Goal: Task Accomplishment & Management: Manage account settings

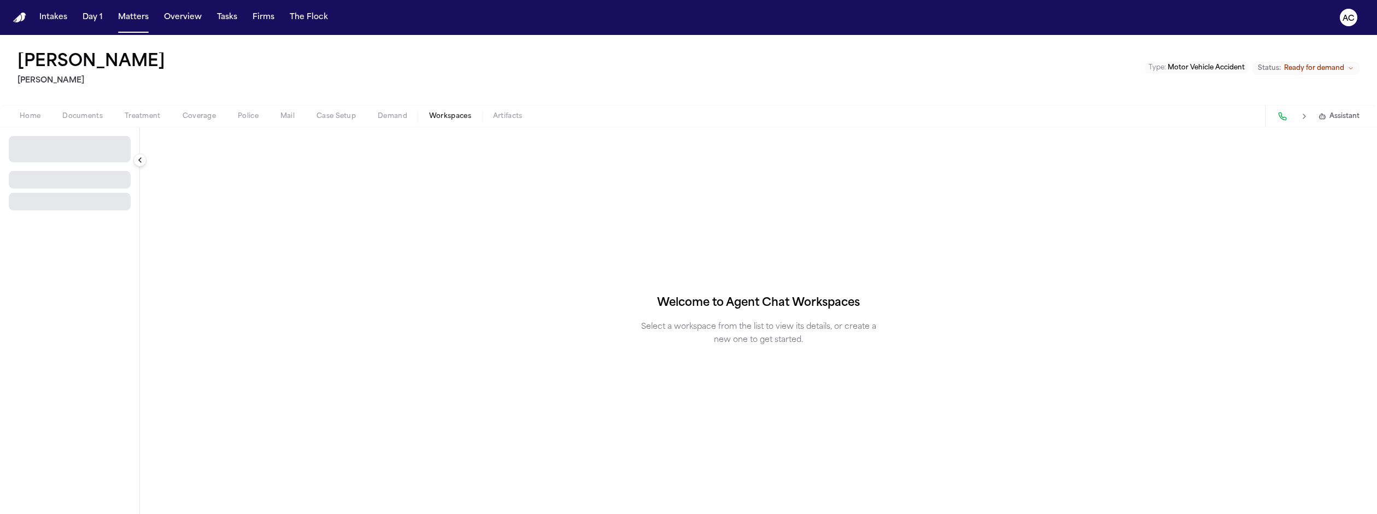
click at [429, 112] on span "Workspaces" at bounding box center [450, 116] width 42 height 9
click at [44, 139] on span "Select Workspace" at bounding box center [50, 144] width 71 height 11
click at [46, 122] on button "[PERSON_NAME] Agent Demand" at bounding box center [84, 129] width 158 height 17
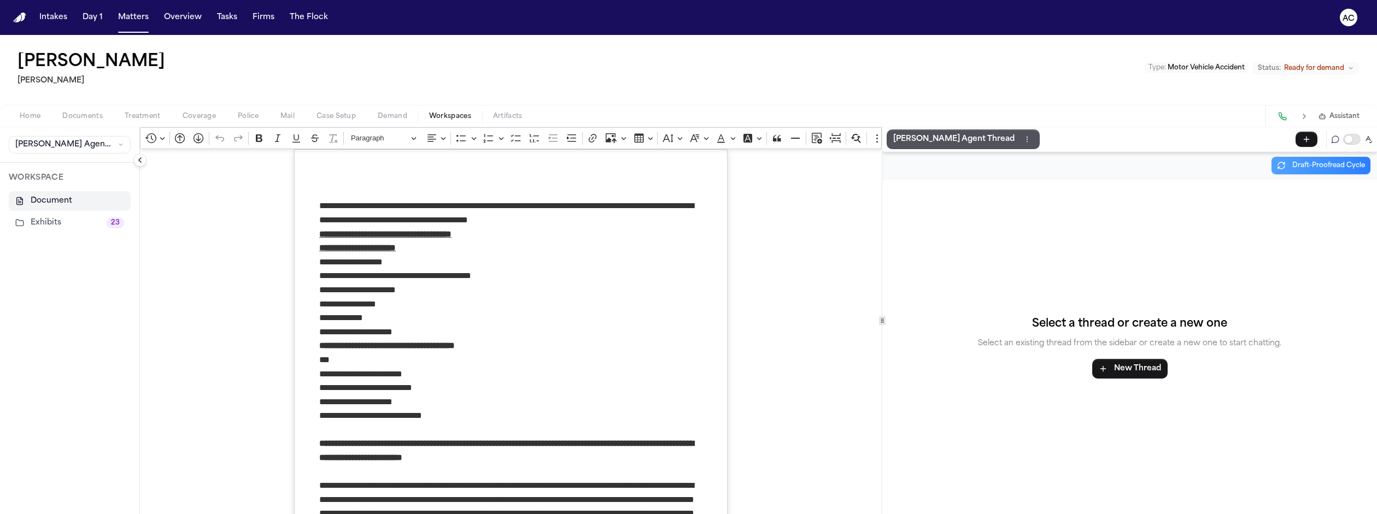
click at [32, 213] on button "Exhibits 23" at bounding box center [70, 223] width 122 height 20
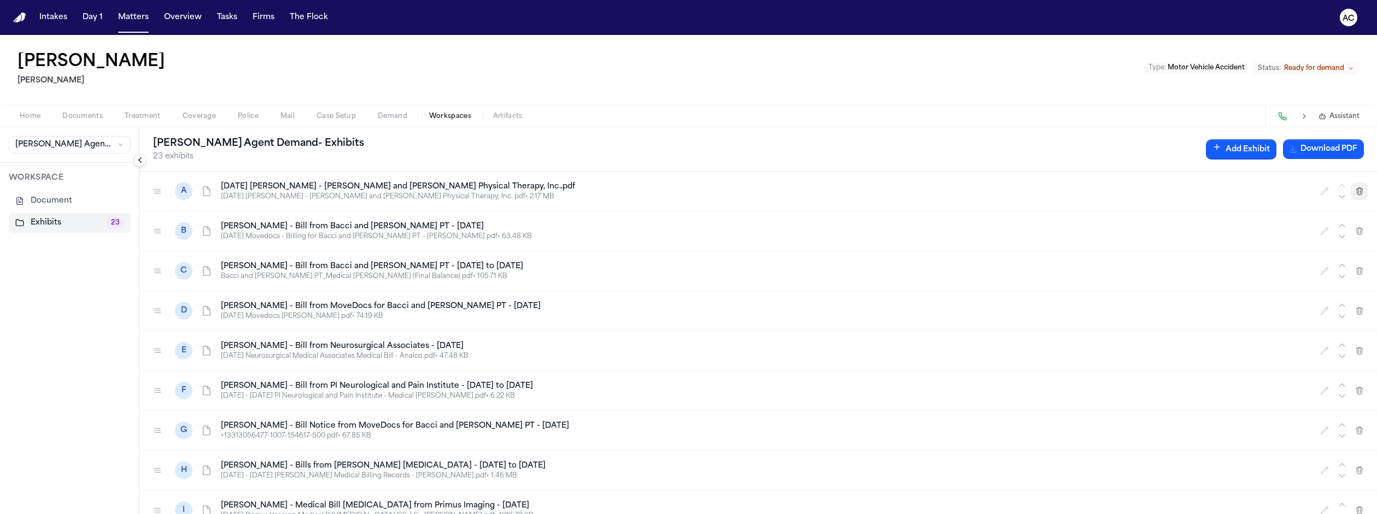
click at [1357, 188] on icon "button" at bounding box center [1360, 191] width 6 height 7
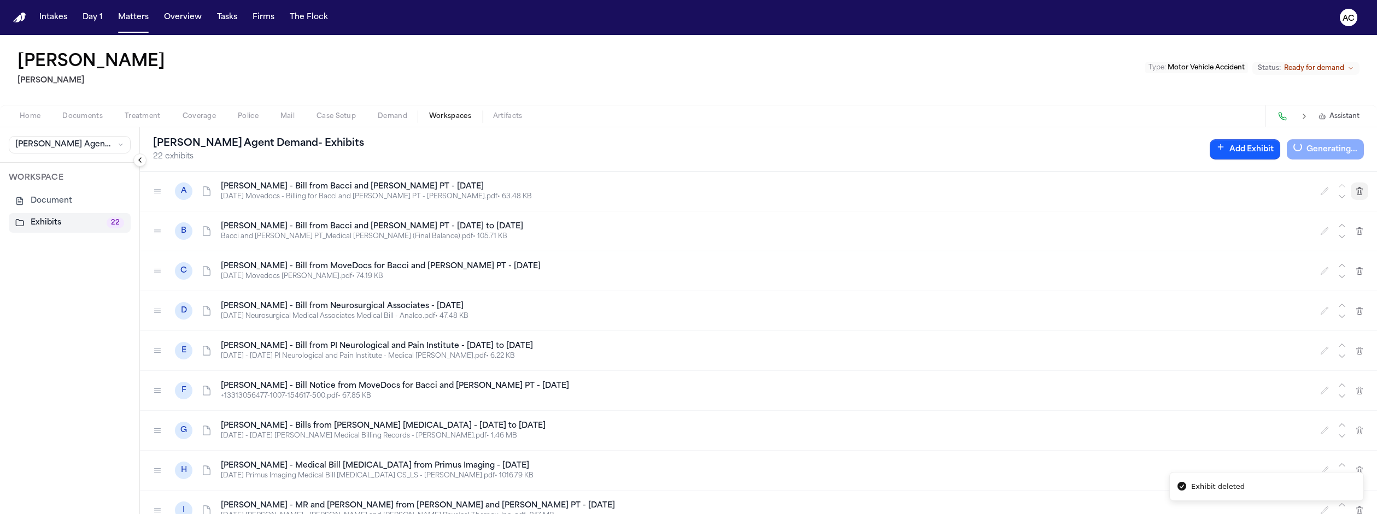
click at [1357, 187] on icon "button" at bounding box center [1359, 191] width 9 height 9
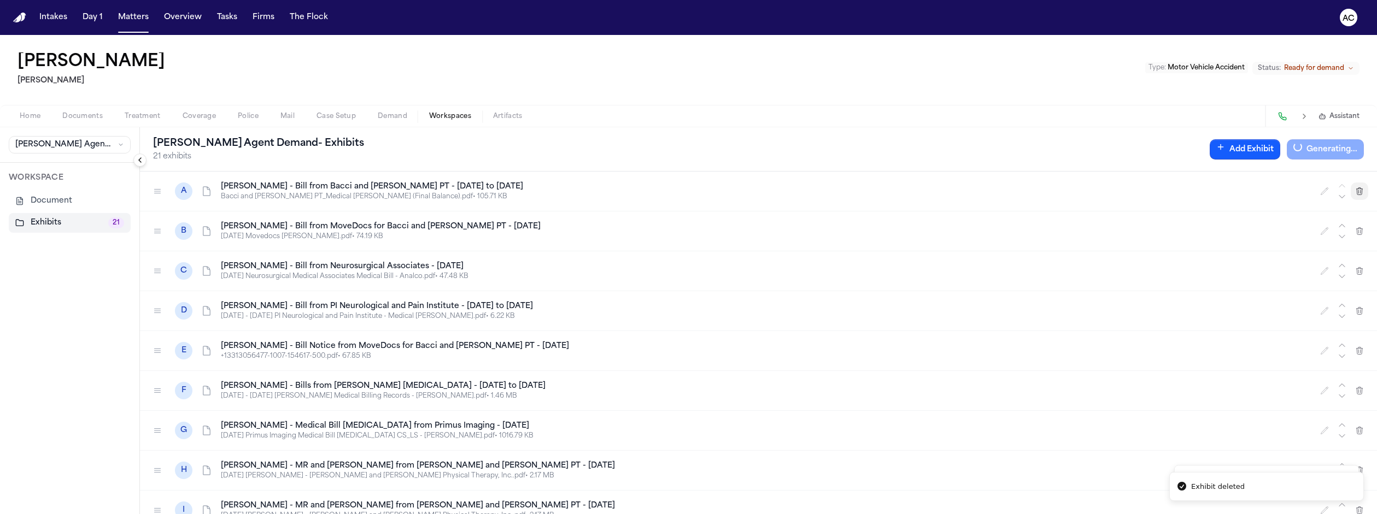
click at [1357, 187] on icon "button" at bounding box center [1359, 191] width 9 height 9
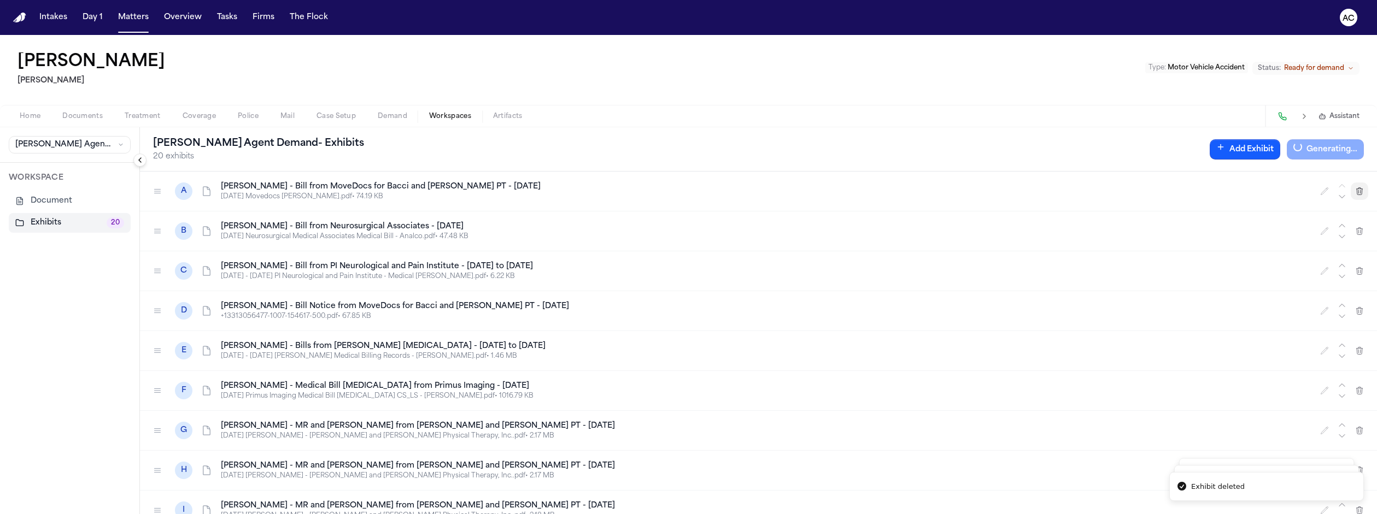
click at [1357, 187] on icon "button" at bounding box center [1359, 191] width 9 height 9
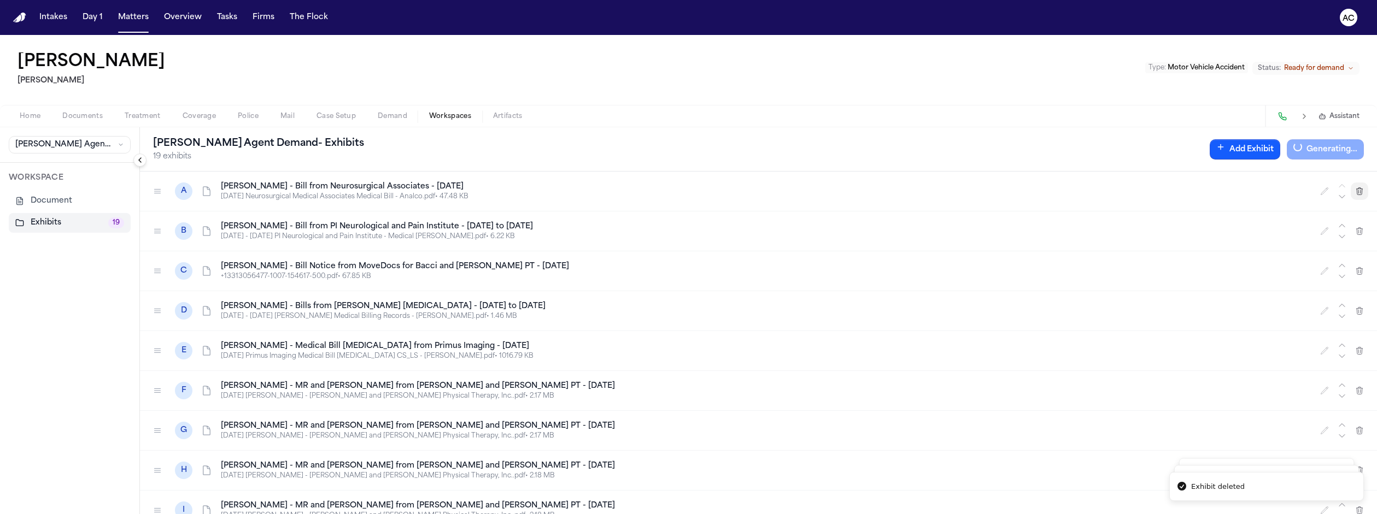
click at [1357, 187] on icon "button" at bounding box center [1359, 191] width 9 height 9
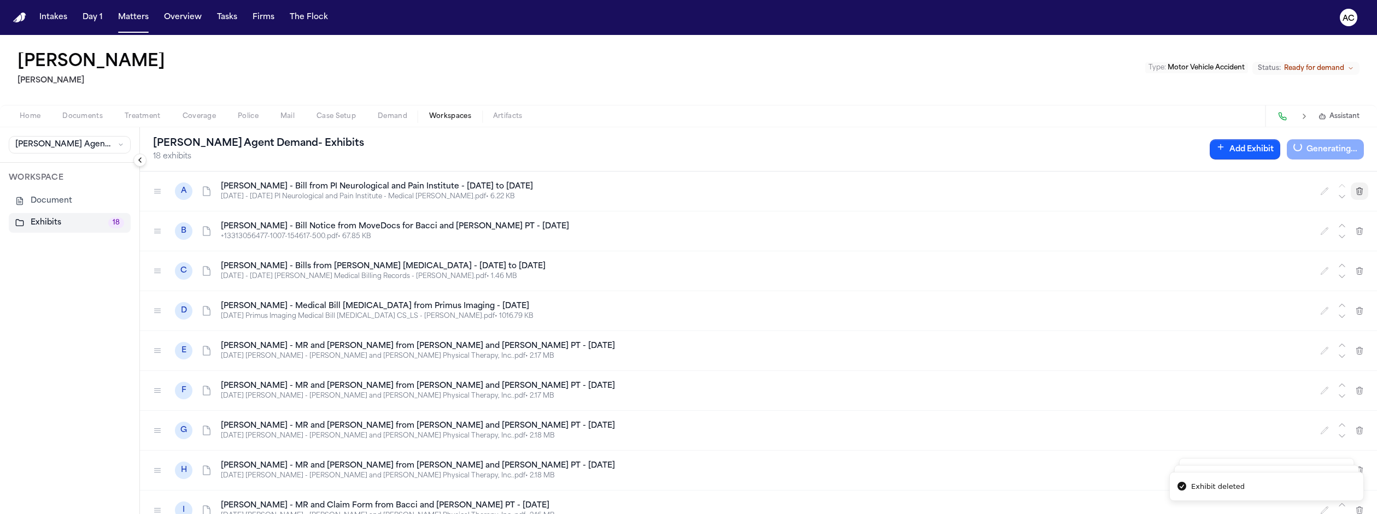
click at [1357, 187] on icon "button" at bounding box center [1359, 191] width 9 height 9
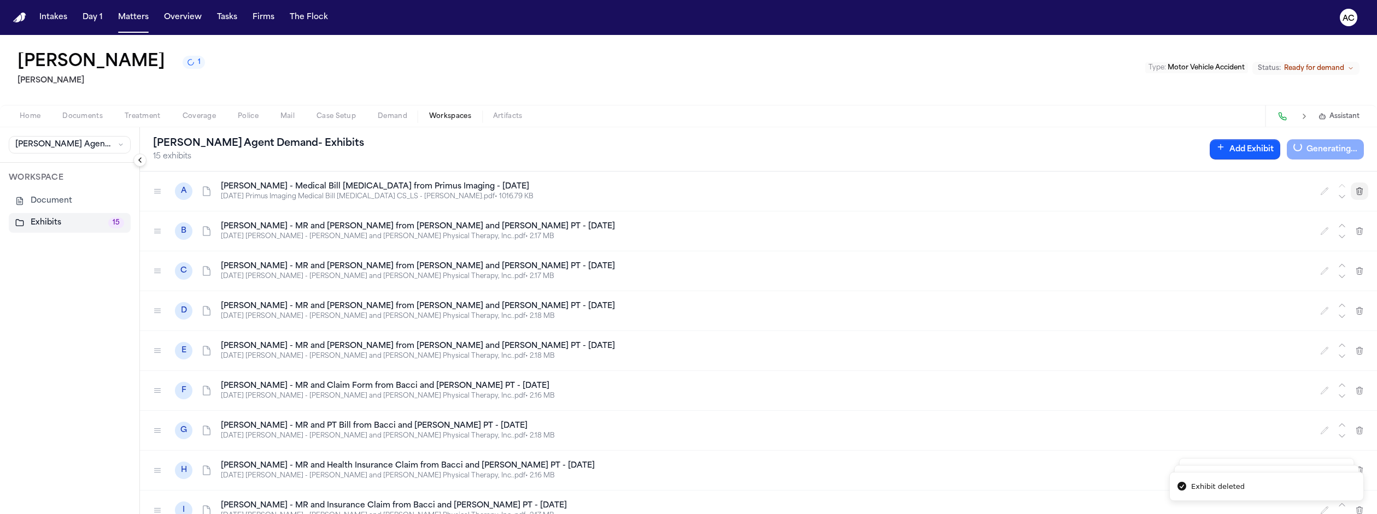
click at [1359, 187] on icon "button" at bounding box center [1359, 191] width 9 height 9
click at [1358, 187] on icon "button" at bounding box center [1359, 191] width 9 height 9
click at [1358, 188] on icon "button" at bounding box center [1360, 191] width 6 height 7
click at [1358, 227] on icon "button" at bounding box center [1360, 230] width 6 height 7
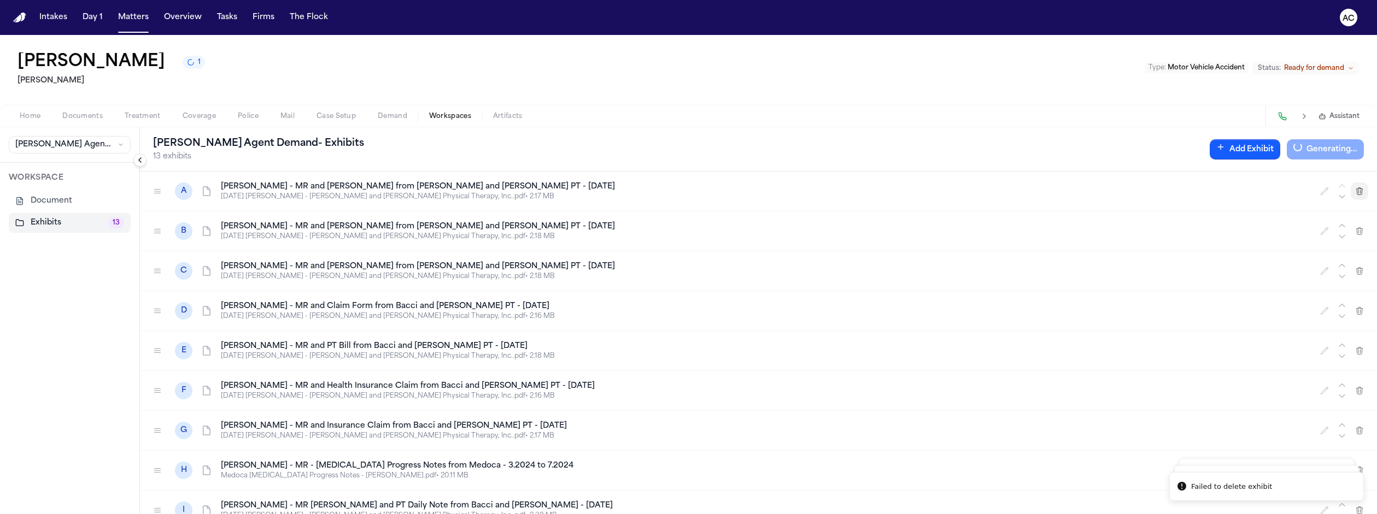
click at [1358, 188] on icon "button" at bounding box center [1360, 191] width 6 height 7
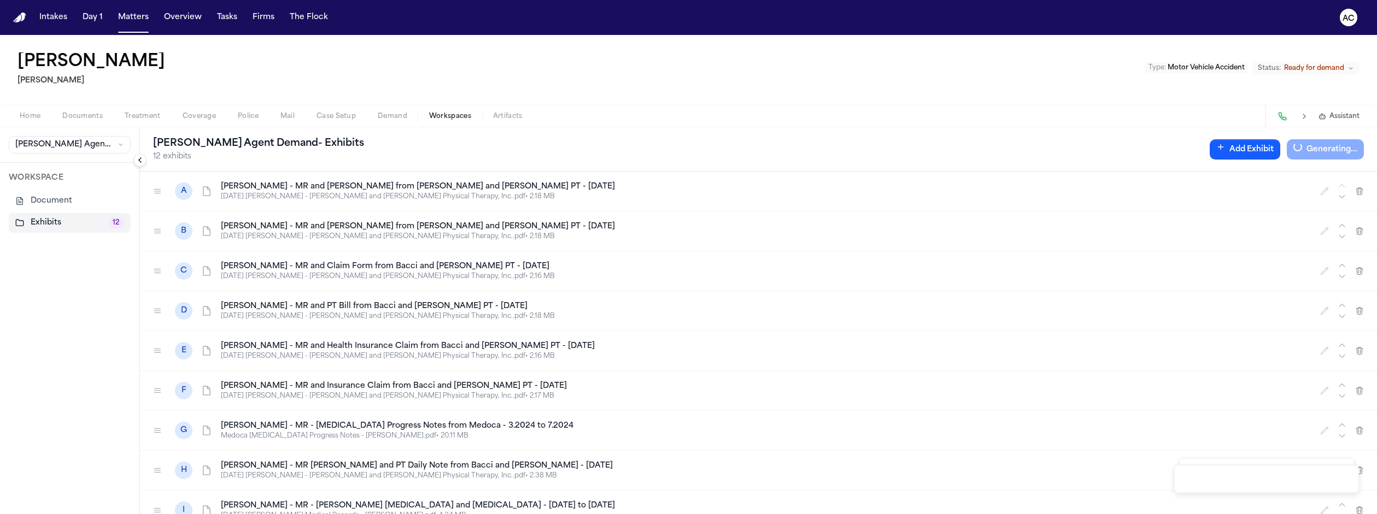
click at [1357, 180] on div at bounding box center [1342, 191] width 52 height 22
click at [1363, 188] on icon "button" at bounding box center [1360, 191] width 6 height 7
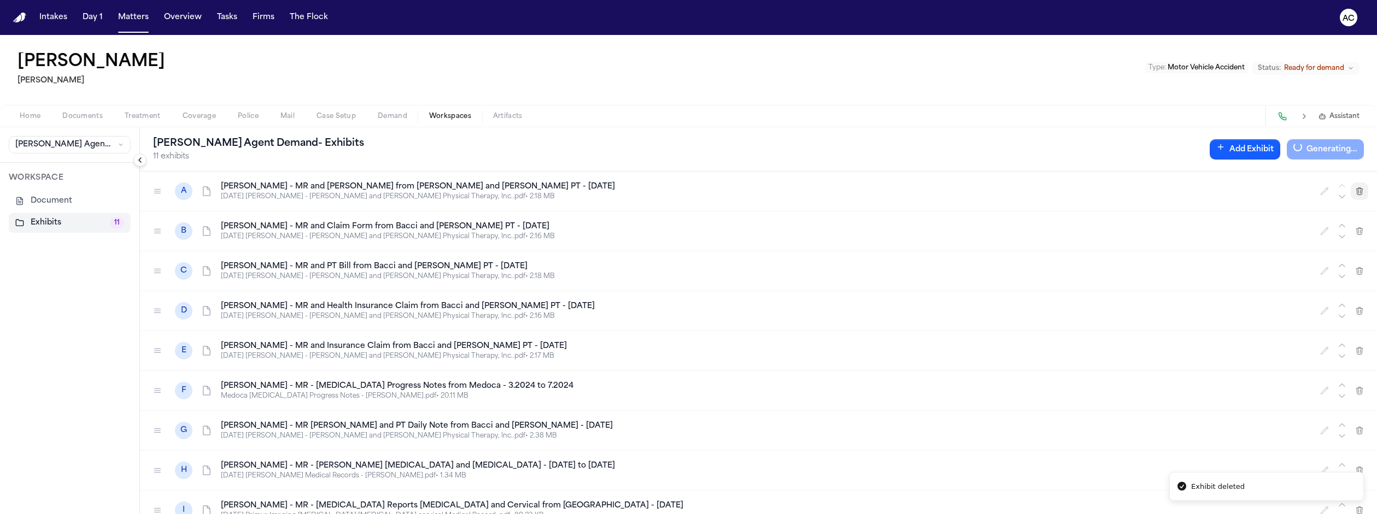
click at [1363, 188] on icon "button" at bounding box center [1360, 191] width 6 height 7
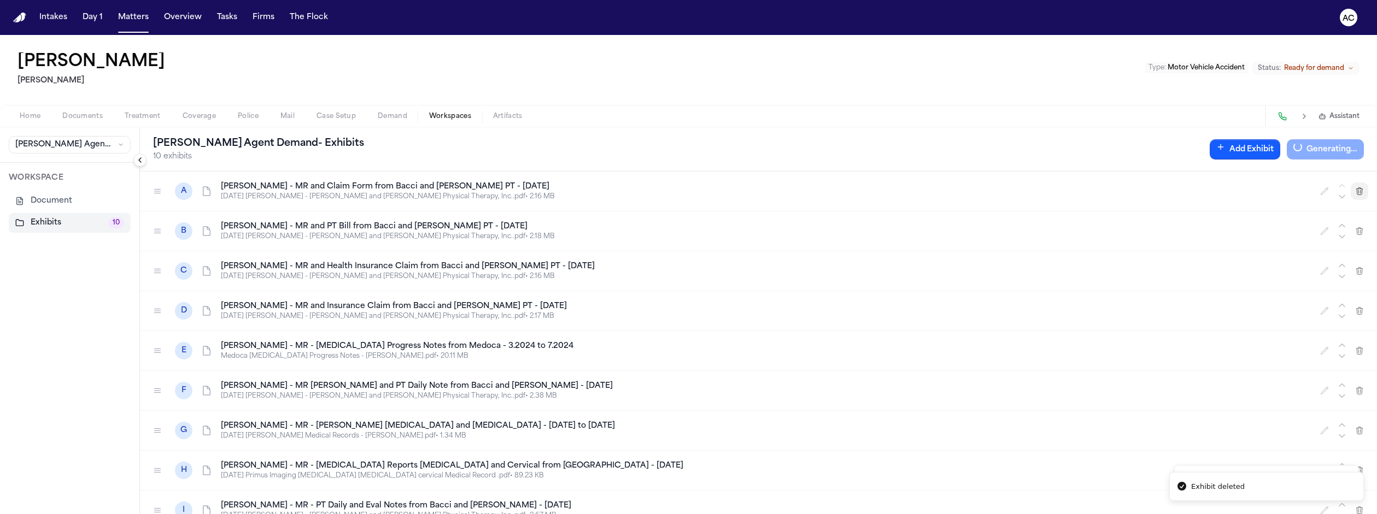
click at [1363, 188] on icon "button" at bounding box center [1360, 191] width 6 height 7
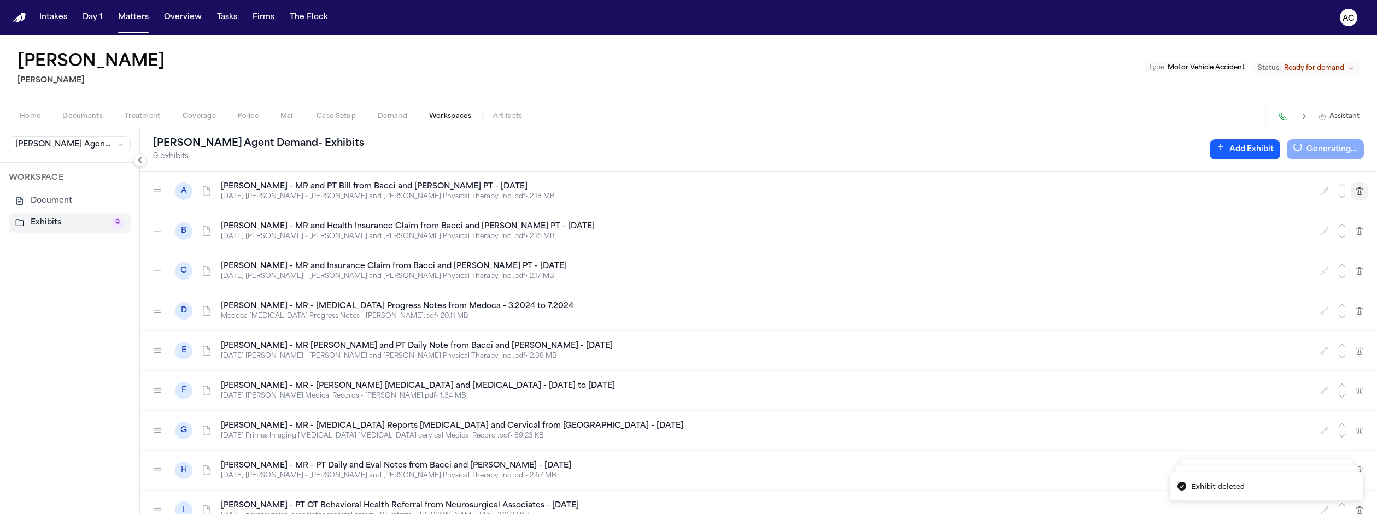
click at [1363, 188] on icon "button" at bounding box center [1360, 191] width 6 height 7
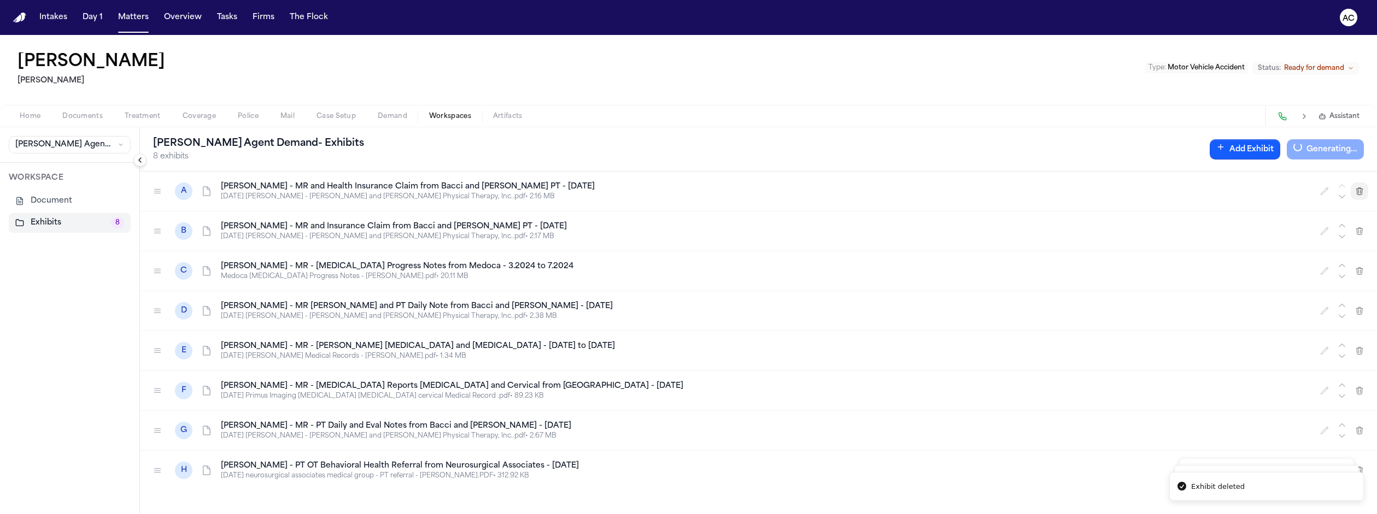
click at [1363, 188] on icon "button" at bounding box center [1360, 191] width 6 height 7
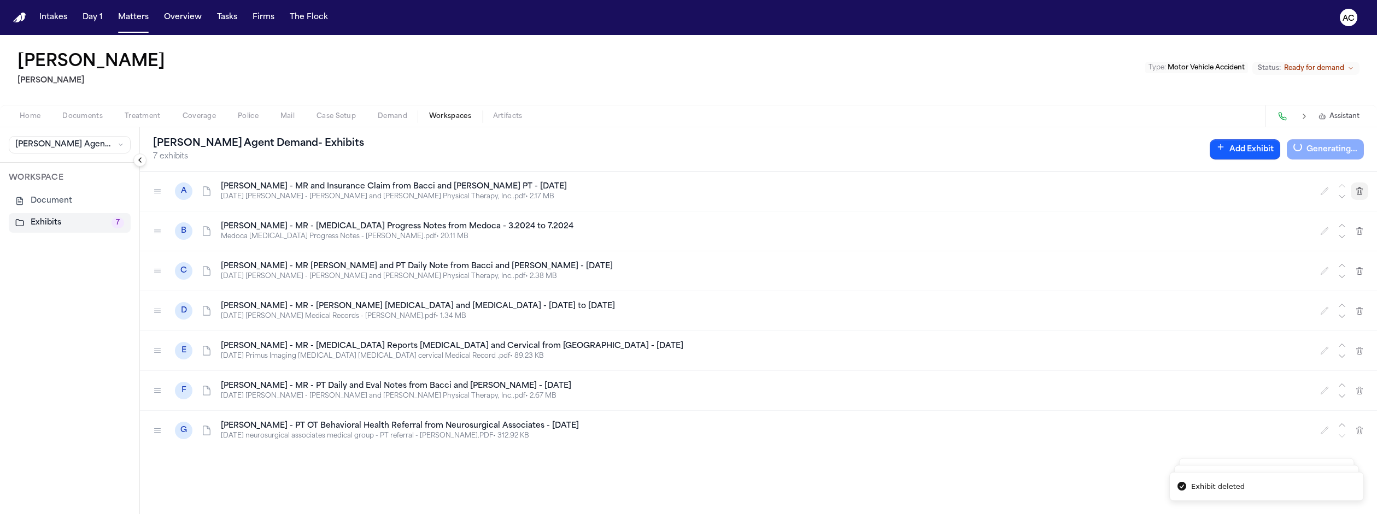
click at [1363, 188] on icon "button" at bounding box center [1360, 191] width 6 height 7
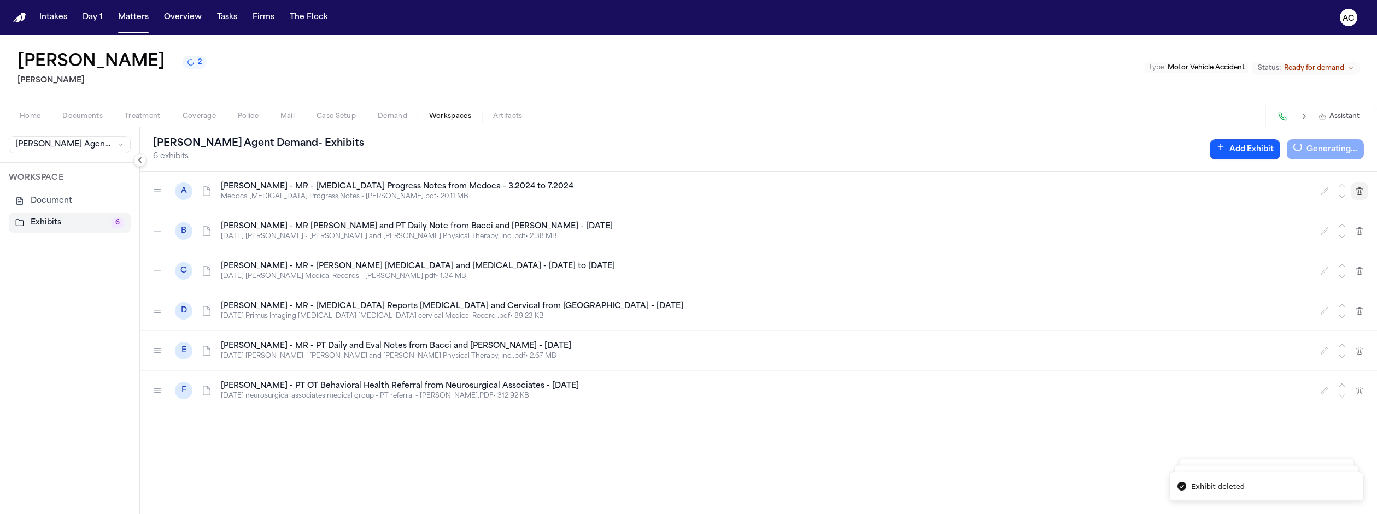
click at [1363, 188] on icon "button" at bounding box center [1360, 191] width 6 height 7
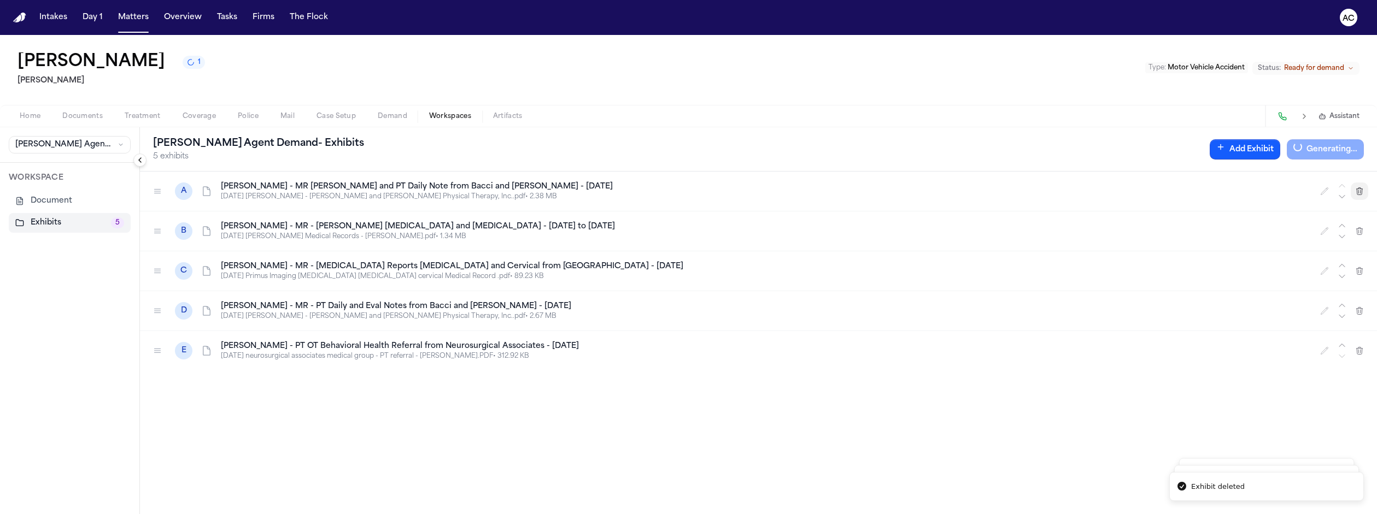
click at [1363, 188] on icon "button" at bounding box center [1360, 191] width 6 height 7
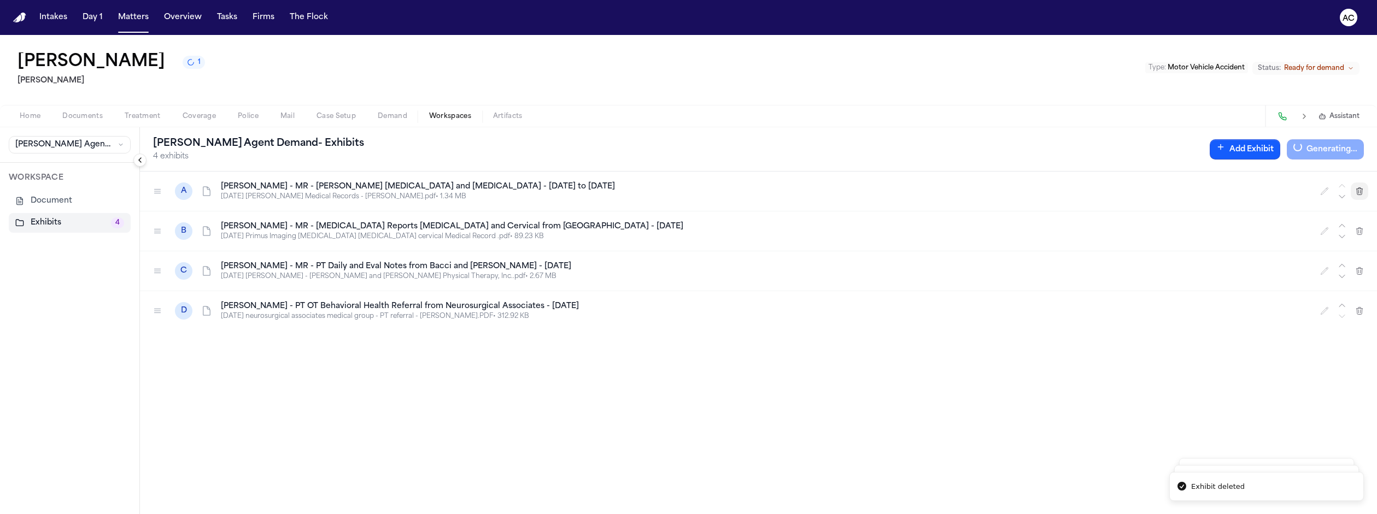
click at [1363, 188] on icon "button" at bounding box center [1360, 191] width 6 height 7
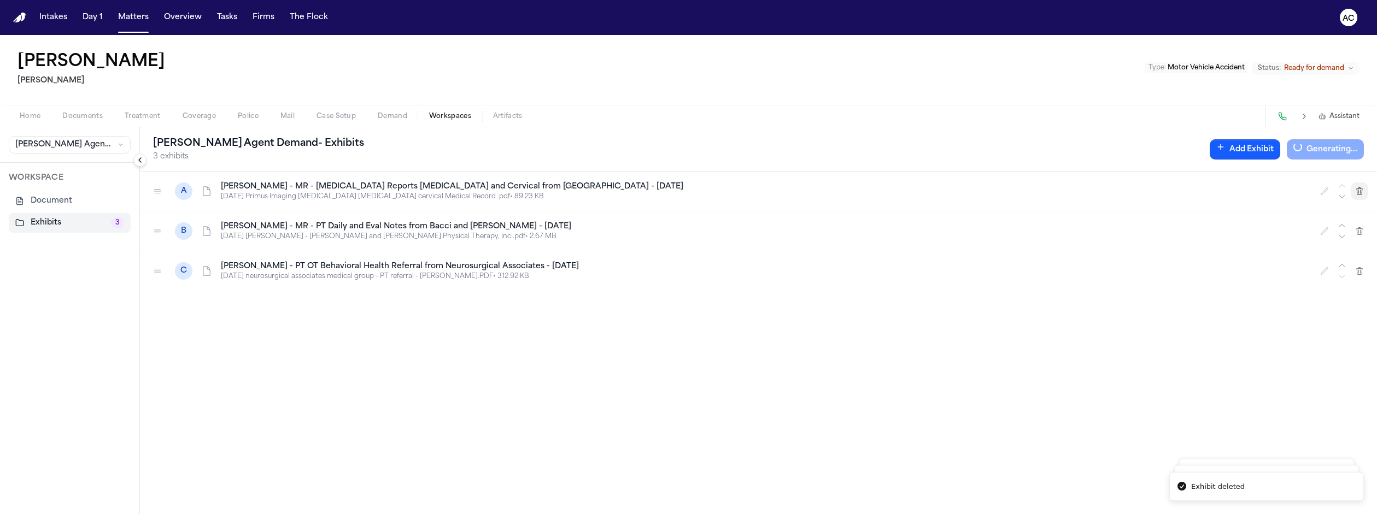
click at [1363, 188] on icon "button" at bounding box center [1360, 191] width 6 height 7
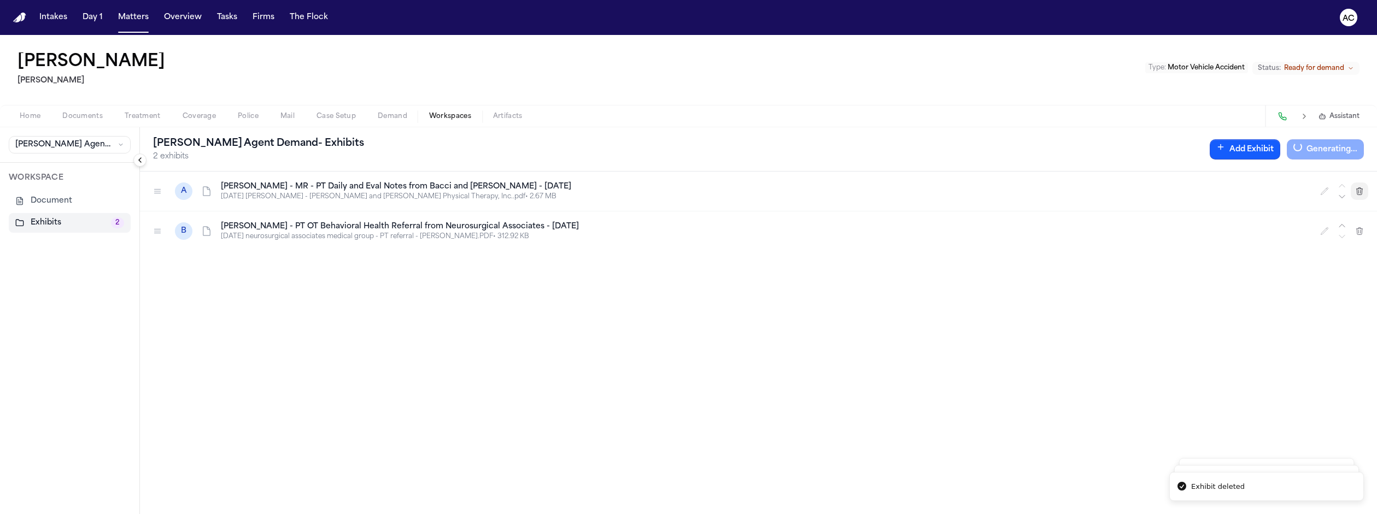
click at [1363, 188] on icon "button" at bounding box center [1360, 191] width 6 height 7
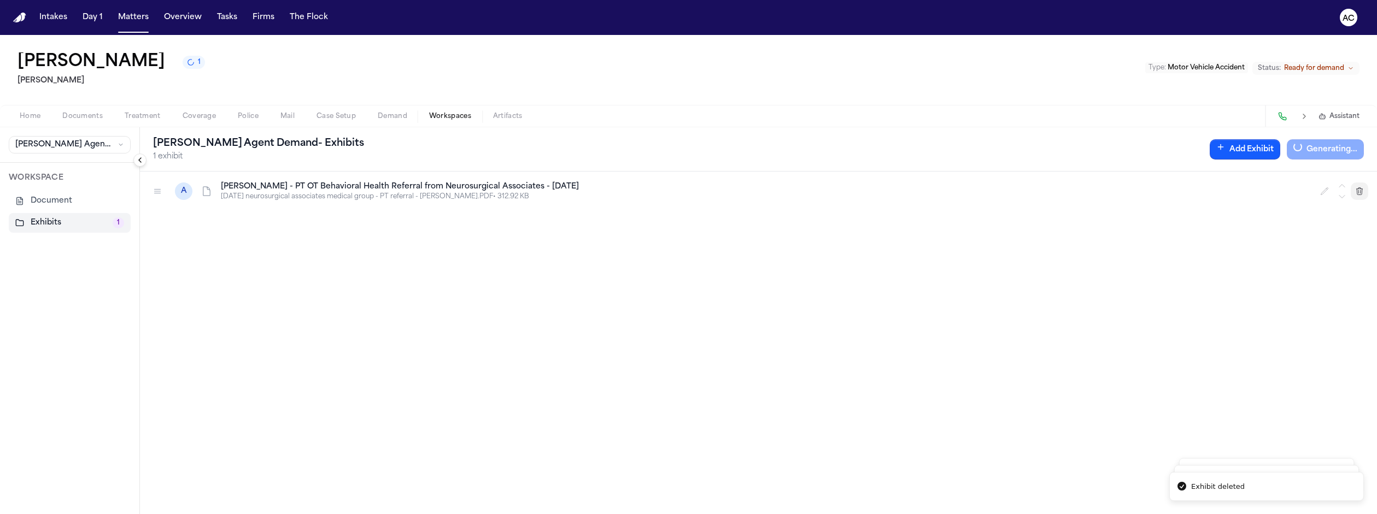
click at [1363, 188] on icon "button" at bounding box center [1360, 191] width 6 height 7
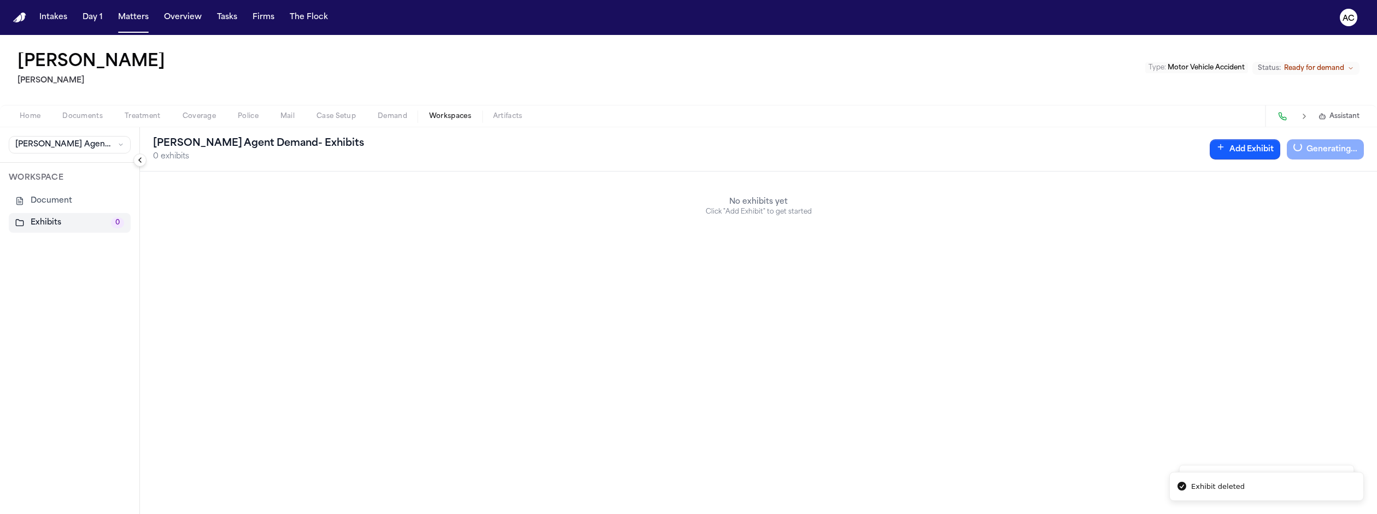
click at [62, 112] on span "Documents" at bounding box center [82, 116] width 40 height 9
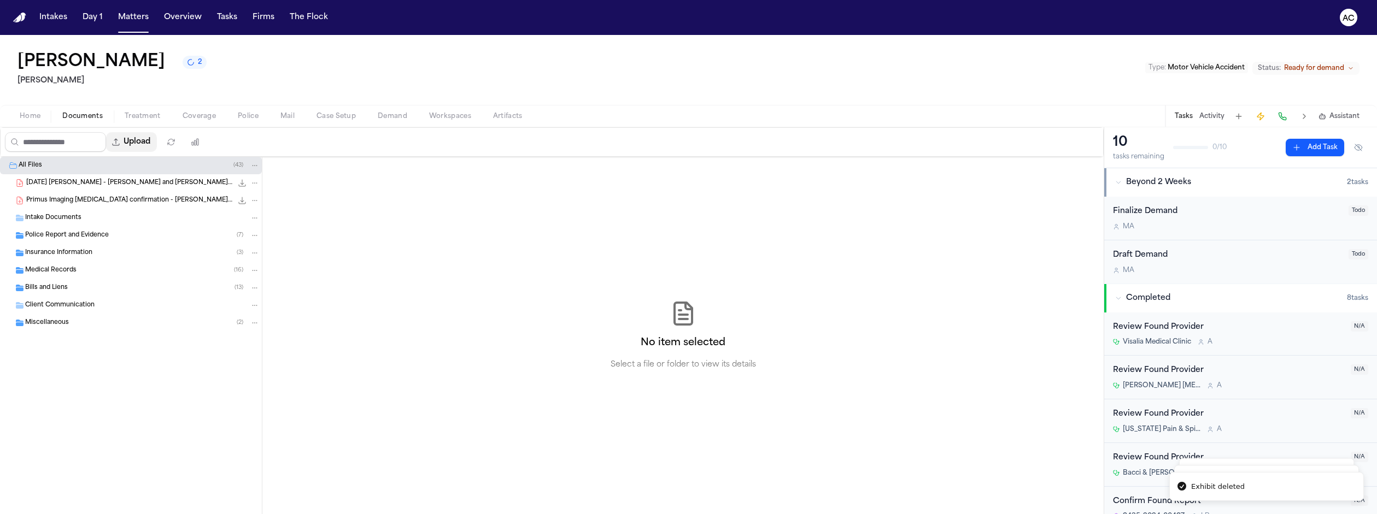
click at [111, 132] on button "Upload" at bounding box center [131, 142] width 51 height 20
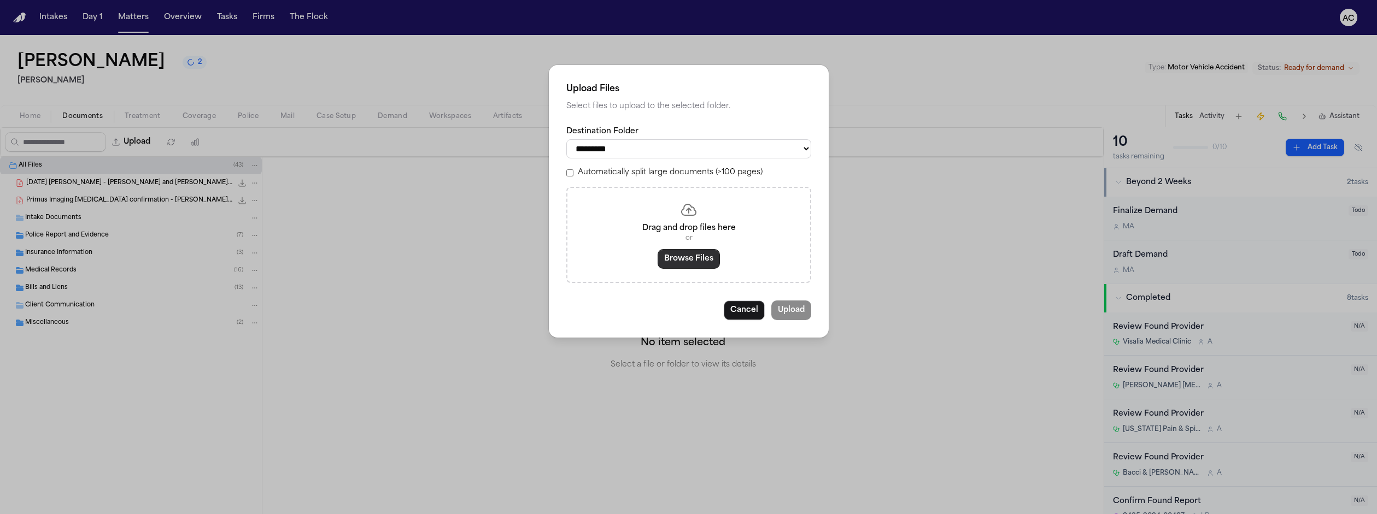
click at [700, 249] on button "Browse Files" at bounding box center [689, 259] width 62 height 20
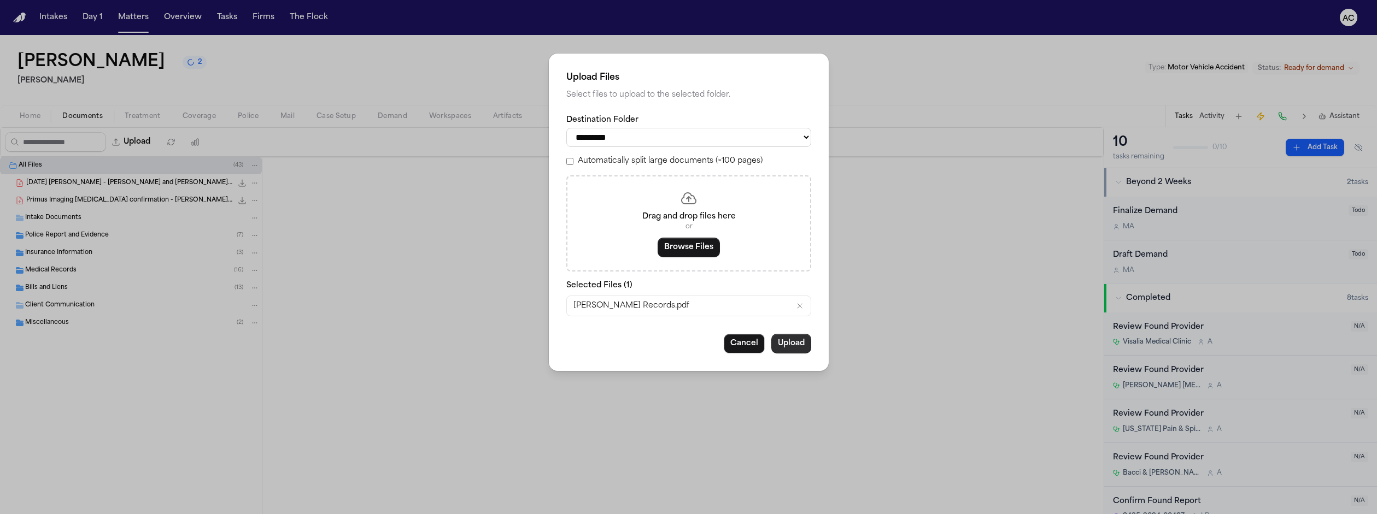
click at [775, 334] on button "Upload" at bounding box center [791, 344] width 40 height 20
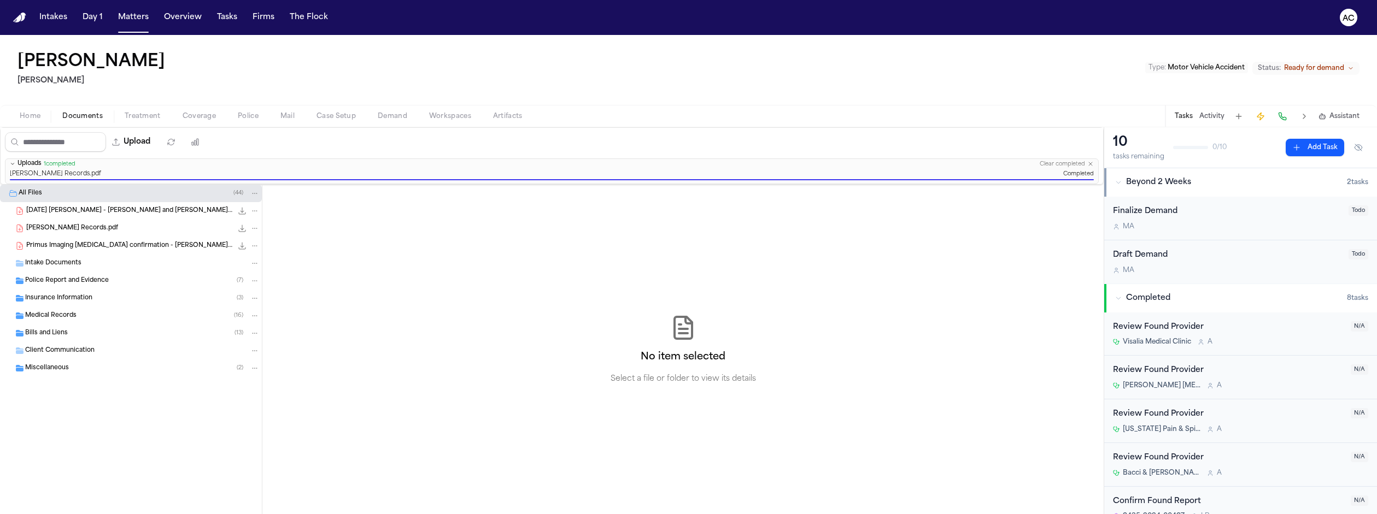
click at [60, 312] on span "Medical Records" at bounding box center [50, 316] width 51 height 9
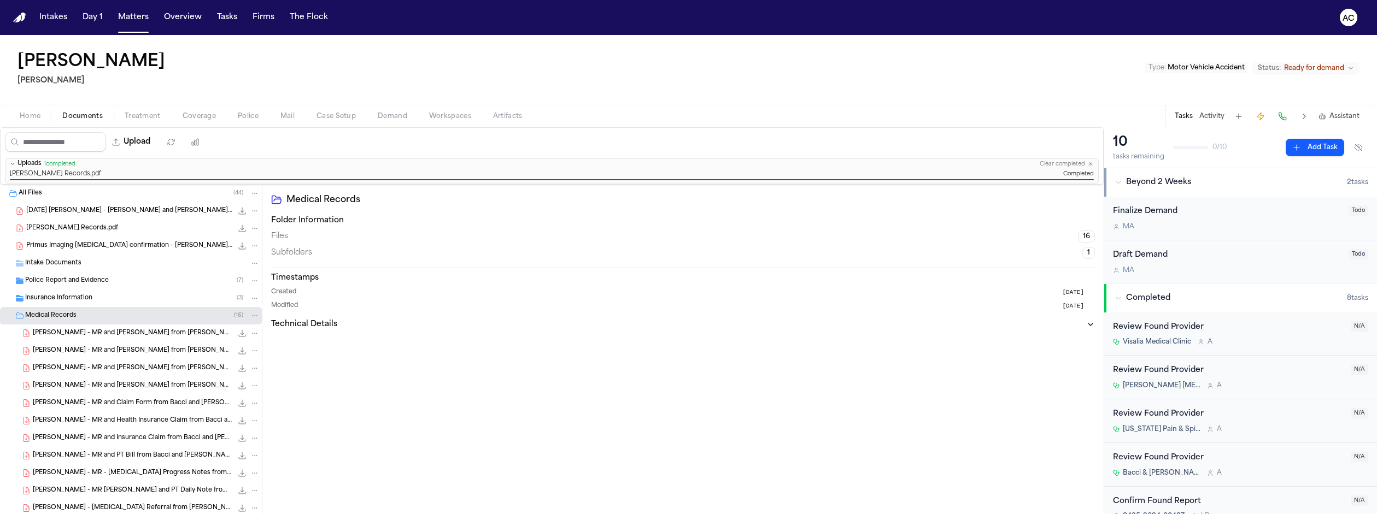
click at [40, 189] on div "All Files ( 44 )" at bounding box center [139, 194] width 241 height 10
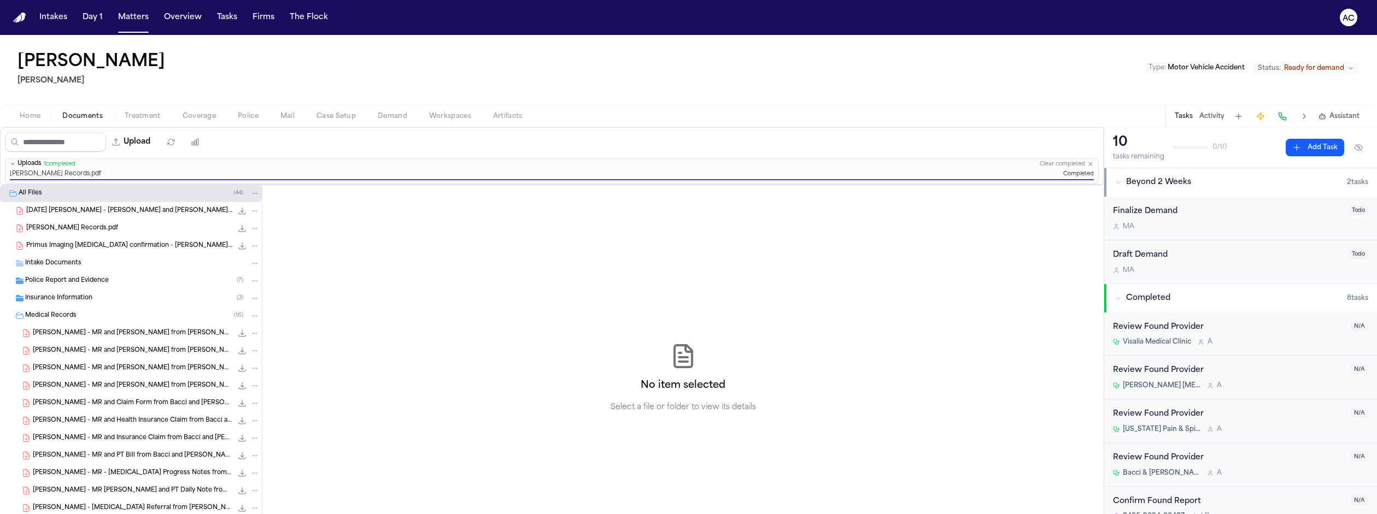
click at [72, 224] on span "Mendoca Chiro Records.pdf" at bounding box center [72, 228] width 92 height 9
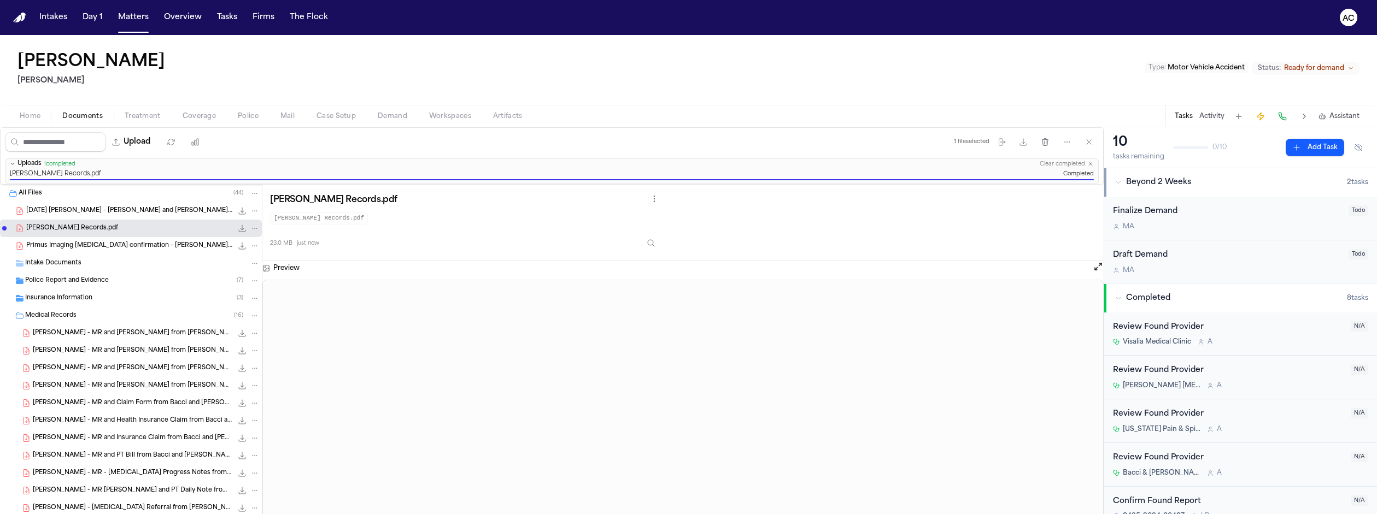
drag, startPoint x: 80, startPoint y: 186, endPoint x: 96, endPoint y: 188, distance: 15.9
click at [96, 224] on span "Mendoca Chiro Records.pdf" at bounding box center [72, 228] width 92 height 9
click at [251, 225] on icon "File: Mendoca Chiro Records.pdf" at bounding box center [255, 229] width 8 height 8
click at [183, 216] on button "Move" at bounding box center [192, 226] width 75 height 20
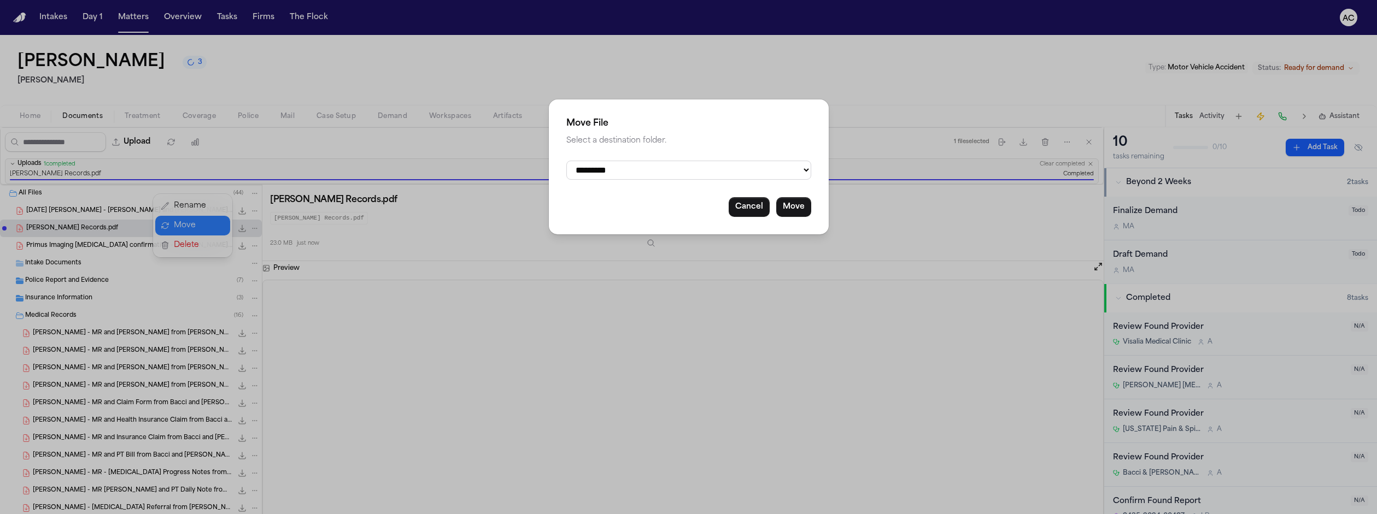
click at [686, 163] on select "**********" at bounding box center [688, 170] width 245 height 19
select select "**********"
click at [596, 161] on select "**********" at bounding box center [688, 170] width 245 height 19
click at [776, 197] on button "Move" at bounding box center [793, 207] width 35 height 20
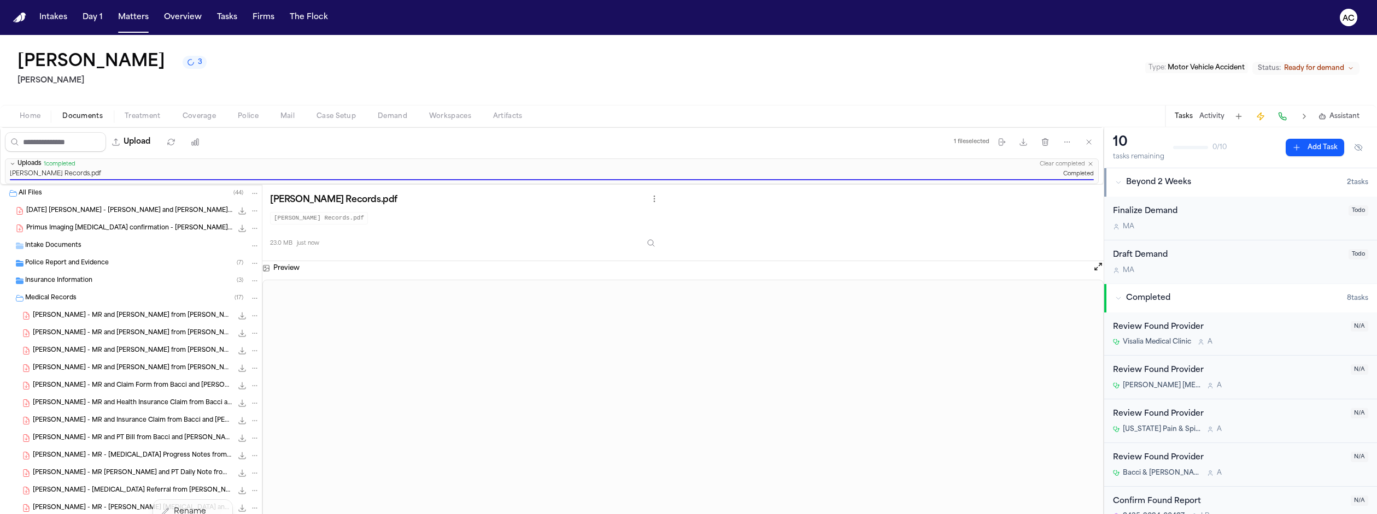
click at [344, 87] on div "Hector Analco 3 Yanni Law Type : Motor Vehicle Accident Status: Ready for deman…" at bounding box center [688, 274] width 1377 height 479
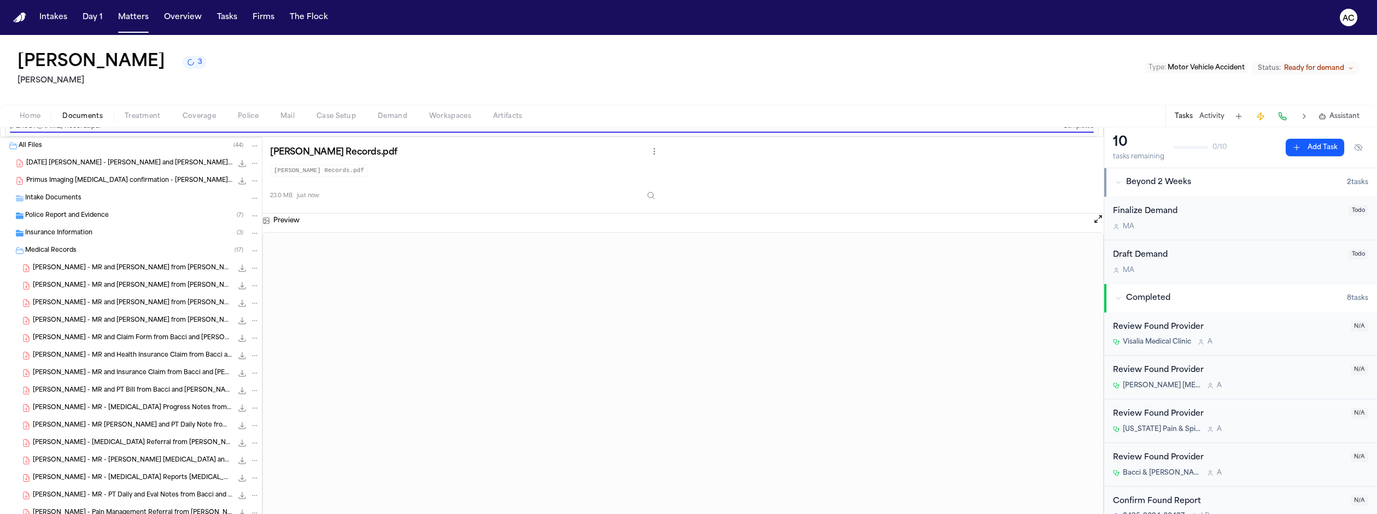
click at [429, 112] on span "Workspaces" at bounding box center [450, 116] width 42 height 9
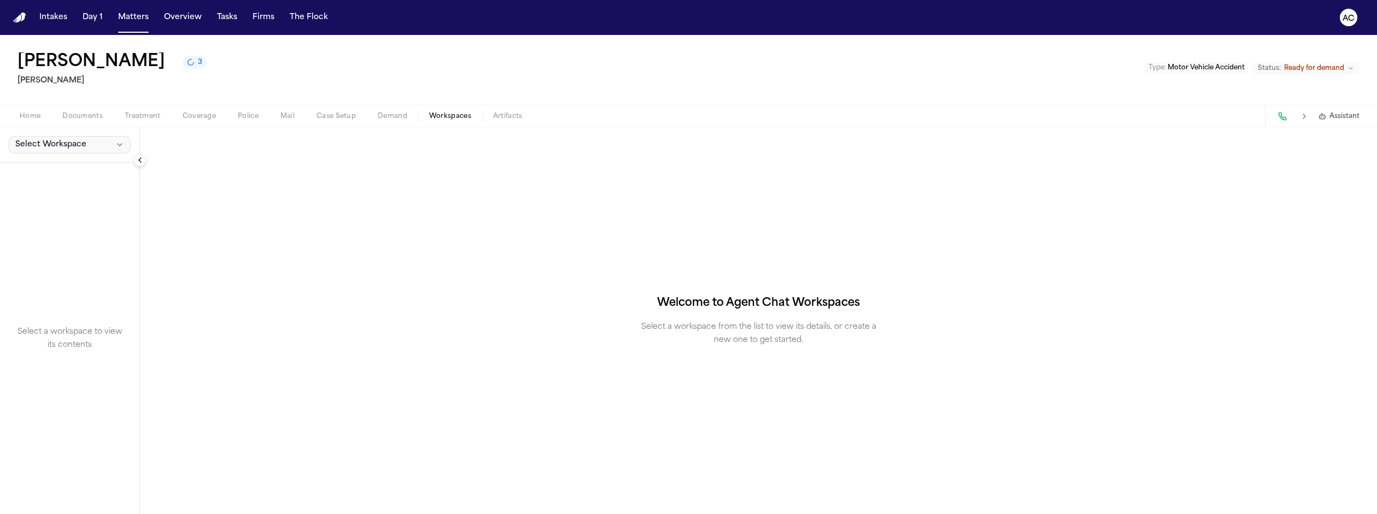
click at [81, 136] on button "Select Workspace" at bounding box center [70, 144] width 122 height 17
click at [34, 128] on span "[PERSON_NAME] Agent Demand" at bounding box center [74, 129] width 127 height 11
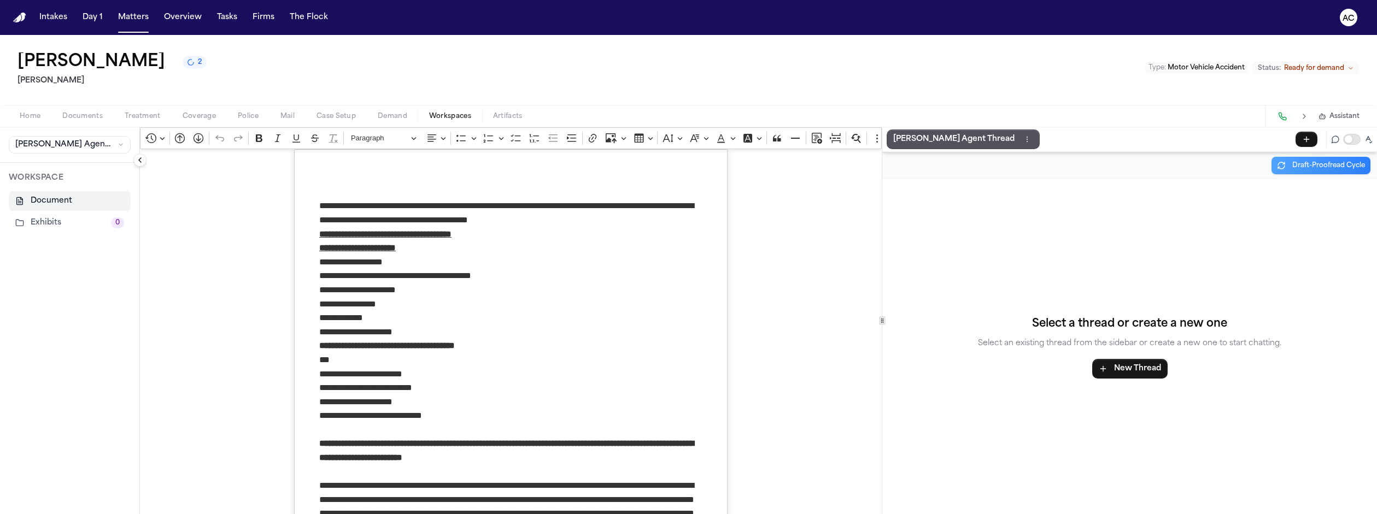
click at [21, 213] on button "Exhibits 0" at bounding box center [70, 223] width 122 height 20
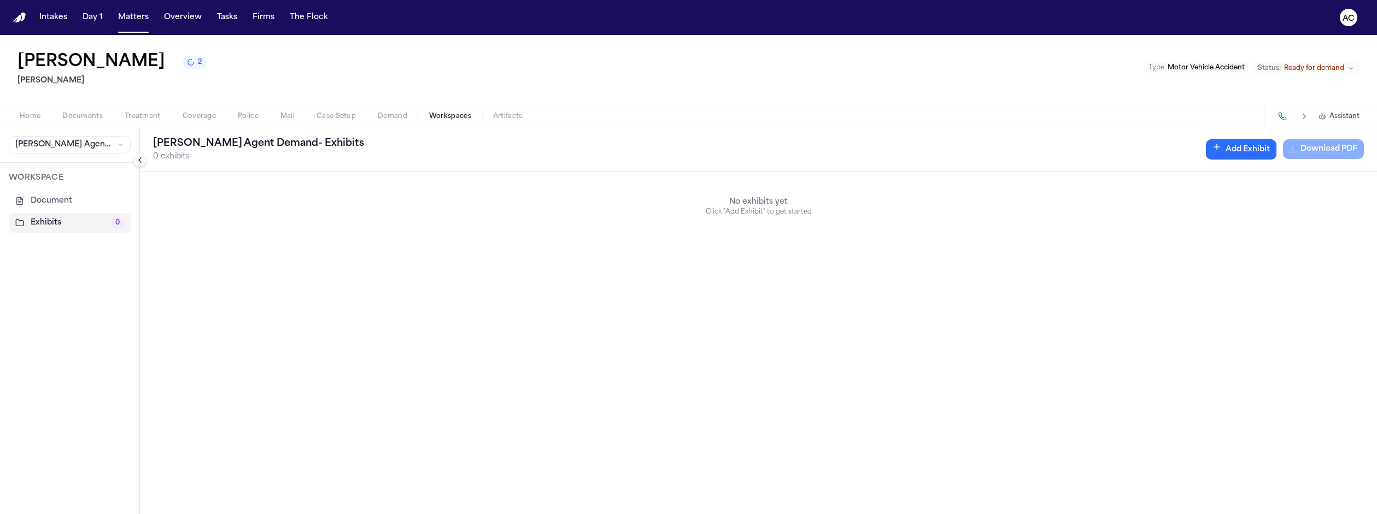
click at [1277, 139] on button "Add Exhibit" at bounding box center [1241, 149] width 71 height 20
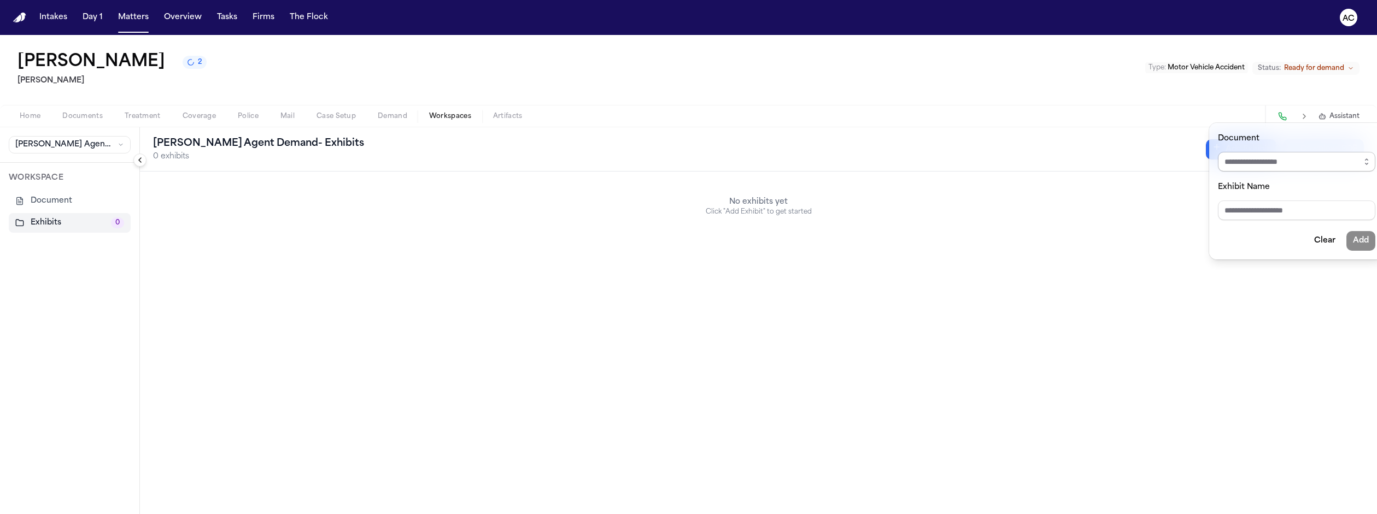
click at [1276, 152] on input "Document" at bounding box center [1296, 162] width 157 height 20
type input "**********"
click at [1284, 232] on body "**********" at bounding box center [688, 257] width 1377 height 514
type input "**********"
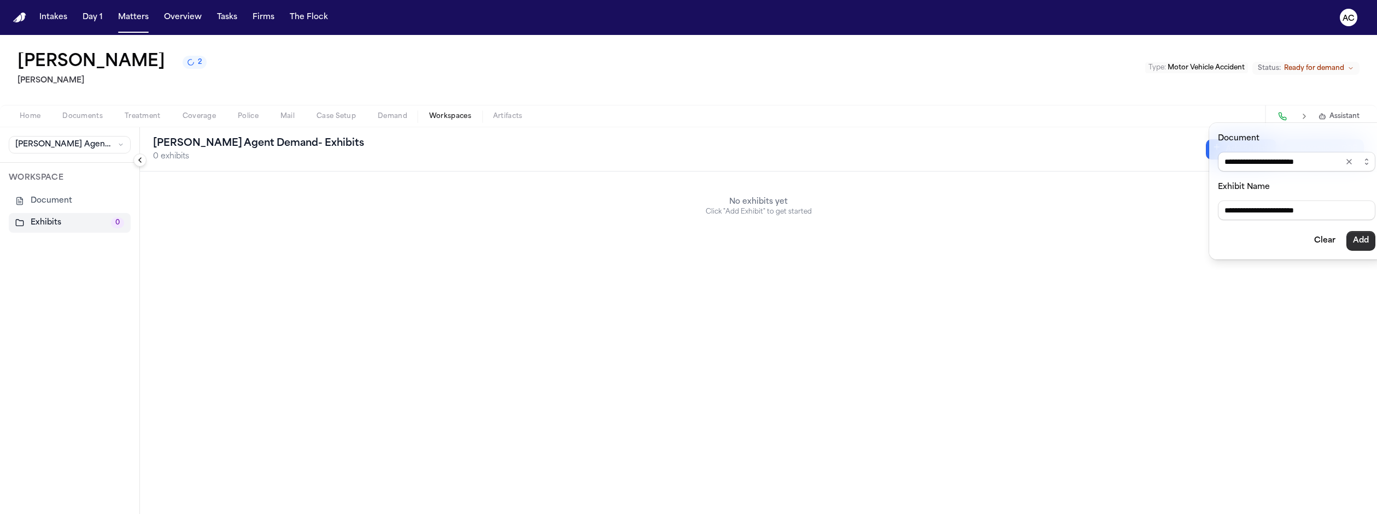
click at [1347, 231] on button "Add" at bounding box center [1361, 241] width 29 height 20
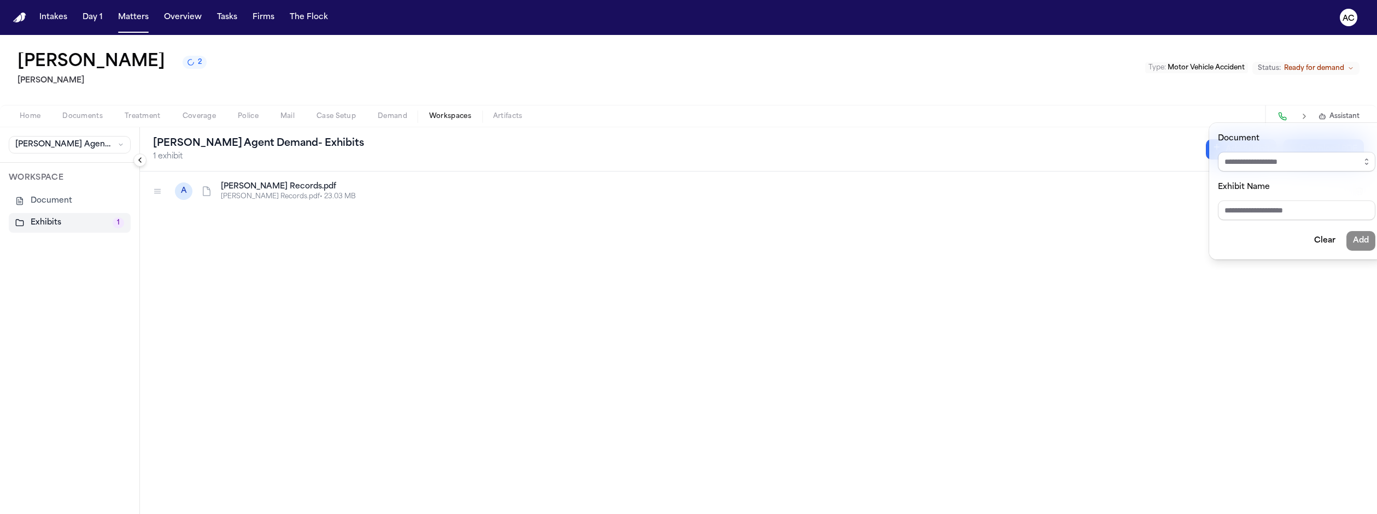
click at [1027, 285] on div "Finch Agent Demand - Exhibits 1 exhibit Add Exhibit Download PDF A Mendoca Chir…" at bounding box center [758, 320] width 1237 height 387
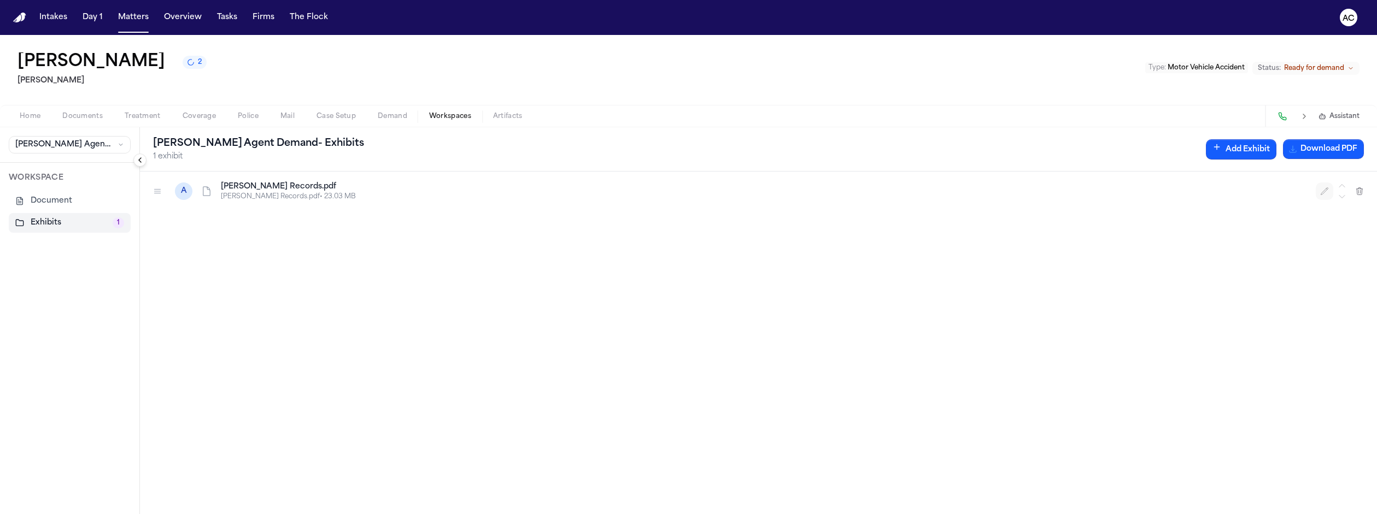
click at [1329, 187] on icon "button" at bounding box center [1324, 191] width 9 height 9
click at [267, 182] on input "**********" at bounding box center [352, 192] width 262 height 20
click at [221, 182] on input "**********" at bounding box center [352, 192] width 262 height 20
click at [1001, 195] on div "**********" at bounding box center [758, 343] width 1237 height 343
click at [63, 122] on span "button" at bounding box center [83, 122] width 54 height 1
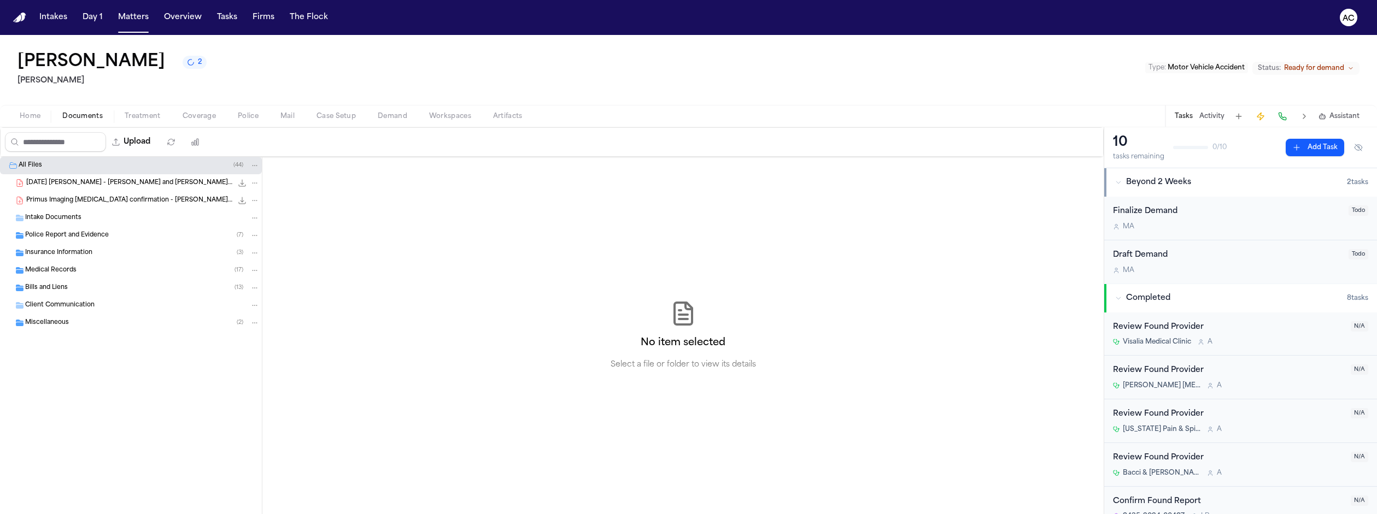
click at [65, 231] on span "Police Report and Evidence" at bounding box center [67, 235] width 84 height 9
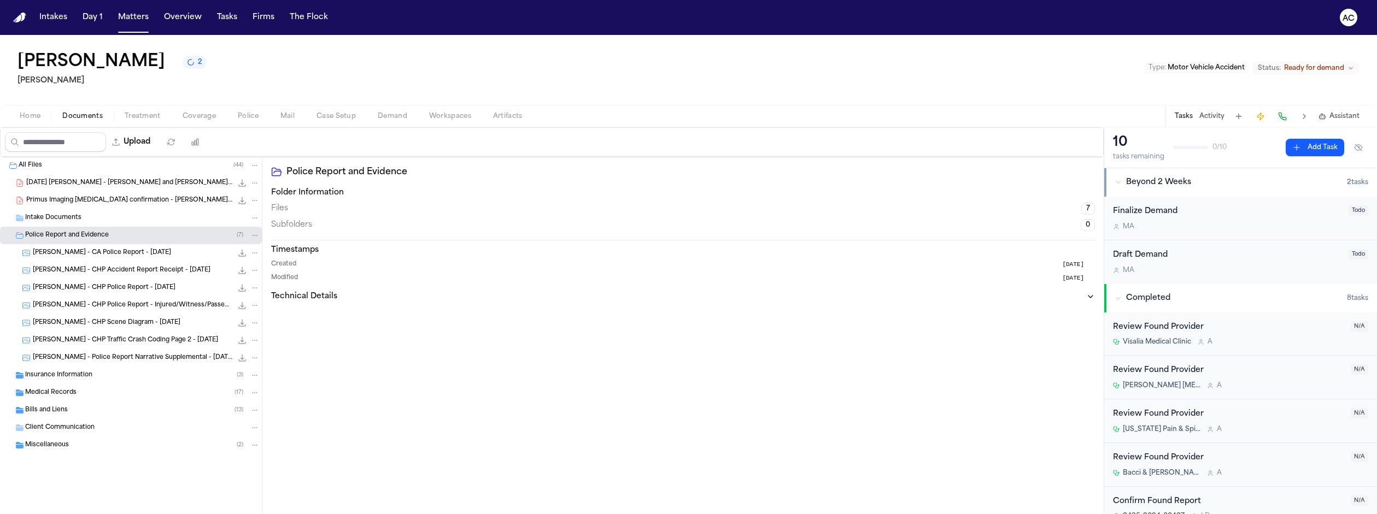
click at [101, 249] on span "H. Analco - CA Police Report - 2.11.24" at bounding box center [102, 253] width 138 height 9
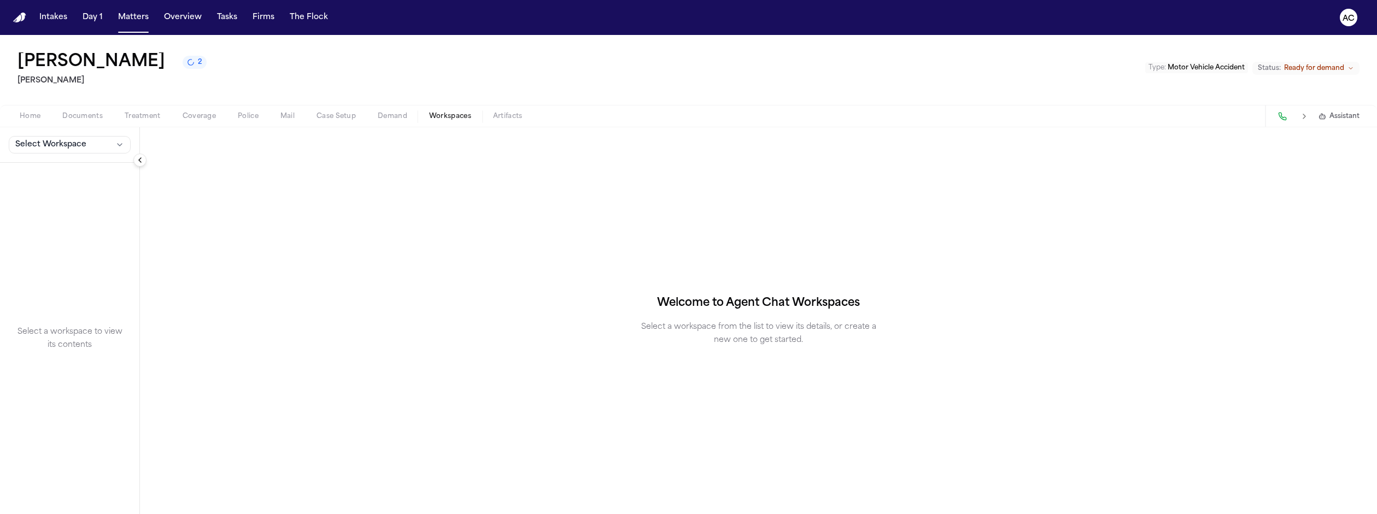
click at [429, 112] on span "Workspaces" at bounding box center [450, 116] width 42 height 9
click at [493, 112] on span "Artifacts" at bounding box center [508, 116] width 30 height 9
click at [429, 112] on span "Workspaces" at bounding box center [450, 116] width 42 height 9
click at [44, 139] on span "Select Workspace" at bounding box center [50, 144] width 71 height 11
click at [38, 131] on span "[PERSON_NAME] Agent Demand" at bounding box center [74, 129] width 127 height 11
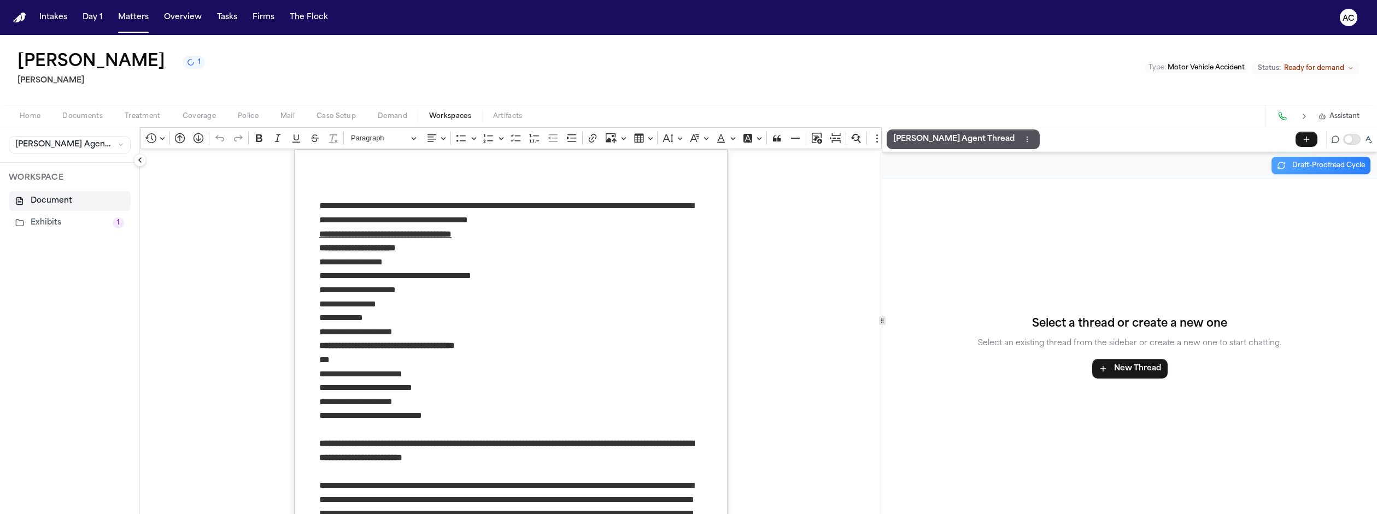
click at [38, 213] on button "Exhibits 1" at bounding box center [70, 223] width 122 height 20
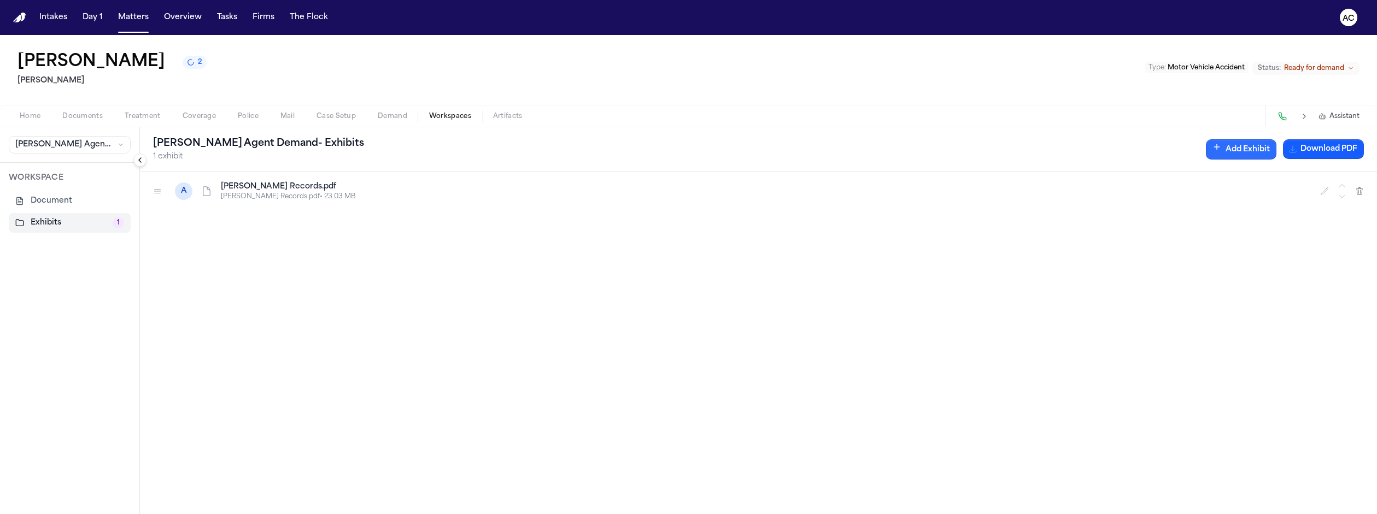
click at [1276, 139] on button "Add Exhibit" at bounding box center [1241, 149] width 71 height 20
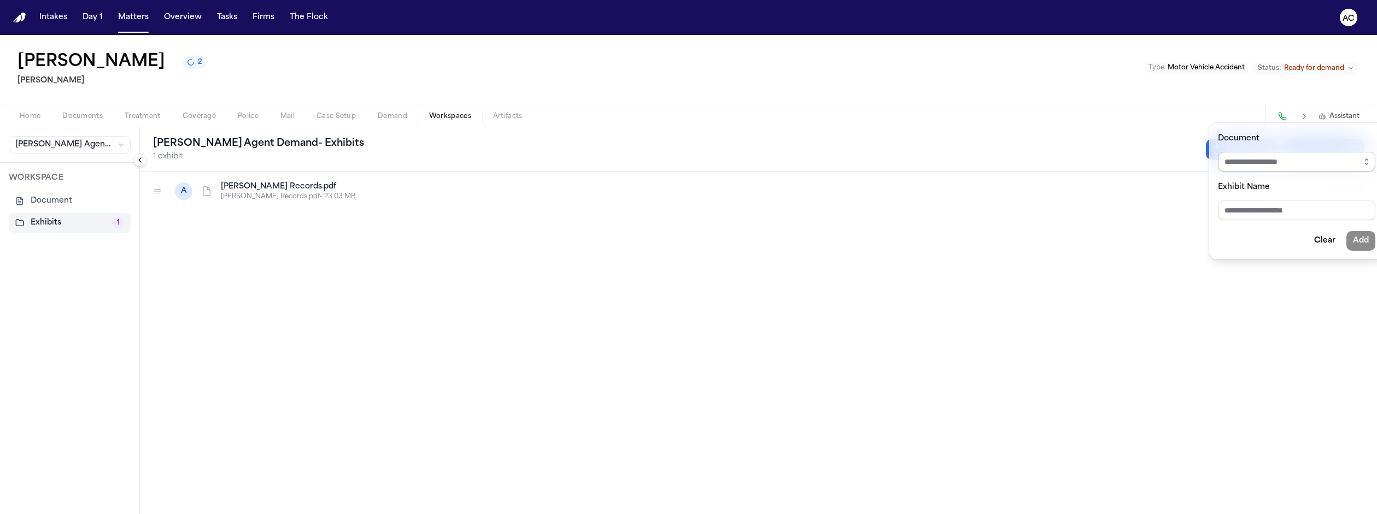
click at [1248, 152] on input "Document" at bounding box center [1296, 162] width 157 height 20
click at [1358, 152] on button "button" at bounding box center [1366, 162] width 17 height 20
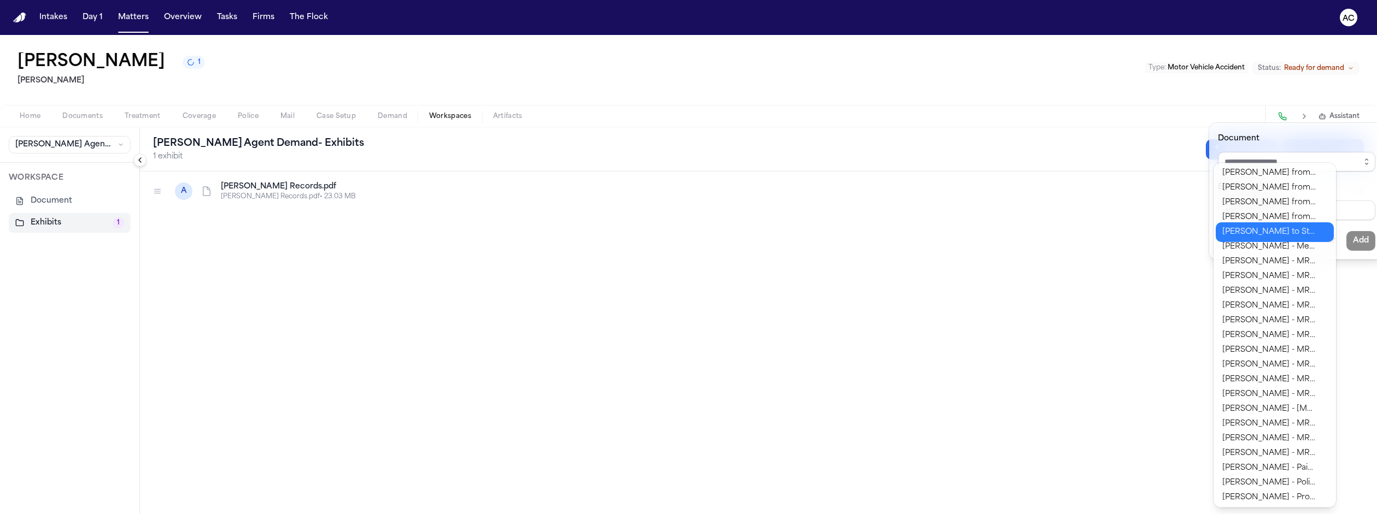
scroll to position [190, 0]
click at [963, 300] on div "Finch Agent Demand - Exhibits 1 exhibit Add Exhibit Download PDF A Mendoca Chir…" at bounding box center [758, 320] width 1237 height 387
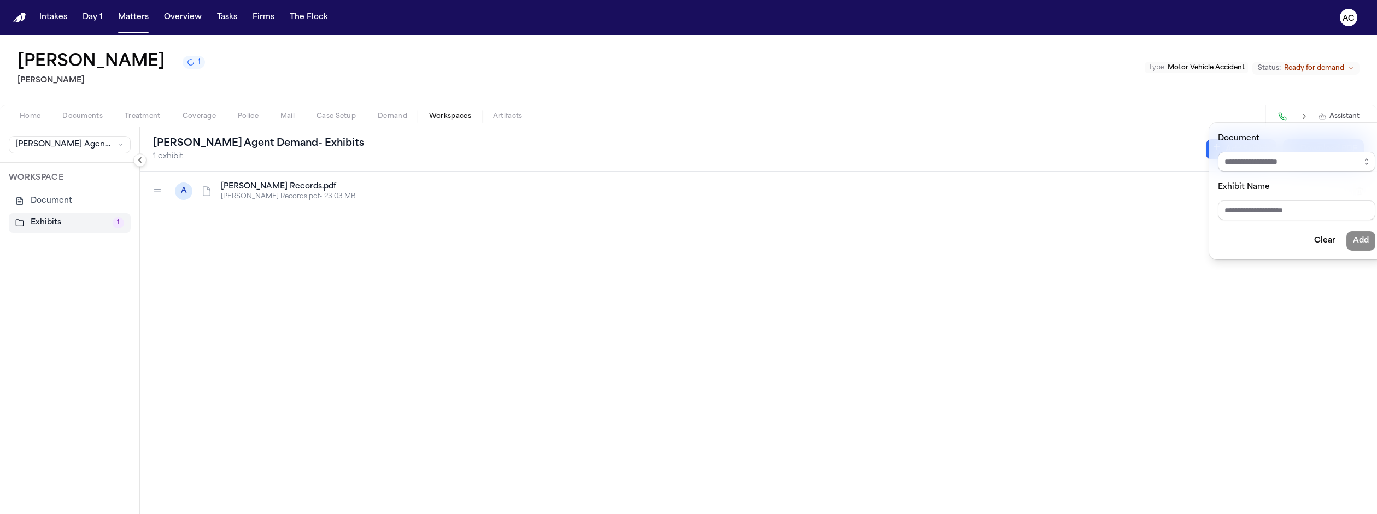
click at [993, 287] on div "Finch Agent Demand - Exhibits 1 exhibit Add Exhibit Download PDF A Mendoca Chir…" at bounding box center [758, 320] width 1237 height 387
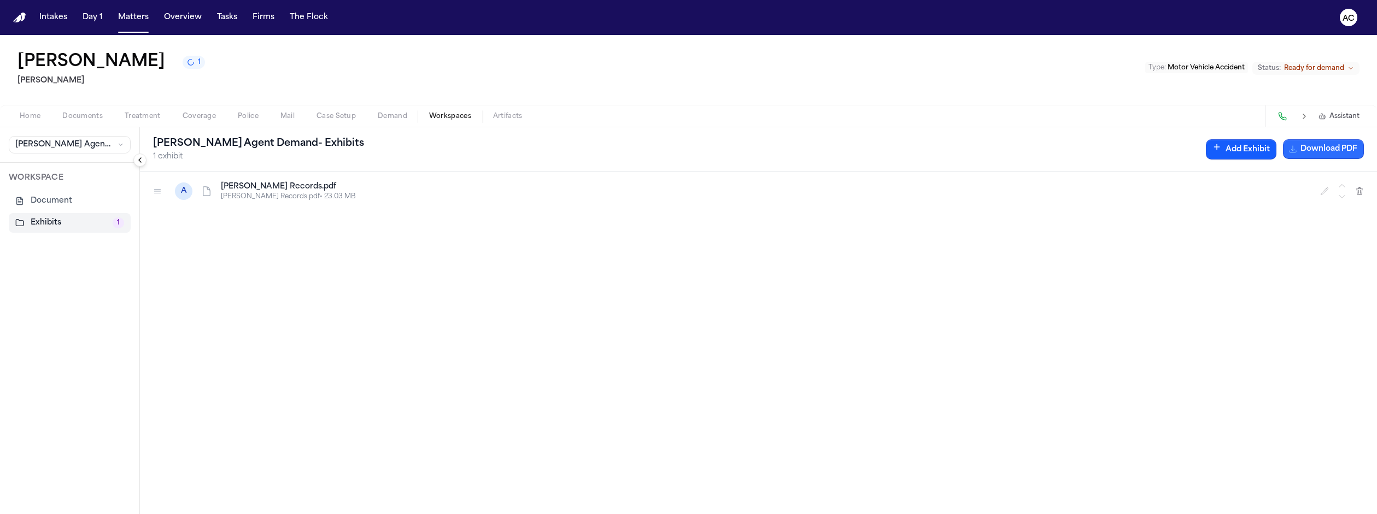
click at [1330, 139] on button "Download PDF" at bounding box center [1323, 149] width 81 height 20
click at [62, 112] on span "Documents" at bounding box center [82, 116] width 40 height 9
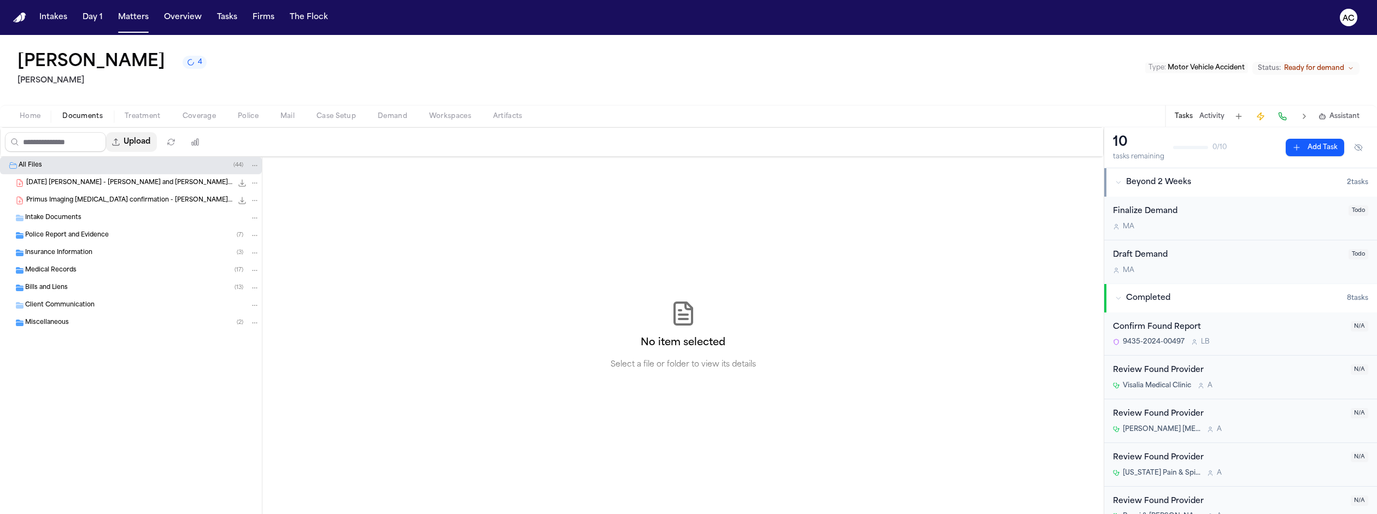
click at [106, 132] on button "Upload" at bounding box center [131, 142] width 51 height 20
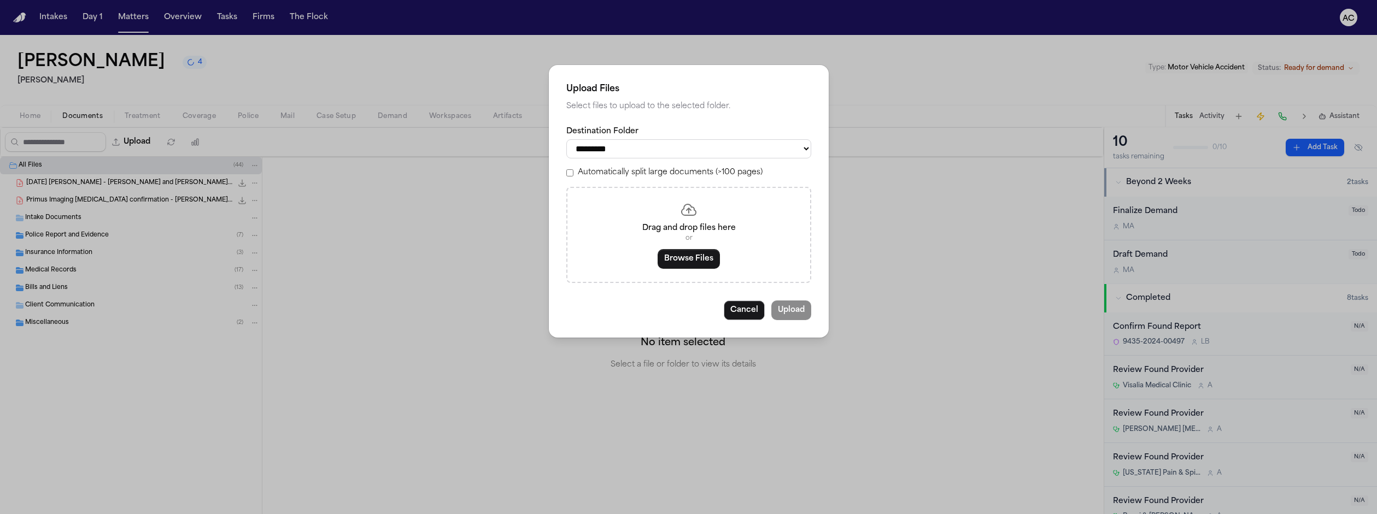
click at [667, 142] on select "**********" at bounding box center [688, 148] width 245 height 19
select select "**********"
click at [596, 139] on select "**********" at bounding box center [688, 148] width 245 height 19
click at [691, 249] on button "Browse Files" at bounding box center [689, 259] width 62 height 20
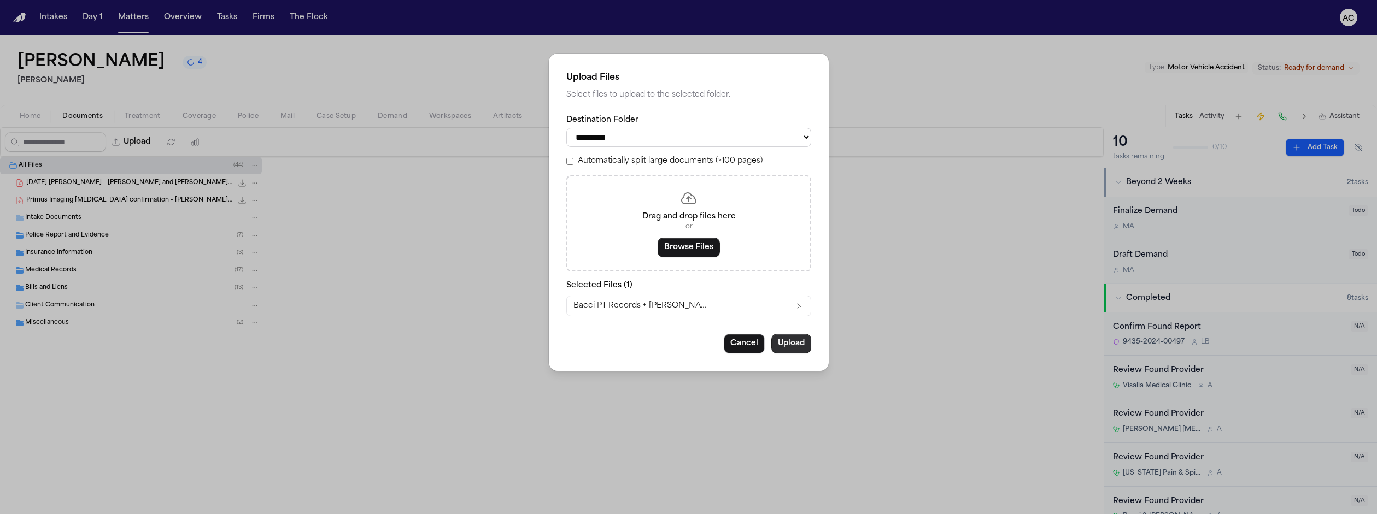
click at [771, 334] on button "Upload" at bounding box center [791, 344] width 40 height 20
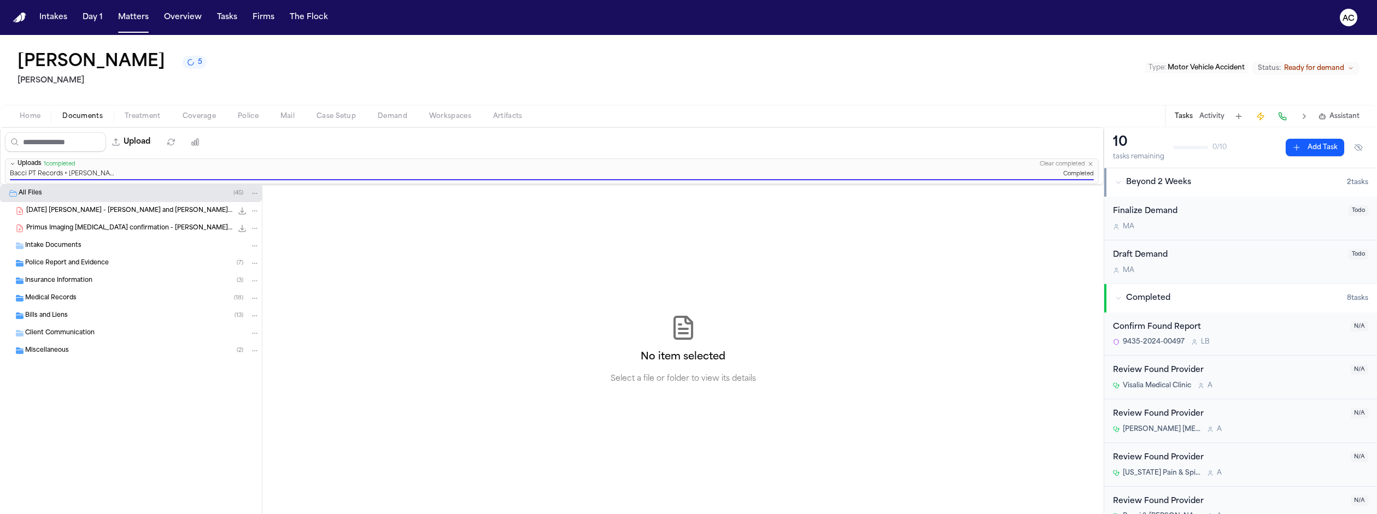
click at [378, 112] on span "Demand" at bounding box center [393, 116] width 30 height 9
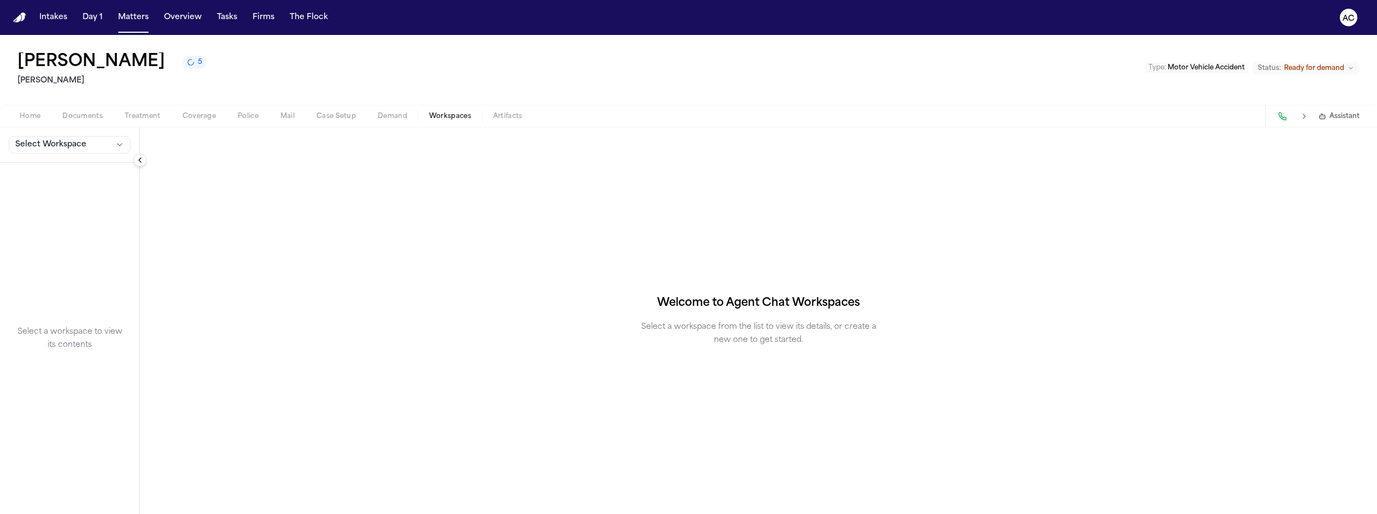
click at [429, 112] on span "Workspaces" at bounding box center [450, 116] width 42 height 9
click at [48, 139] on span "Select Workspace" at bounding box center [50, 144] width 71 height 11
click at [44, 132] on button "[PERSON_NAME] Agent Demand" at bounding box center [84, 129] width 158 height 17
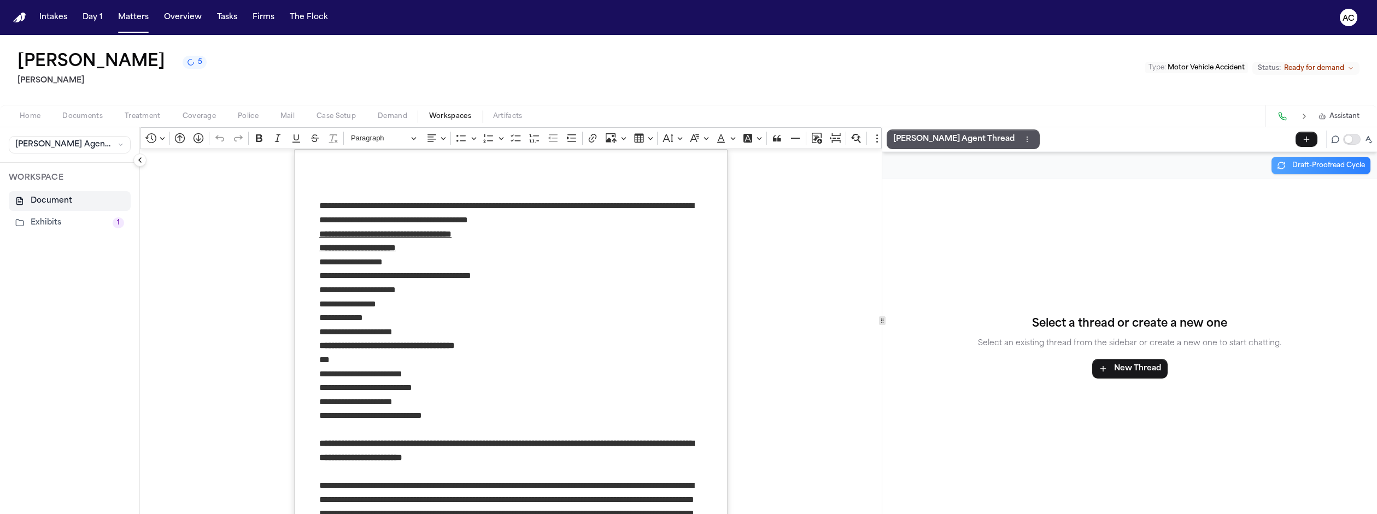
click at [36, 213] on button "Exhibits 1" at bounding box center [70, 223] width 122 height 20
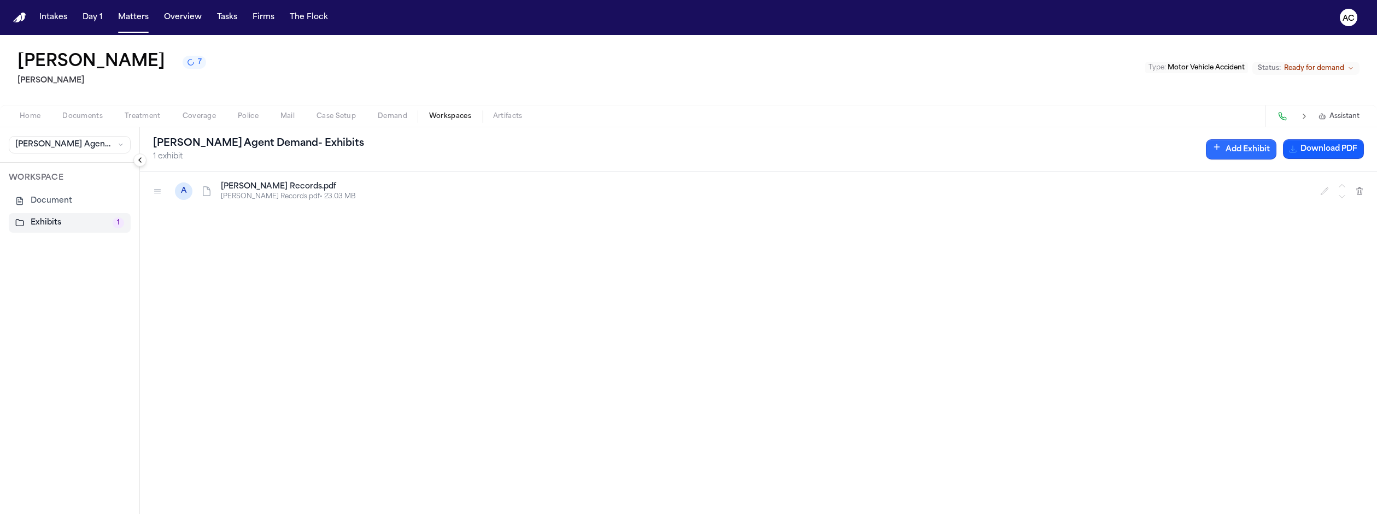
click at [1276, 139] on button "Add Exhibit" at bounding box center [1241, 149] width 71 height 20
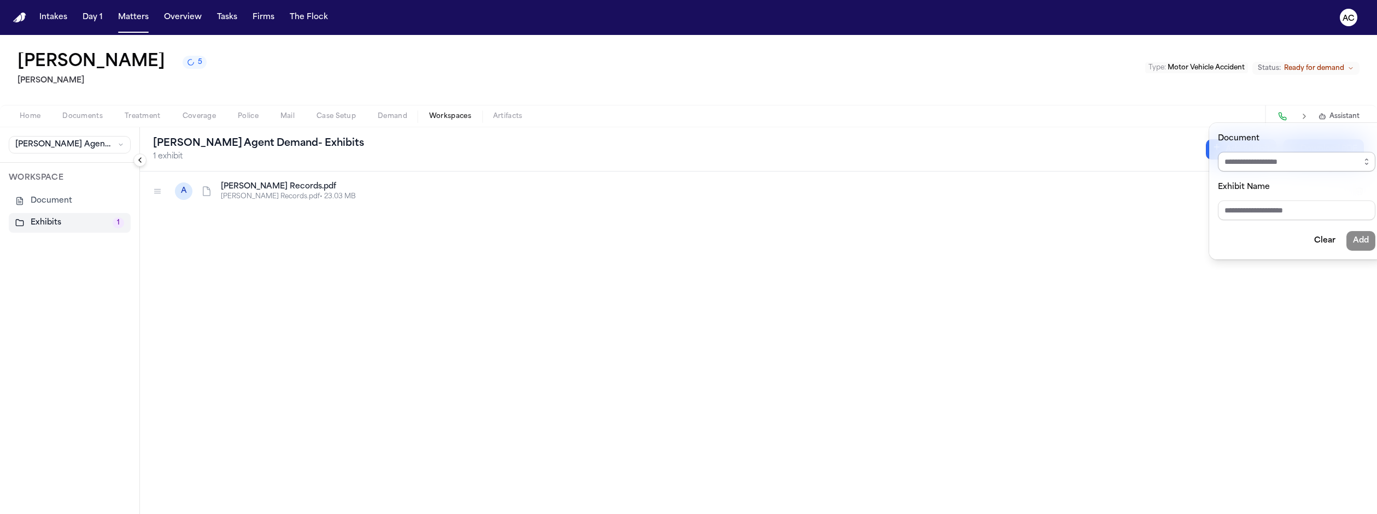
click at [1285, 152] on input "Document" at bounding box center [1296, 162] width 157 height 20
click at [1358, 152] on button "button" at bounding box center [1366, 162] width 17 height 20
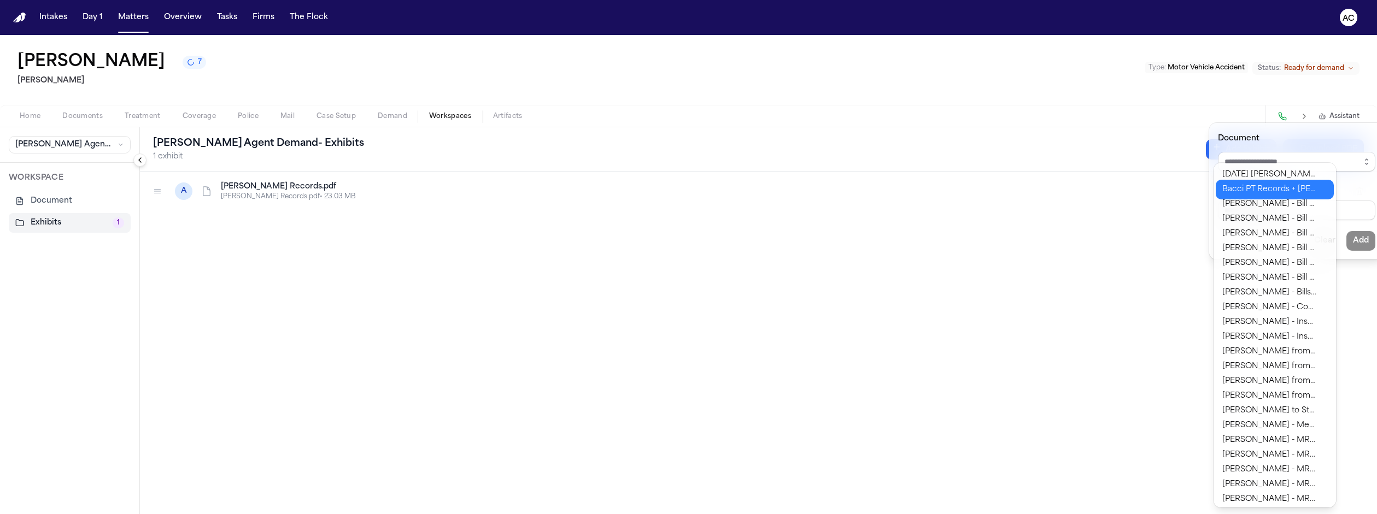
type input "**********"
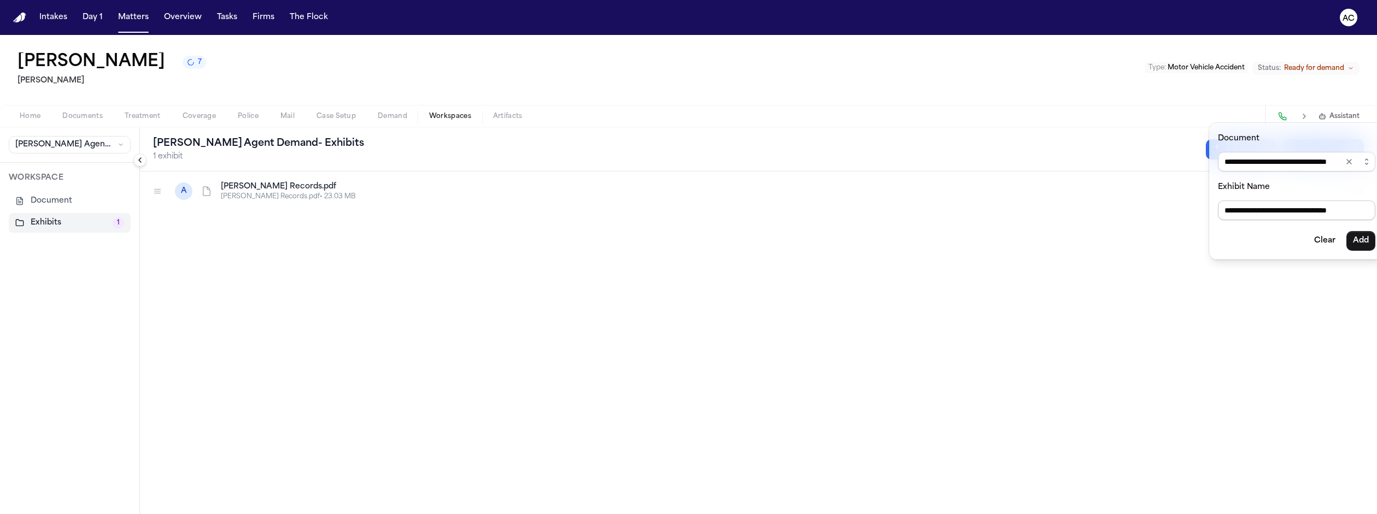
click at [1262, 514] on div "**********" at bounding box center [688, 514] width 1377 height 0
click at [1347, 231] on button "Add" at bounding box center [1361, 241] width 29 height 20
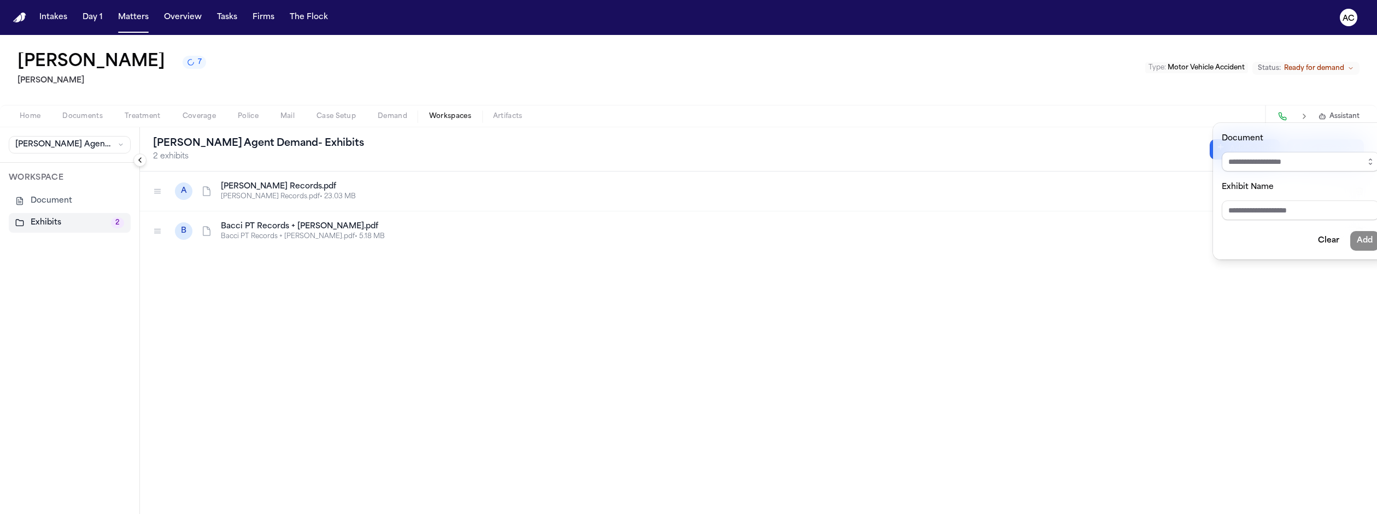
click at [1151, 291] on div "Finch Agent Demand - Exhibits 2 exhibits Add Exhibit Generating... A Mendoca Ch…" at bounding box center [758, 320] width 1237 height 387
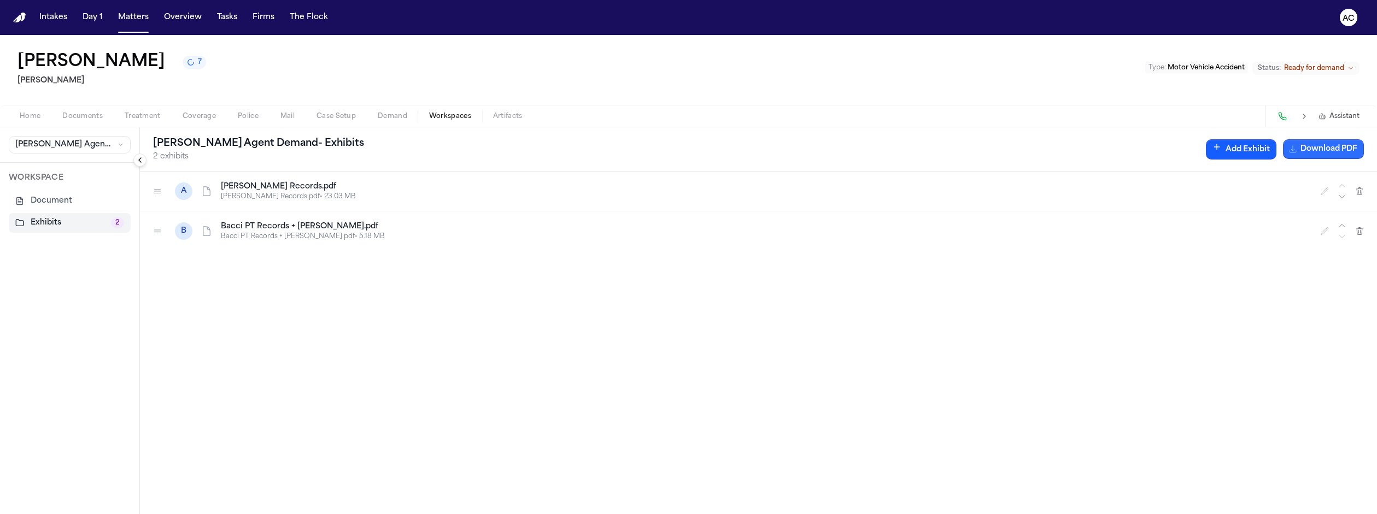
click at [1350, 139] on button "Download PDF" at bounding box center [1323, 149] width 81 height 20
click at [62, 112] on span "Documents" at bounding box center [82, 116] width 40 height 9
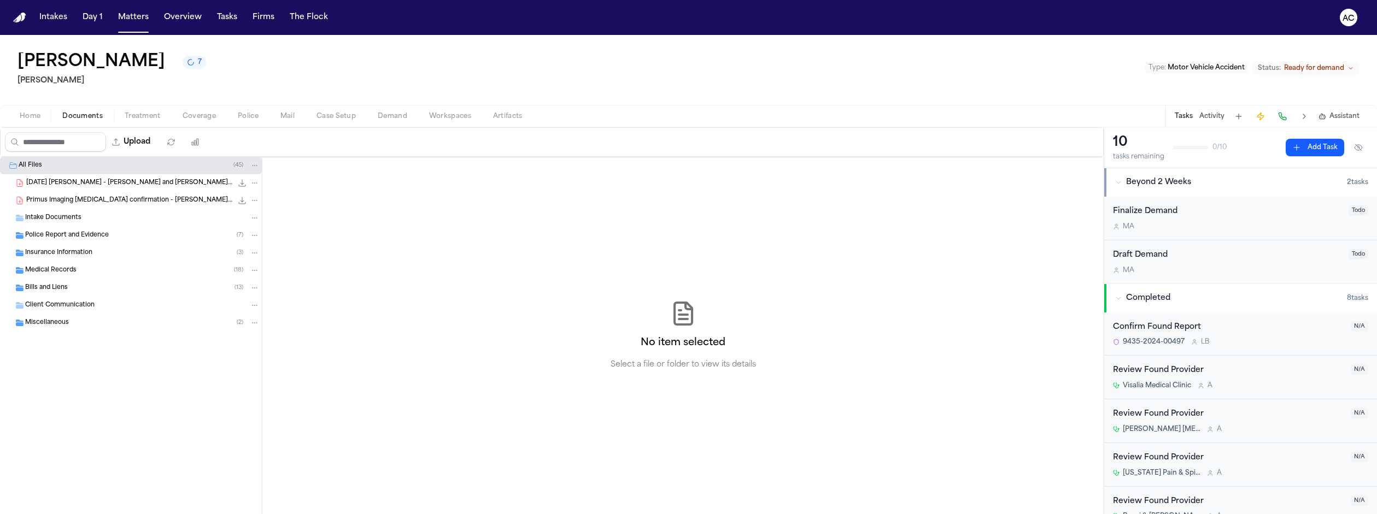
click at [67, 231] on span "Police Report and Evidence" at bounding box center [67, 235] width 84 height 9
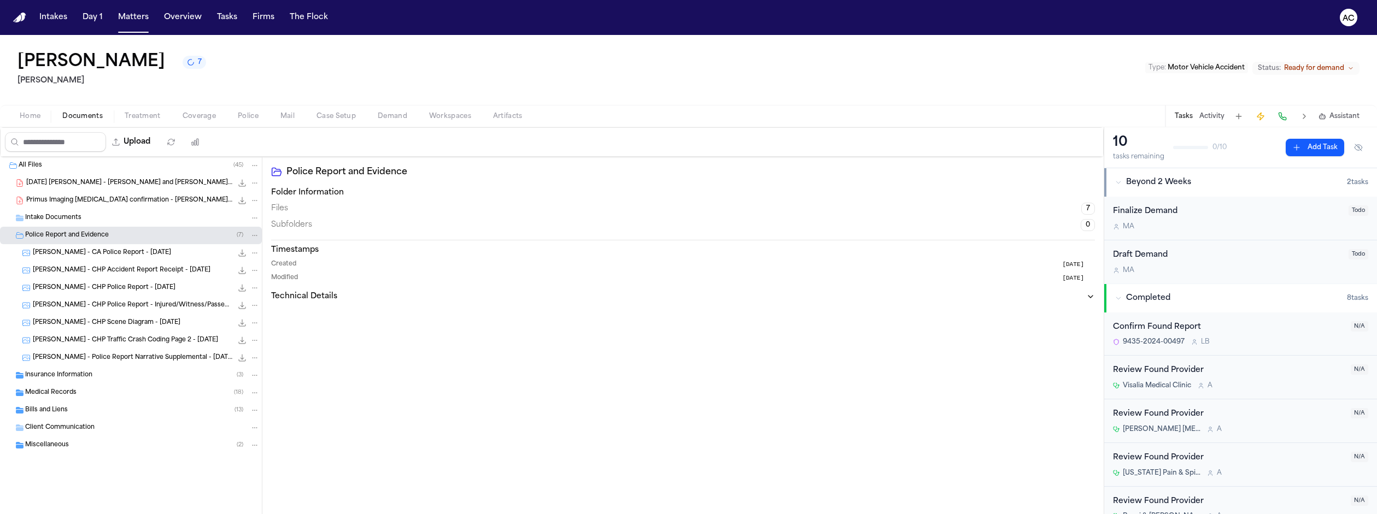
click at [378, 112] on span "Demand" at bounding box center [393, 116] width 30 height 9
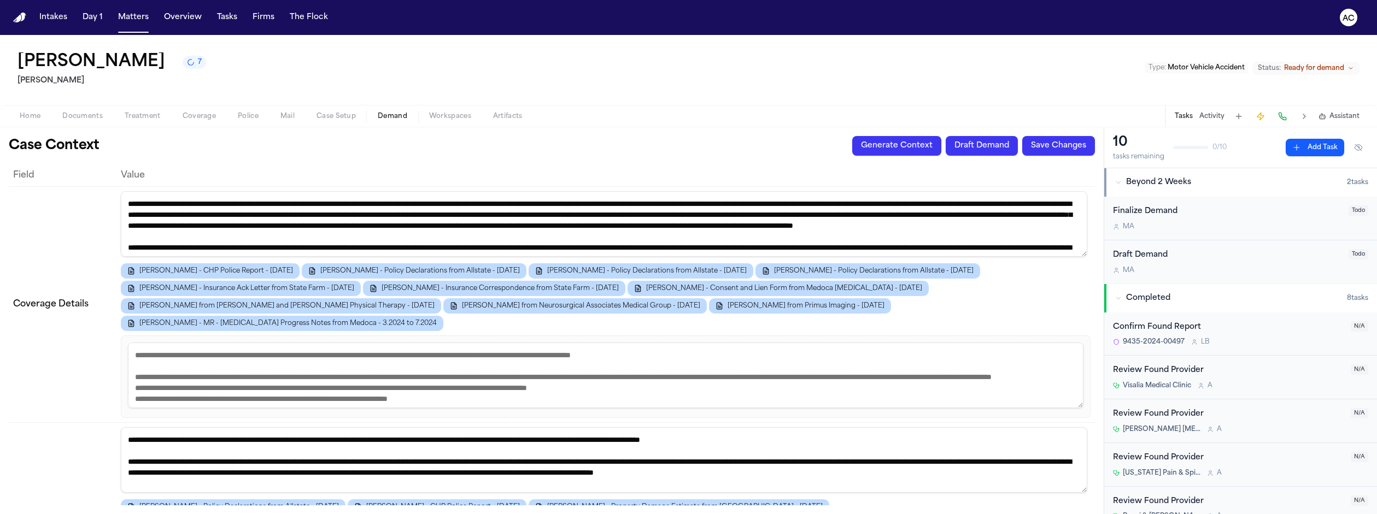
click at [429, 112] on span "Workspaces" at bounding box center [450, 116] width 42 height 9
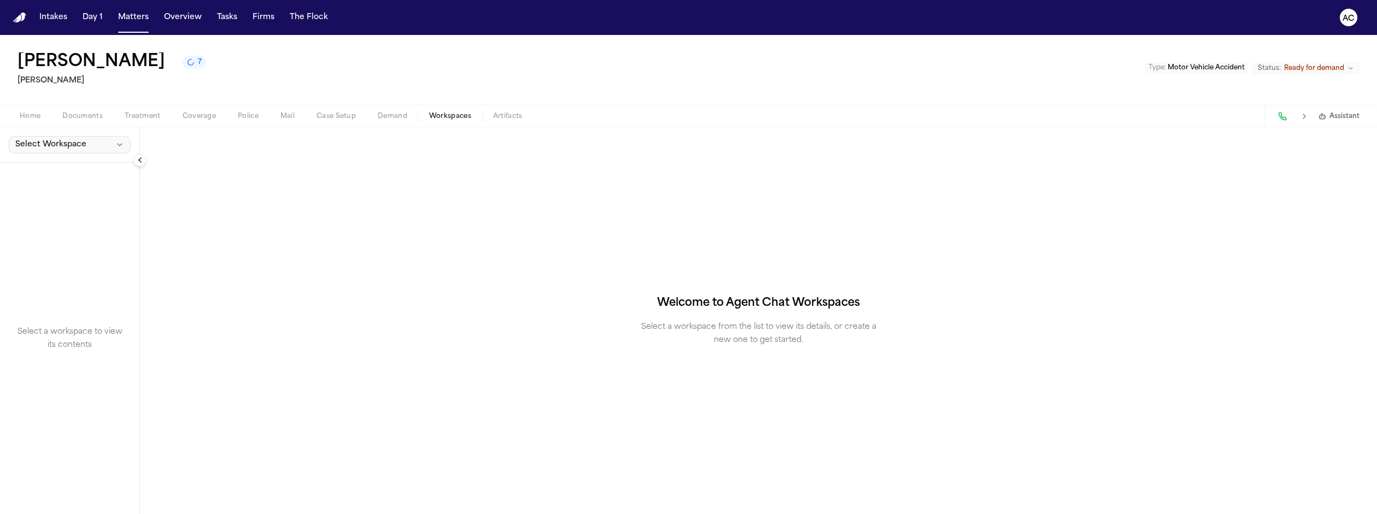
click at [74, 136] on button "Select Workspace" at bounding box center [70, 144] width 122 height 17
click at [56, 126] on span "[PERSON_NAME] Agent Demand" at bounding box center [74, 129] width 127 height 11
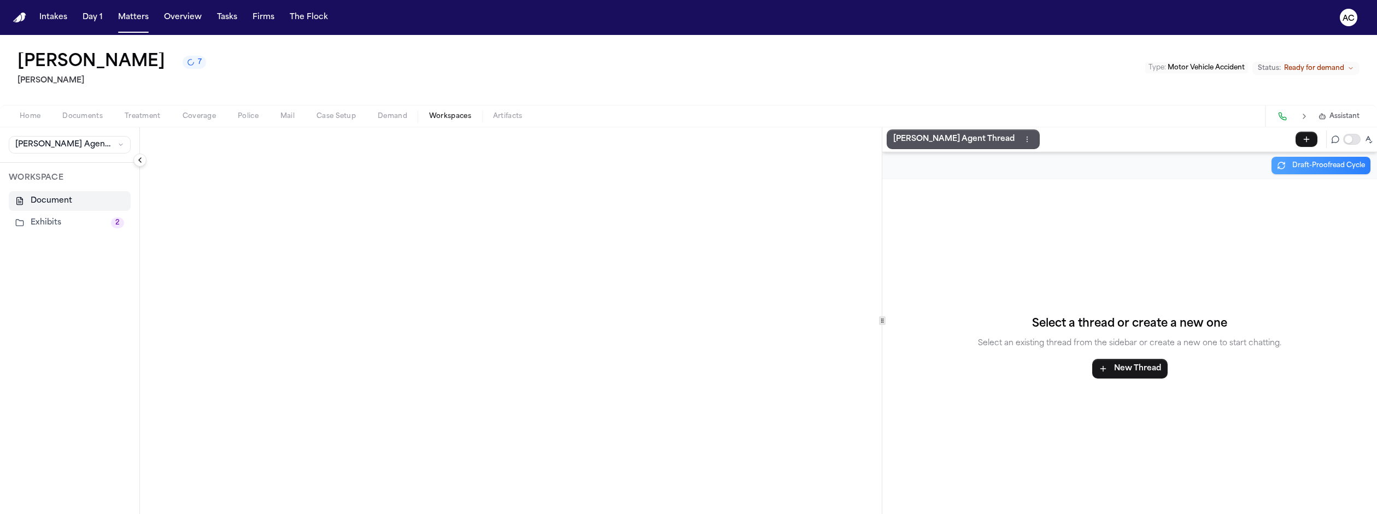
click at [48, 213] on button "Exhibits 2" at bounding box center [70, 223] width 122 height 20
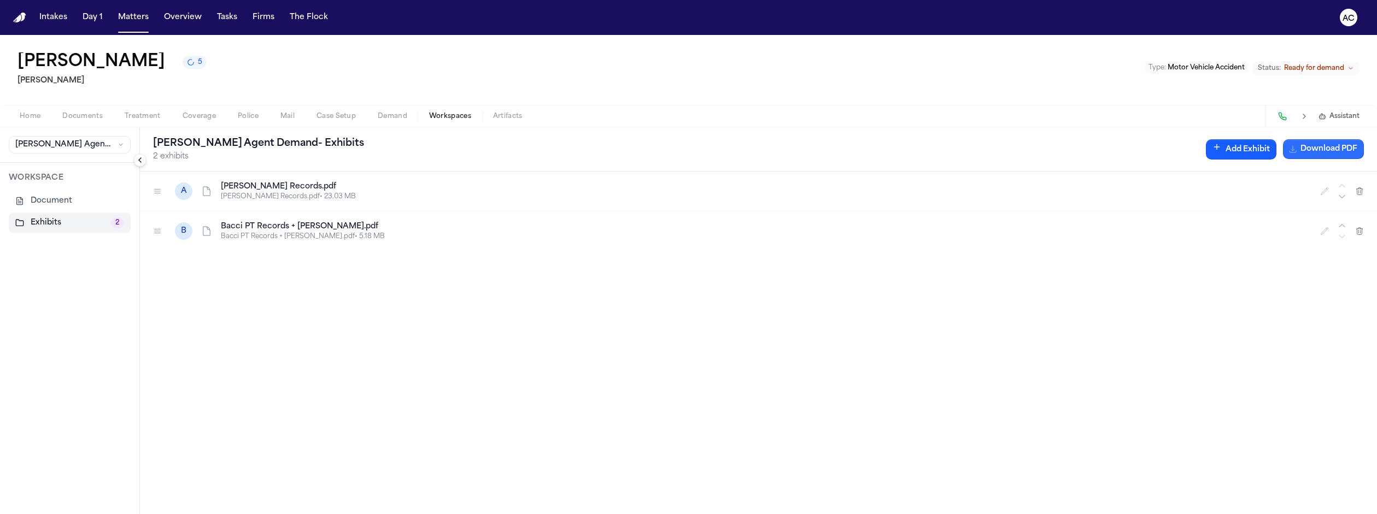
click at [1340, 139] on button "Download PDF" at bounding box center [1323, 149] width 81 height 20
click at [62, 112] on span "Documents" at bounding box center [82, 116] width 40 height 9
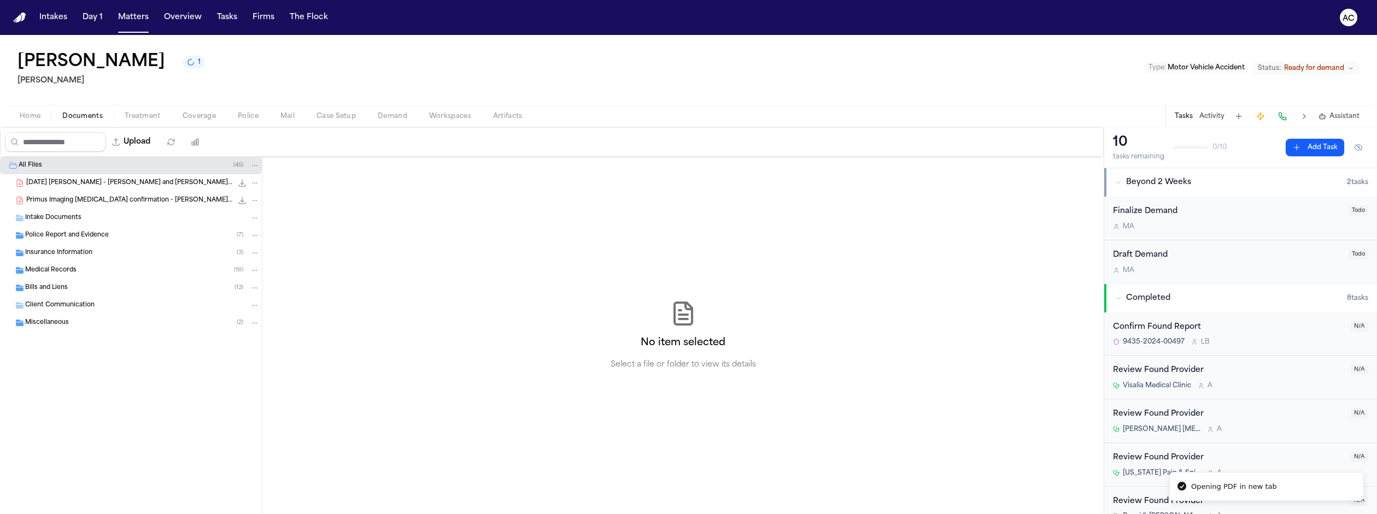
click at [72, 283] on div "Bills and Liens ( 13 )" at bounding box center [142, 288] width 235 height 10
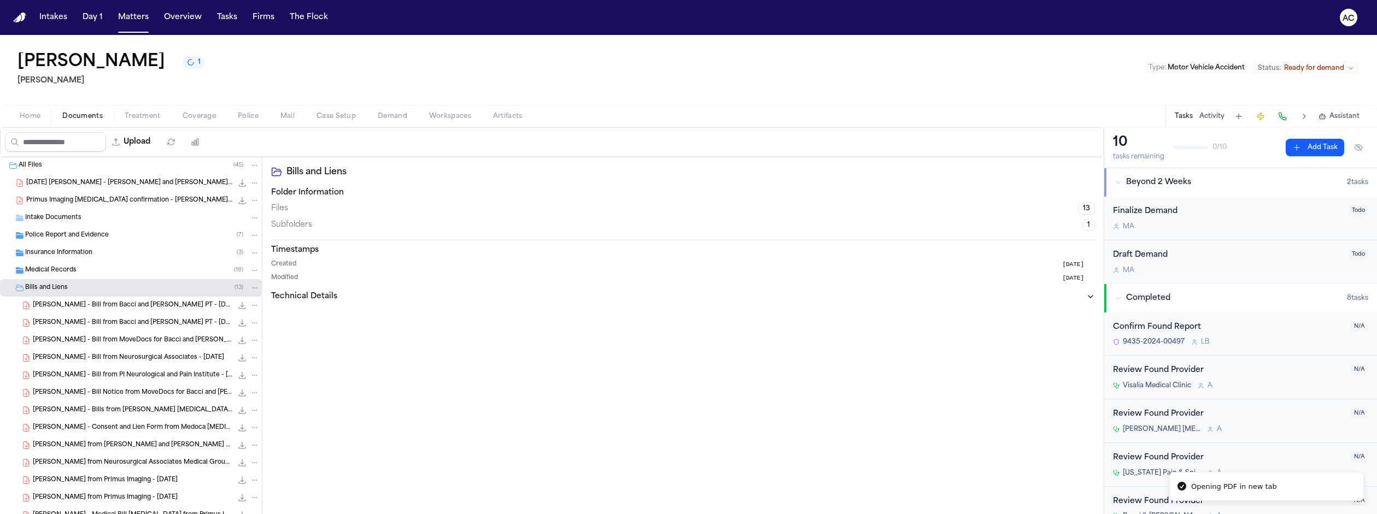
click at [239, 302] on icon "File: H. Analco - Bill from Bacci and Glinn PT - 8.27.24" at bounding box center [242, 305] width 7 height 7
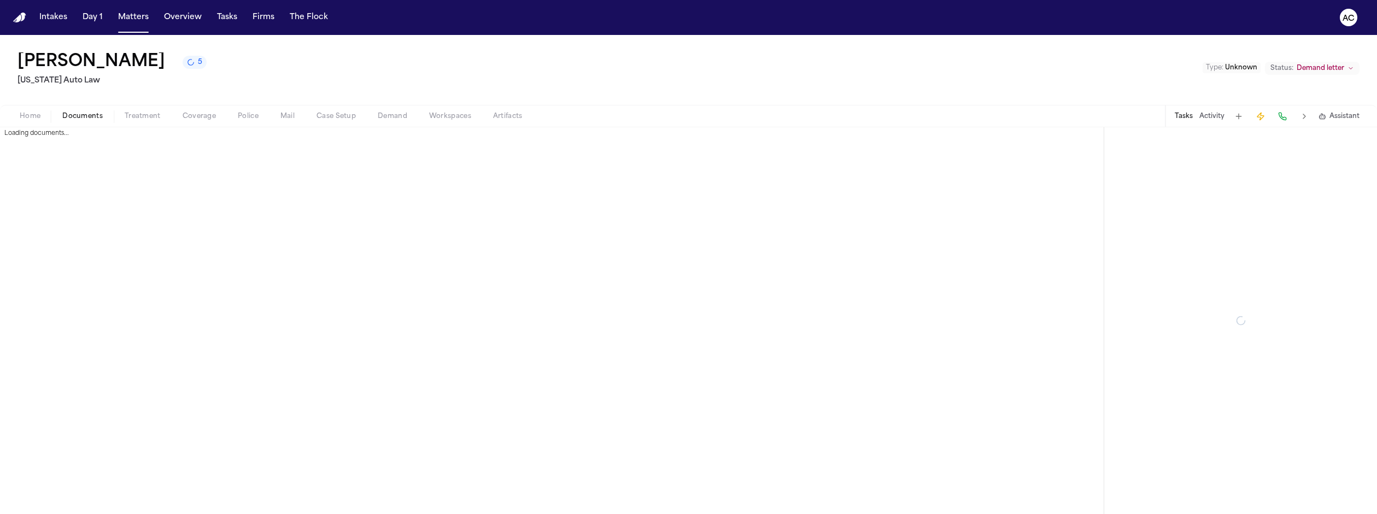
click at [71, 112] on span "Documents" at bounding box center [82, 116] width 40 height 9
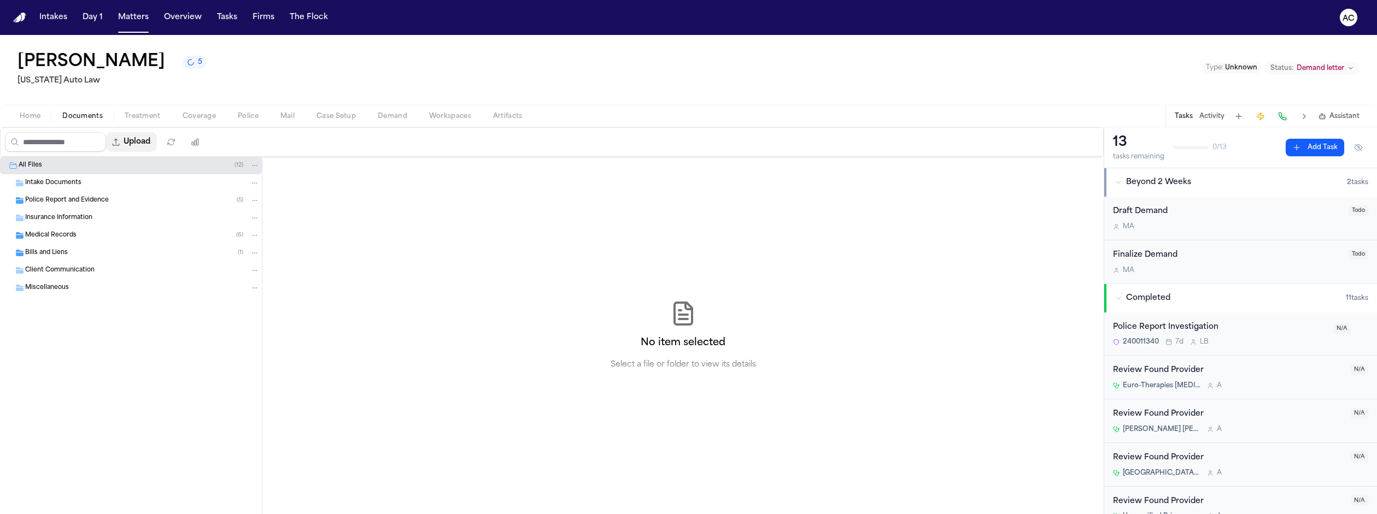
click at [114, 132] on button "Upload" at bounding box center [131, 142] width 51 height 20
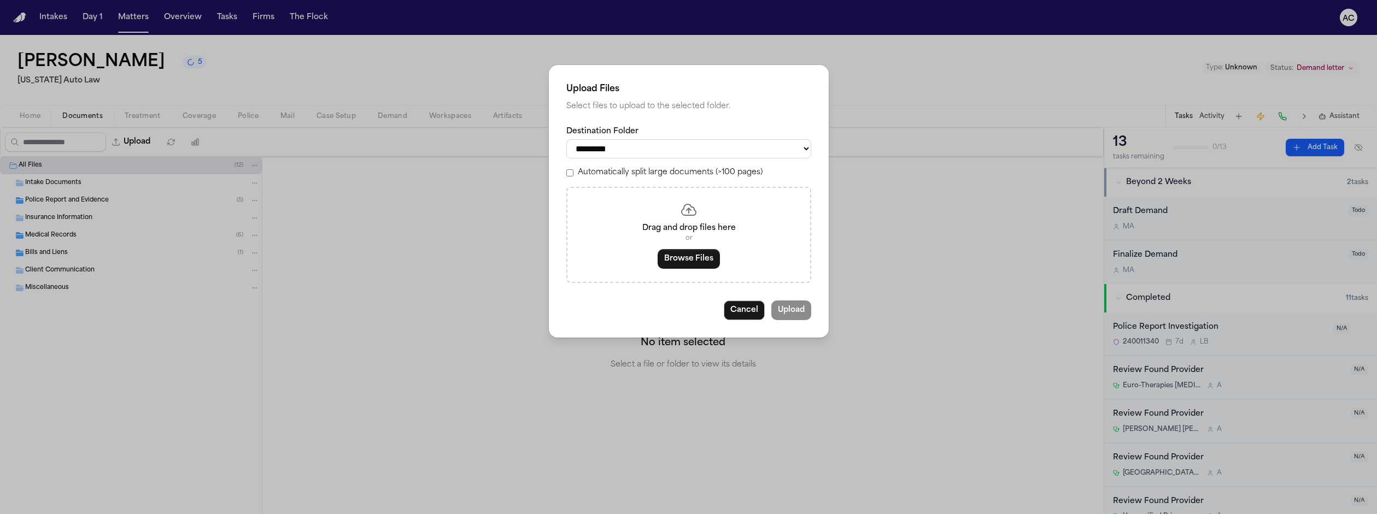
click at [653, 145] on select "**********" at bounding box center [688, 148] width 245 height 19
select select "**********"
click at [596, 139] on select "**********" at bounding box center [688, 148] width 245 height 19
click at [687, 249] on button "Browse Files" at bounding box center [689, 259] width 62 height 20
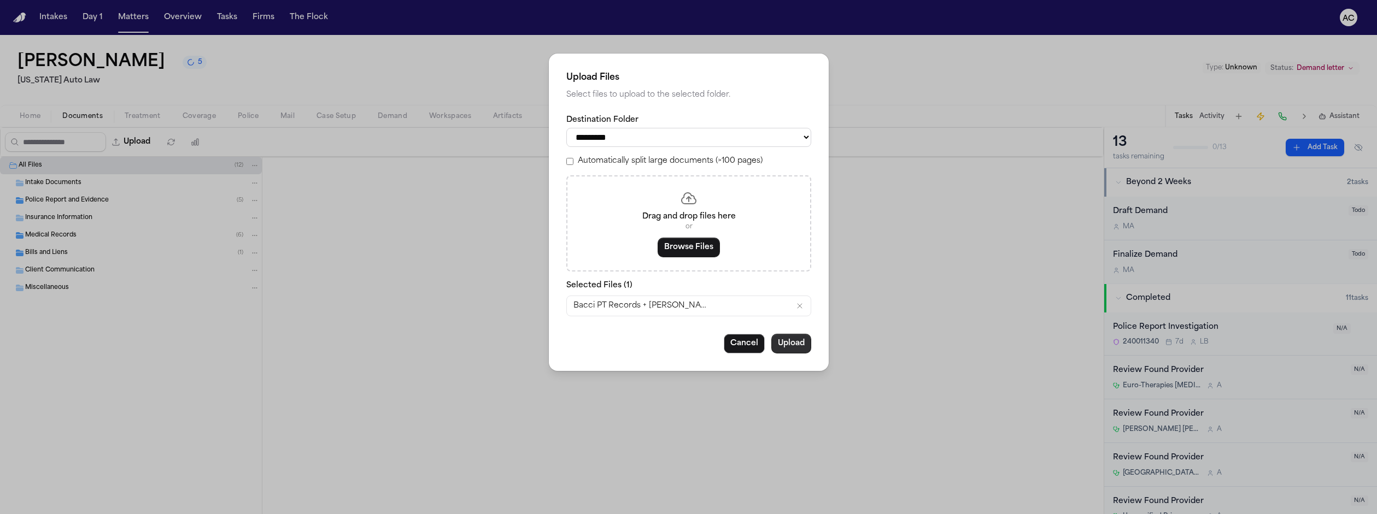
click at [774, 334] on button "Upload" at bounding box center [791, 344] width 40 height 20
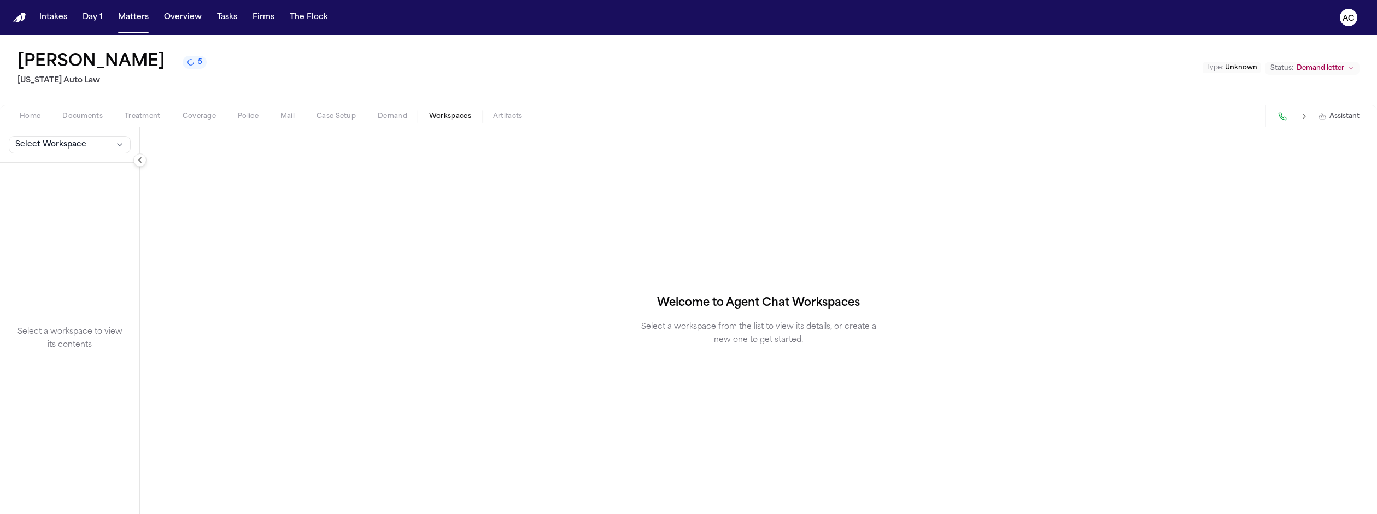
click at [429, 112] on span "Workspaces" at bounding box center [450, 116] width 42 height 9
click at [72, 136] on button "Select Workspace" at bounding box center [70, 144] width 122 height 17
click at [50, 128] on span "[PERSON_NAME] Agent Demand" at bounding box center [74, 129] width 127 height 11
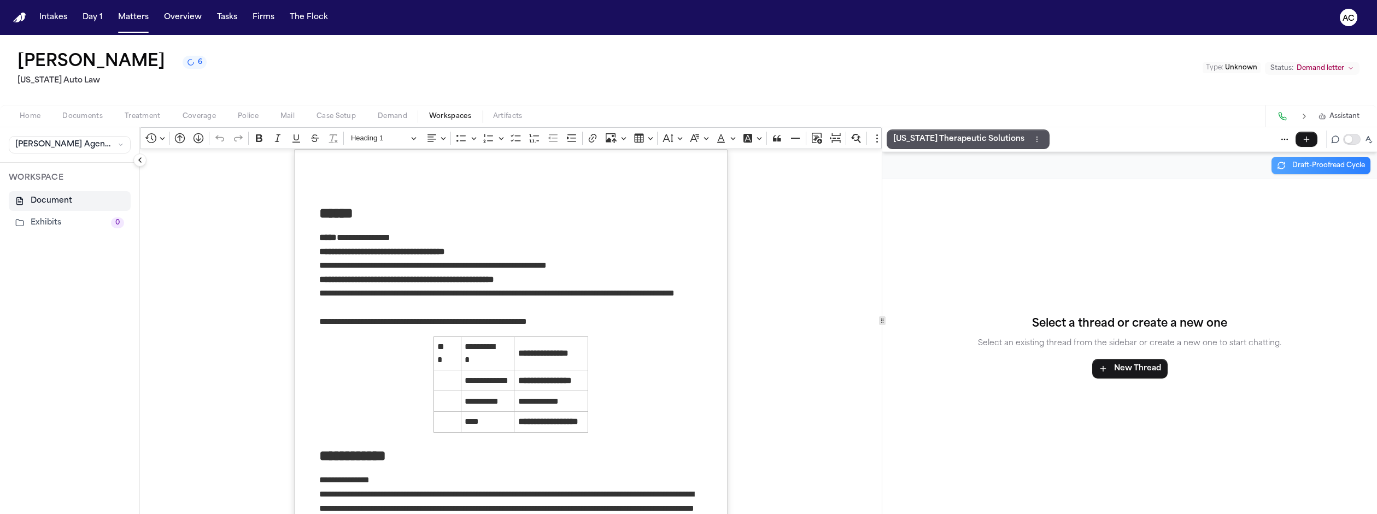
click at [38, 213] on button "Exhibits 0" at bounding box center [70, 223] width 122 height 20
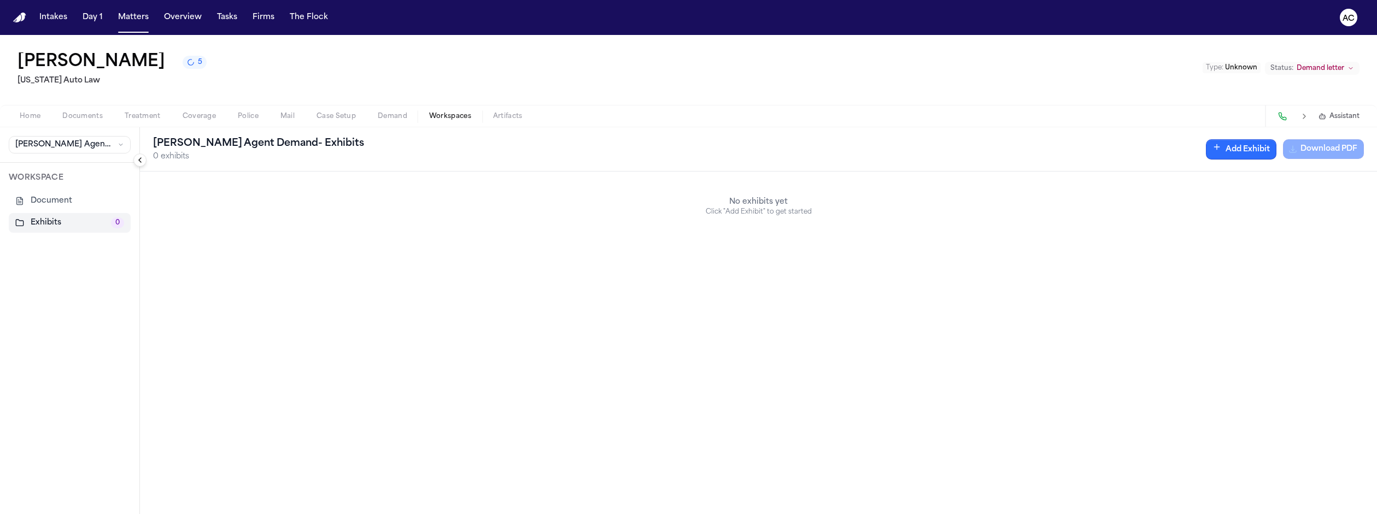
click at [1266, 139] on button "Add Exhibit" at bounding box center [1241, 149] width 71 height 20
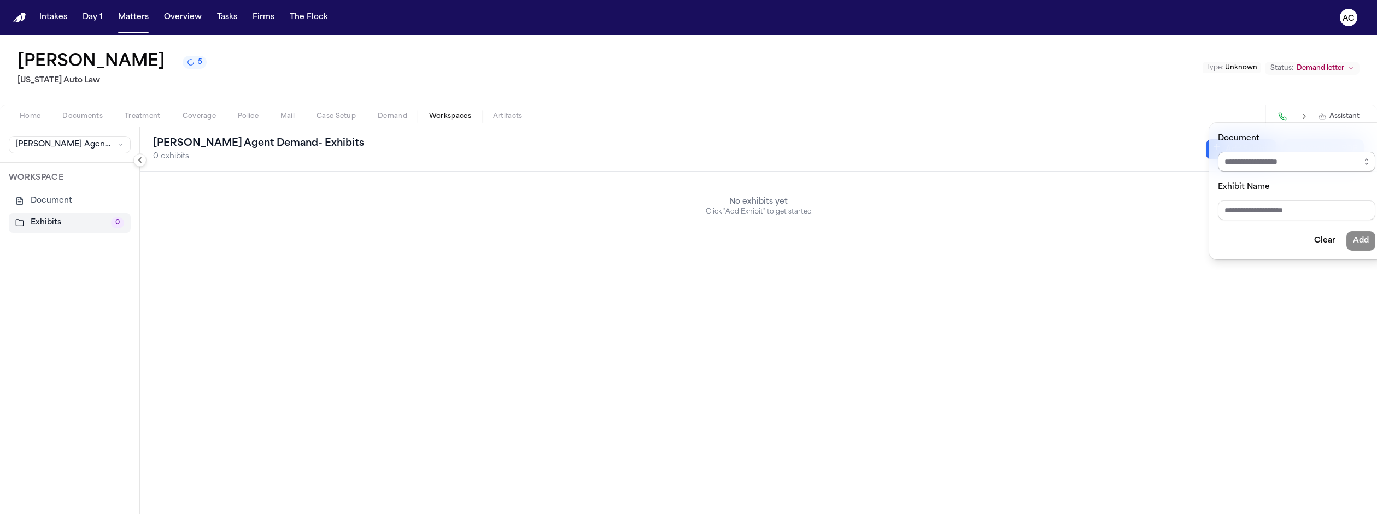
click at [1262, 153] on input "Document" at bounding box center [1296, 162] width 157 height 20
click at [1362, 157] on icon "button" at bounding box center [1366, 161] width 9 height 9
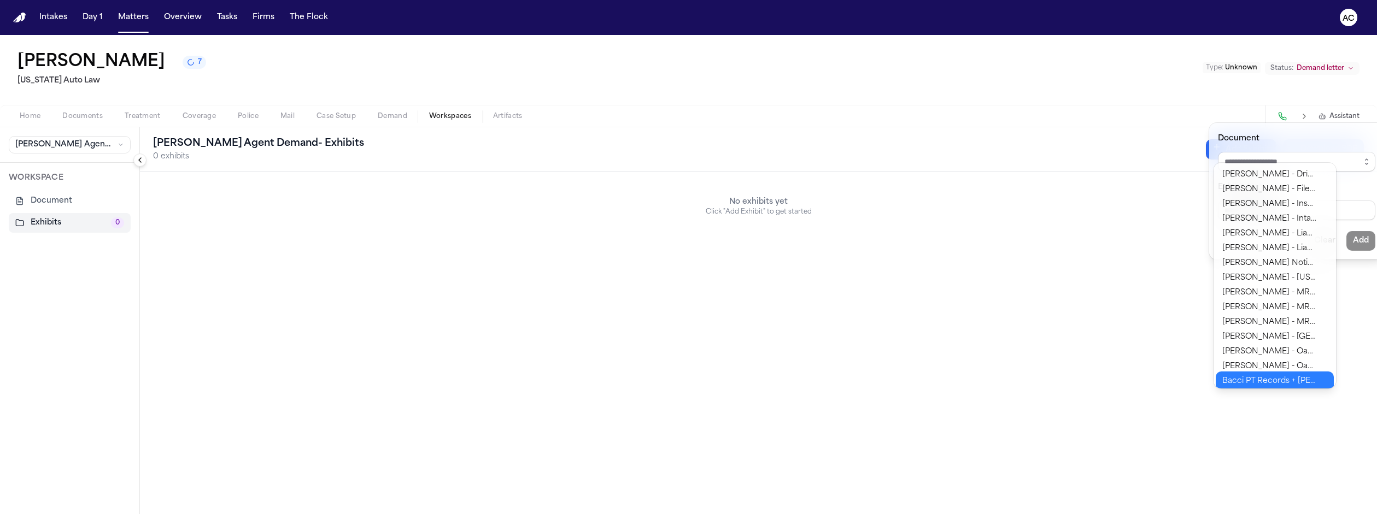
type input "**********"
click at [1270, 379] on body "**********" at bounding box center [688, 257] width 1377 height 514
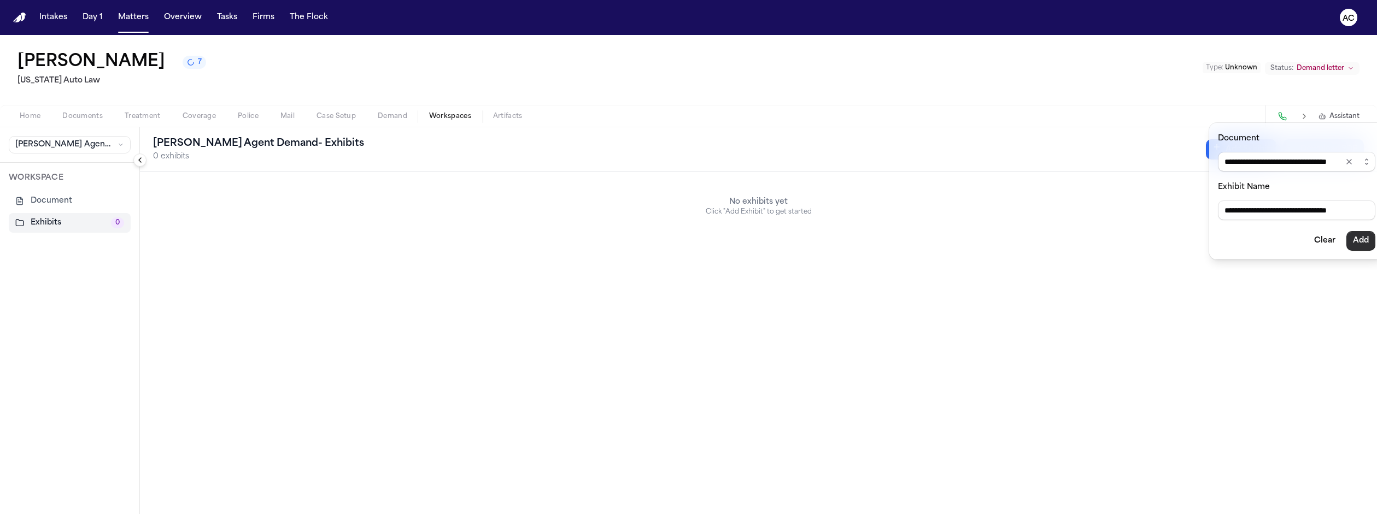
click at [1347, 231] on button "Add" at bounding box center [1361, 241] width 29 height 20
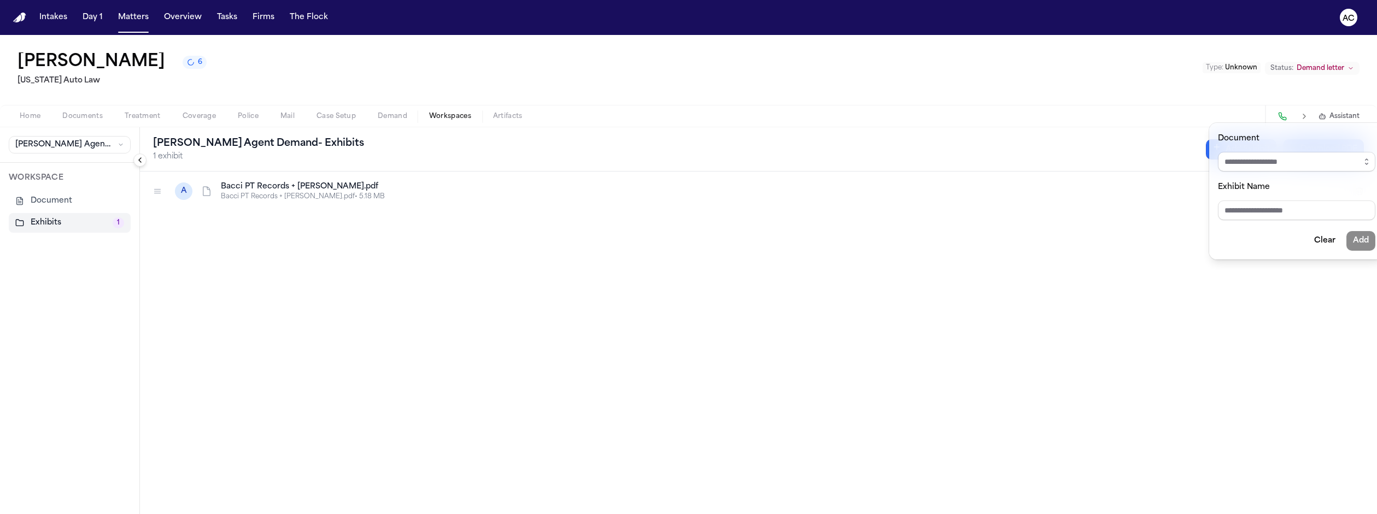
click at [323, 270] on div "Finch Agent Demand - Exhibits 1 exhibit Add Exhibit Download PDF A Bacci PT Rec…" at bounding box center [758, 320] width 1237 height 387
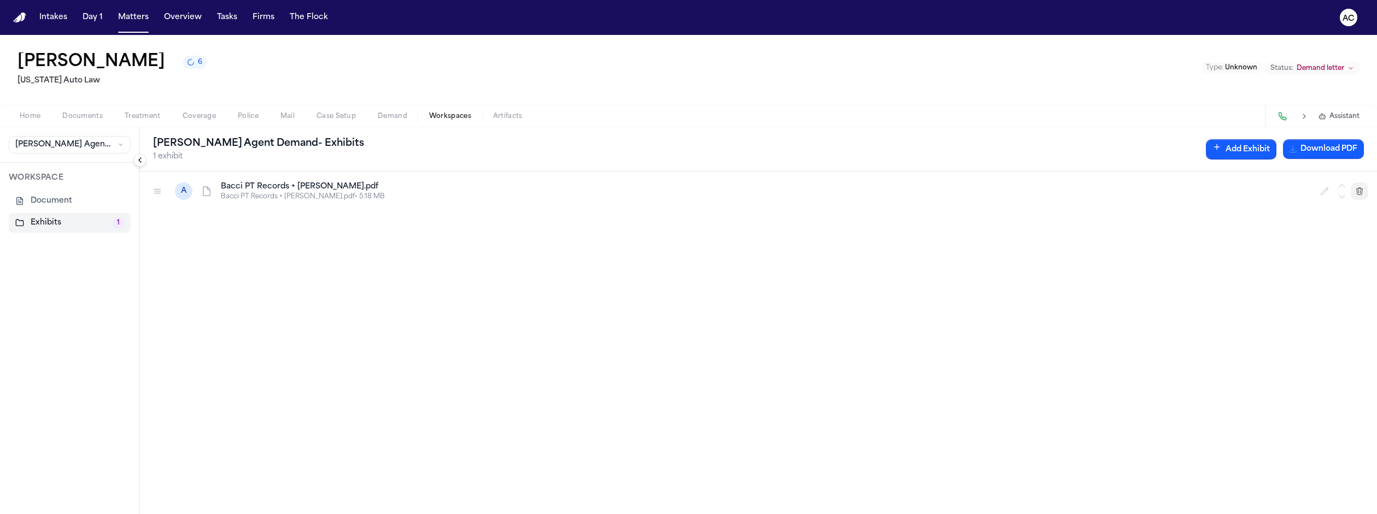
click at [1364, 187] on icon "button" at bounding box center [1359, 191] width 9 height 9
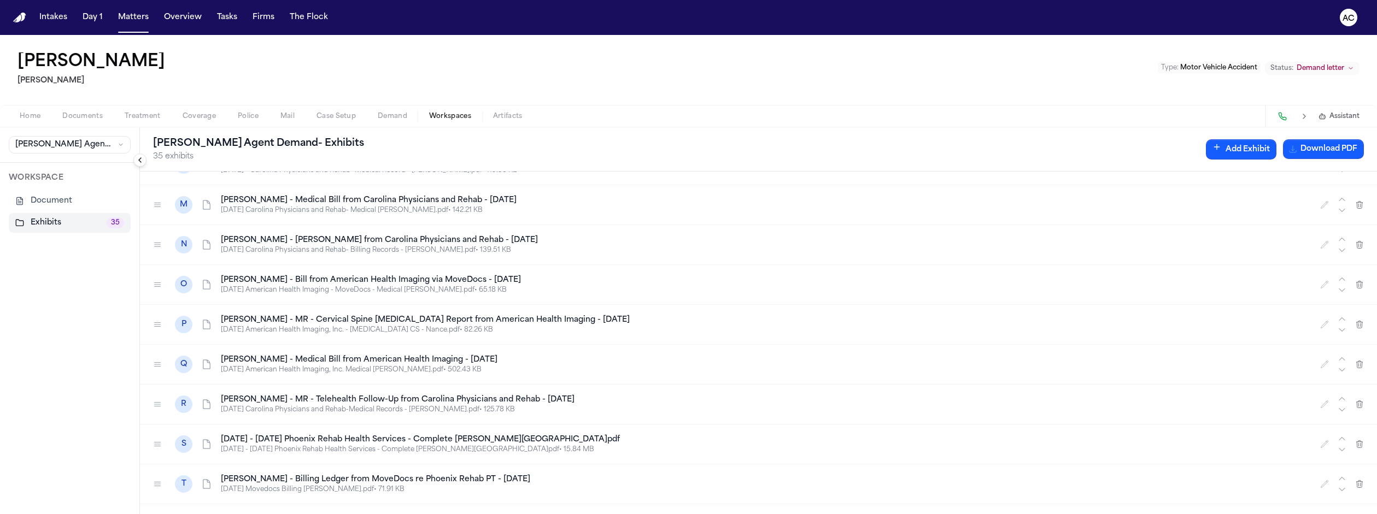
scroll to position [666, 0]
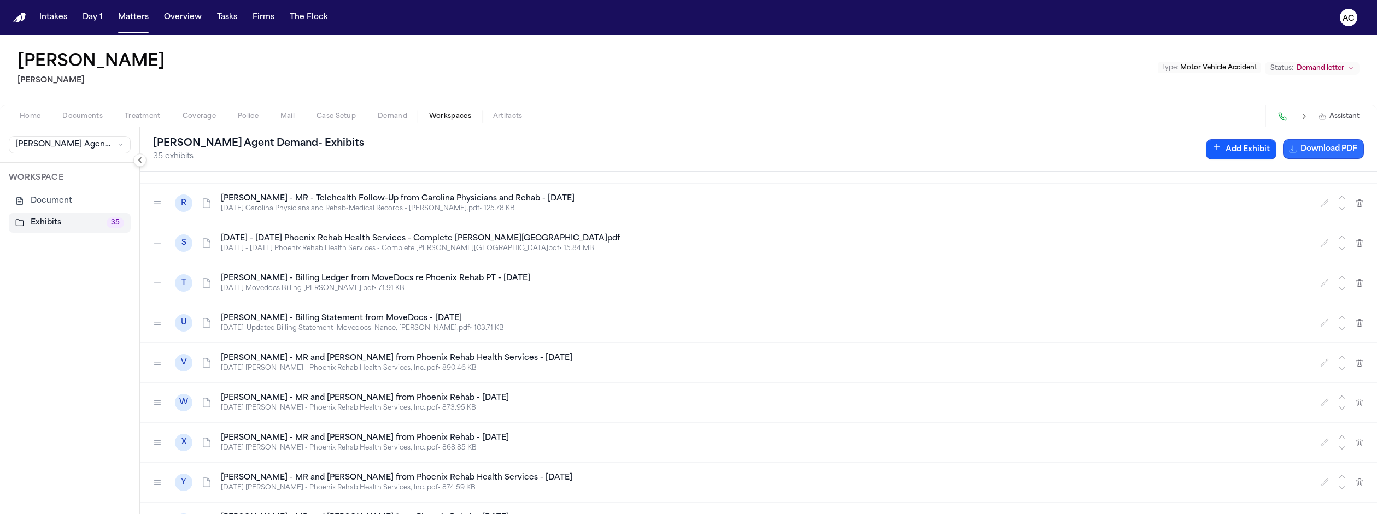
click at [1345, 139] on button "Download PDF" at bounding box center [1323, 149] width 81 height 20
click at [1338, 139] on button "Download PDF" at bounding box center [1323, 149] width 81 height 20
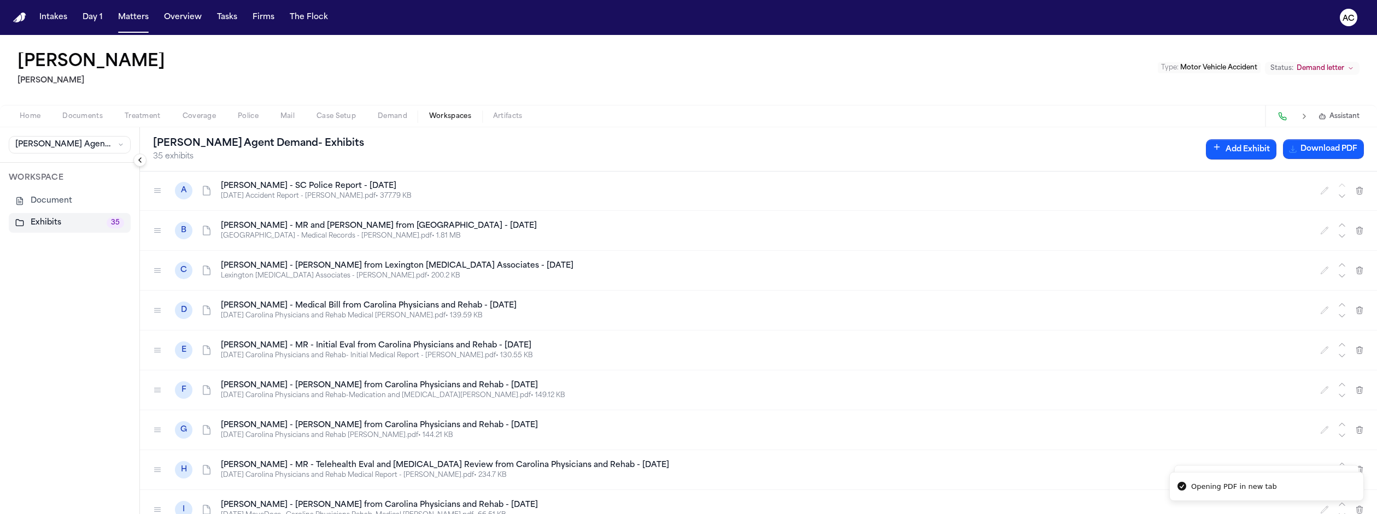
scroll to position [0, 0]
click at [72, 112] on span "Documents" at bounding box center [82, 116] width 40 height 9
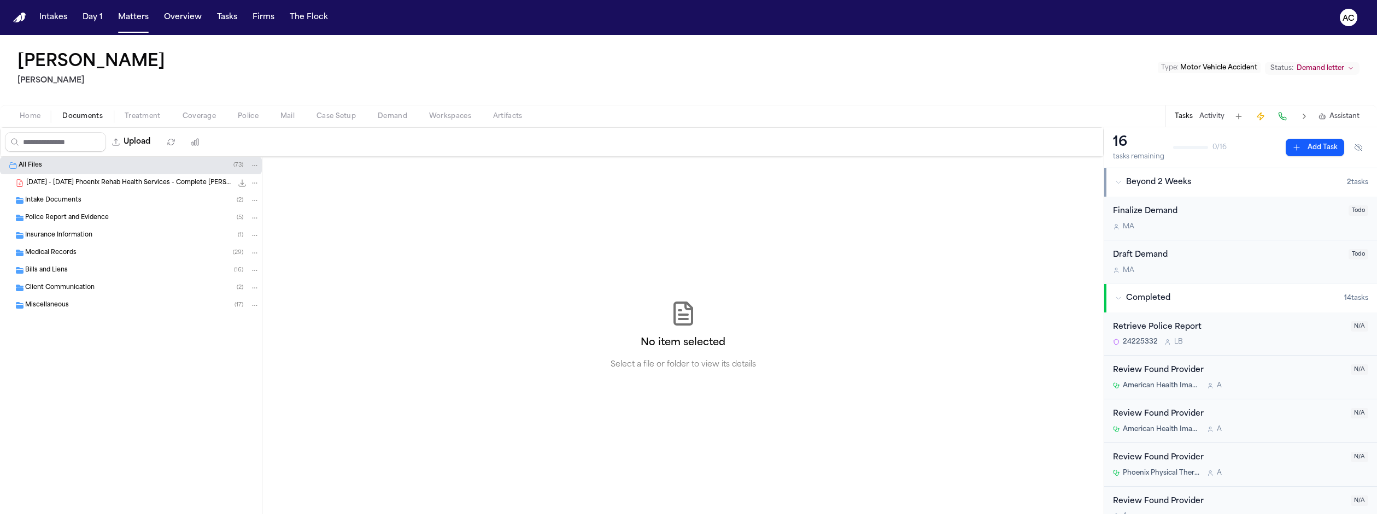
click at [77, 248] on div "Medical Records ( 29 )" at bounding box center [142, 253] width 235 height 10
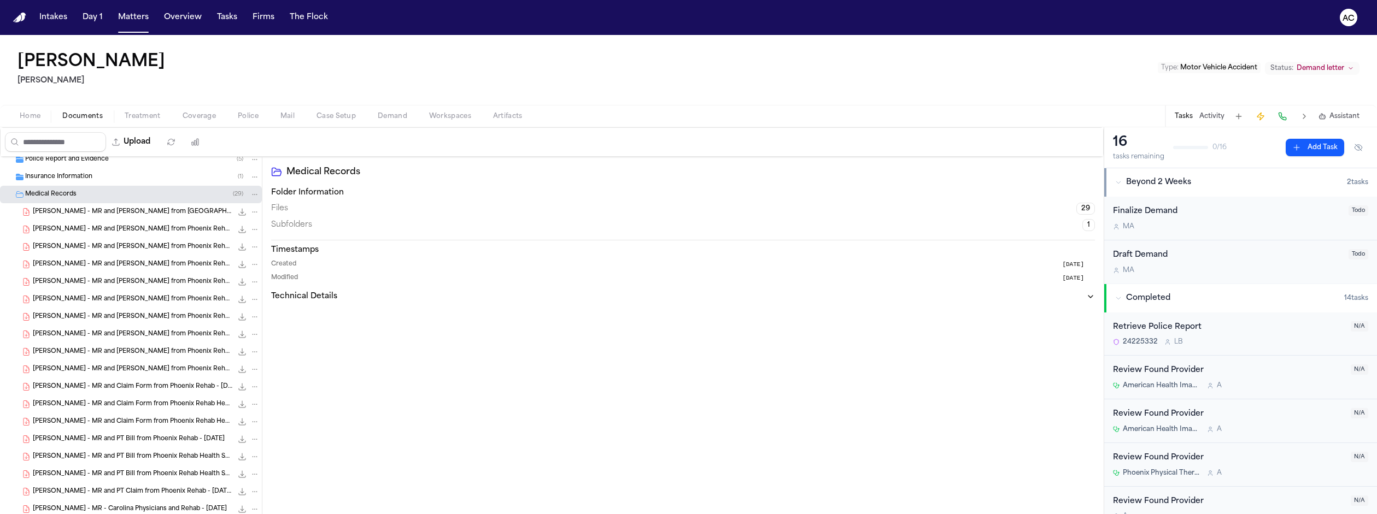
scroll to position [45, 0]
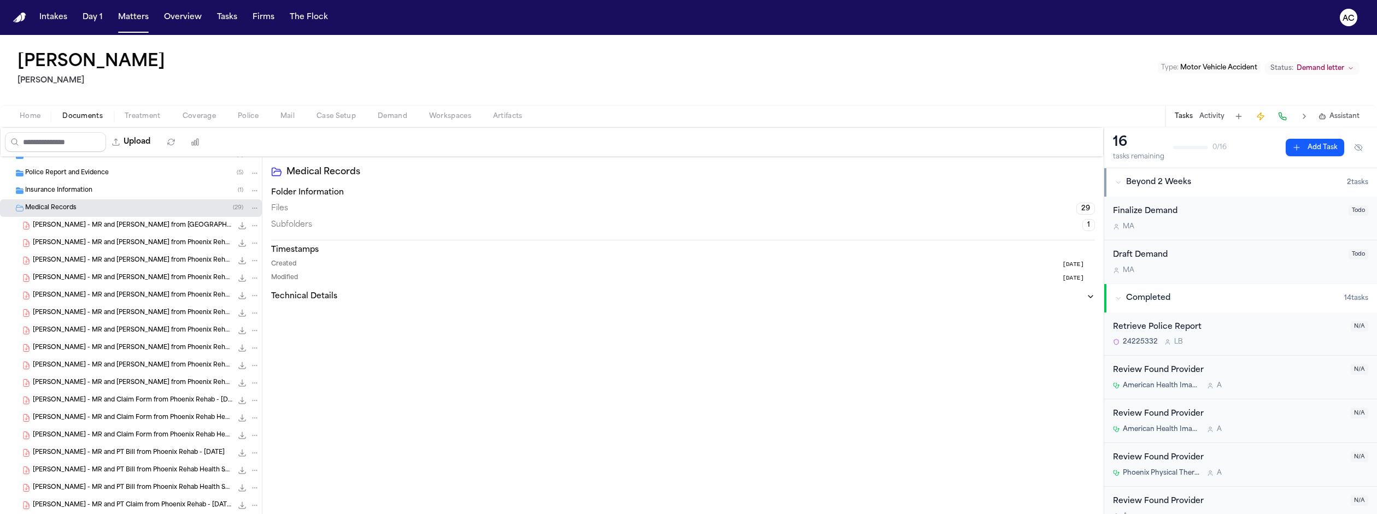
click at [429, 112] on span "Workspaces" at bounding box center [450, 116] width 42 height 9
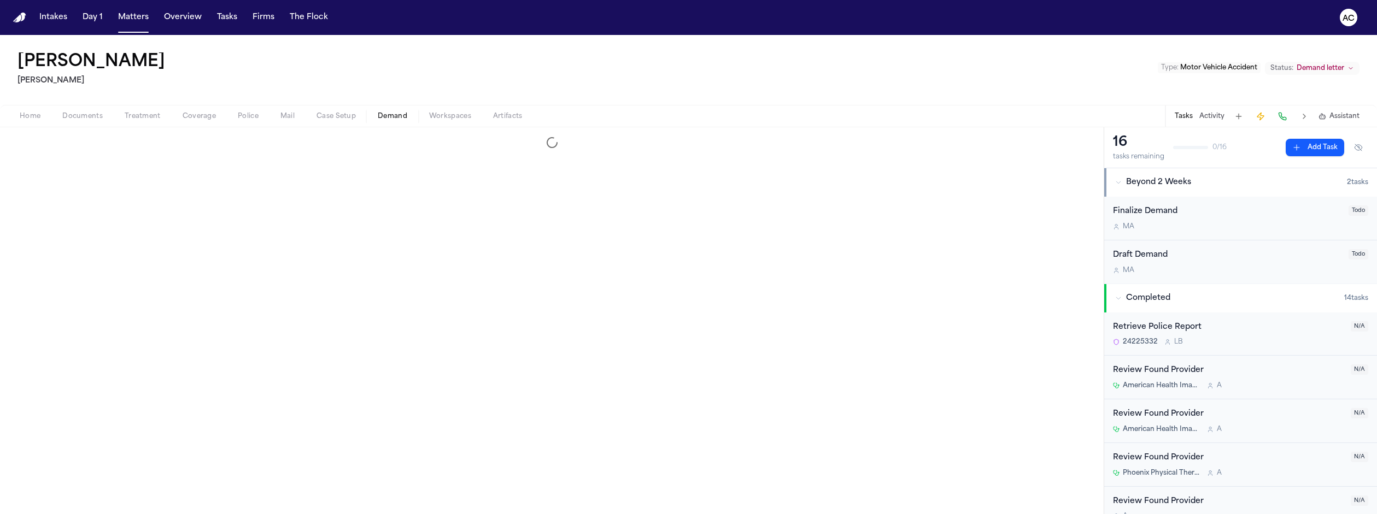
click at [378, 112] on span "Demand" at bounding box center [393, 116] width 30 height 9
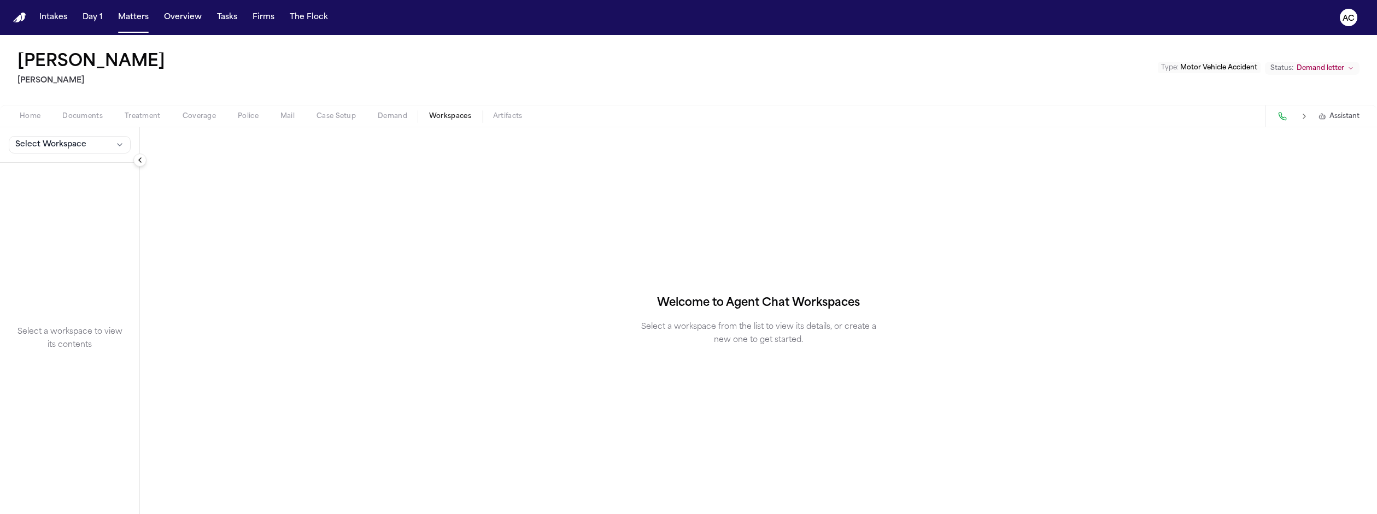
click at [429, 112] on span "Workspaces" at bounding box center [450, 116] width 42 height 9
click at [67, 136] on button "Select Workspace" at bounding box center [70, 144] width 122 height 17
click at [51, 131] on span "[PERSON_NAME] Agent Demand" at bounding box center [74, 129] width 127 height 11
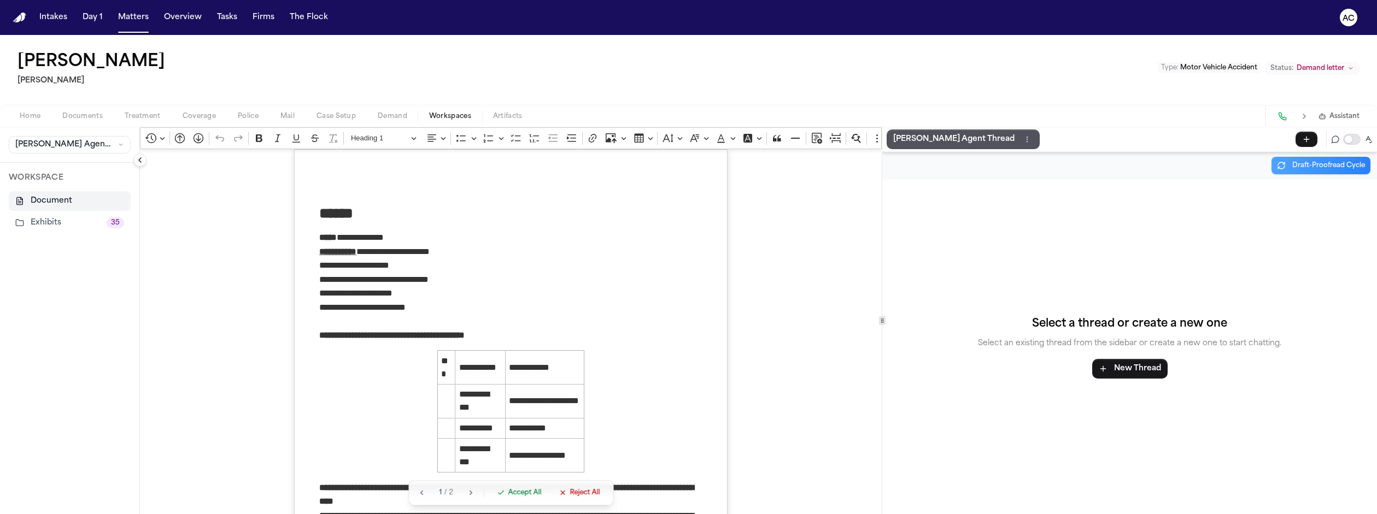
click at [52, 213] on button "Exhibits 35" at bounding box center [70, 223] width 122 height 20
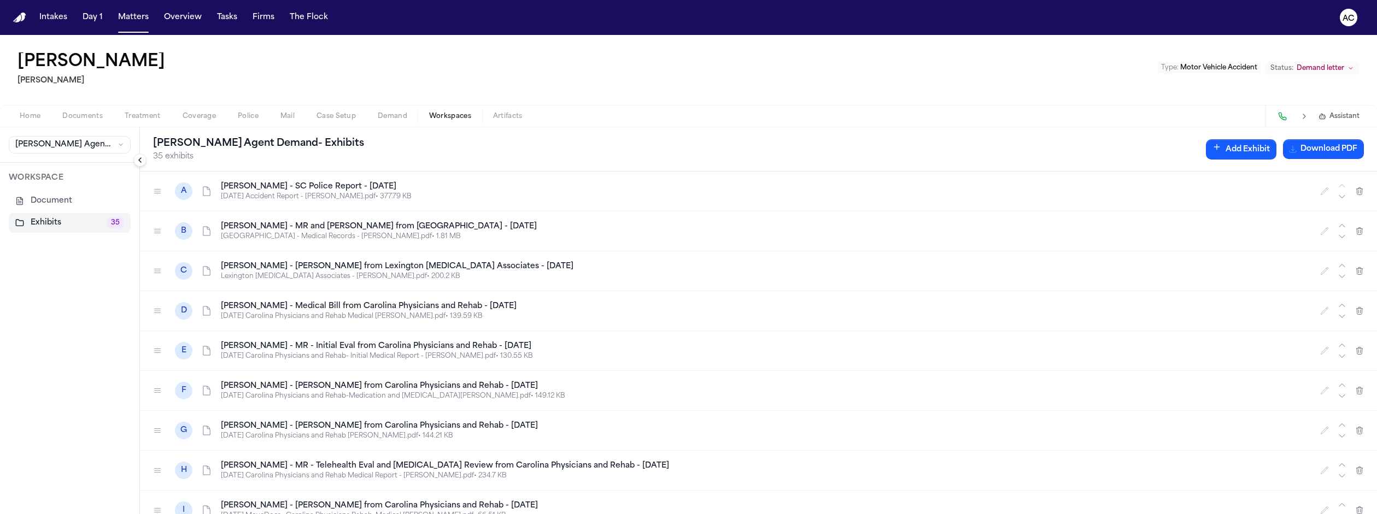
click at [201, 186] on icon at bounding box center [206, 191] width 11 height 11
click at [61, 105] on div "Home Documents Treatment Coverage Police Mail Case Setup Demand Workspaces Arti…" at bounding box center [688, 116] width 1377 height 22
click at [66, 112] on span "Documents" at bounding box center [82, 116] width 40 height 9
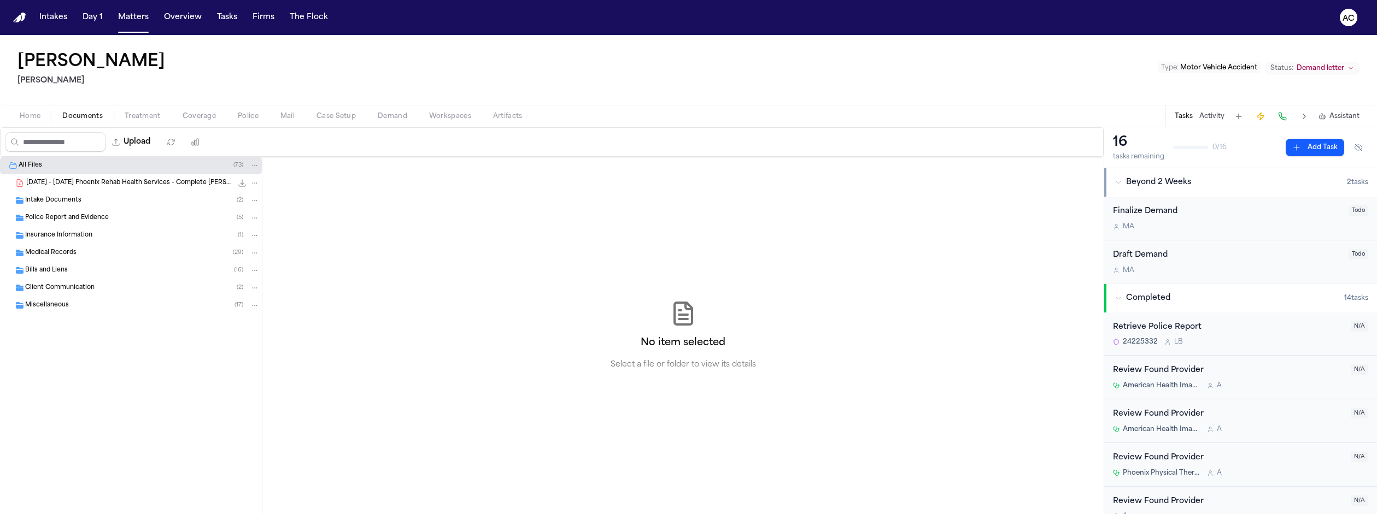
click at [125, 112] on span "Treatment" at bounding box center [143, 116] width 36 height 9
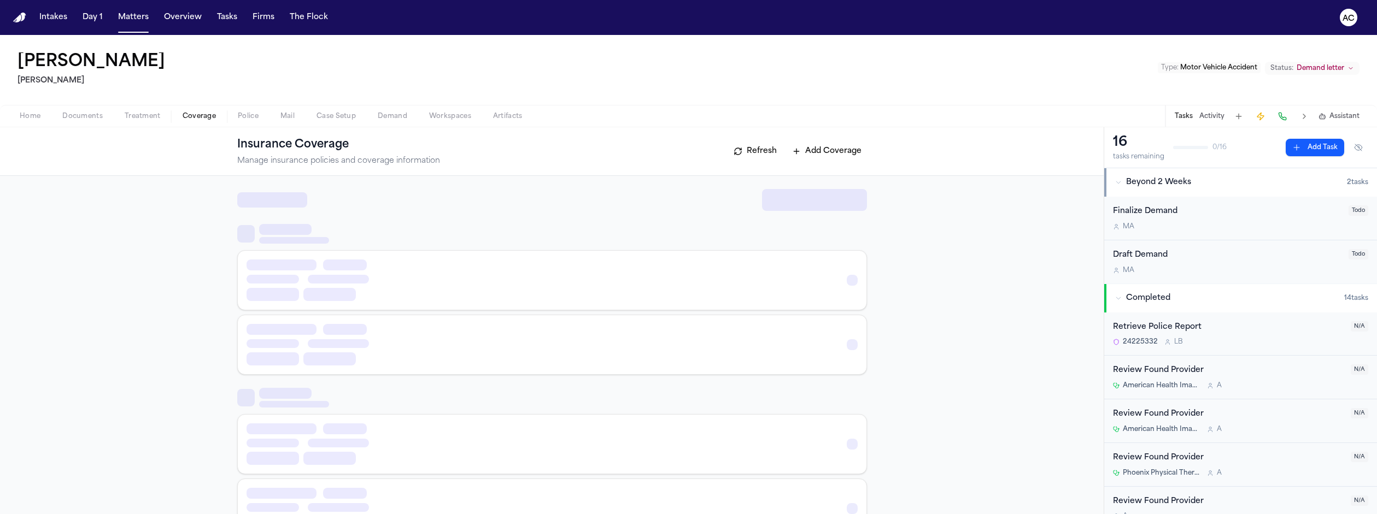
click at [183, 112] on span "Coverage" at bounding box center [199, 116] width 33 height 9
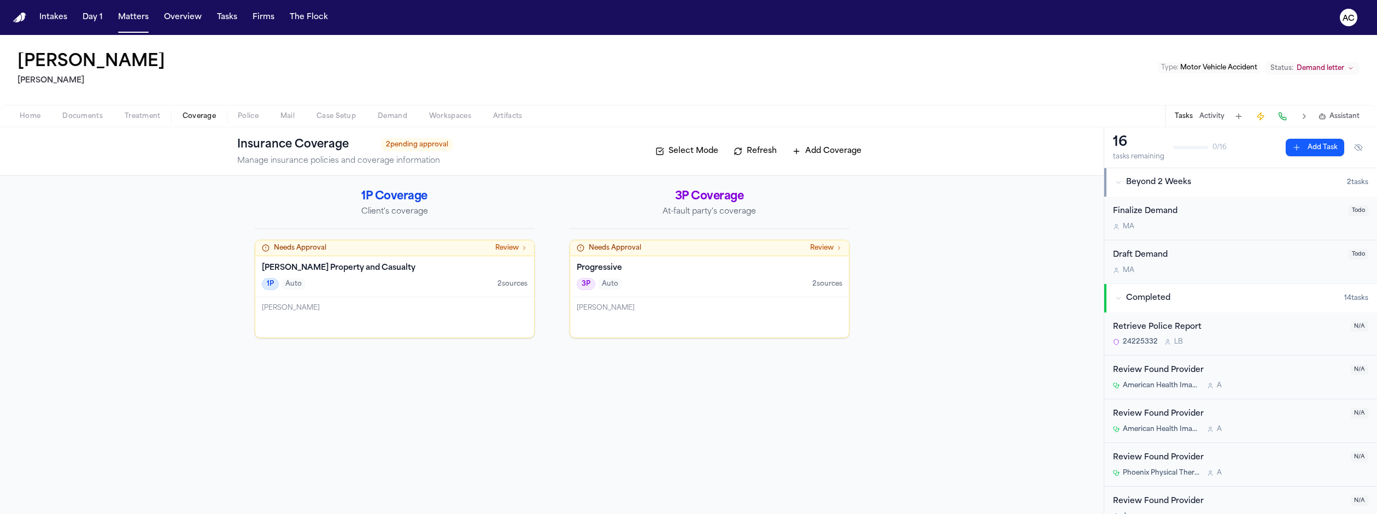
click at [62, 112] on span "Documents" at bounding box center [82, 116] width 40 height 9
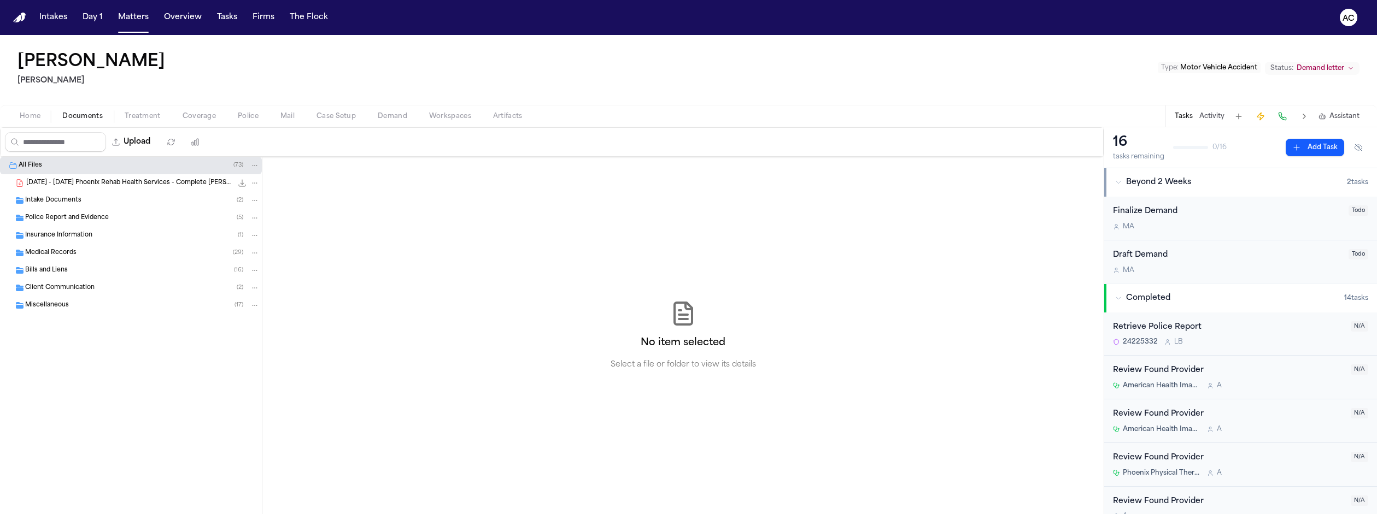
click at [66, 249] on span "Medical Records" at bounding box center [50, 253] width 51 height 9
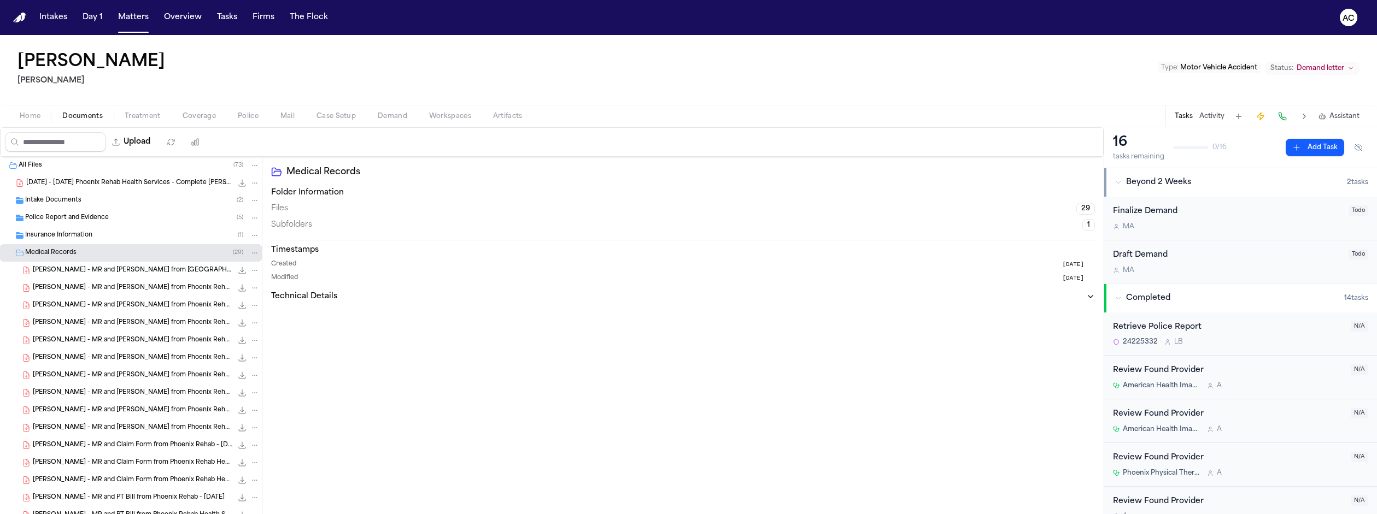
click at [239, 267] on icon "File: M. Nance - MR and Bill from Lexington Medical Center - 2.28.24" at bounding box center [242, 270] width 7 height 7
click at [69, 249] on span "Medical Records" at bounding box center [50, 253] width 51 height 9
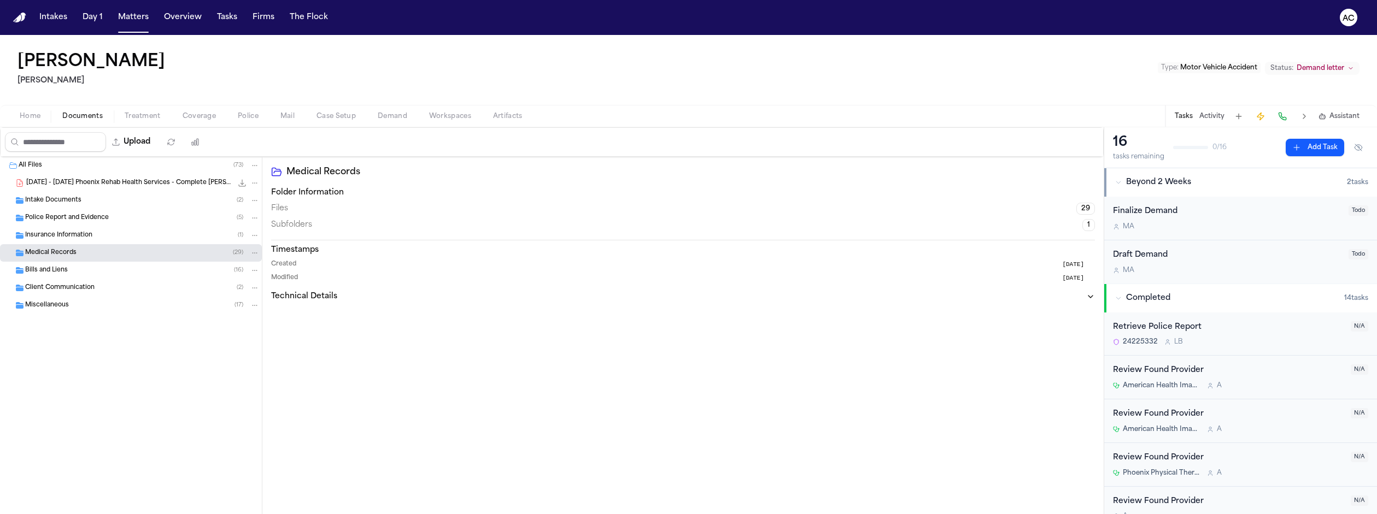
click at [733, 397] on div "Medical Records Folder Information Files 29 Subfolders 1 Timestamps Created [DA…" at bounding box center [682, 336] width 841 height 358
click at [55, 266] on span "Bills and Liens" at bounding box center [46, 270] width 43 height 9
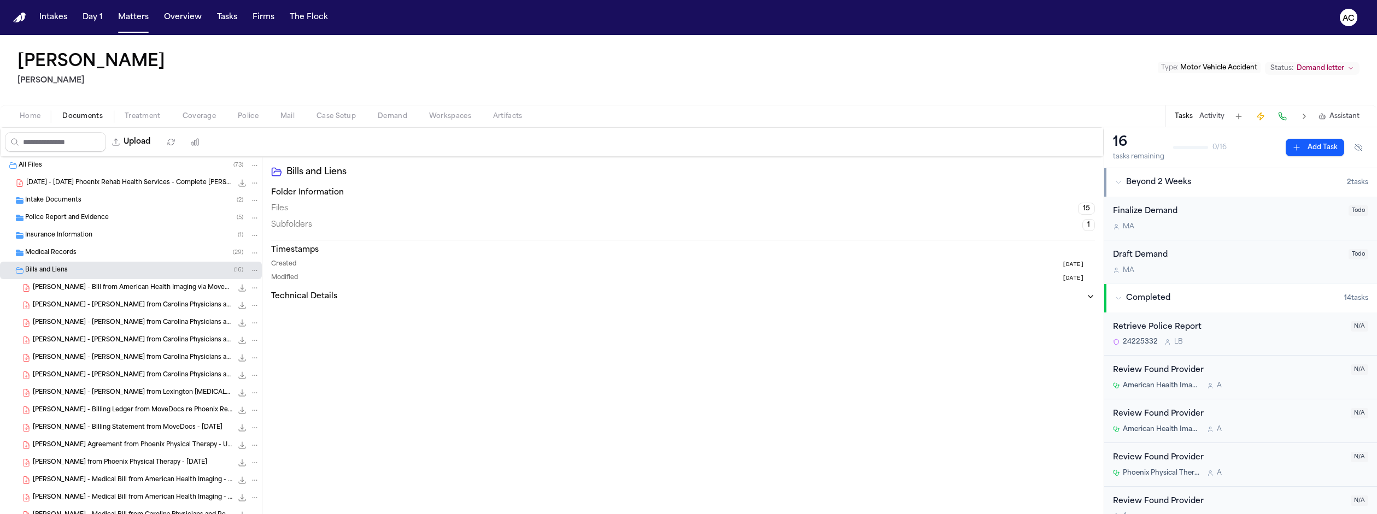
click at [238, 284] on icon "File: M. Nance - Bill from American Health Imaging via MoveDocs - 5.15.24" at bounding box center [242, 288] width 9 height 9
click at [251, 284] on icon "File: M. Nance - Bill from American Health Imaging via MoveDocs - 5.15.24" at bounding box center [255, 288] width 8 height 8
click at [126, 231] on div "All Files [PHONE_NUMBER][DATE] - [DATE] Phoenix Rehab Health Services - Complet…" at bounding box center [131, 403] width 262 height 492
click at [133, 213] on div "Police Report and Evidence ( 5 )" at bounding box center [142, 218] width 235 height 10
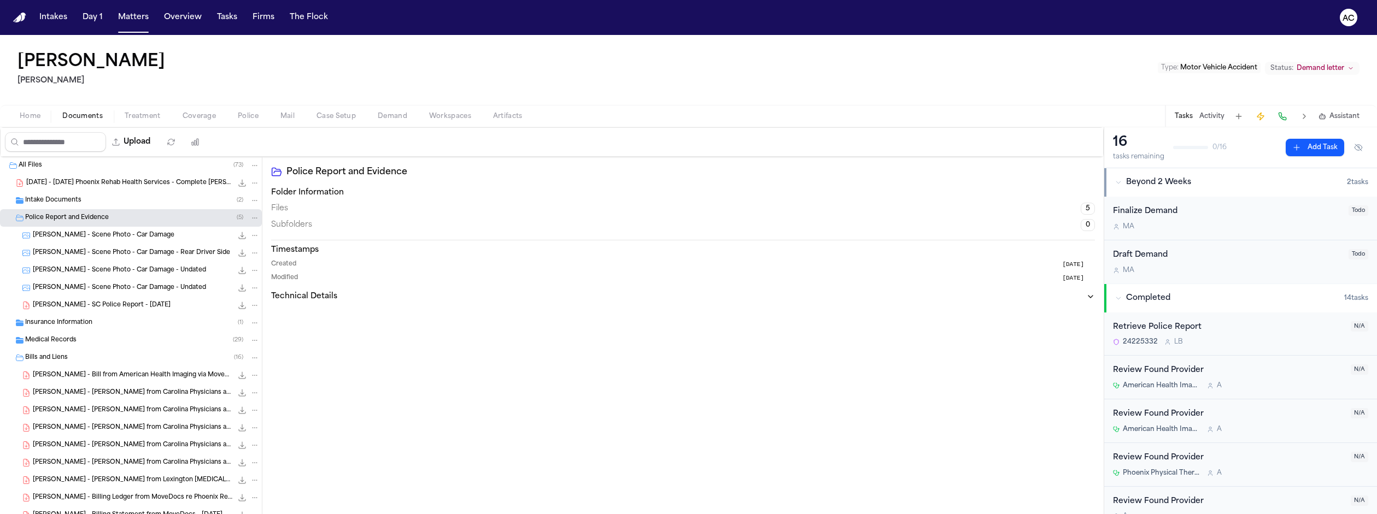
click at [238, 231] on icon "File: M. Nance - Scene Photo - Car Damage" at bounding box center [242, 235] width 9 height 9
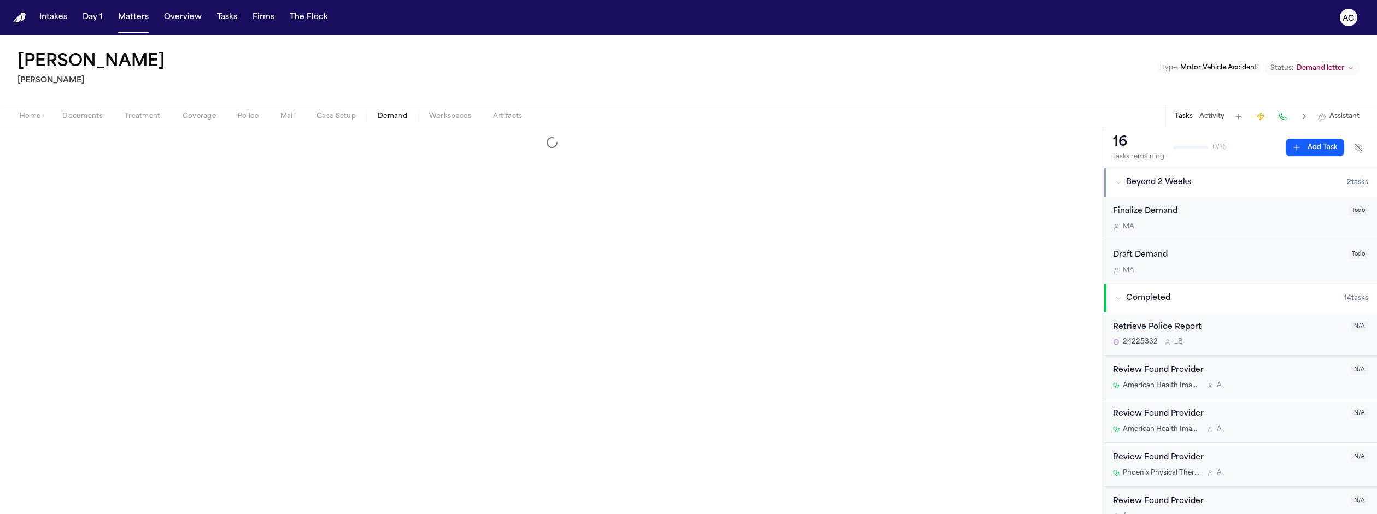
click at [378, 112] on span "Demand" at bounding box center [393, 116] width 30 height 9
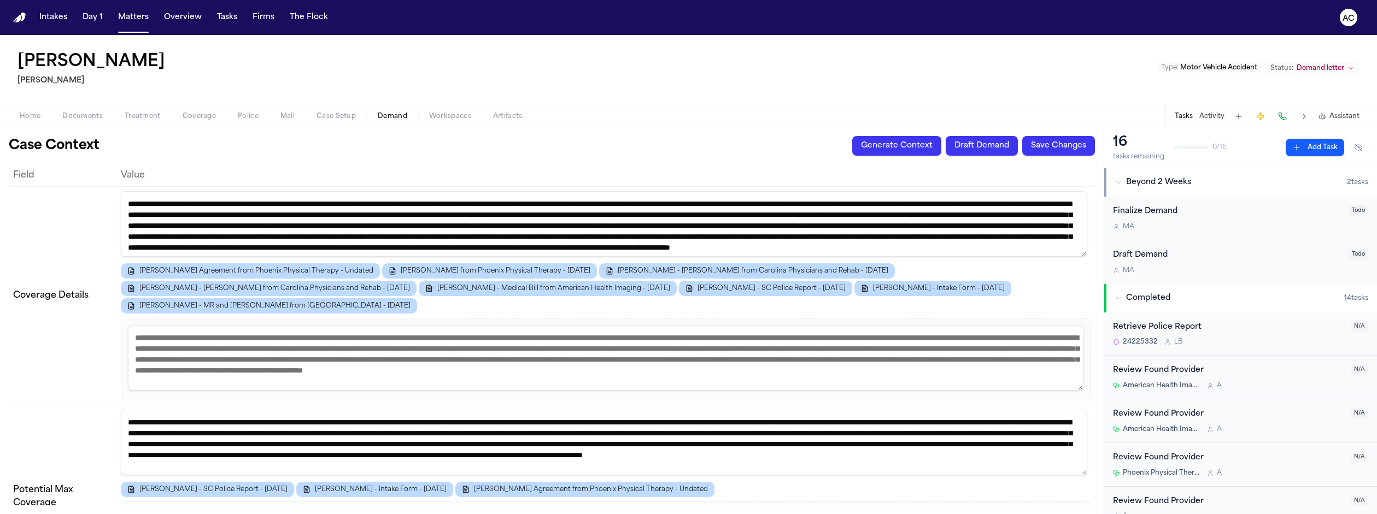
click at [429, 112] on span "Workspaces" at bounding box center [450, 116] width 42 height 9
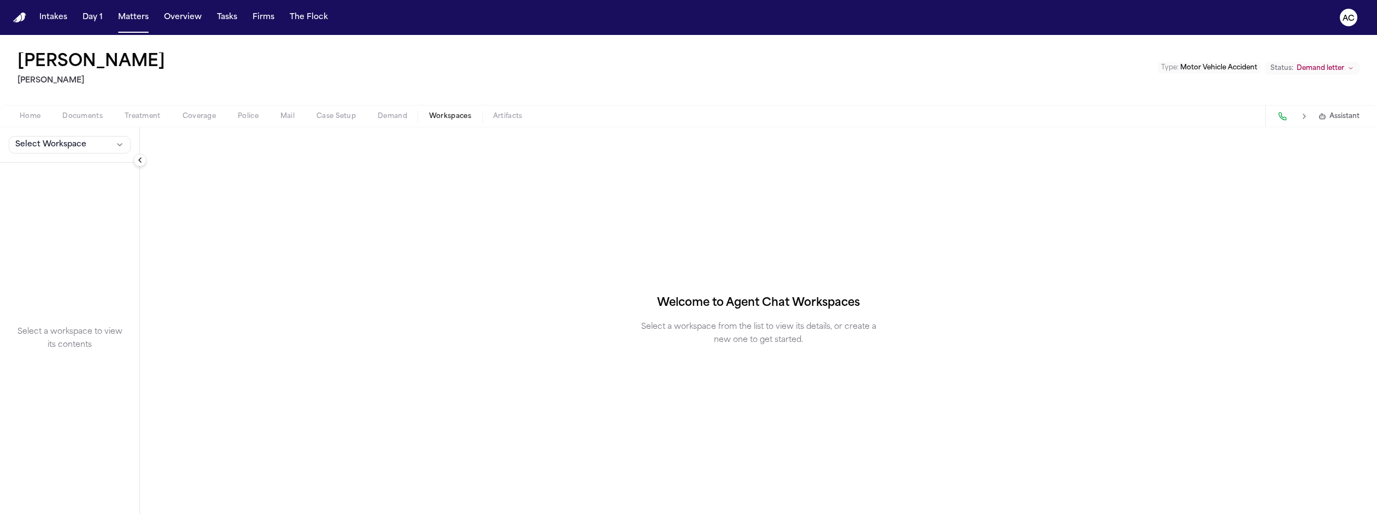
click at [56, 136] on button "Select Workspace" at bounding box center [70, 144] width 122 height 17
click at [51, 126] on span "[PERSON_NAME] Agent Demand" at bounding box center [74, 129] width 127 height 11
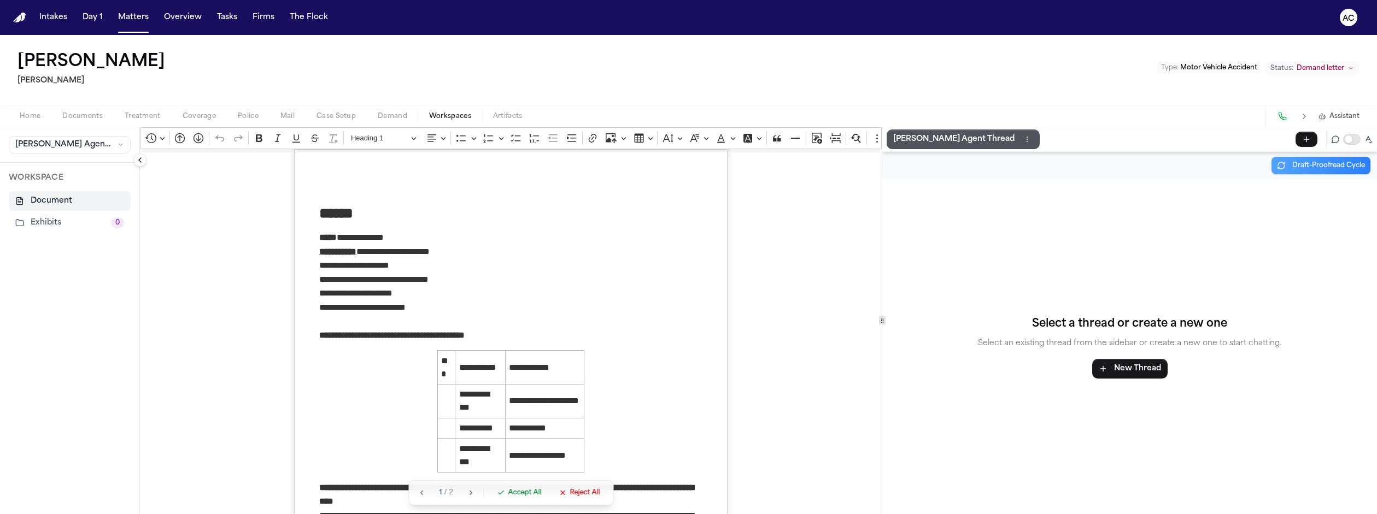
click at [56, 105] on div "Home Documents Treatment Coverage Police Mail Case Setup Demand Workspaces Arti…" at bounding box center [688, 116] width 1377 height 22
click at [62, 112] on span "Documents" at bounding box center [82, 116] width 40 height 9
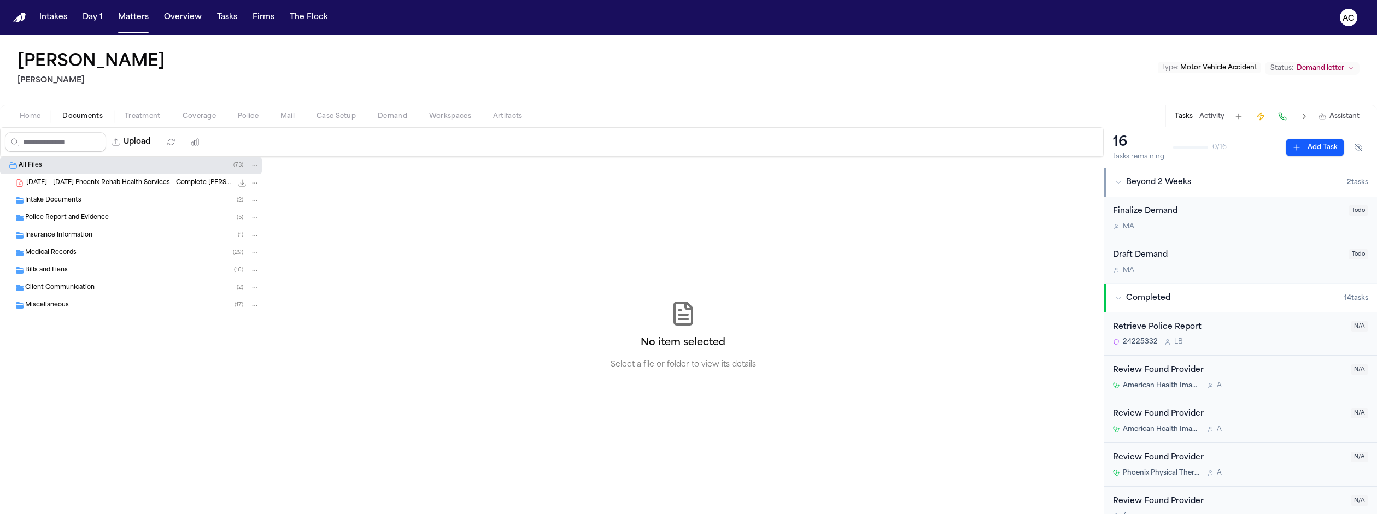
click at [69, 266] on div "Bills and Liens ( 16 )" at bounding box center [142, 271] width 235 height 10
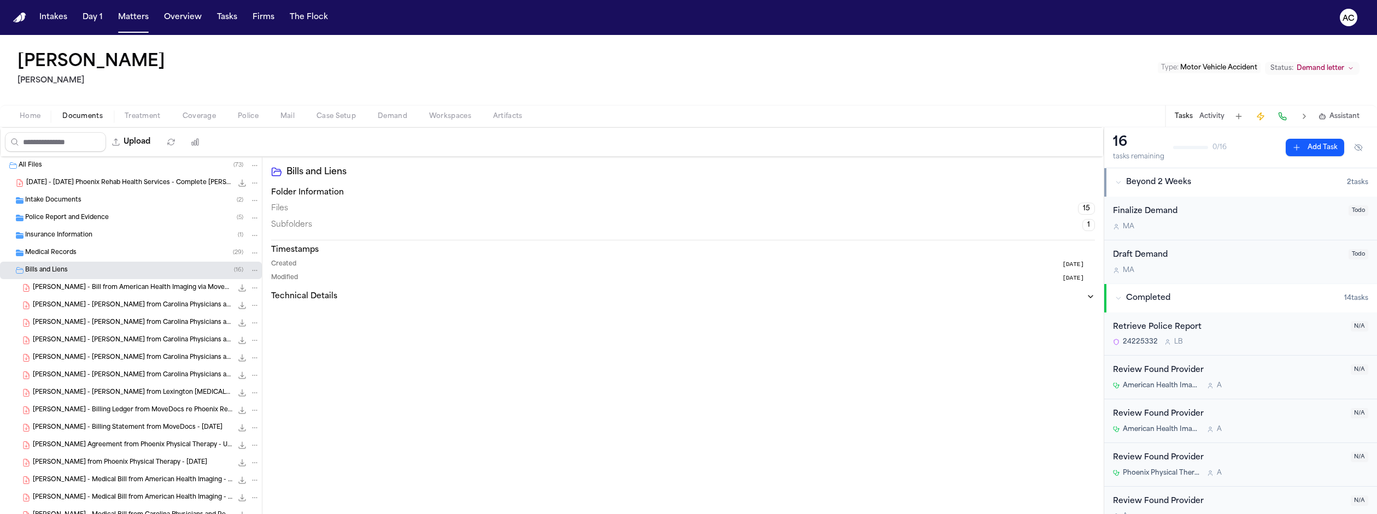
click at [237, 283] on button "File: M. Nance - Bill from American Health Imaging via MoveDocs - 5.15.24" at bounding box center [242, 288] width 11 height 11
click at [238, 301] on icon "File: M. Nance - Bill from Carolina Physicians and Rehab - 10.25.24" at bounding box center [242, 305] width 9 height 9
click at [88, 284] on span "[PERSON_NAME] - Bill from American Health Imaging via MoveDocs - [DATE]" at bounding box center [133, 288] width 200 height 9
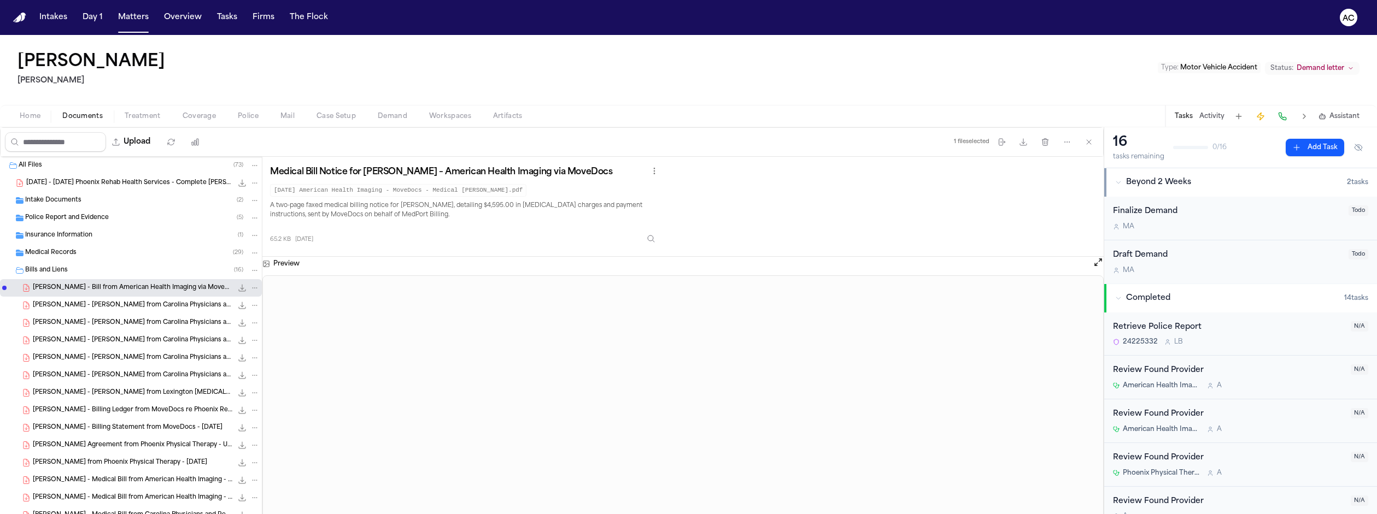
click at [119, 389] on span "[PERSON_NAME] - [PERSON_NAME] from Lexington [MEDICAL_DATA] Associates - [DATE]" at bounding box center [133, 393] width 200 height 9
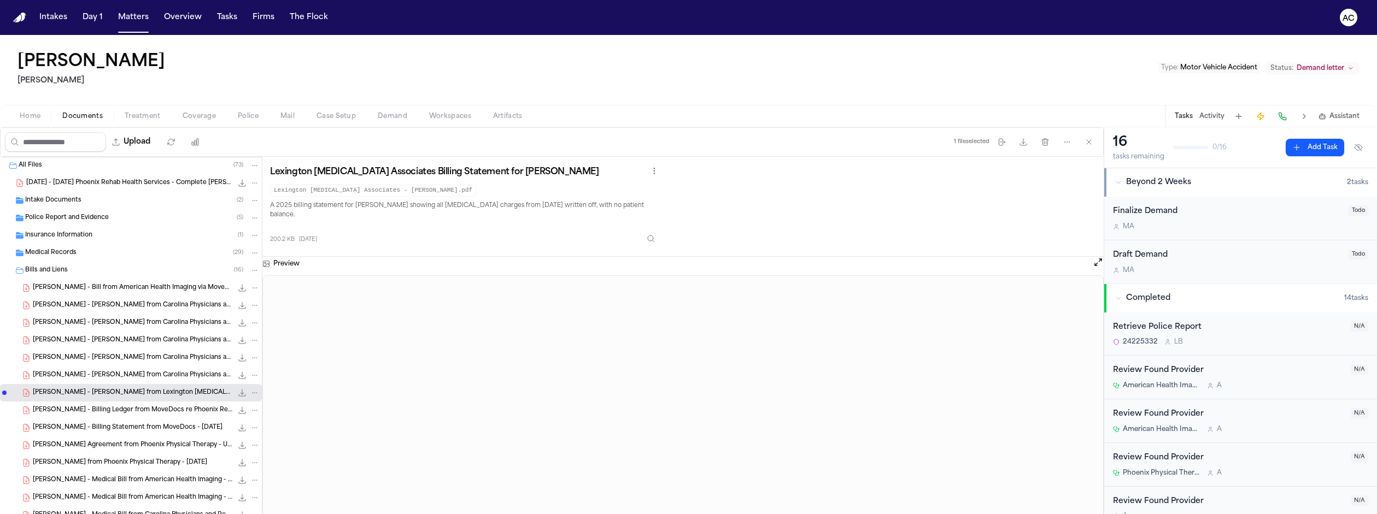
click at [238, 389] on icon "File: M. Nance - Bill from Lexington Radiology Associates - 2.28.24" at bounding box center [242, 393] width 9 height 9
click at [53, 266] on span "Bills and Liens" at bounding box center [46, 270] width 43 height 9
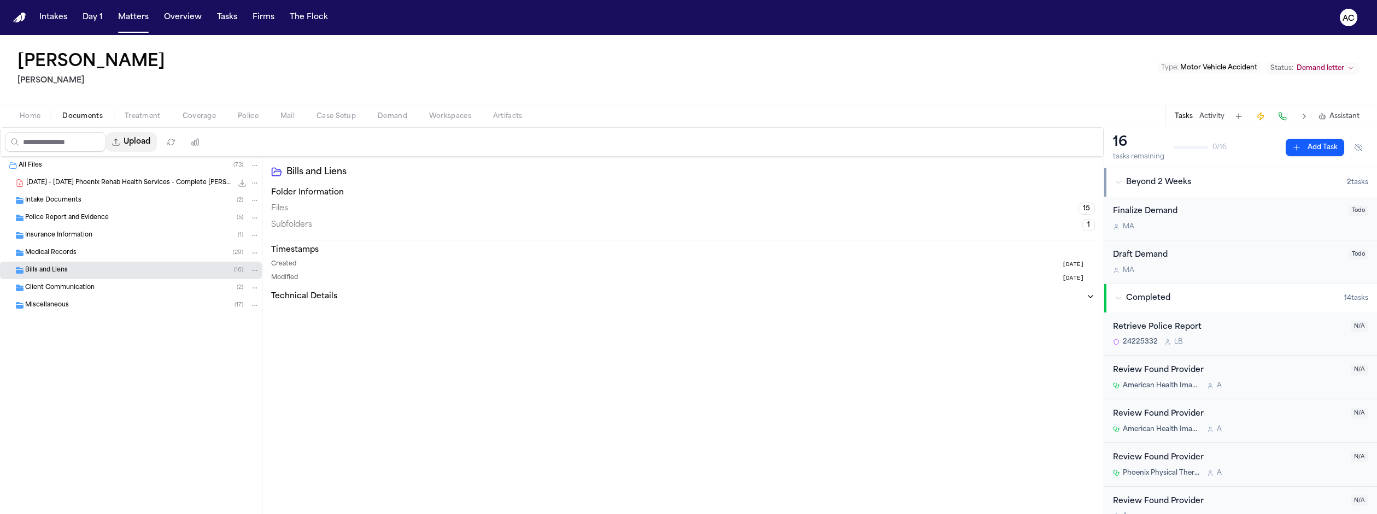
click at [115, 132] on button "Upload" at bounding box center [131, 142] width 51 height 20
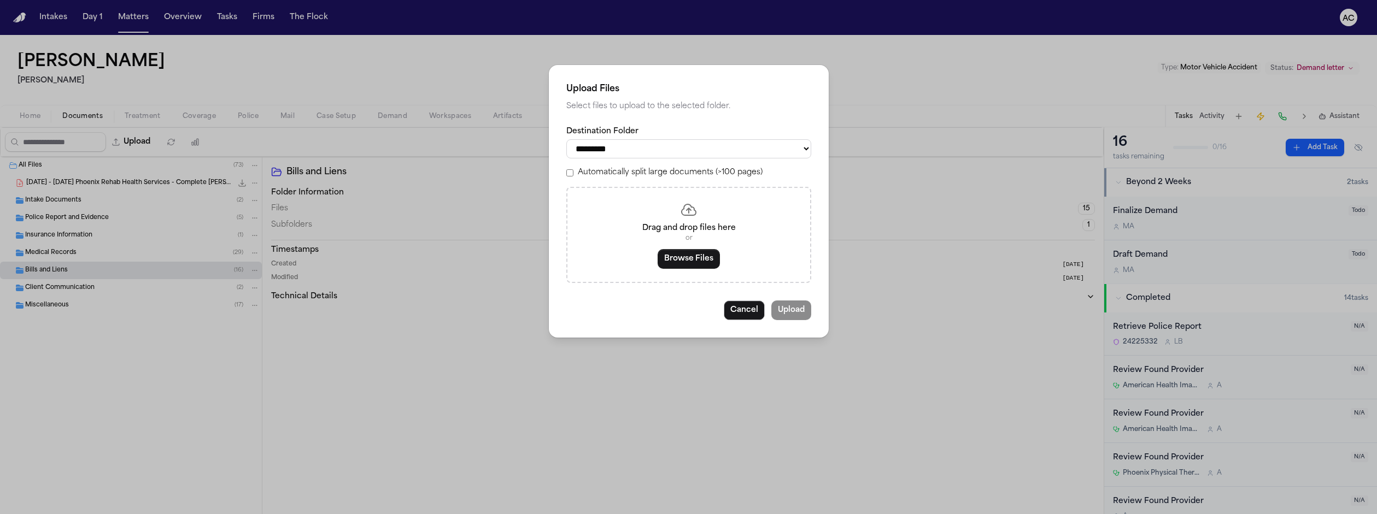
click at [774, 144] on select "**********" at bounding box center [688, 148] width 245 height 19
select select "**********"
click at [596, 139] on select "**********" at bounding box center [688, 148] width 245 height 19
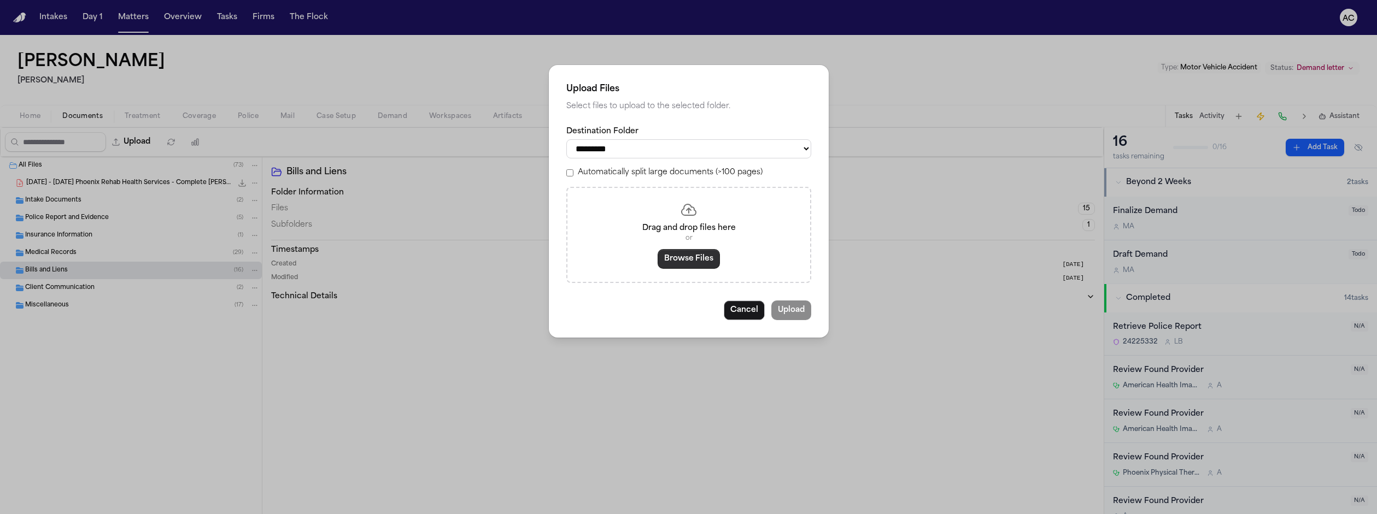
click at [695, 249] on button "Browse Files" at bounding box center [689, 259] width 62 height 20
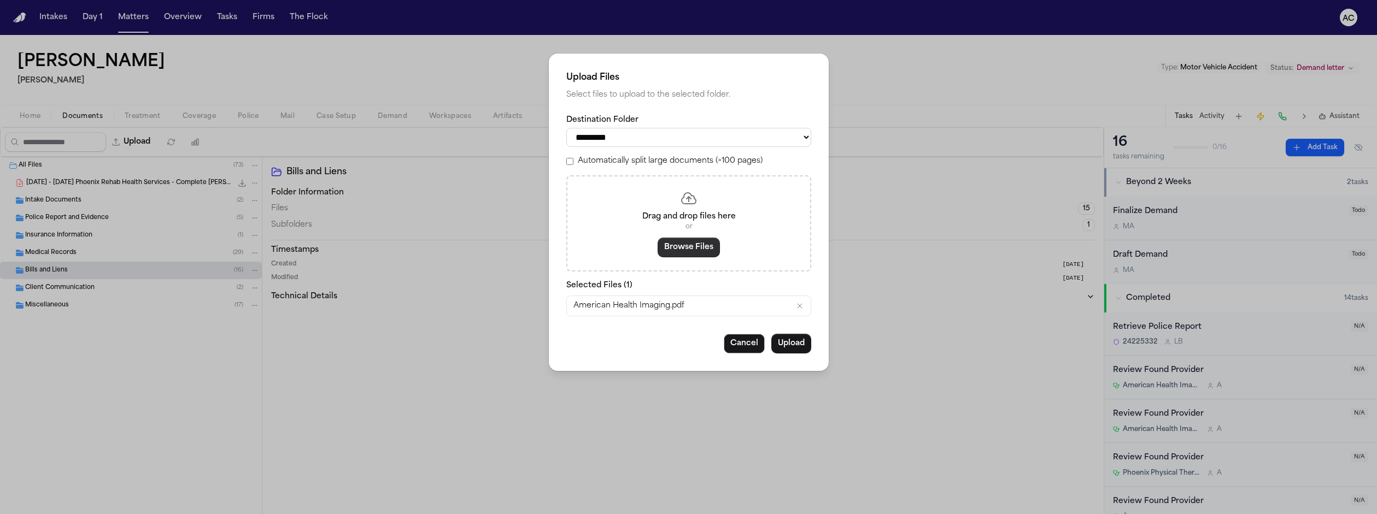
click at [692, 238] on button "Browse Files" at bounding box center [689, 248] width 62 height 20
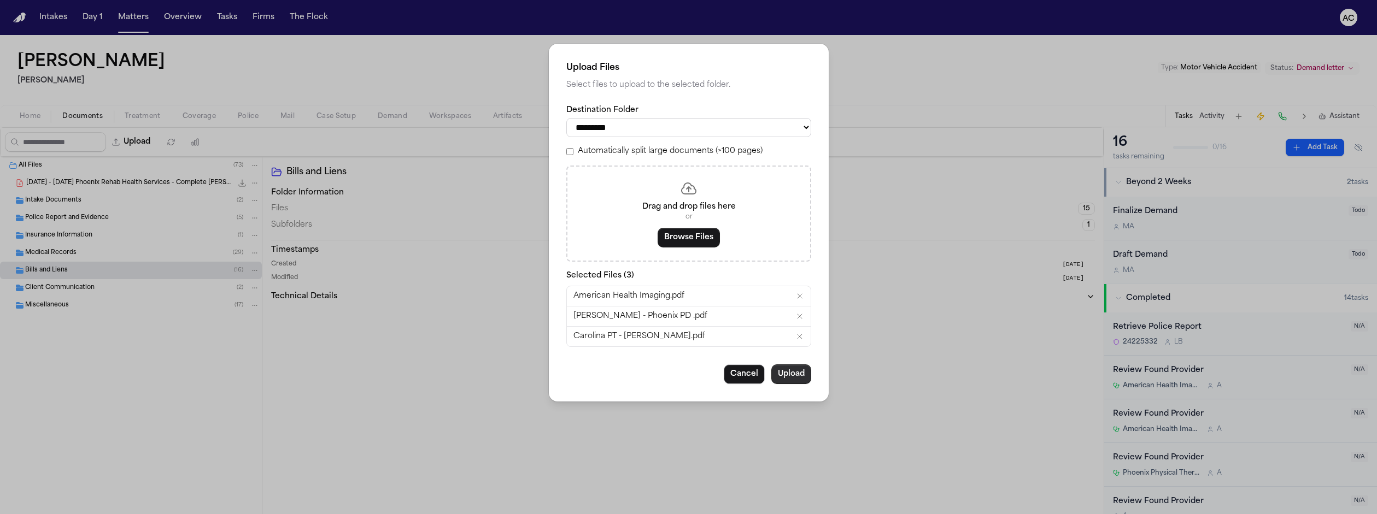
click at [771, 365] on button "Upload" at bounding box center [791, 375] width 40 height 20
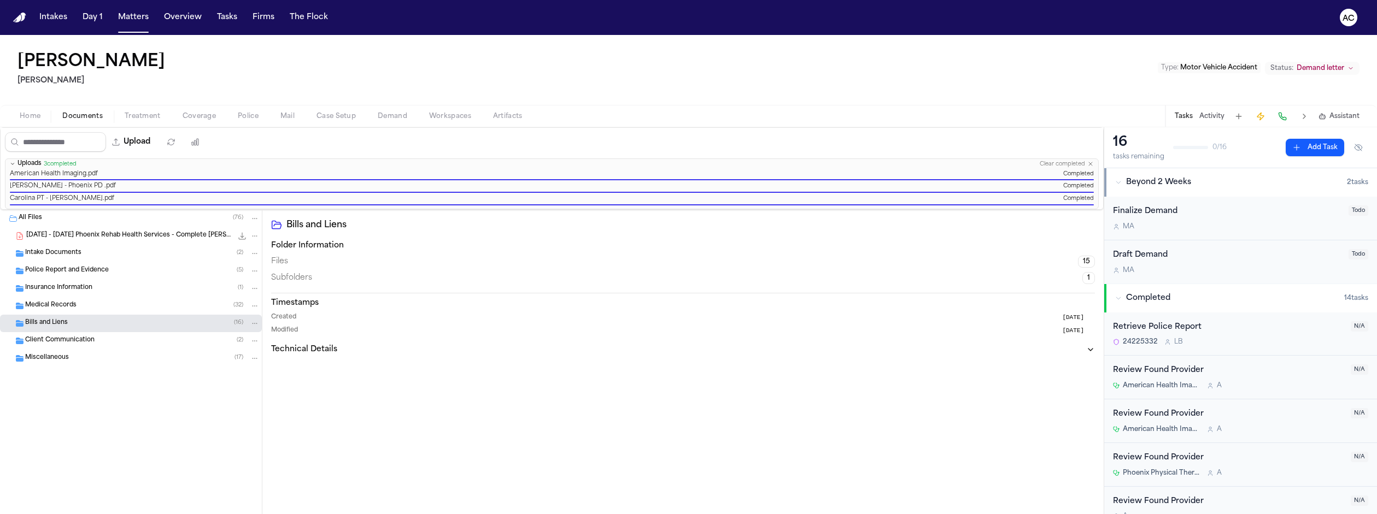
click at [378, 112] on span "Demand" at bounding box center [393, 116] width 30 height 9
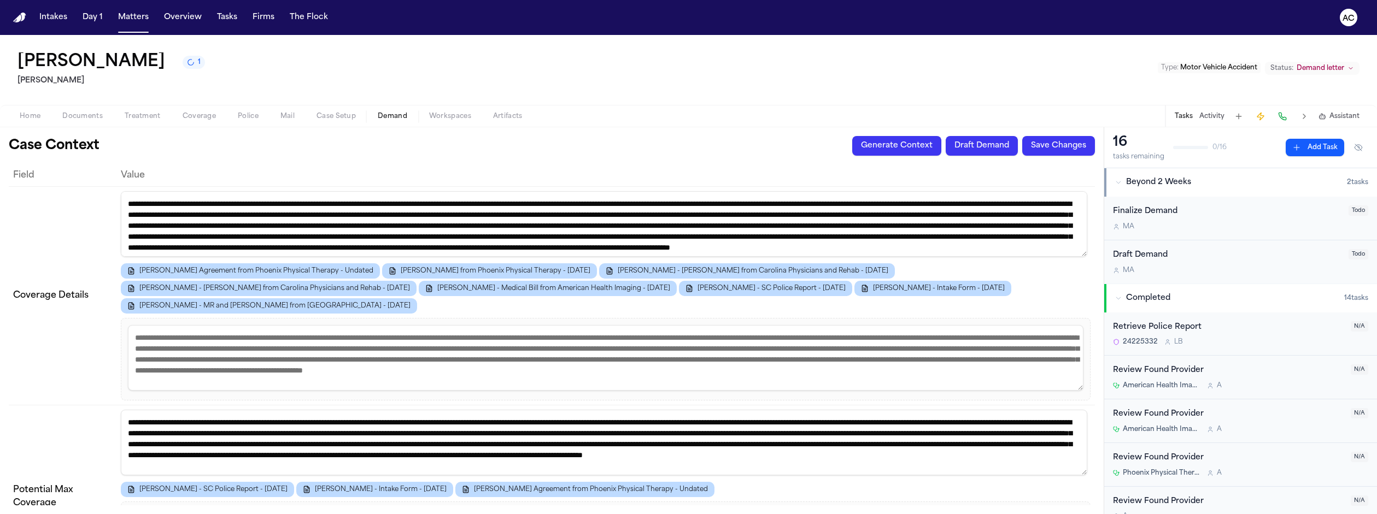
click at [429, 112] on span "Workspaces" at bounding box center [450, 116] width 42 height 9
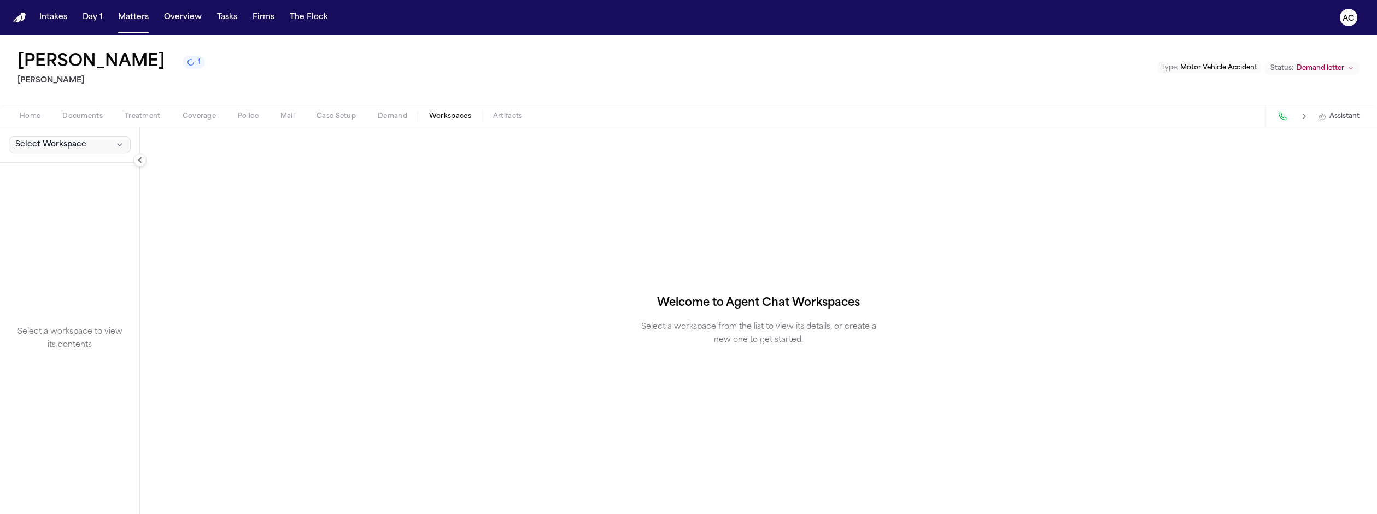
click at [57, 139] on span "Select Workspace" at bounding box center [50, 144] width 71 height 11
click at [45, 128] on span "[PERSON_NAME] Agent Demand" at bounding box center [74, 129] width 127 height 11
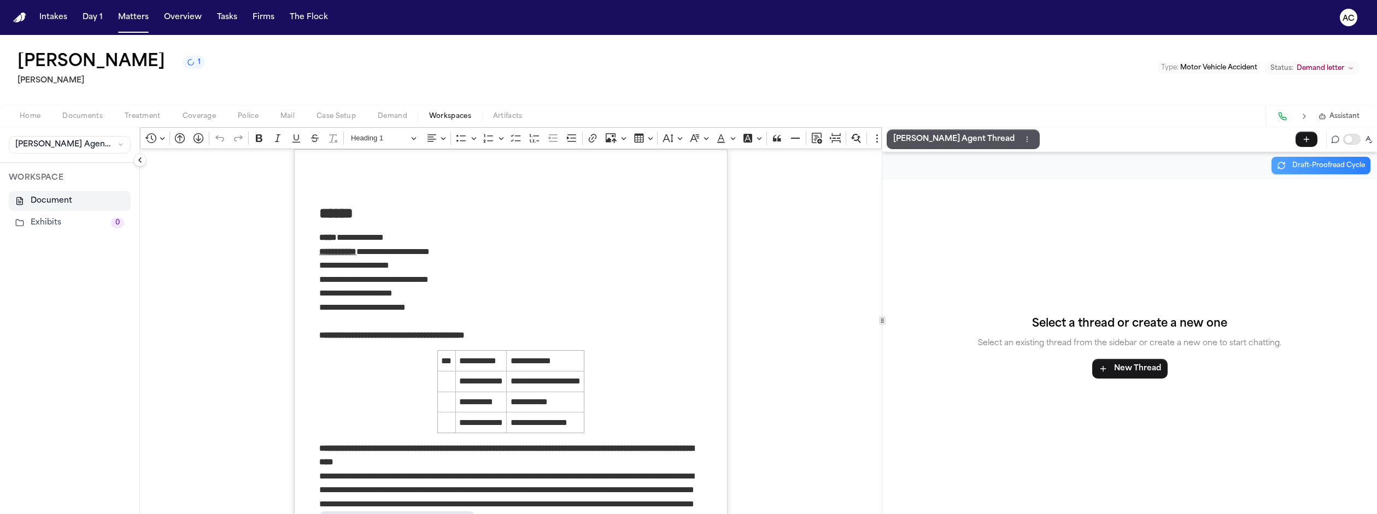
click at [45, 213] on button "Exhibits 0" at bounding box center [70, 223] width 122 height 20
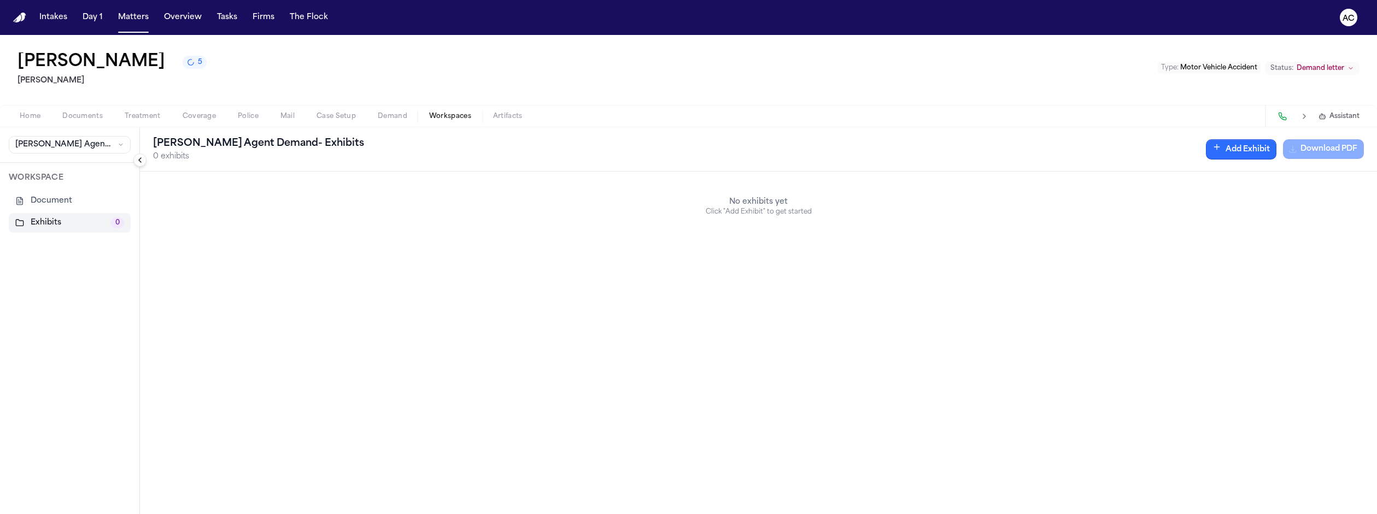
click at [1277, 139] on button "Add Exhibit" at bounding box center [1241, 149] width 71 height 20
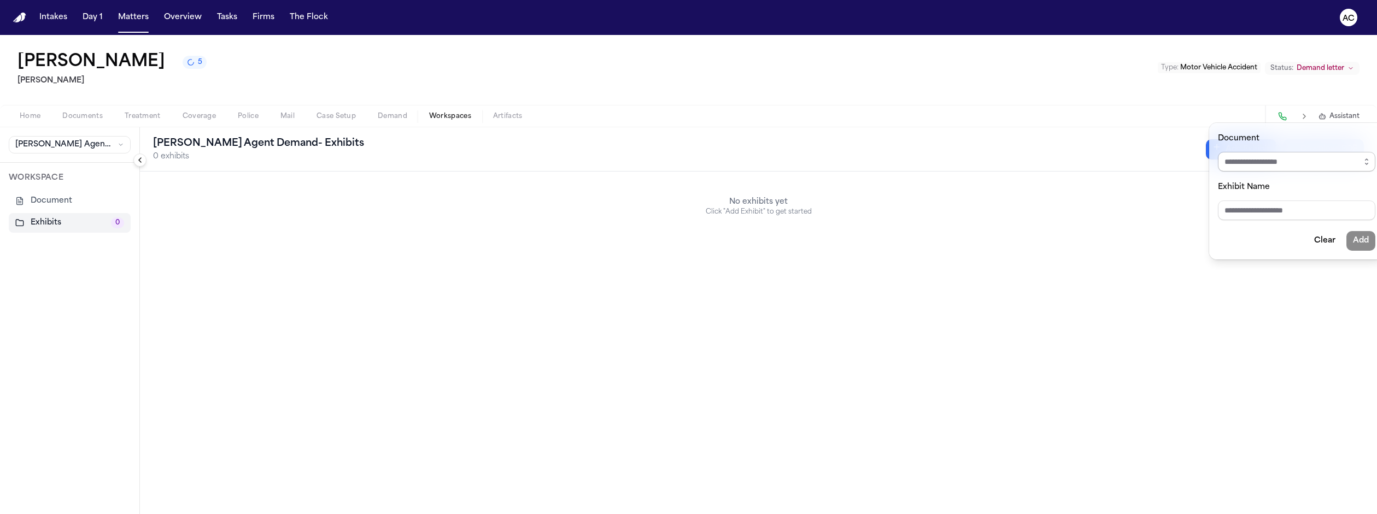
click at [1267, 152] on input "Document" at bounding box center [1296, 162] width 157 height 20
click at [1366, 159] on icon "button" at bounding box center [1367, 159] width 3 height 1
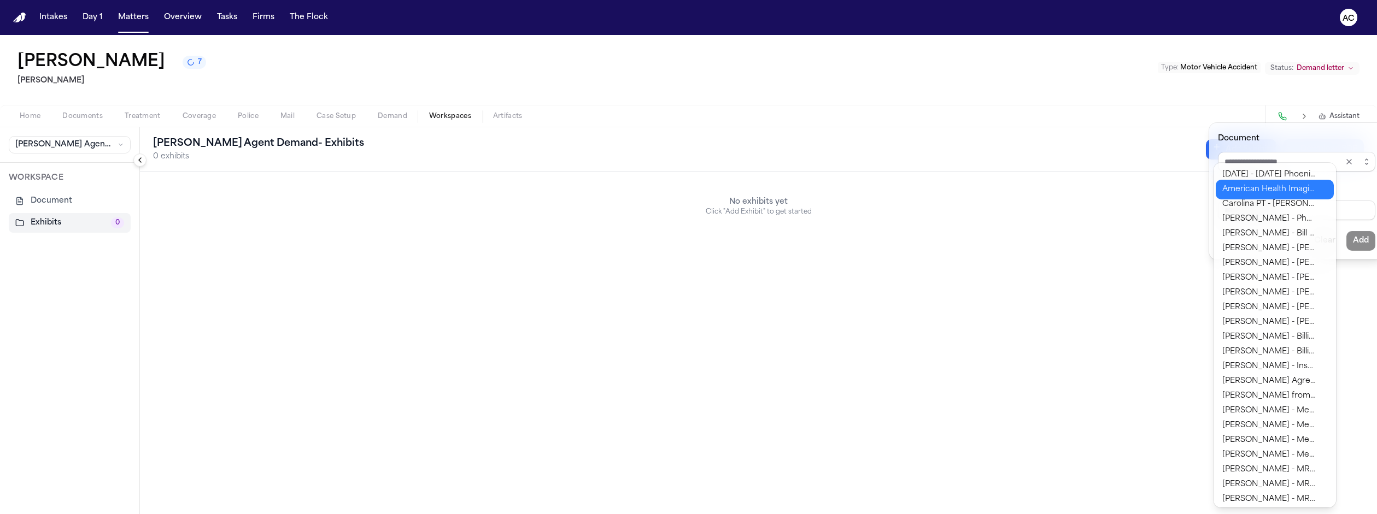
type input "**********"
click at [1301, 514] on div "**********" at bounding box center [688, 514] width 1377 height 0
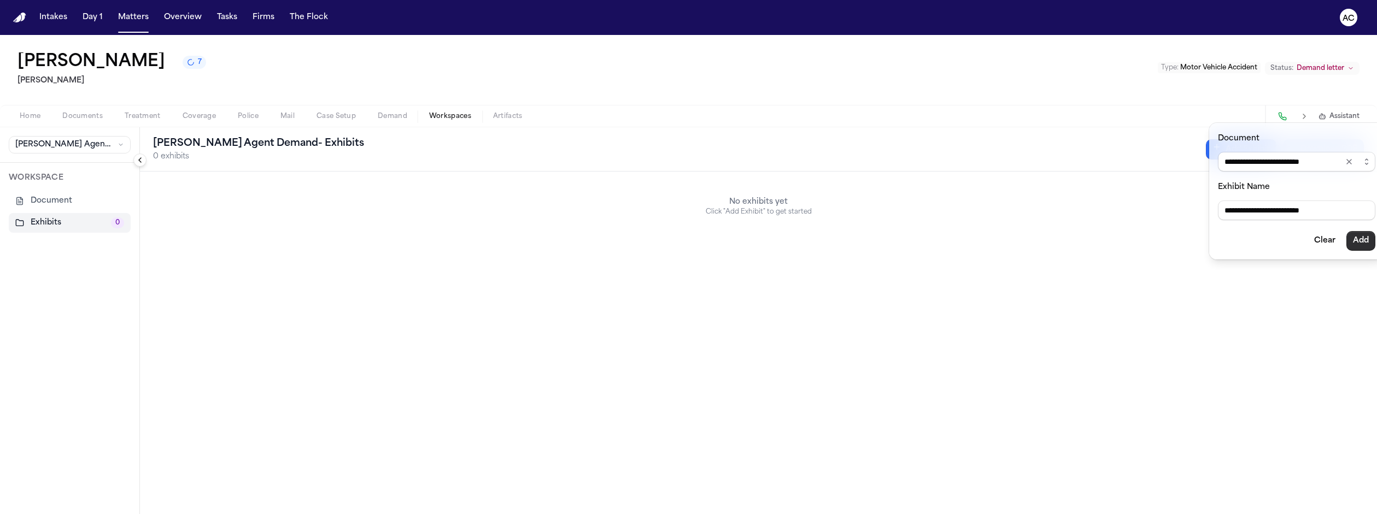
click at [1347, 231] on button "Add" at bounding box center [1361, 241] width 29 height 20
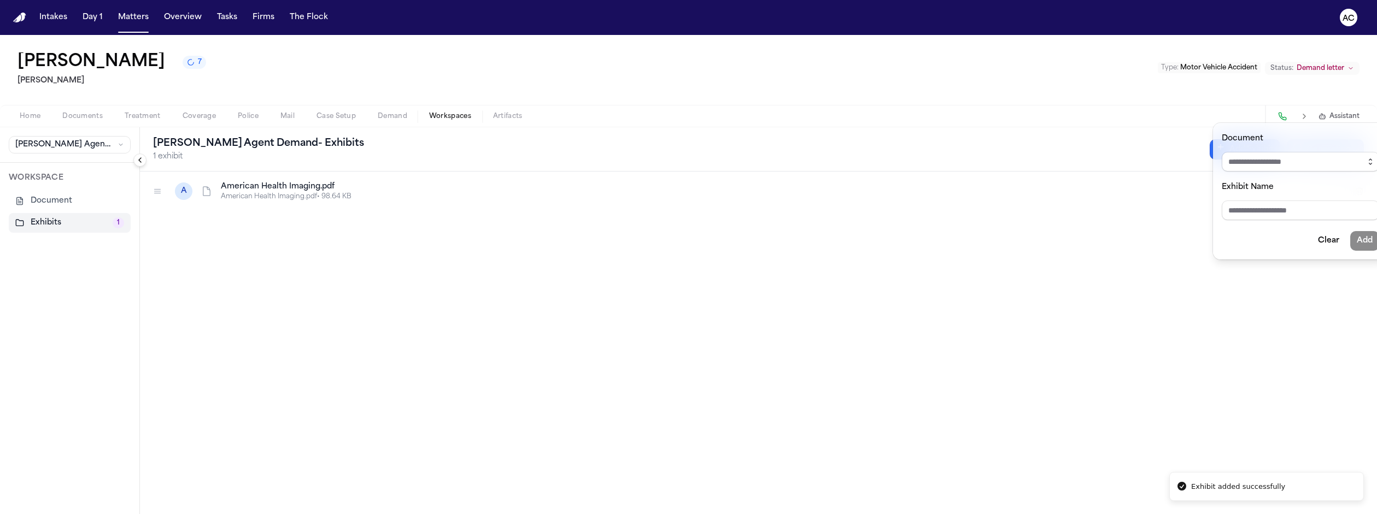
click at [1362, 153] on button "button" at bounding box center [1370, 162] width 17 height 20
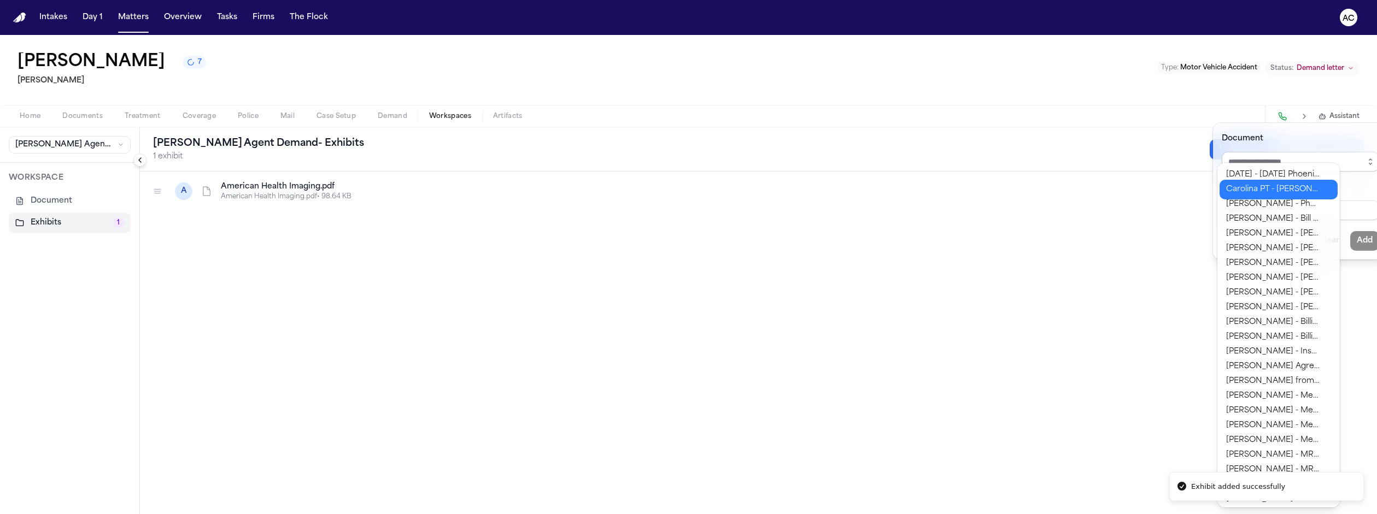
type input "**********"
click at [1285, 514] on div "**********" at bounding box center [688, 514] width 1377 height 0
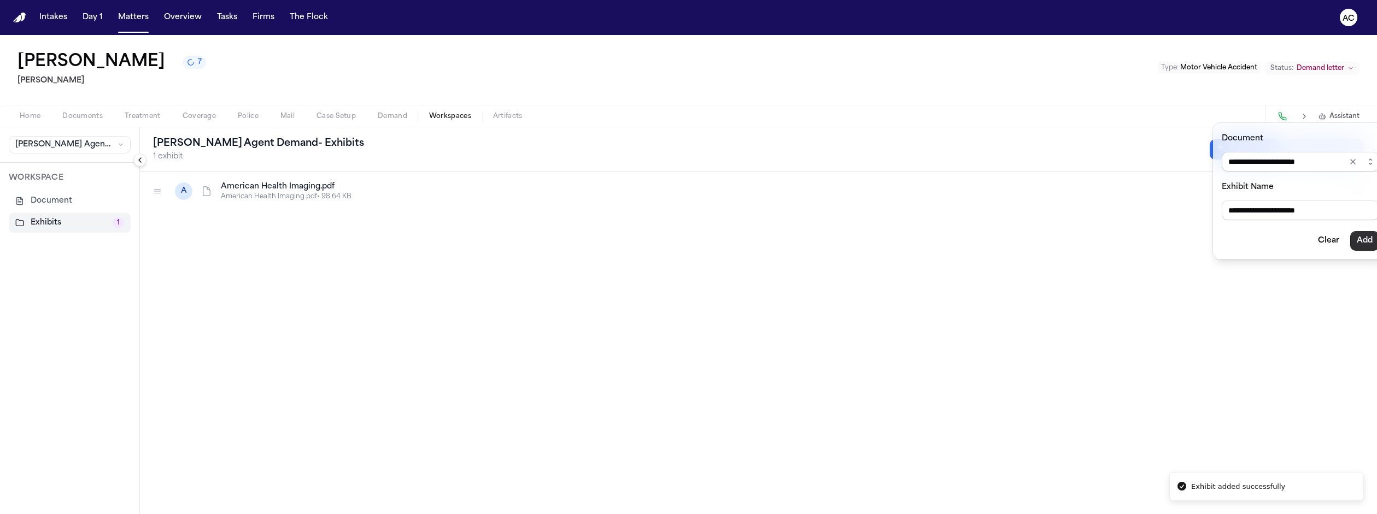
click at [1350, 231] on button "Add" at bounding box center [1364, 241] width 29 height 20
click at [1366, 157] on icon "button" at bounding box center [1370, 161] width 9 height 9
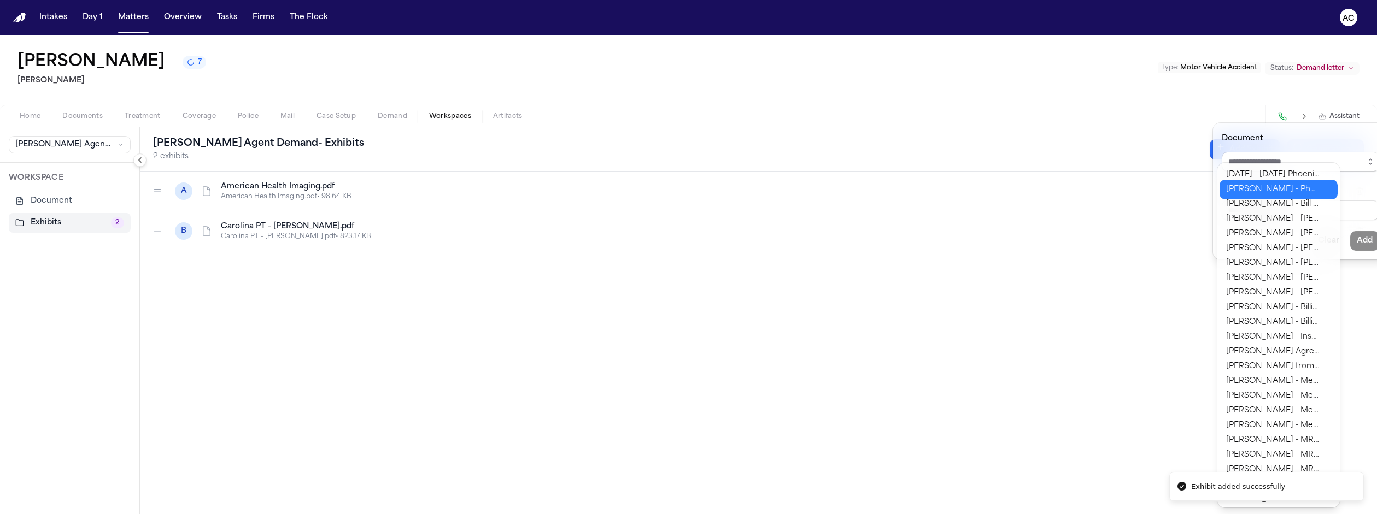
type input "**********"
click at [1300, 514] on div "**********" at bounding box center [688, 514] width 1377 height 0
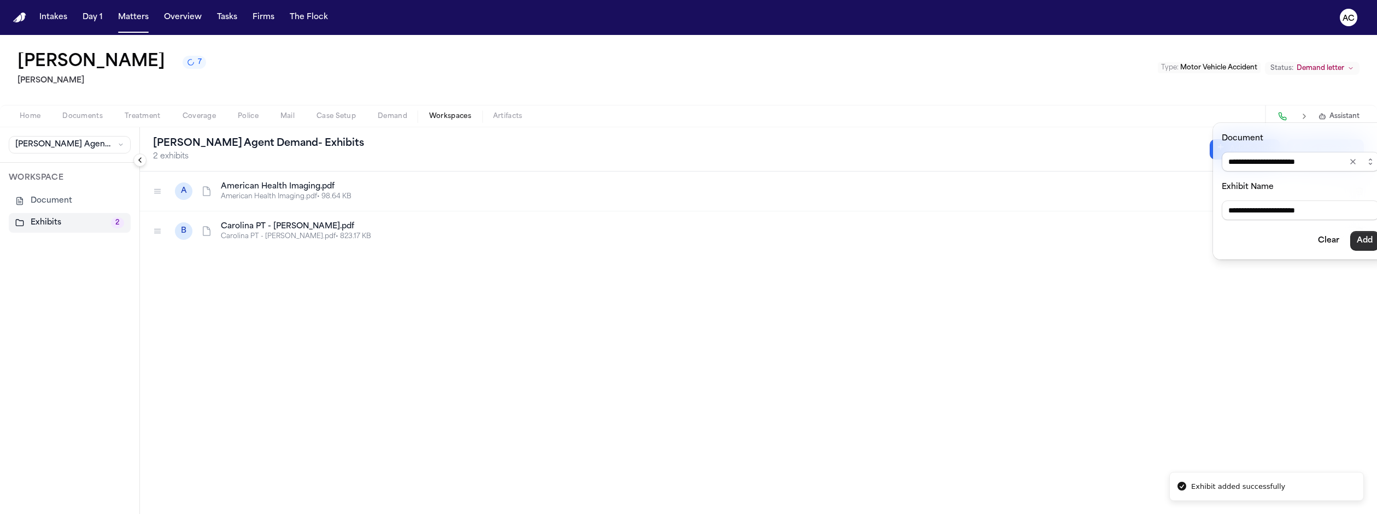
click at [1350, 231] on button "Add" at bounding box center [1364, 241] width 29 height 20
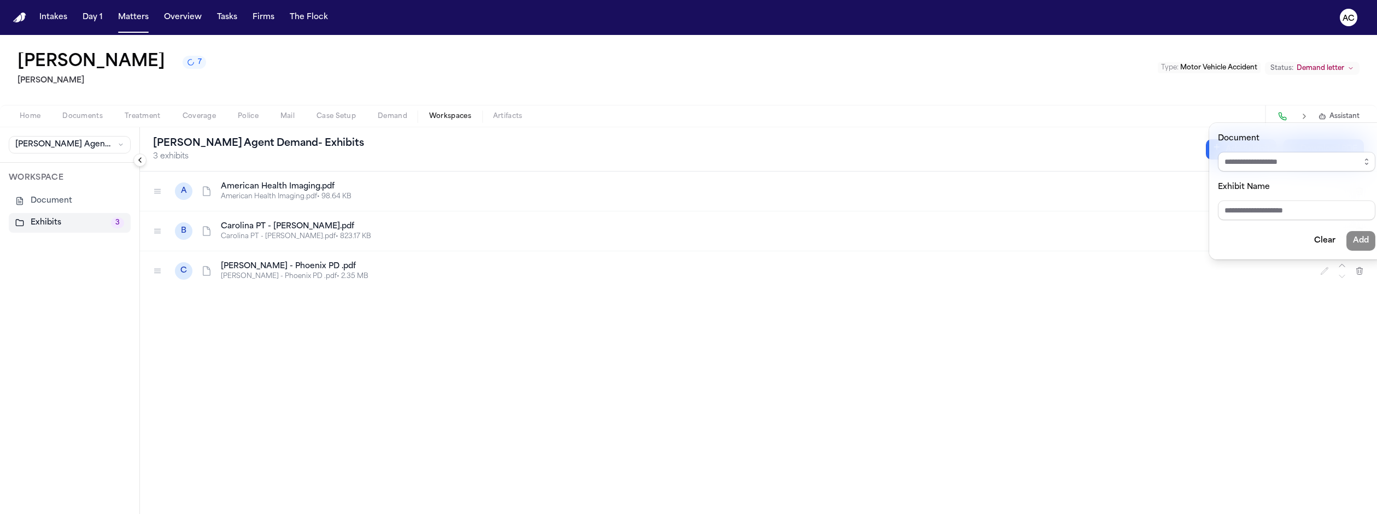
click at [643, 151] on div "[PERSON_NAME] Agent Demand - Exhibits 3 exhibits Add Exhibit Download PDF A Ame…" at bounding box center [758, 320] width 1237 height 387
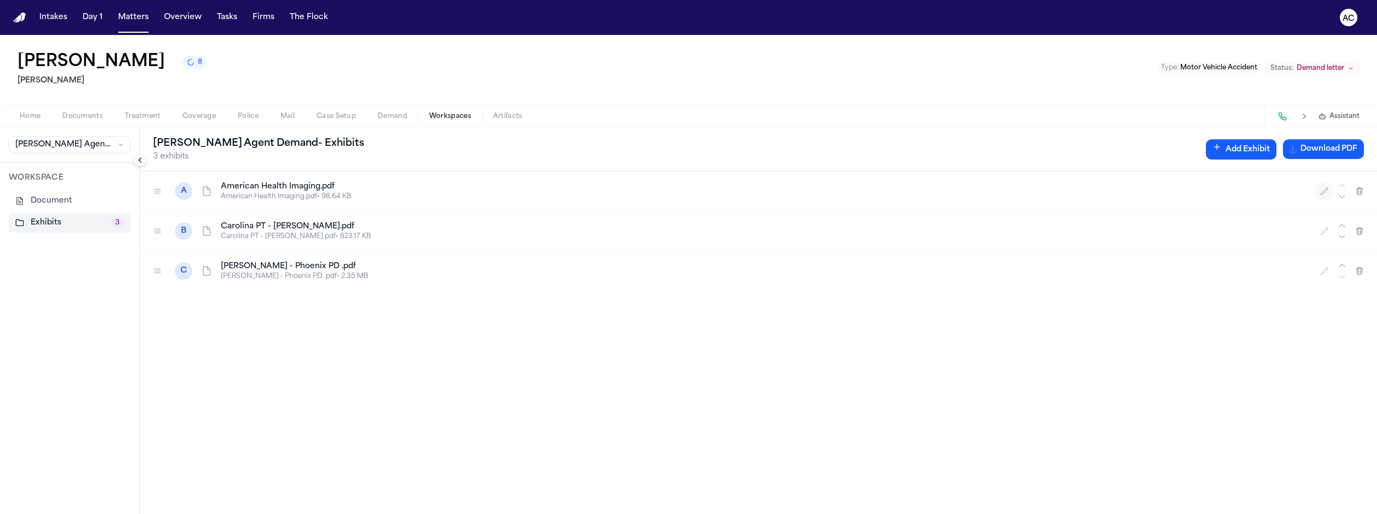
click at [1329, 187] on icon "button" at bounding box center [1324, 191] width 9 height 9
click at [313, 182] on input "**********" at bounding box center [352, 192] width 262 height 20
click at [243, 182] on input "**********" at bounding box center [352, 192] width 262 height 20
type input "**********"
click at [1329, 227] on icon "button" at bounding box center [1324, 231] width 9 height 9
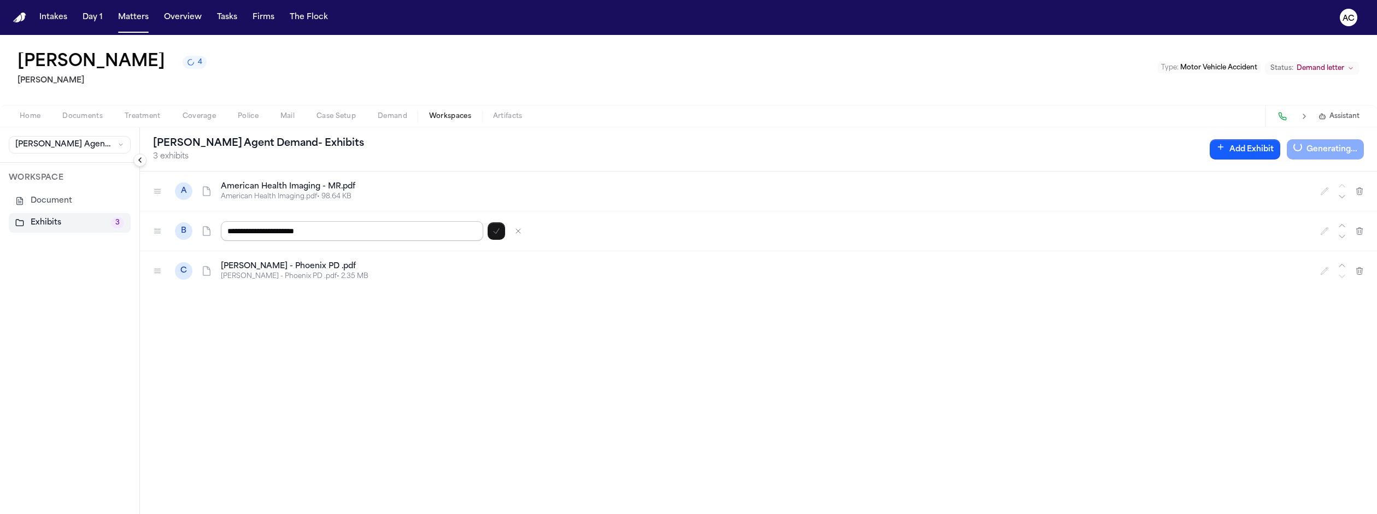
click at [229, 221] on input "**********" at bounding box center [352, 231] width 262 height 20
type input "**********"
click at [1334, 262] on button "button" at bounding box center [1324, 270] width 17 height 17
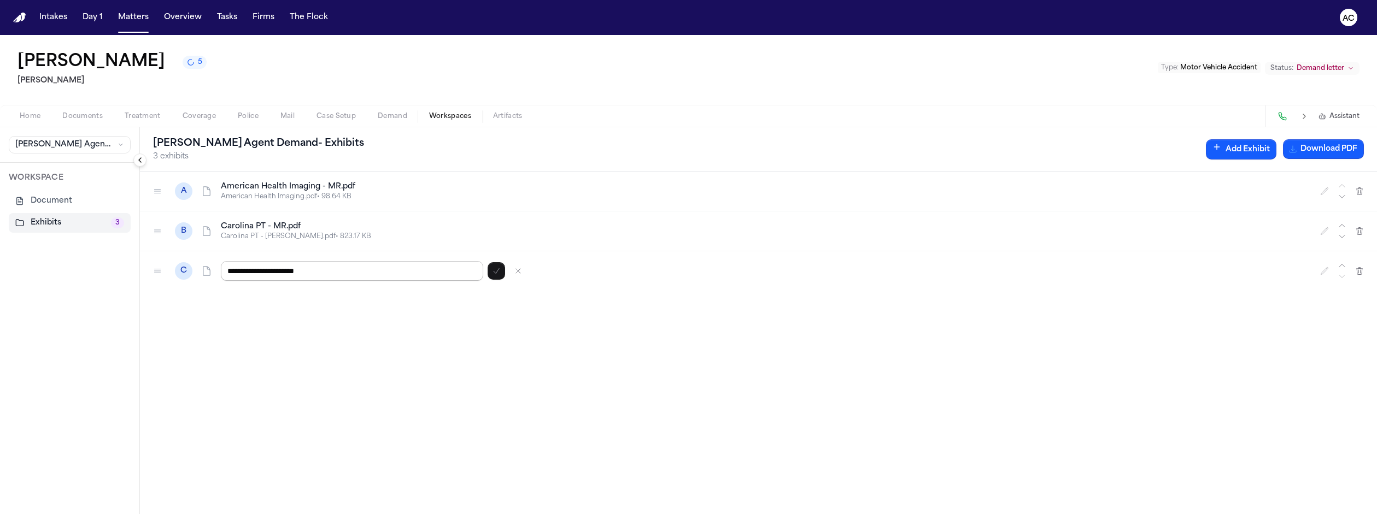
click at [228, 261] on input "**********" at bounding box center [352, 271] width 262 height 20
type input "**********"
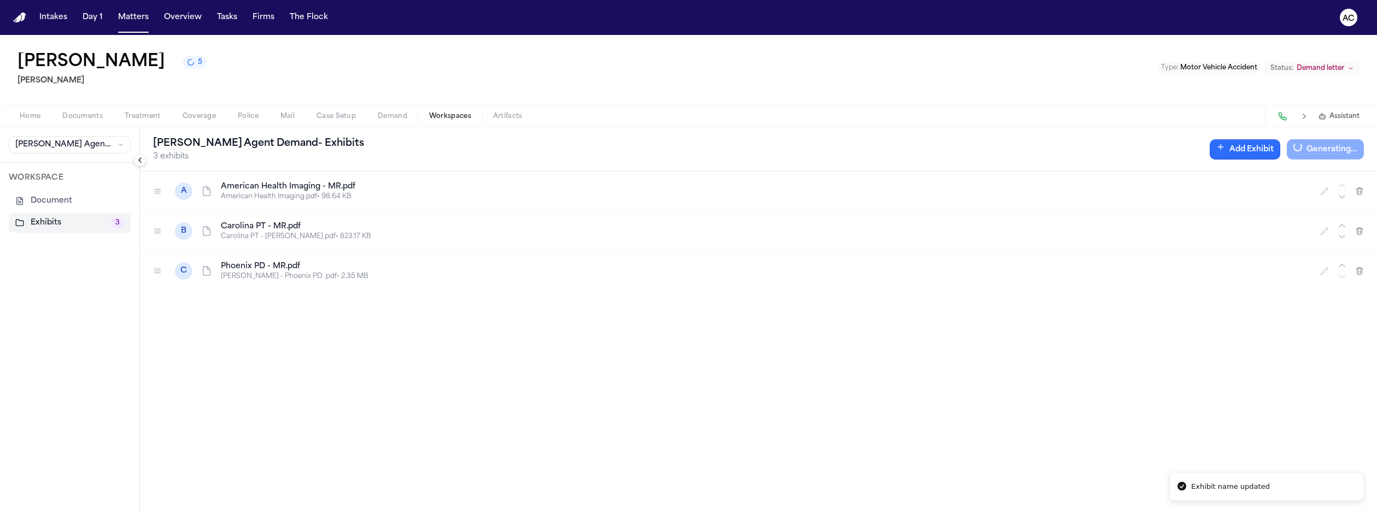
click at [1278, 139] on button "Add Exhibit" at bounding box center [1245, 149] width 71 height 20
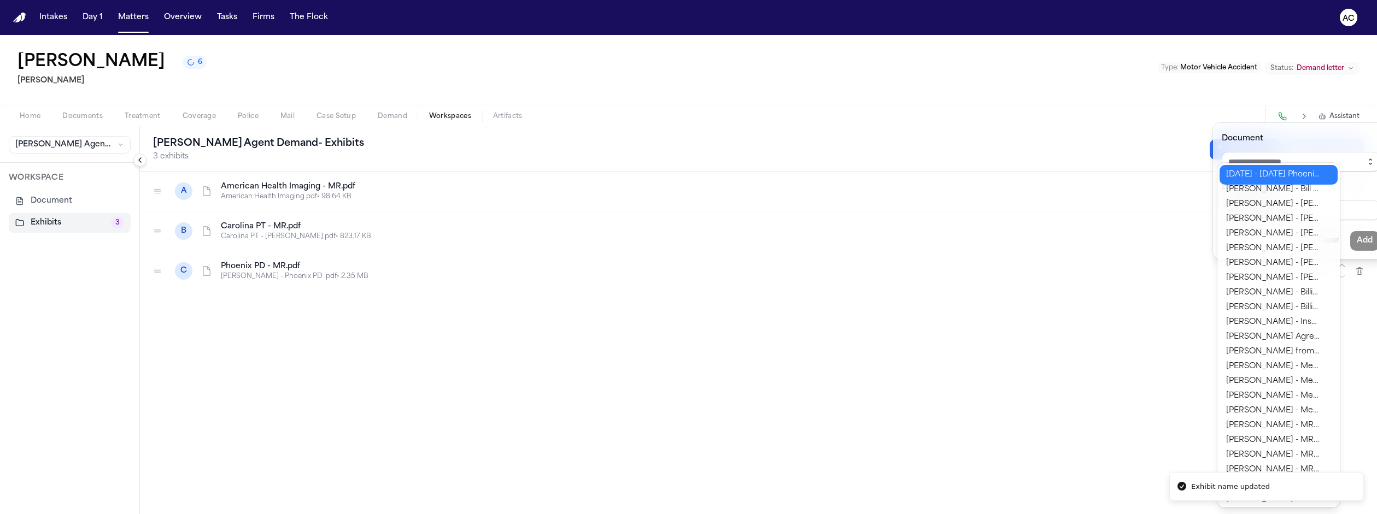
click at [1366, 157] on icon "button" at bounding box center [1370, 161] width 9 height 9
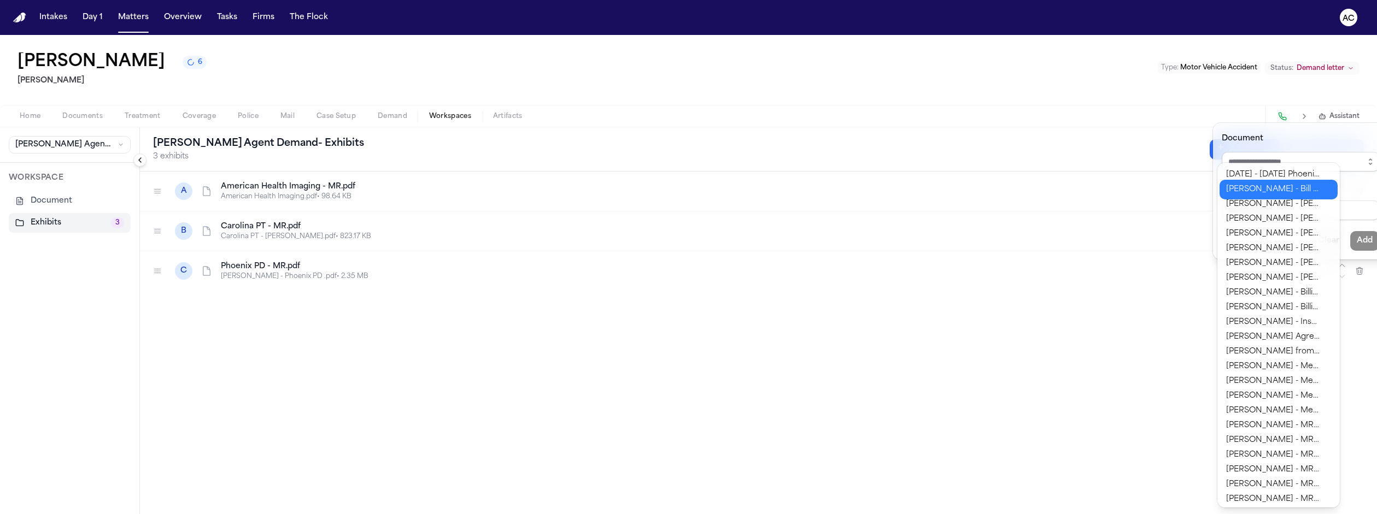
type input "**********"
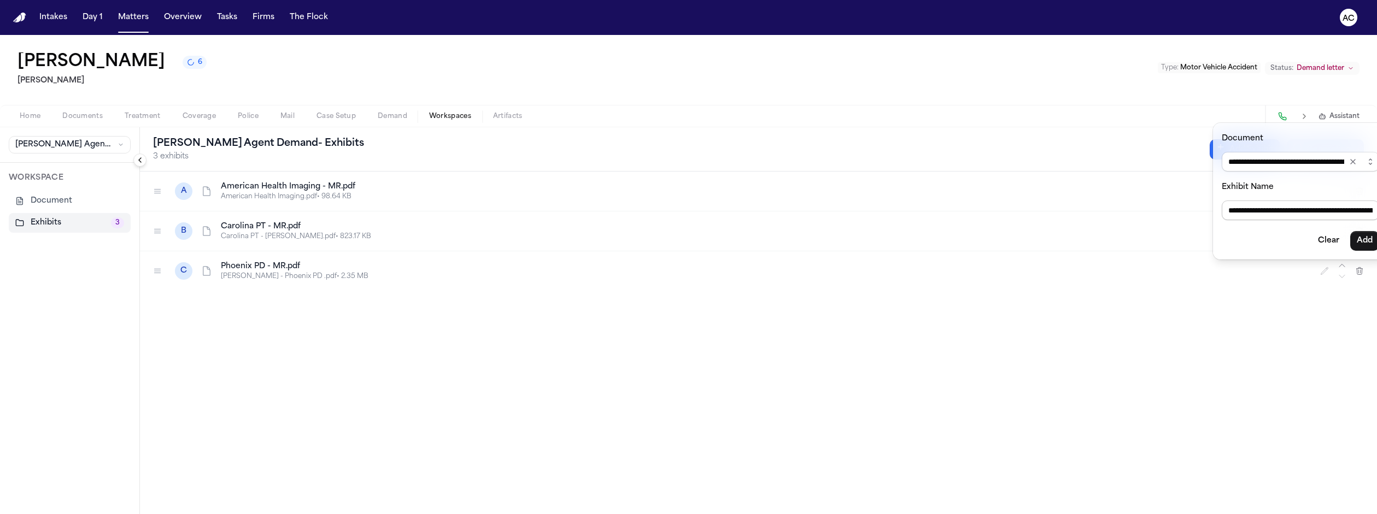
click at [1299, 514] on div "**********" at bounding box center [688, 514] width 1377 height 0
click at [1350, 231] on button "Add" at bounding box center [1364, 241] width 29 height 20
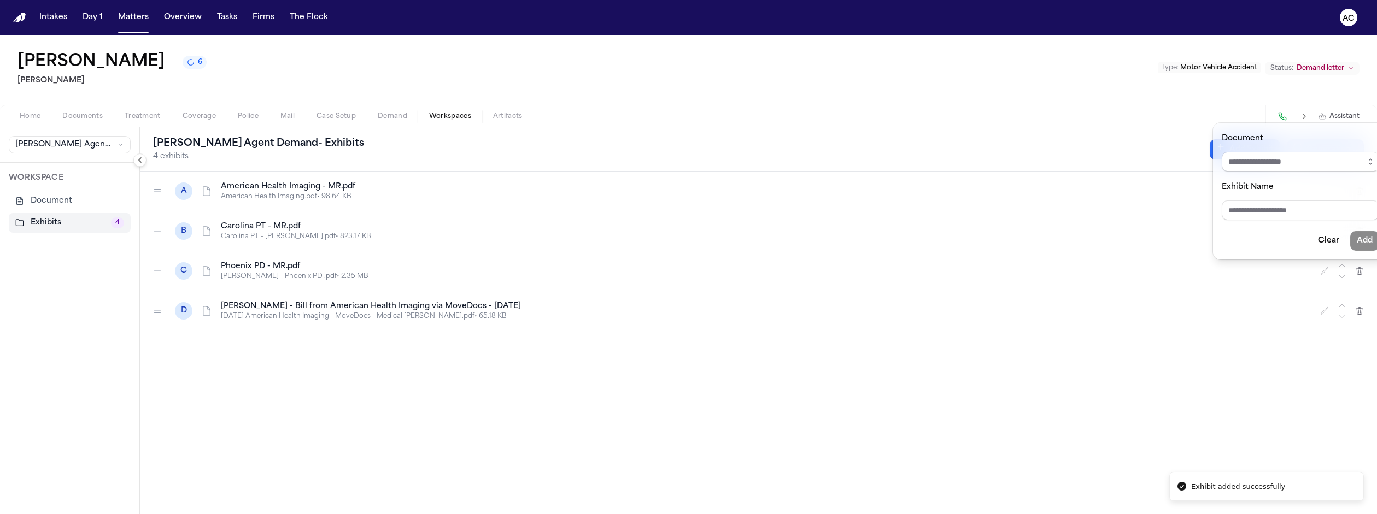
click at [140, 234] on div "[PERSON_NAME] Agent Demand - Exhibits 4 exhibits Add Exhibit Generating... A Am…" at bounding box center [758, 320] width 1237 height 387
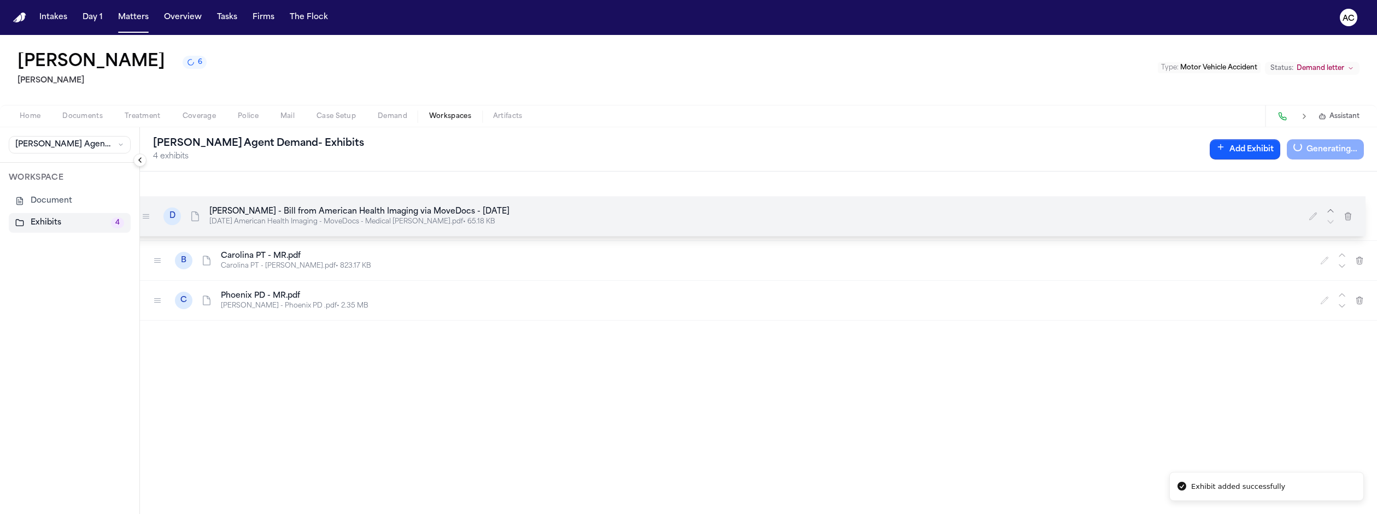
drag, startPoint x: 117, startPoint y: 234, endPoint x: 106, endPoint y: 139, distance: 95.3
click at [143, 214] on icon at bounding box center [146, 216] width 6 height 4
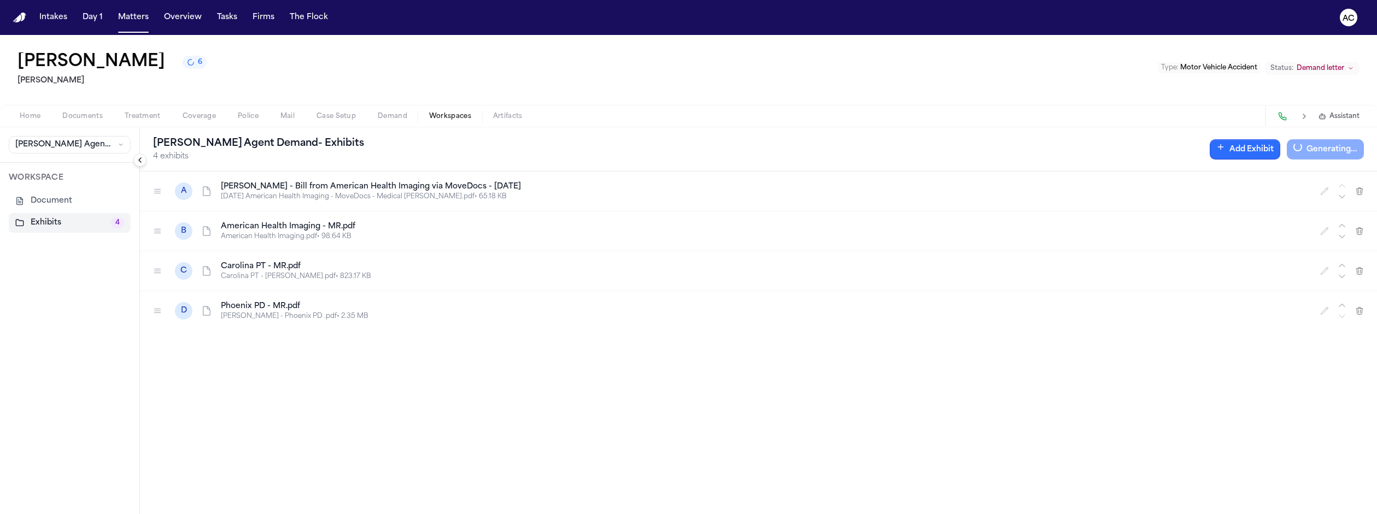
click at [1272, 139] on button "Add Exhibit" at bounding box center [1245, 149] width 71 height 20
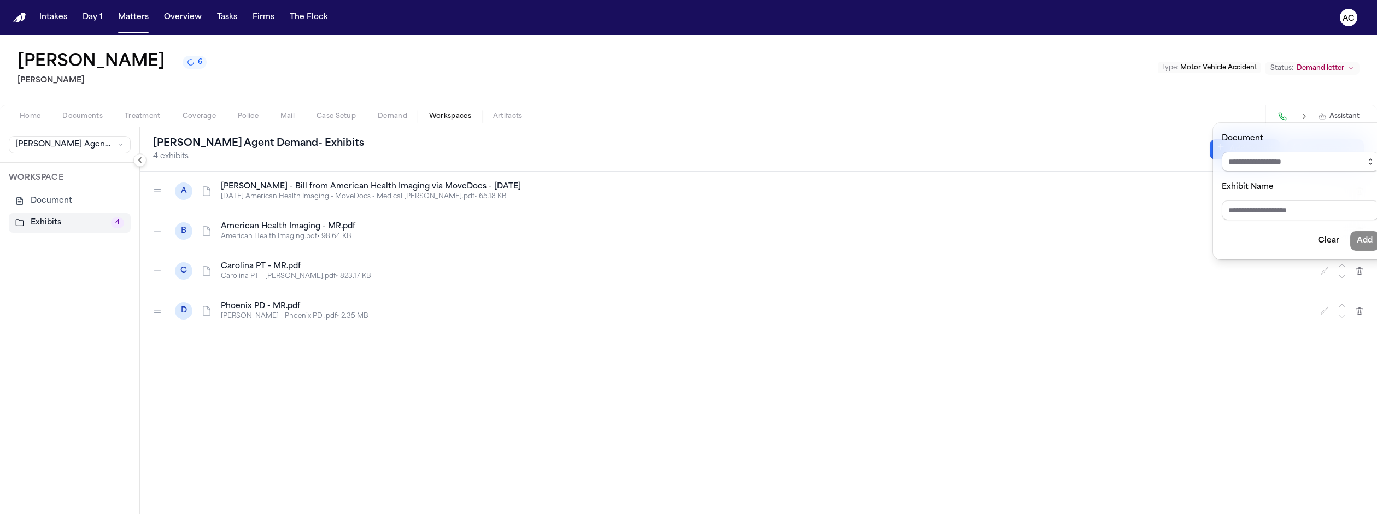
click at [1366, 157] on icon "button" at bounding box center [1370, 161] width 9 height 9
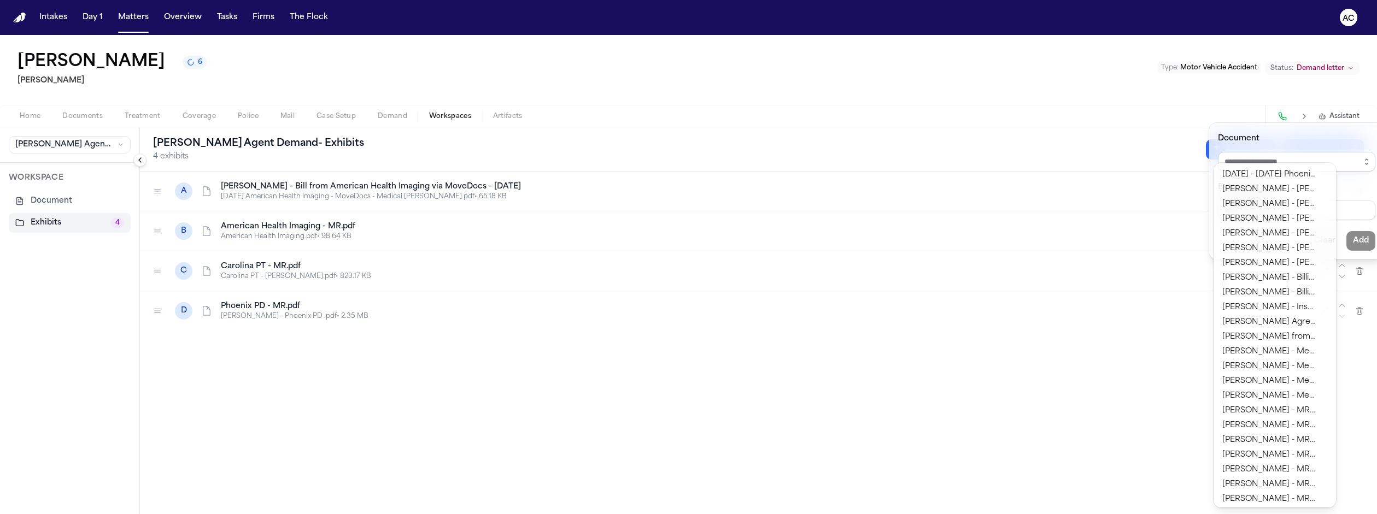
drag, startPoint x: 937, startPoint y: 57, endPoint x: 923, endPoint y: 57, distance: 14.2
click at [937, 57] on div "**********" at bounding box center [688, 274] width 1377 height 479
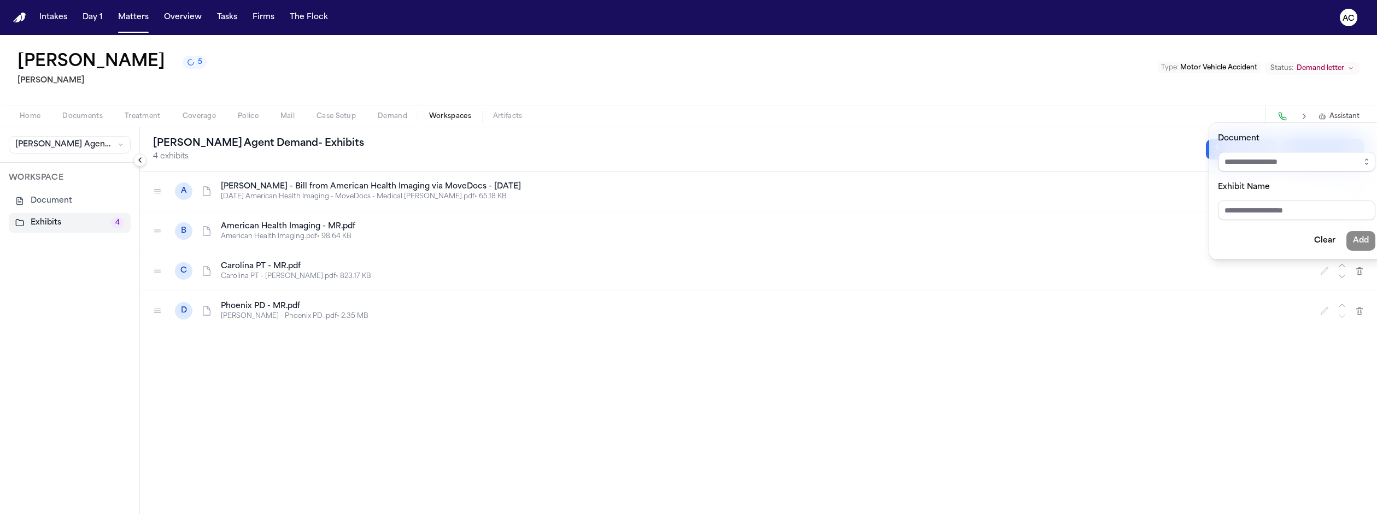
click at [63, 88] on div "**********" at bounding box center [688, 274] width 1377 height 479
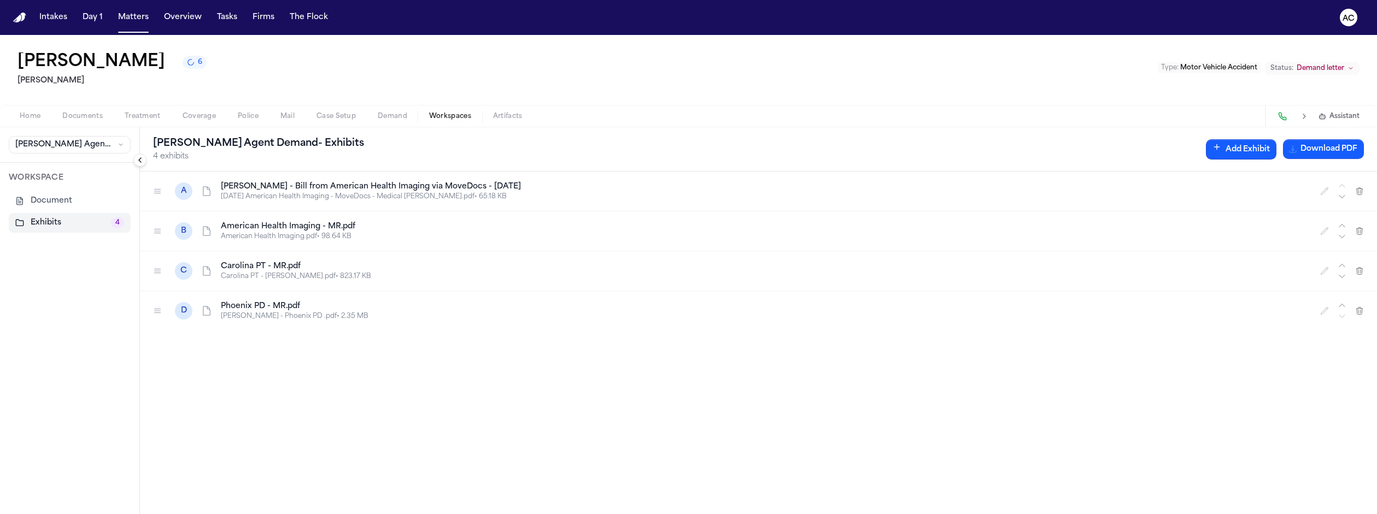
click at [62, 112] on span "Documents" at bounding box center [82, 116] width 40 height 9
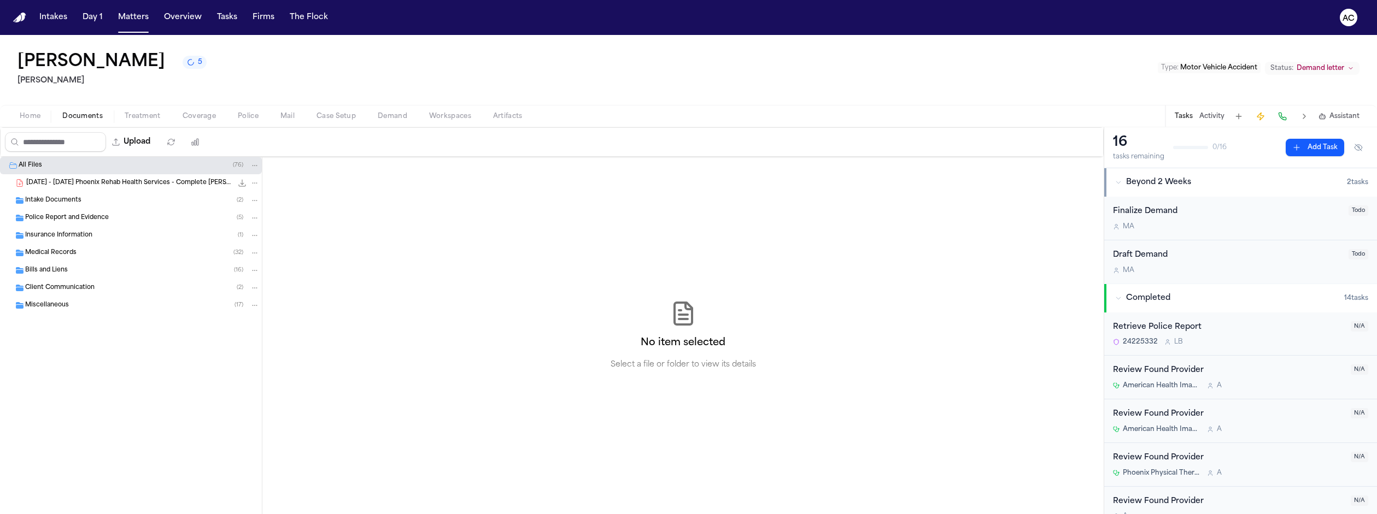
drag, startPoint x: 69, startPoint y: 227, endPoint x: 78, endPoint y: 224, distance: 9.2
click at [70, 266] on div "Bills and Liens ( 16 )" at bounding box center [142, 271] width 235 height 10
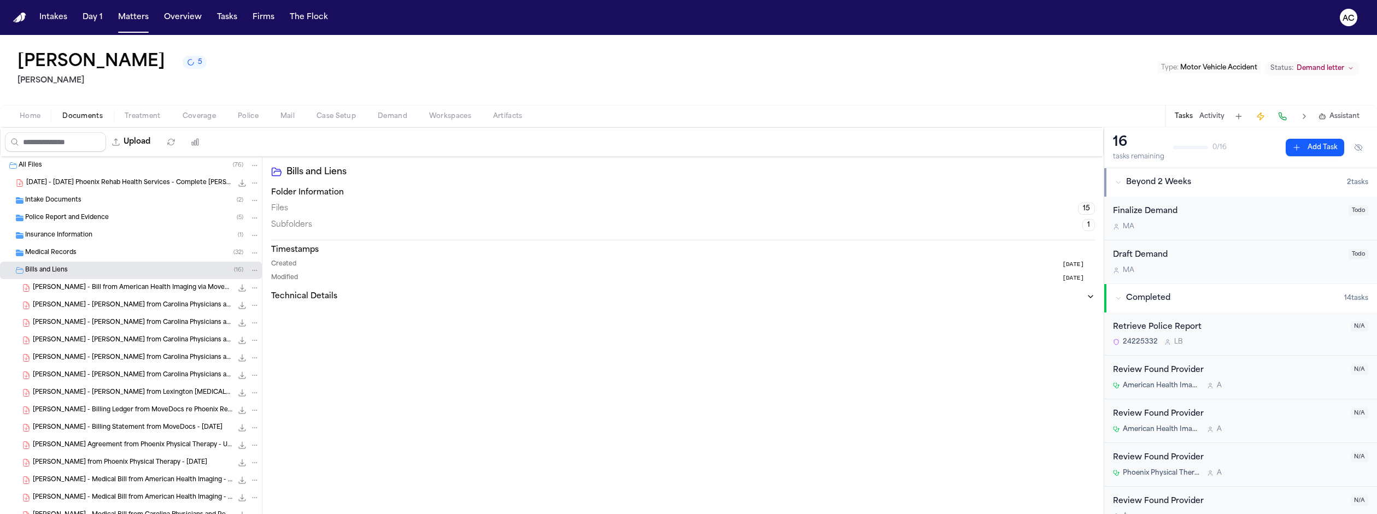
click at [102, 406] on span "[PERSON_NAME] - Billing Ledger from MoveDocs re Phoenix Rehab PT - [DATE]" at bounding box center [133, 410] width 200 height 9
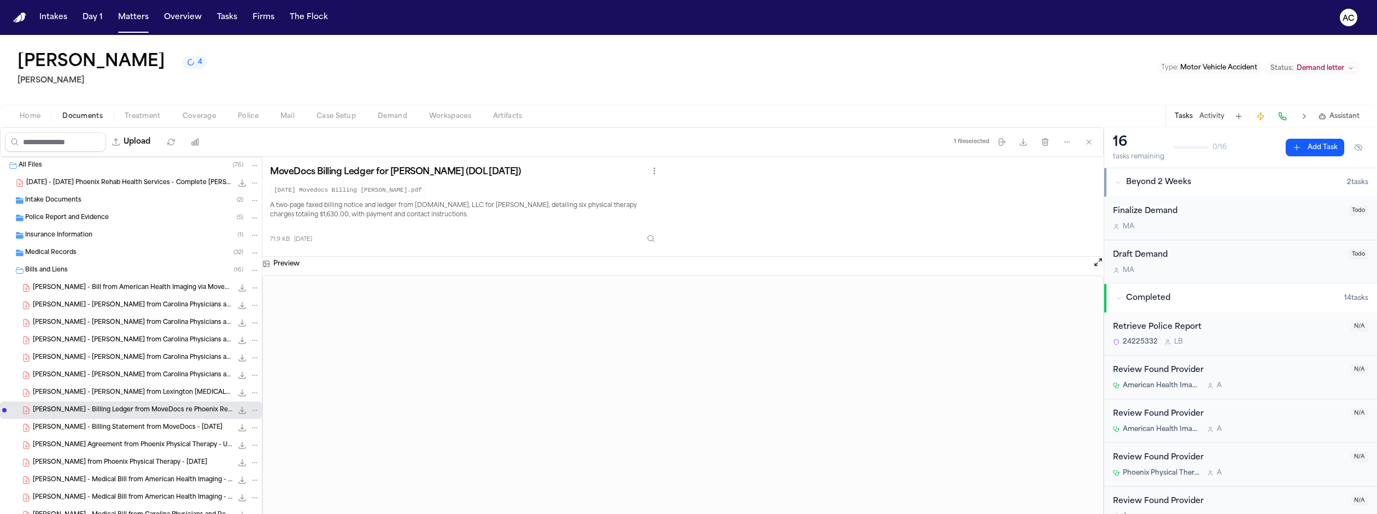
click at [102, 424] on span "[PERSON_NAME] - Billing Statement from MoveDocs - [DATE]" at bounding box center [128, 428] width 190 height 9
click at [91, 319] on span "[PERSON_NAME] - [PERSON_NAME] from Carolina Physicians and Rehab - [DATE]" at bounding box center [133, 323] width 200 height 9
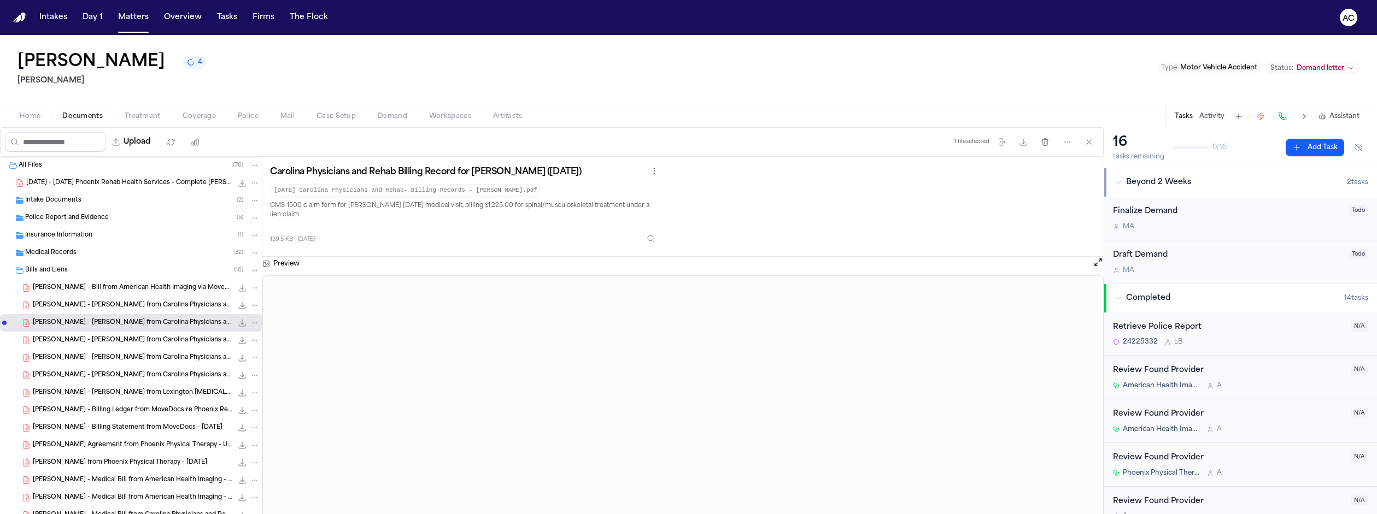
click at [84, 336] on span "[PERSON_NAME] - [PERSON_NAME] from Carolina Physicians and Rehab - [DATE]" at bounding box center [133, 340] width 200 height 9
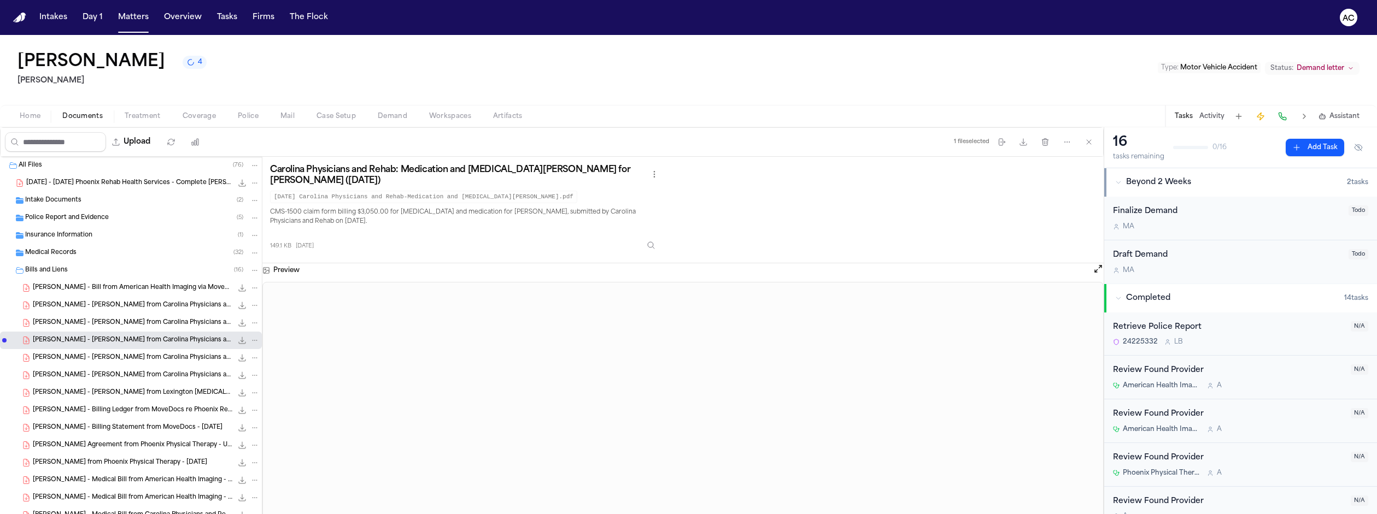
click at [90, 406] on span "[PERSON_NAME] - Billing Ledger from MoveDocs re Phoenix Rehab PT - [DATE]" at bounding box center [133, 410] width 200 height 9
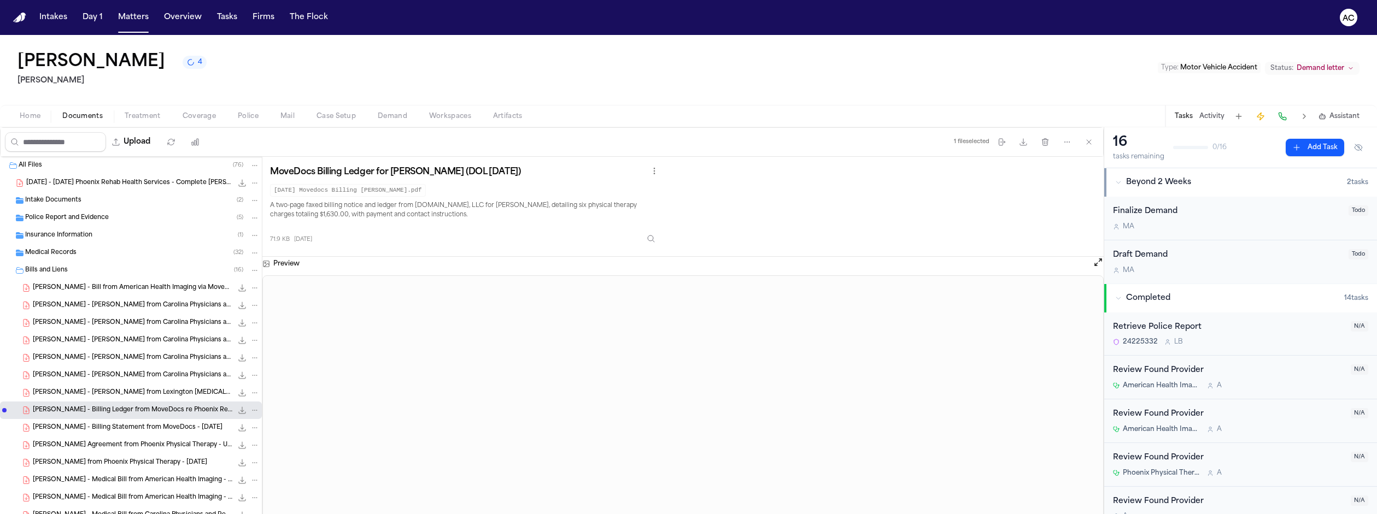
click at [92, 424] on span "[PERSON_NAME] - Billing Statement from MoveDocs - [DATE]" at bounding box center [128, 428] width 190 height 9
click at [108, 472] on div "[PERSON_NAME] - Medical Bill from American Health Imaging - [DATE] 502.4 KB • P…" at bounding box center [131, 480] width 262 height 17
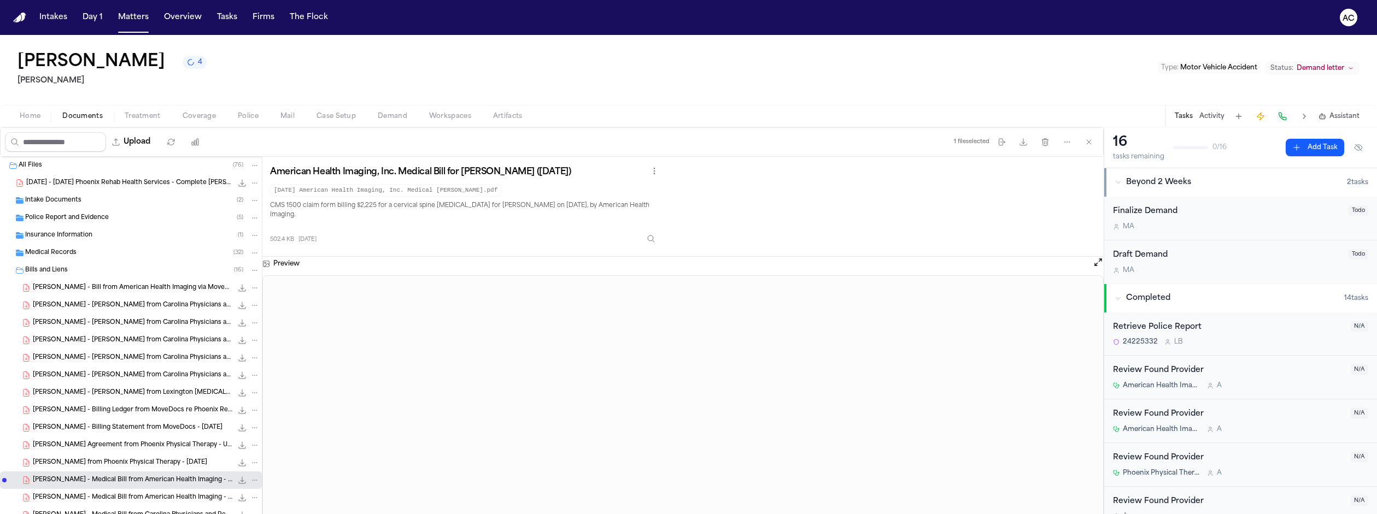
click at [73, 494] on span "[PERSON_NAME] - Medical Bill from American Health Imaging - [DATE]" at bounding box center [133, 498] width 200 height 9
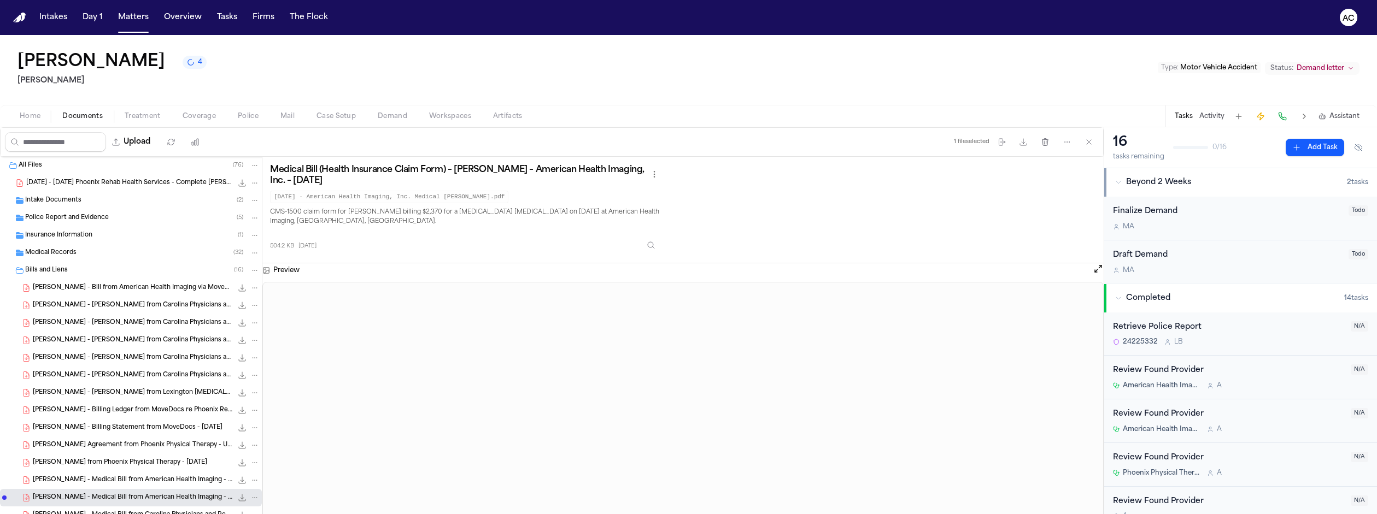
click at [429, 112] on span "Workspaces" at bounding box center [450, 116] width 42 height 9
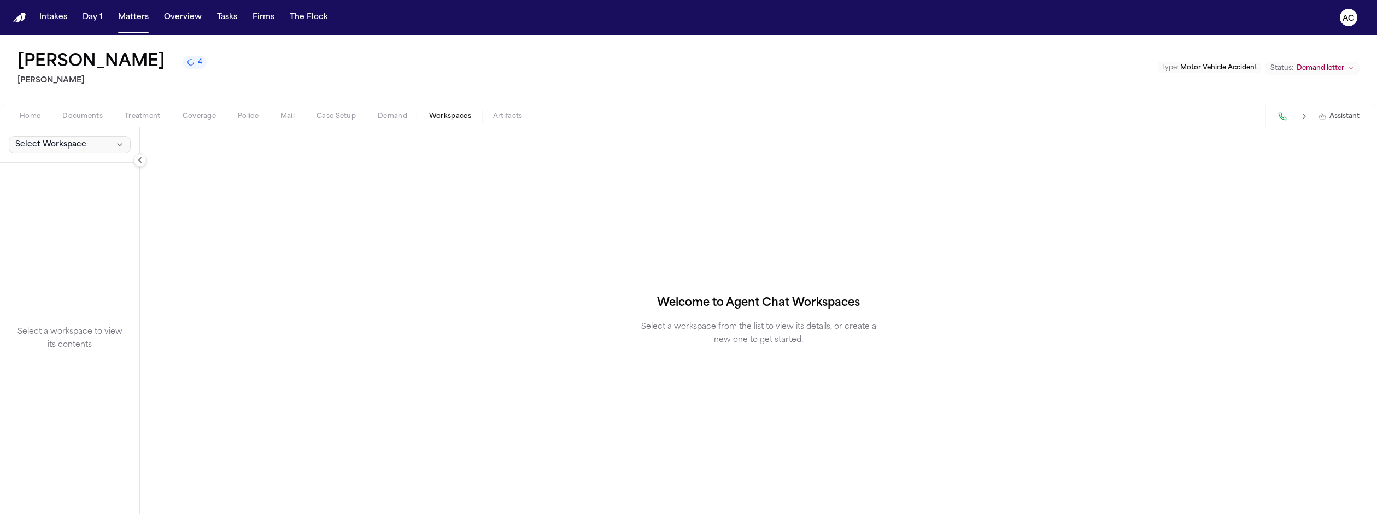
click at [50, 139] on span "Select Workspace" at bounding box center [50, 144] width 71 height 11
click at [44, 126] on span "[PERSON_NAME] Agent Demand" at bounding box center [74, 129] width 127 height 11
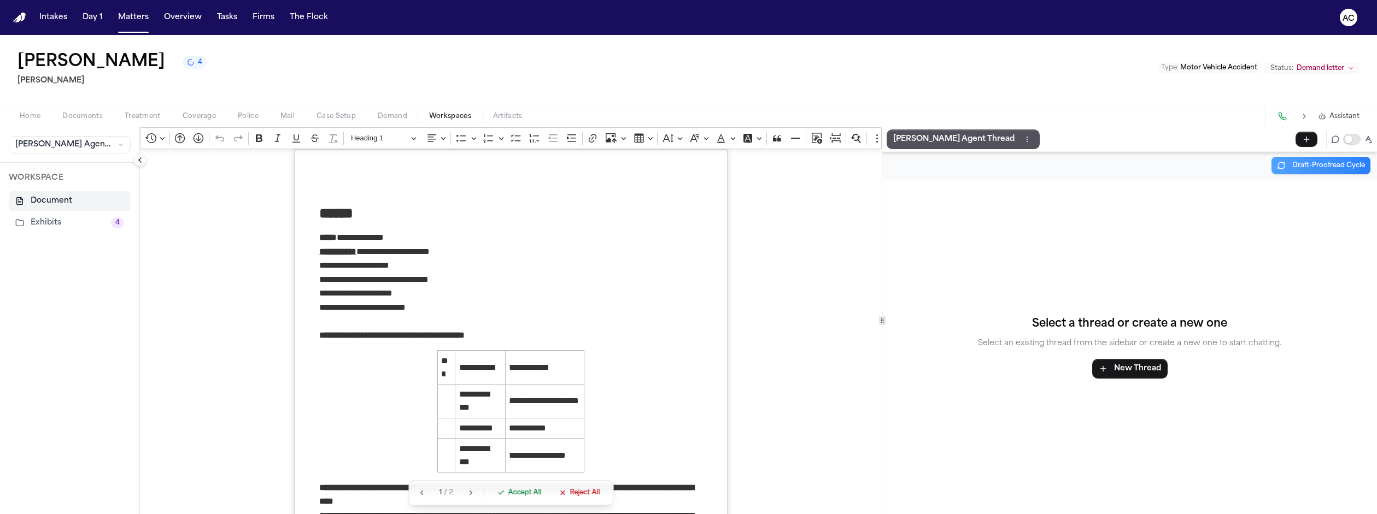
click at [43, 213] on button "Exhibits 4" at bounding box center [70, 223] width 122 height 20
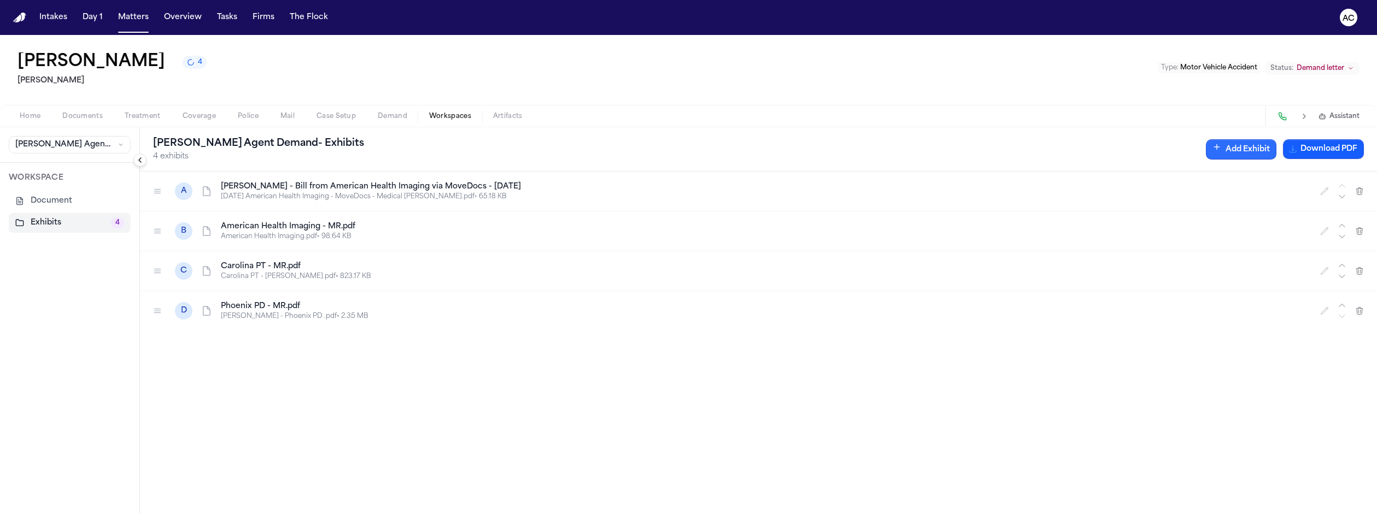
click at [1277, 139] on button "Add Exhibit" at bounding box center [1241, 149] width 71 height 20
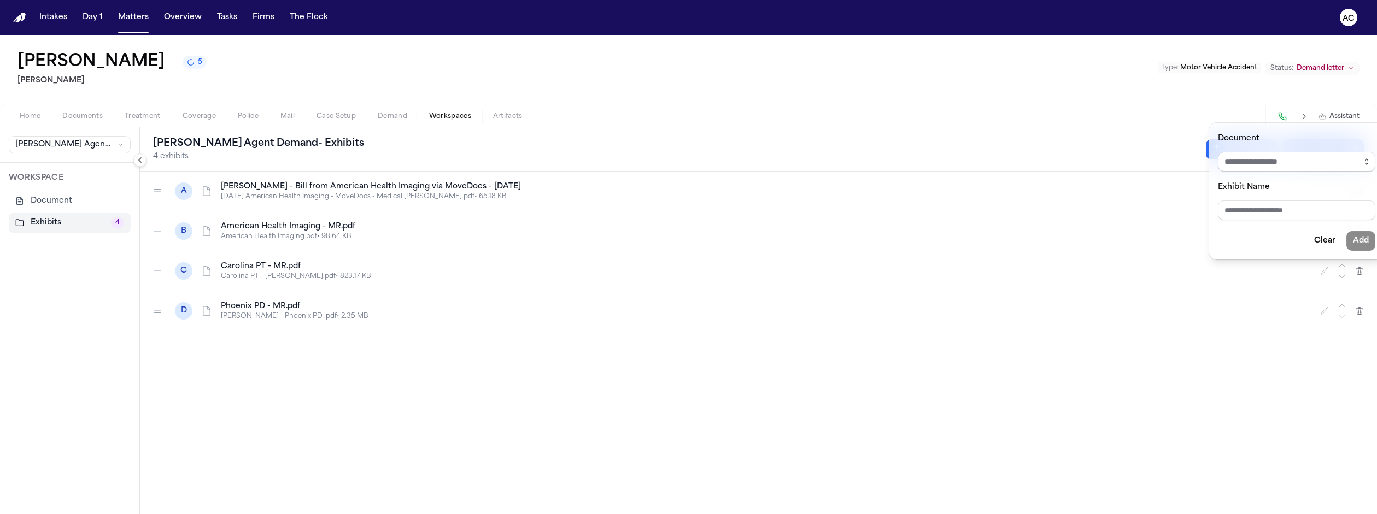
click at [1362, 157] on icon "button" at bounding box center [1366, 161] width 9 height 9
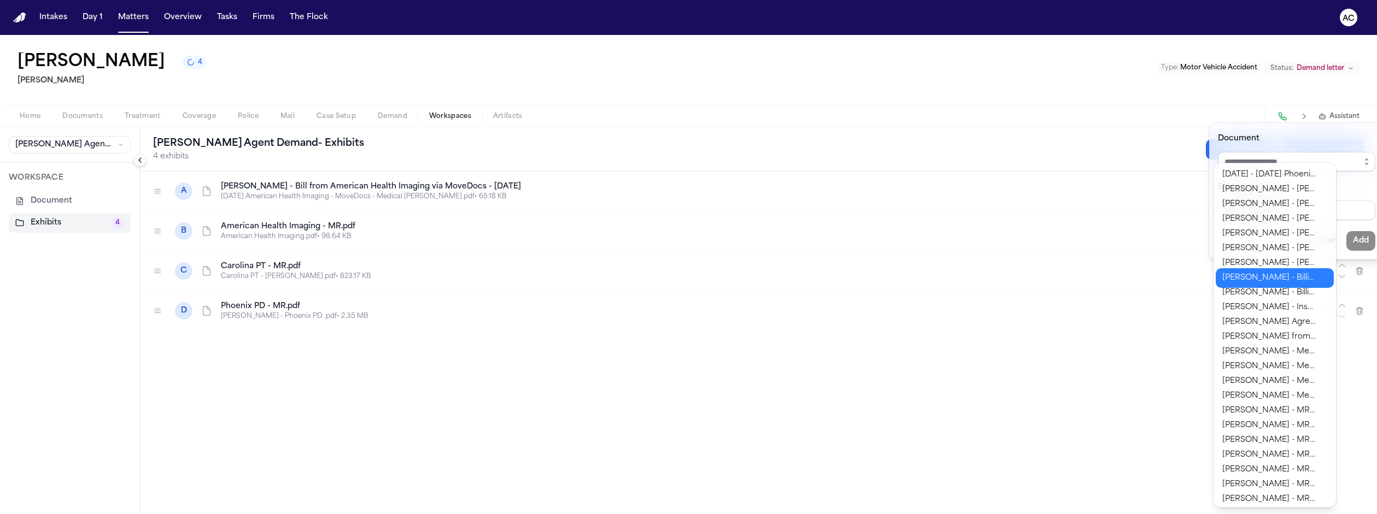
type input "**********"
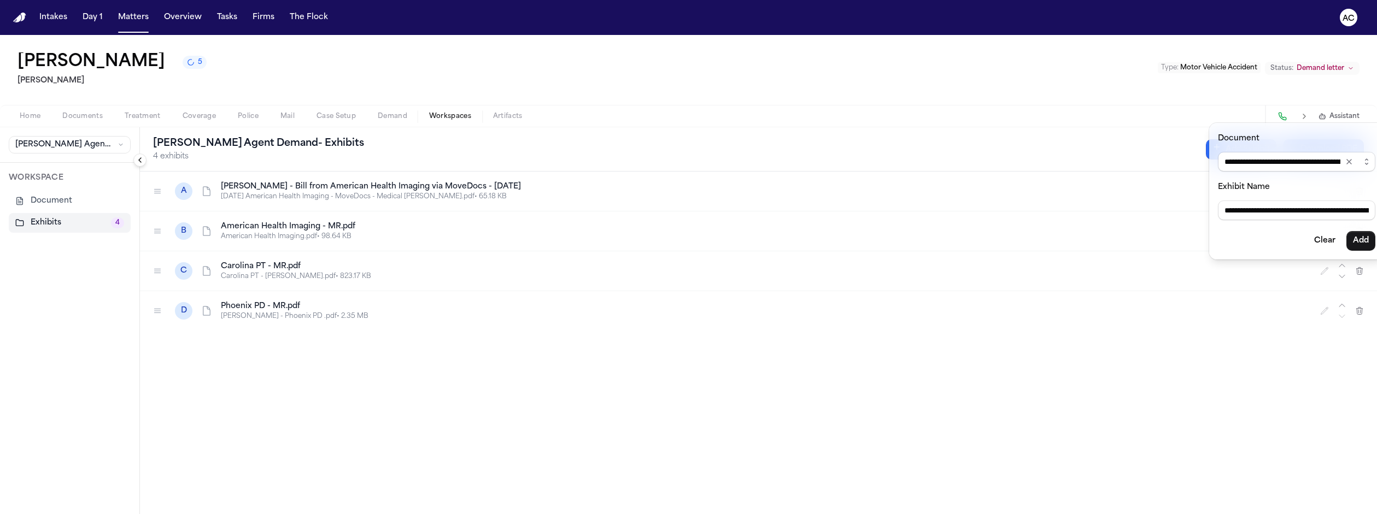
click at [1278, 277] on body "**********" at bounding box center [688, 257] width 1377 height 514
click at [1347, 231] on button "Add" at bounding box center [1361, 241] width 29 height 20
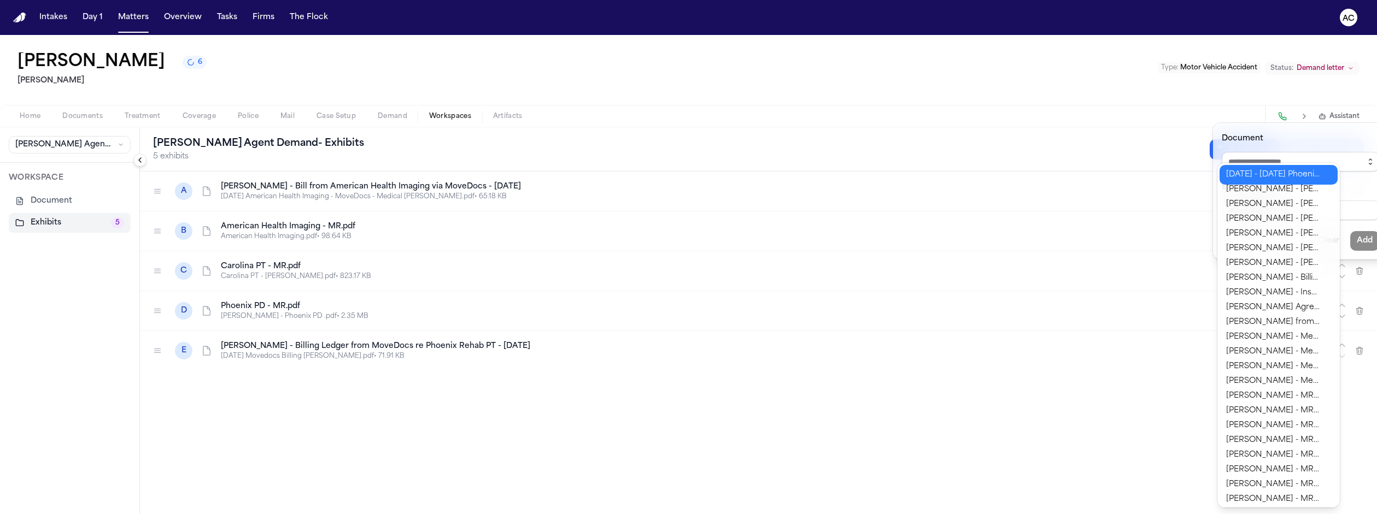
click at [1366, 157] on icon "button" at bounding box center [1370, 161] width 9 height 9
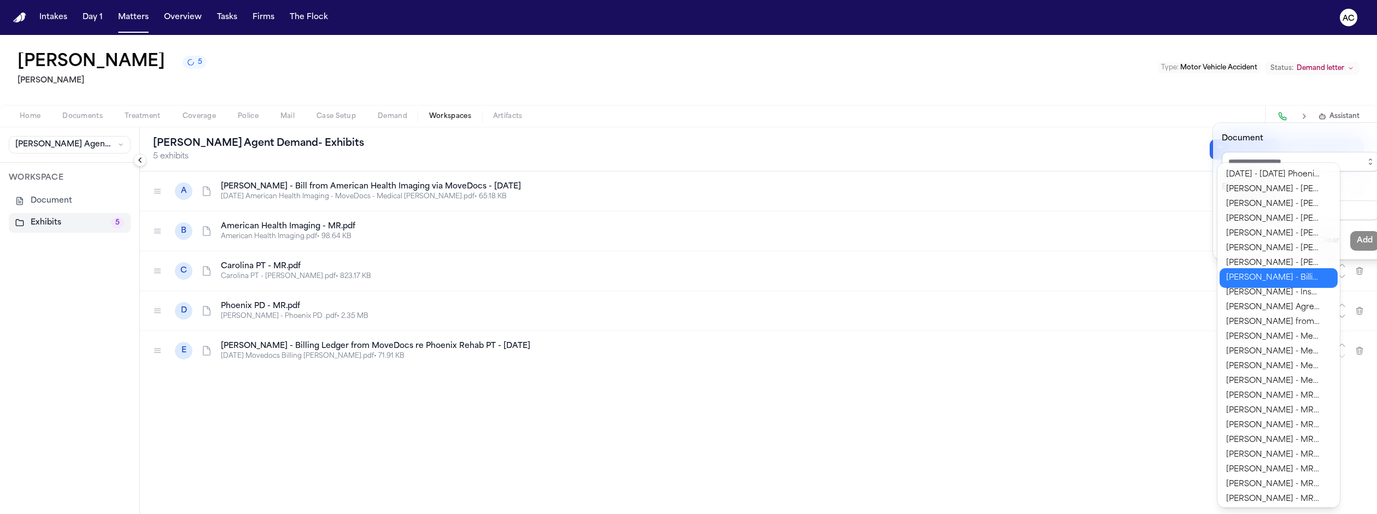
type input "**********"
click at [1286, 279] on body "**********" at bounding box center [688, 257] width 1377 height 514
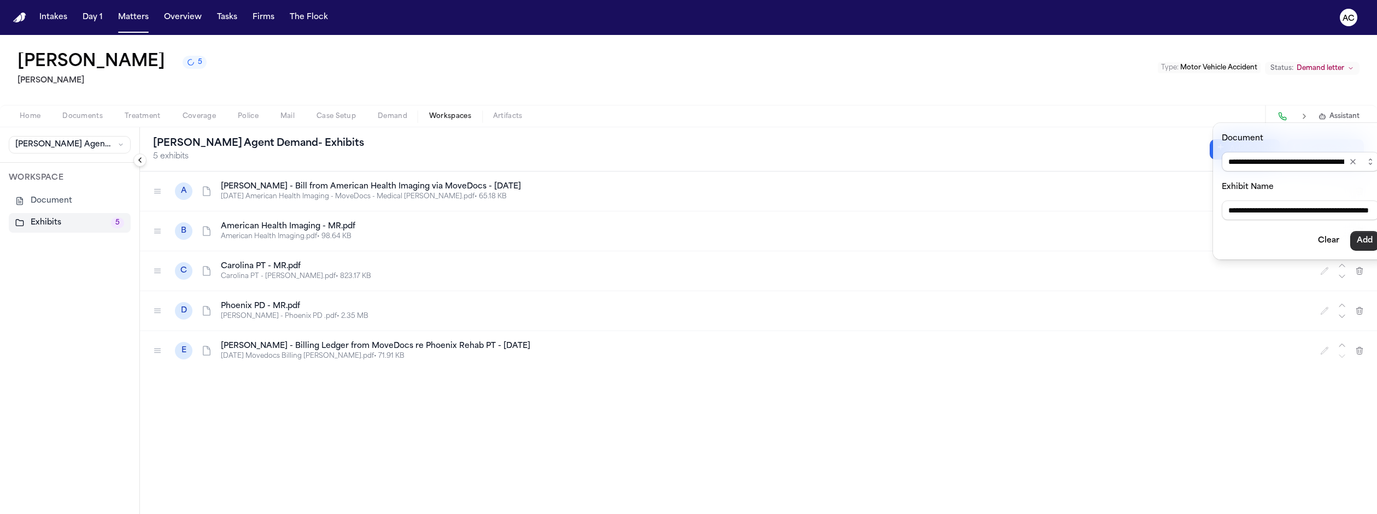
click at [1350, 231] on button "Add" at bounding box center [1364, 241] width 29 height 20
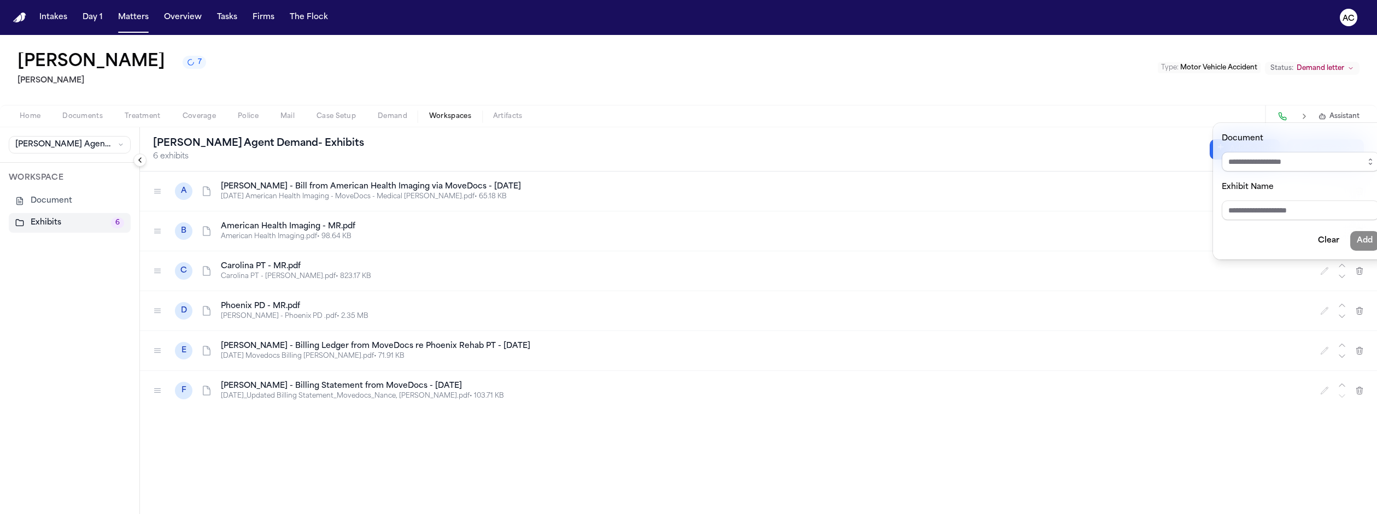
drag, startPoint x: 119, startPoint y: 294, endPoint x: 126, endPoint y: 238, distance: 56.2
click at [140, 238] on div "[PERSON_NAME] Agent Demand - Exhibits 6 exhibits Add Exhibit Generating... A [P…" at bounding box center [758, 320] width 1237 height 387
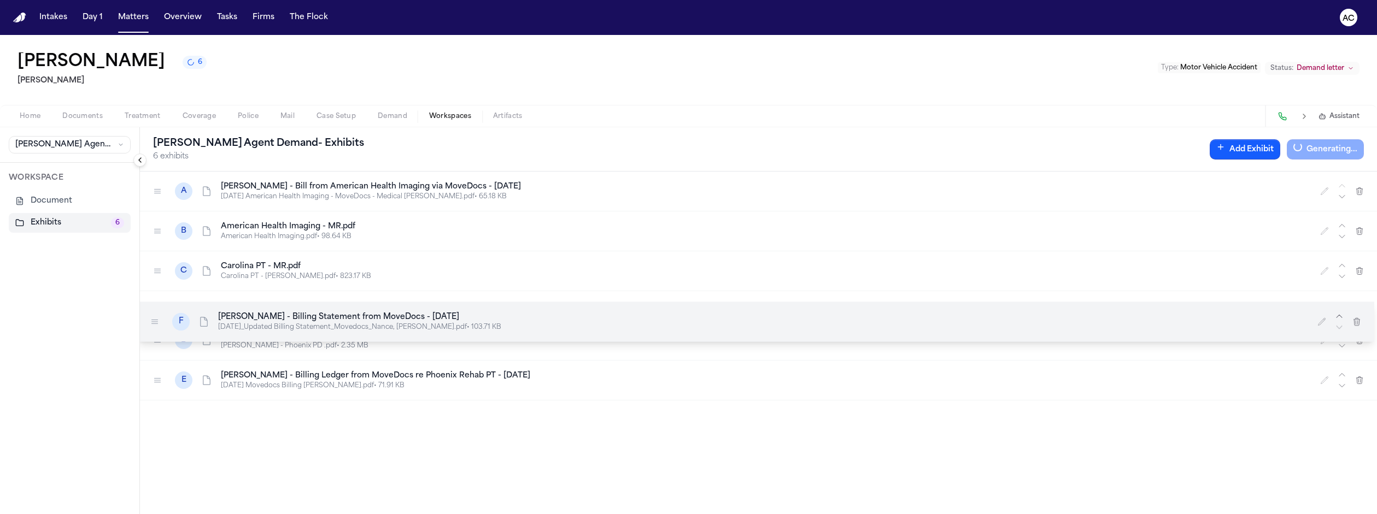
drag, startPoint x: 119, startPoint y: 297, endPoint x: 116, endPoint y: 229, distance: 68.9
click at [146, 313] on div at bounding box center [154, 322] width 17 height 18
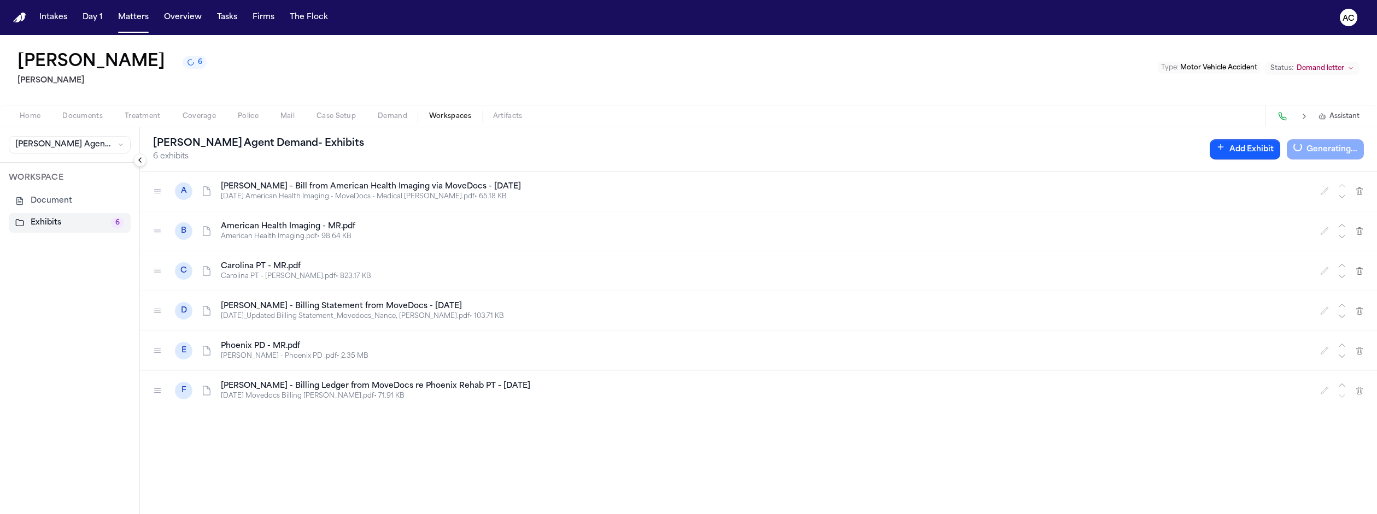
click at [201, 306] on icon at bounding box center [206, 311] width 11 height 11
click at [254, 301] on h4 "[PERSON_NAME] - Billing Statement from MoveDocs - [DATE]" at bounding box center [764, 306] width 1086 height 11
click at [384, 301] on h4 "[PERSON_NAME] - Billing Statement from MoveDocs - [DATE]" at bounding box center [764, 306] width 1086 height 11
click at [62, 112] on span "Documents" at bounding box center [82, 116] width 40 height 9
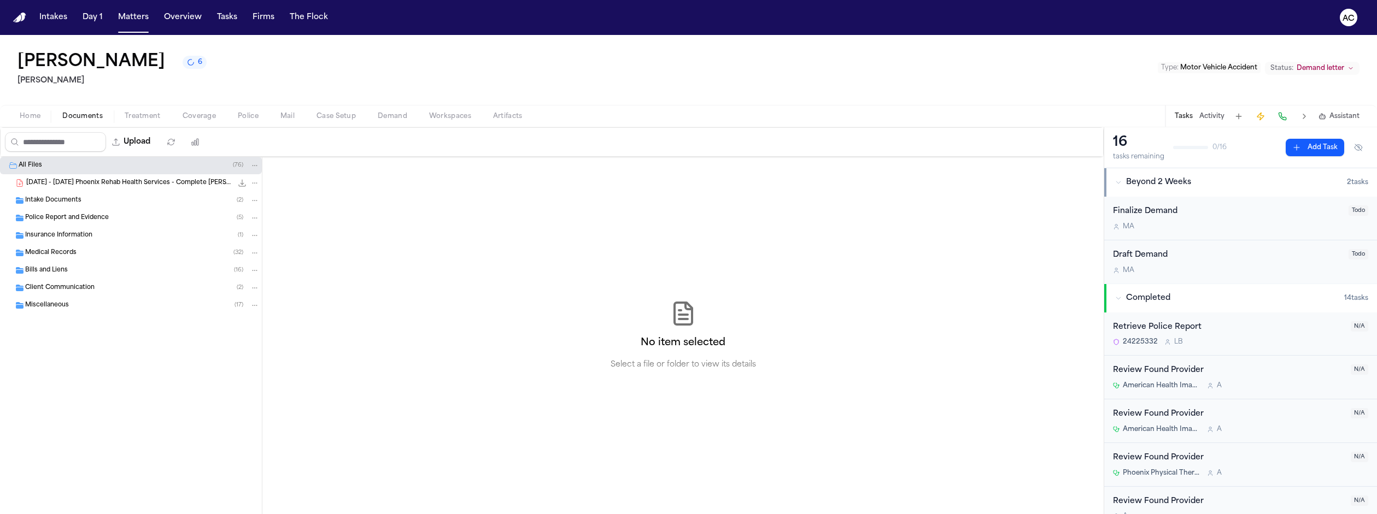
click at [68, 266] on div "Bills and Liens ( 16 )" at bounding box center [142, 271] width 235 height 10
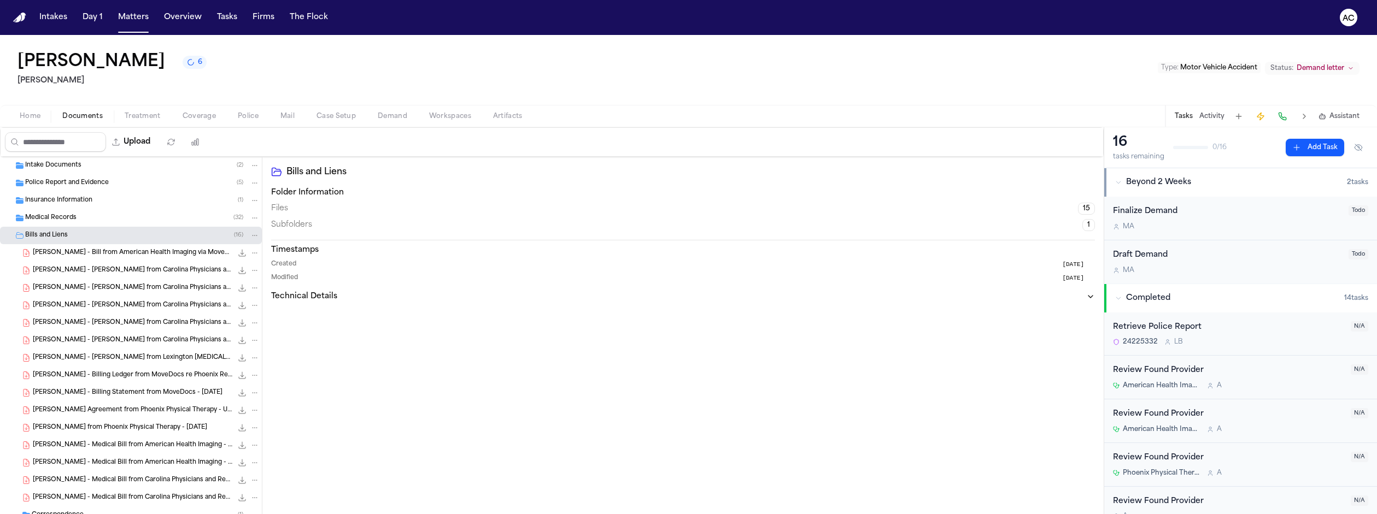
scroll to position [55, 0]
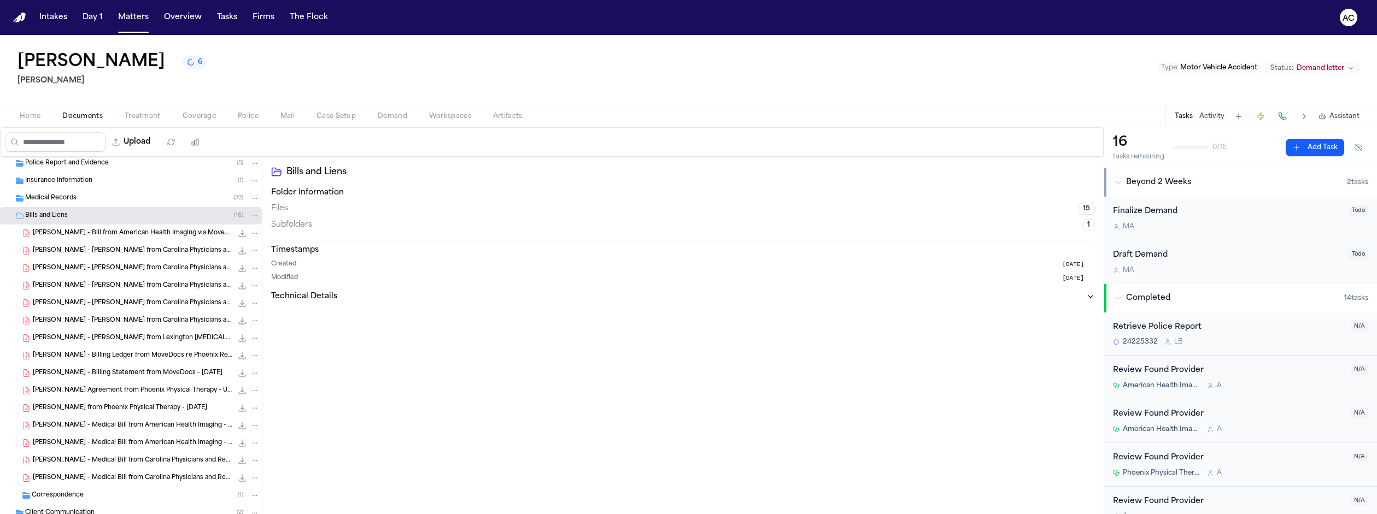
click at [99, 365] on div "[PERSON_NAME] - Billing Statement from MoveDocs - [DATE] 103.7 KB • PDF" at bounding box center [131, 373] width 262 height 17
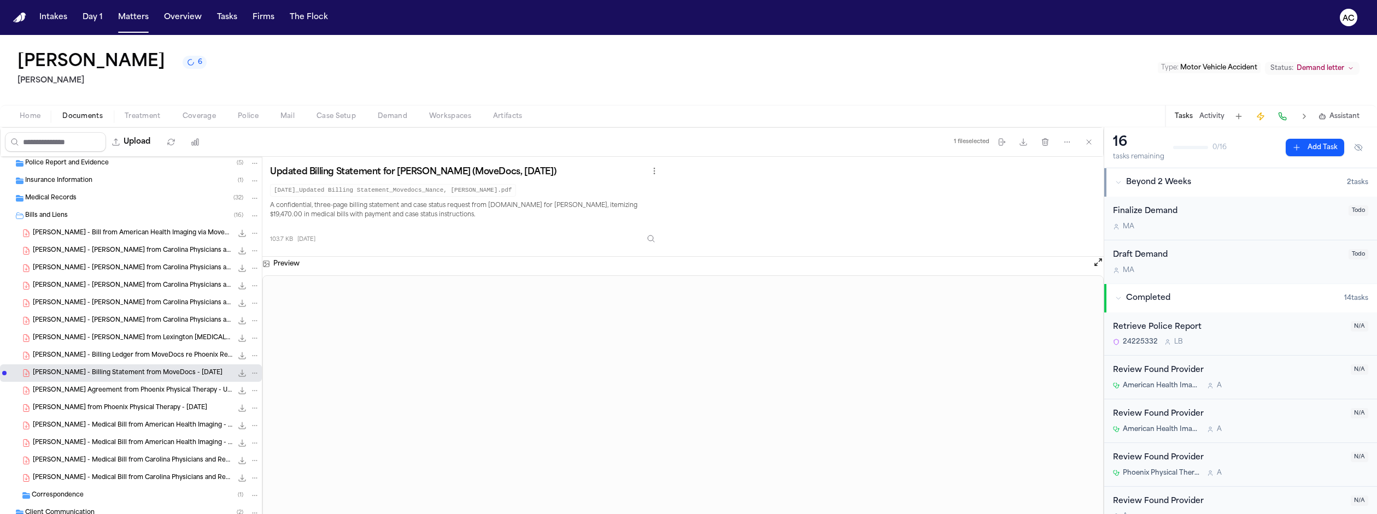
click at [429, 112] on span "Workspaces" at bounding box center [450, 116] width 42 height 9
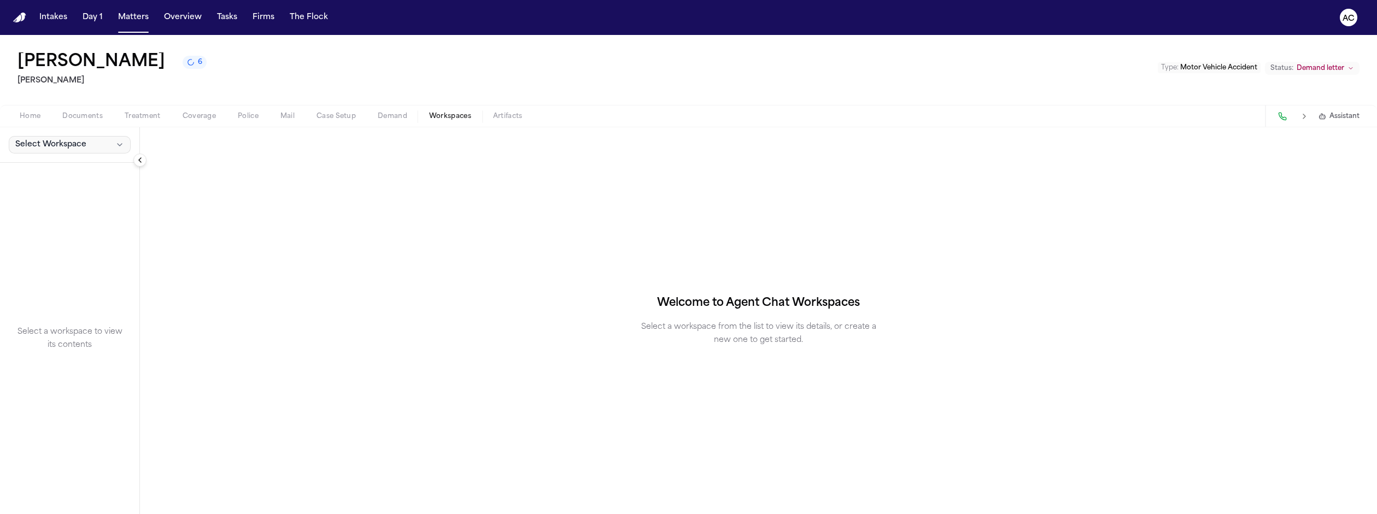
click at [118, 144] on icon "button" at bounding box center [120, 145] width 4 height 2
click at [58, 128] on span "[PERSON_NAME] Agent Demand" at bounding box center [74, 129] width 127 height 11
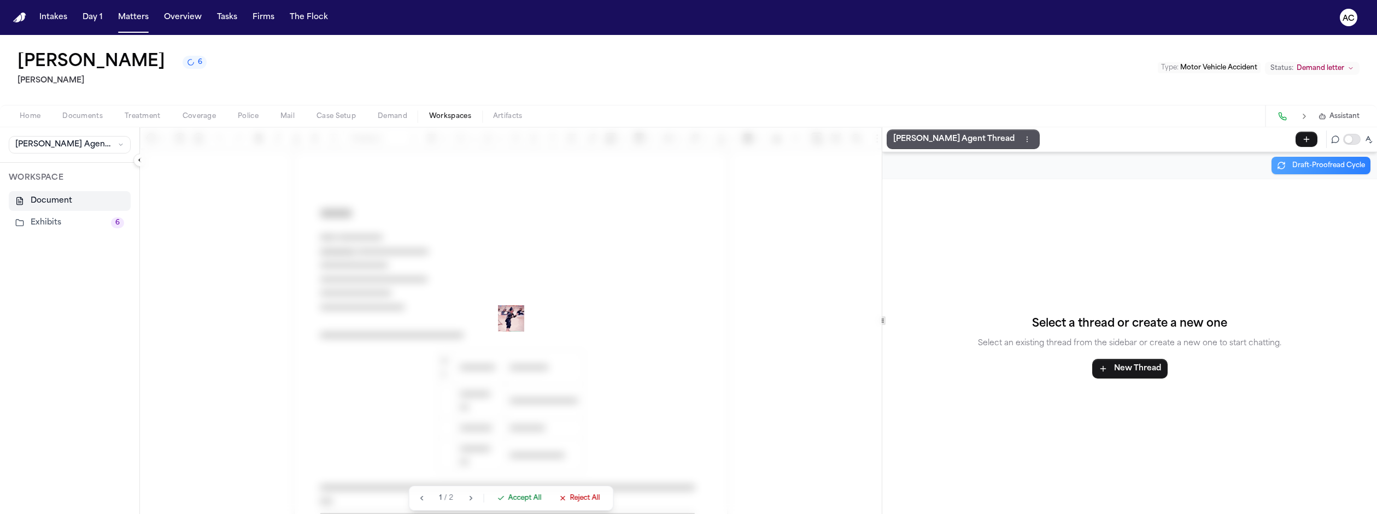
click at [42, 213] on button "Exhibits 6" at bounding box center [70, 223] width 122 height 20
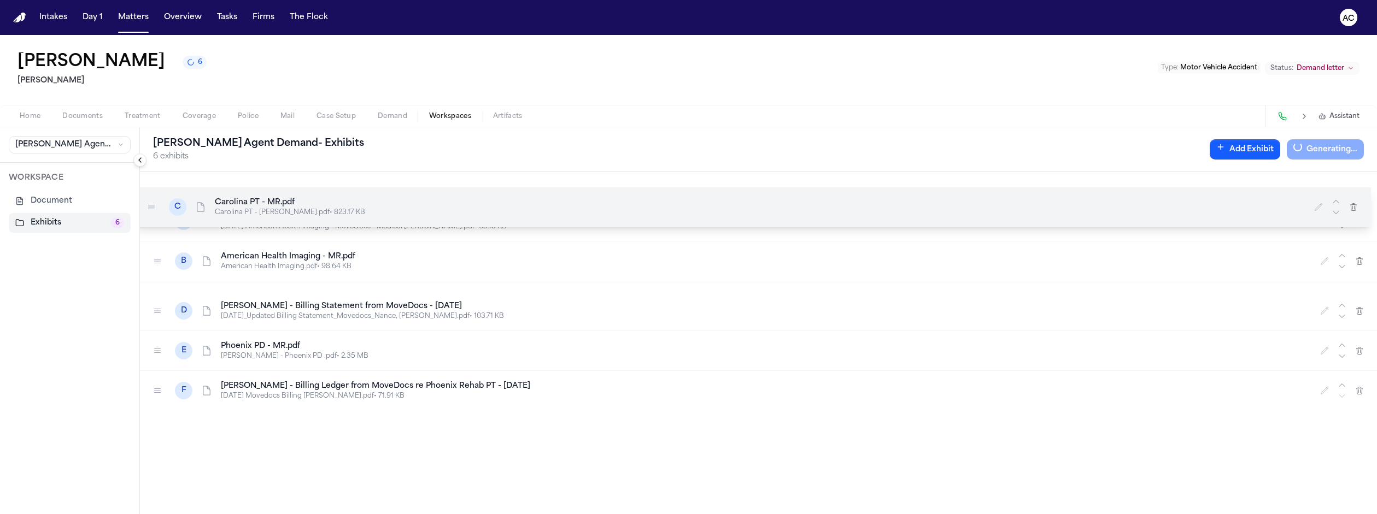
drag, startPoint x: 120, startPoint y: 204, endPoint x: 113, endPoint y: 136, distance: 68.2
click at [149, 206] on icon at bounding box center [152, 208] width 6 height 4
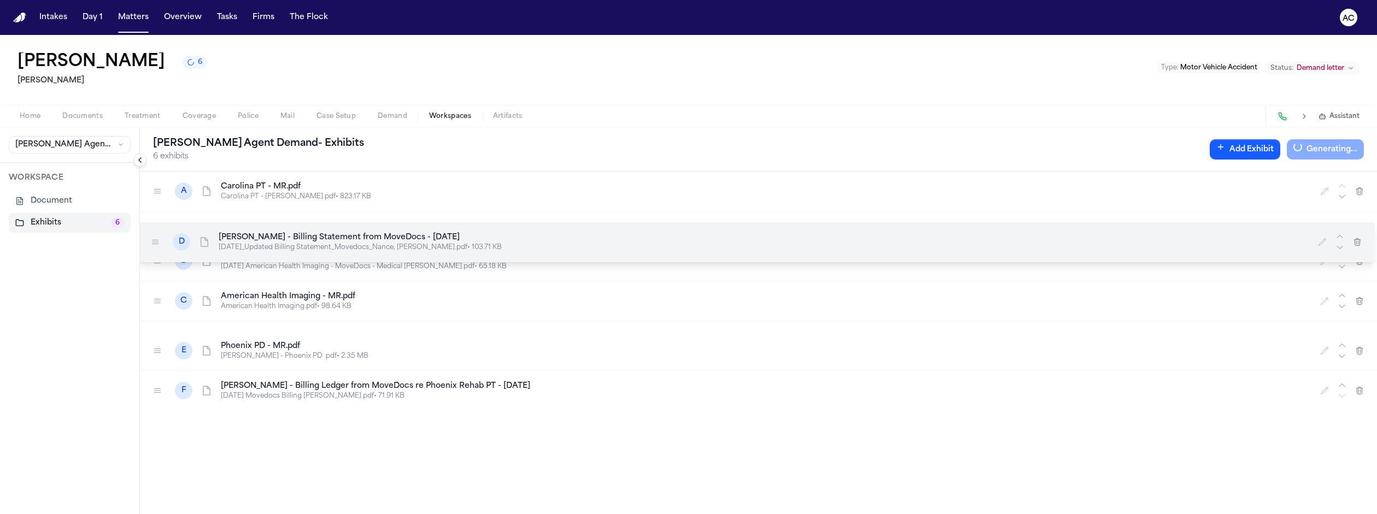
drag, startPoint x: 121, startPoint y: 234, endPoint x: 117, endPoint y: 165, distance: 69.0
click at [153, 241] on icon at bounding box center [156, 243] width 6 height 4
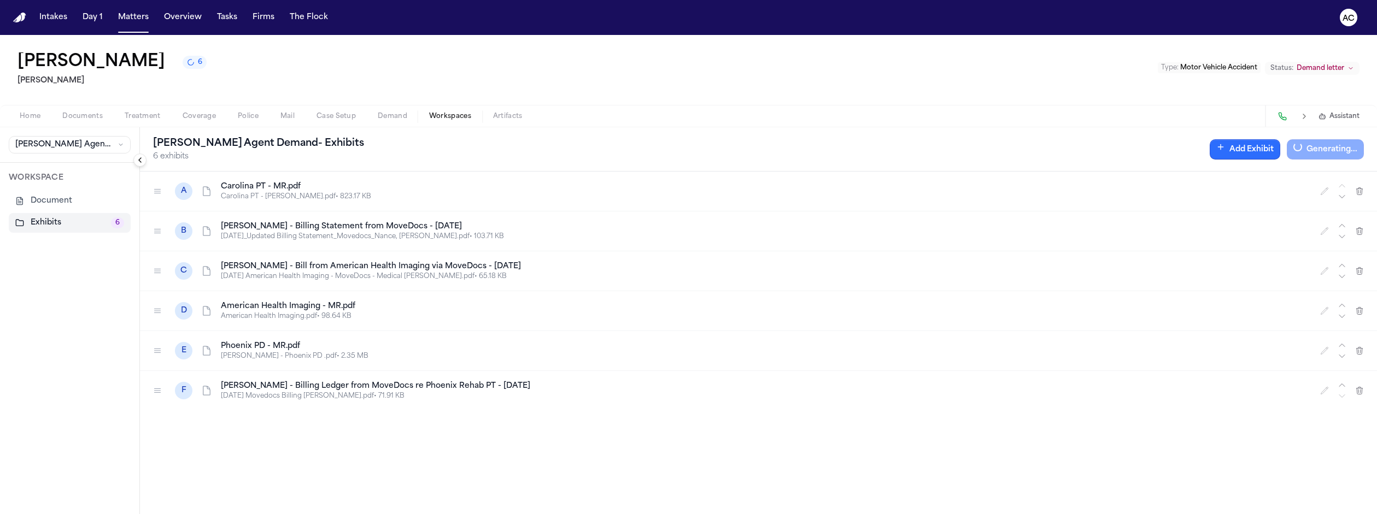
click at [1278, 139] on button "Add Exhibit" at bounding box center [1245, 149] width 71 height 20
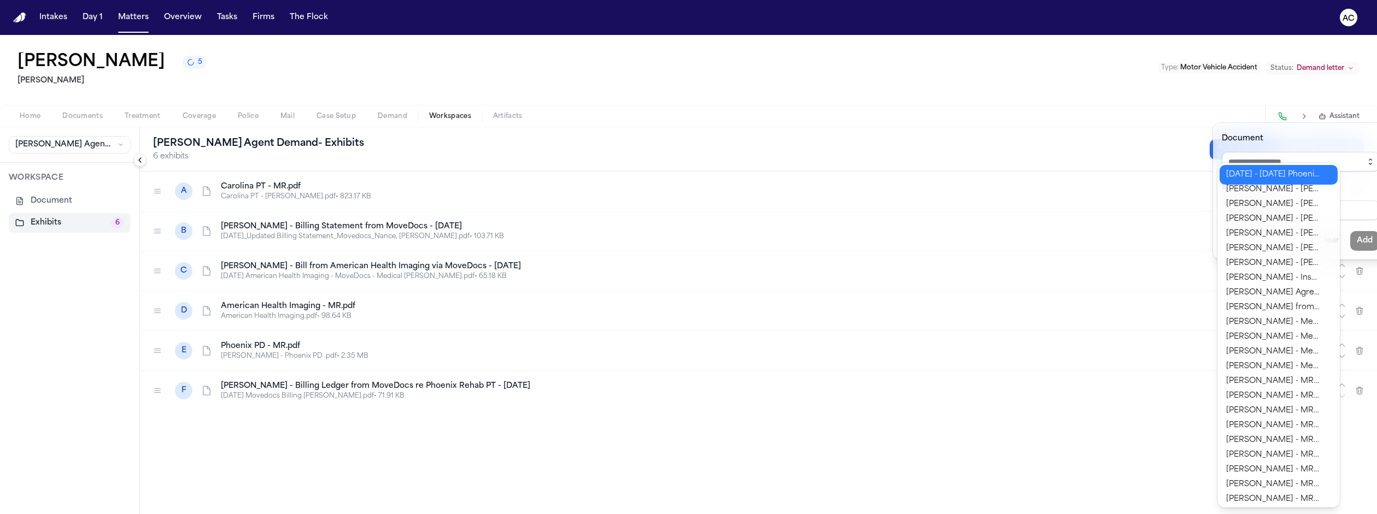
click at [1366, 157] on icon "button" at bounding box center [1370, 161] width 9 height 9
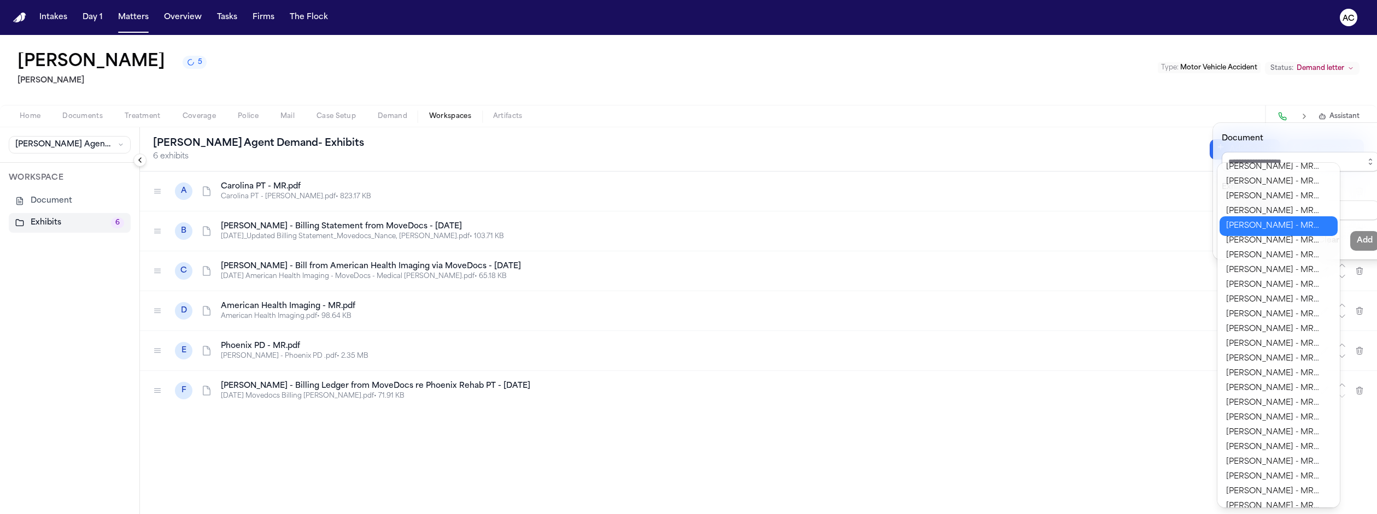
scroll to position [323, 0]
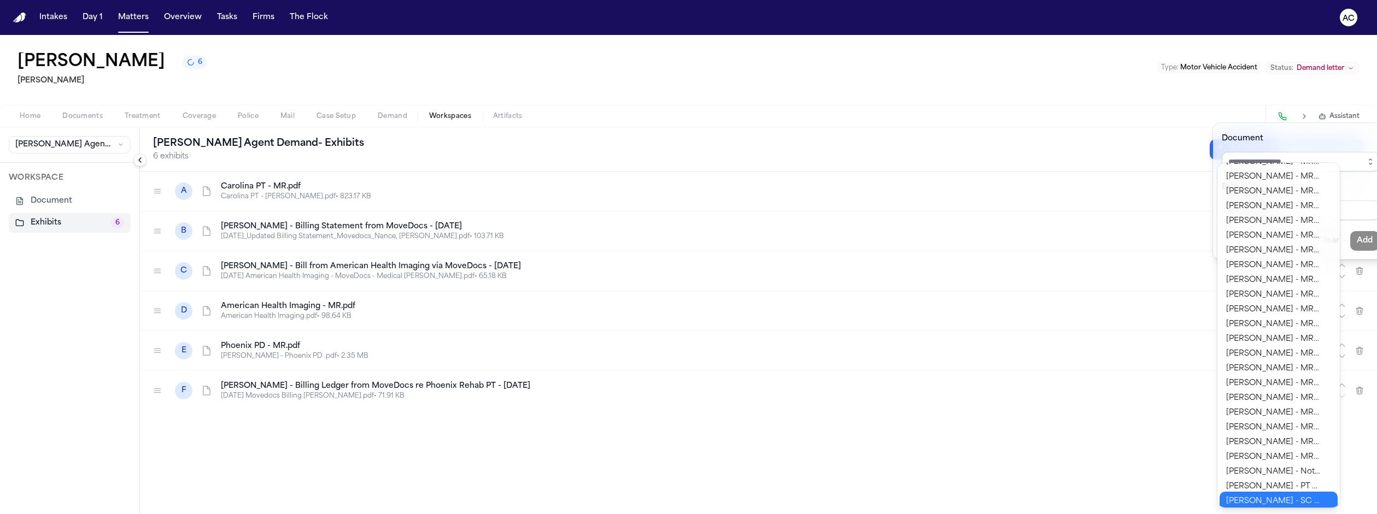
type input "**********"
click at [1284, 498] on body "**********" at bounding box center [688, 257] width 1377 height 514
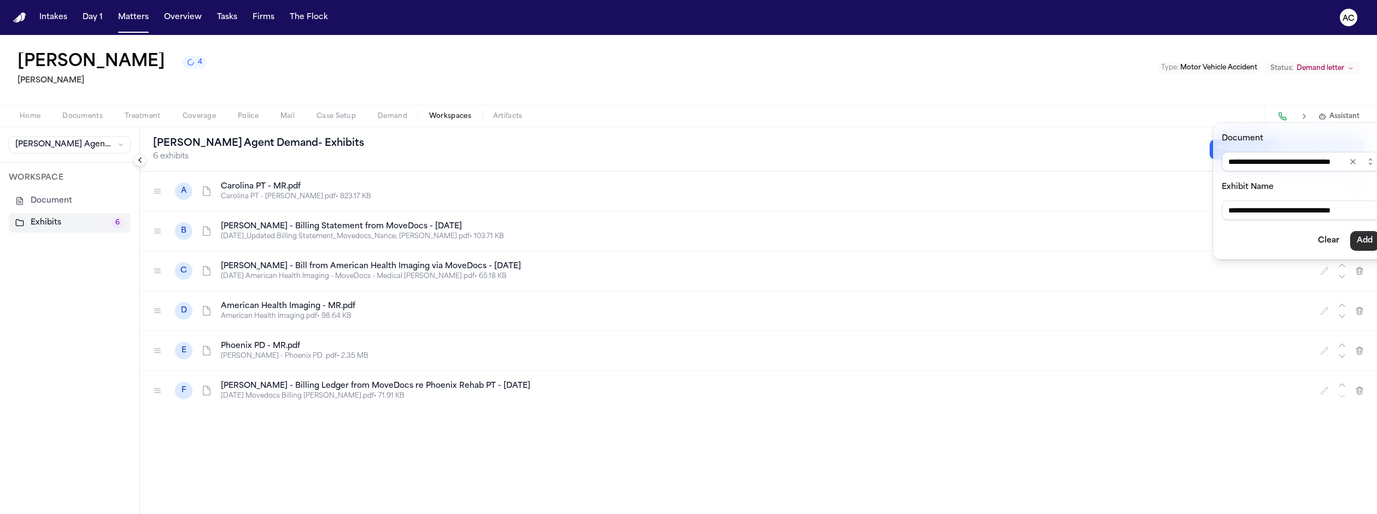
click at [1350, 231] on button "Add" at bounding box center [1364, 241] width 29 height 20
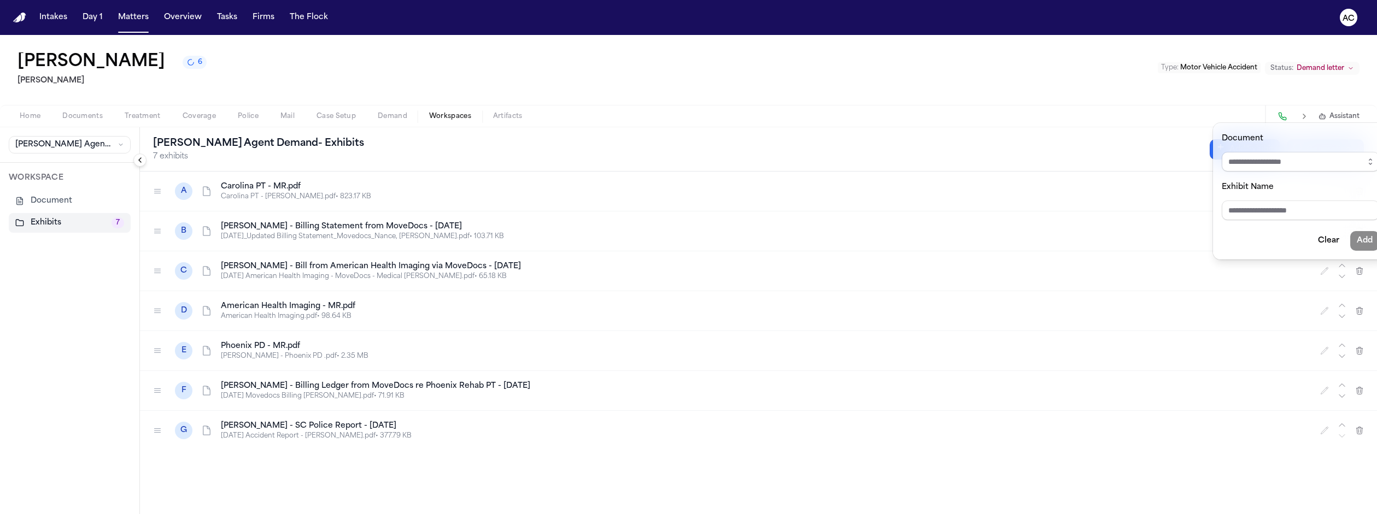
click at [140, 325] on div "[PERSON_NAME] Agent Demand - Exhibits 7 exhibits Add Exhibit Generating... A Ca…" at bounding box center [758, 320] width 1237 height 387
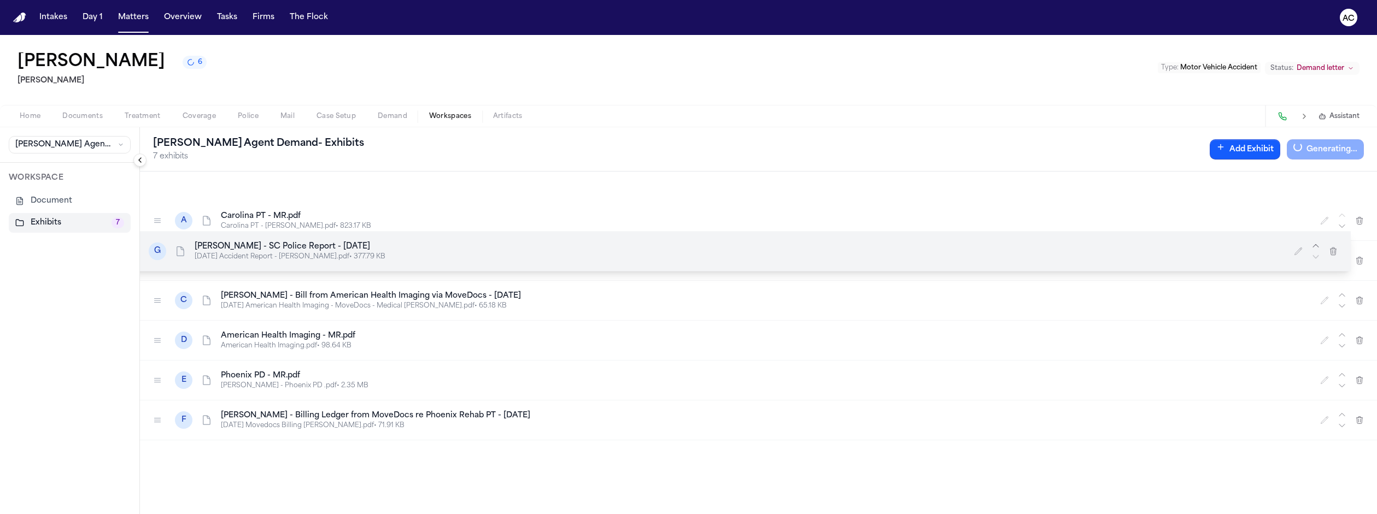
drag, startPoint x: 119, startPoint y: 324, endPoint x: 101, endPoint y: 133, distance: 191.7
click at [101, 133] on div "**********" at bounding box center [688, 320] width 1377 height 387
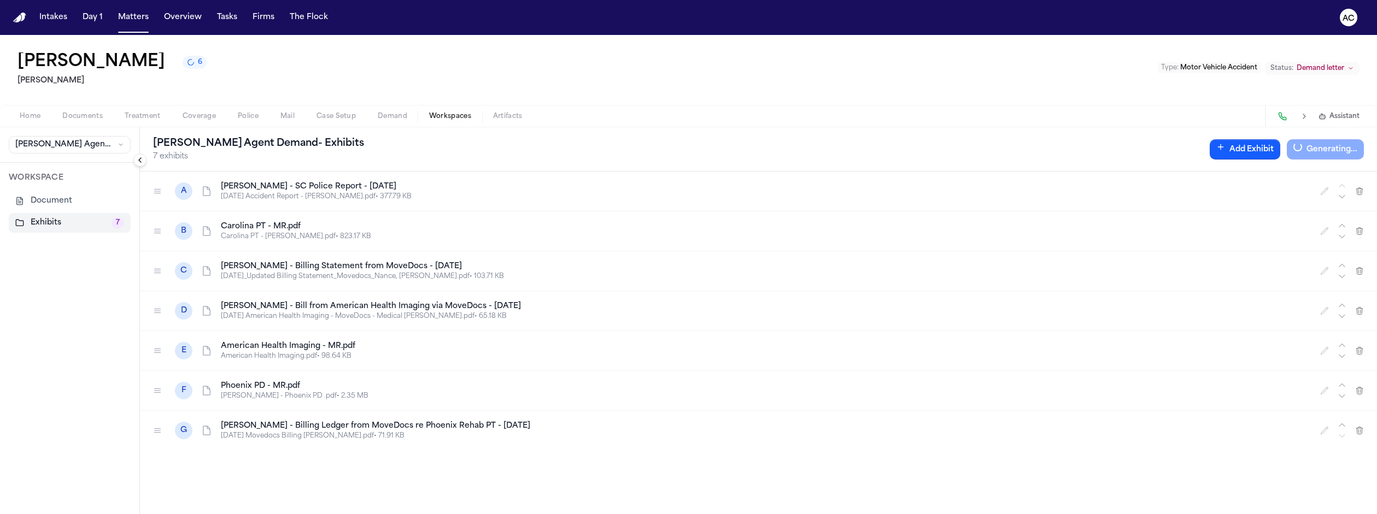
click at [62, 112] on span "Documents" at bounding box center [82, 116] width 40 height 9
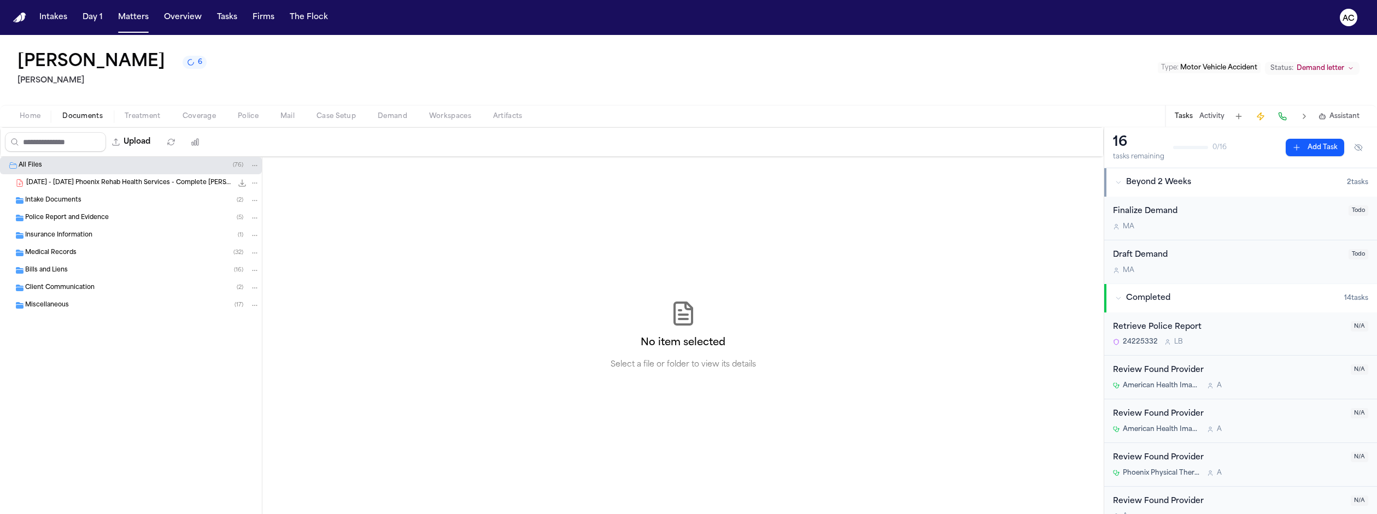
click at [94, 262] on div "Bills and Liens ( 16 )" at bounding box center [131, 270] width 262 height 17
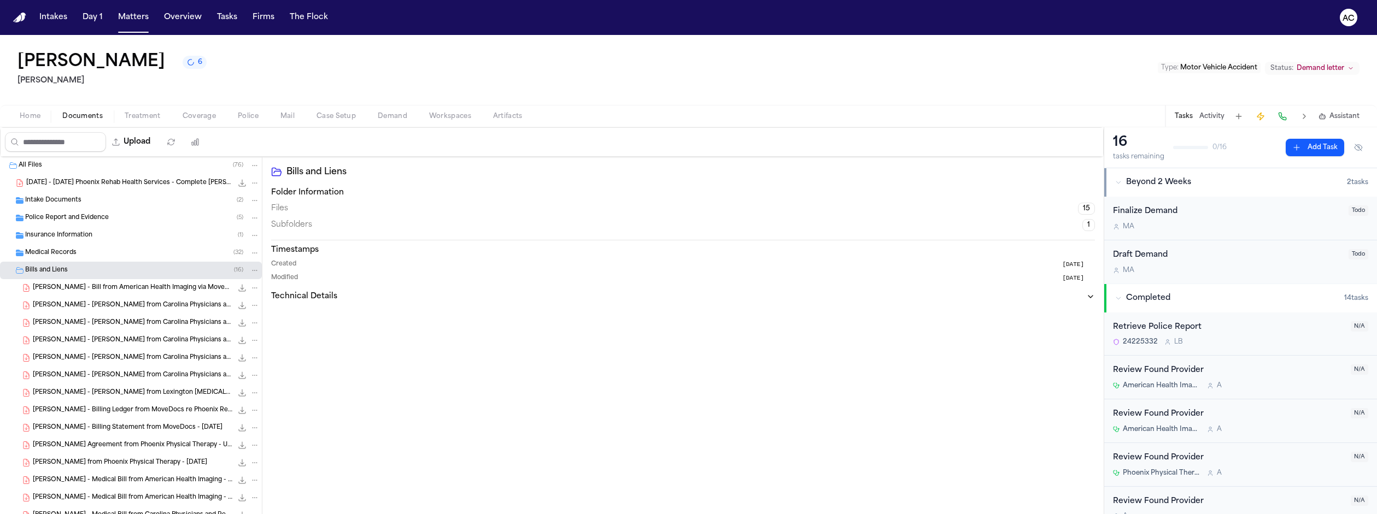
click at [91, 248] on div "Medical Records ( 32 )" at bounding box center [142, 253] width 235 height 10
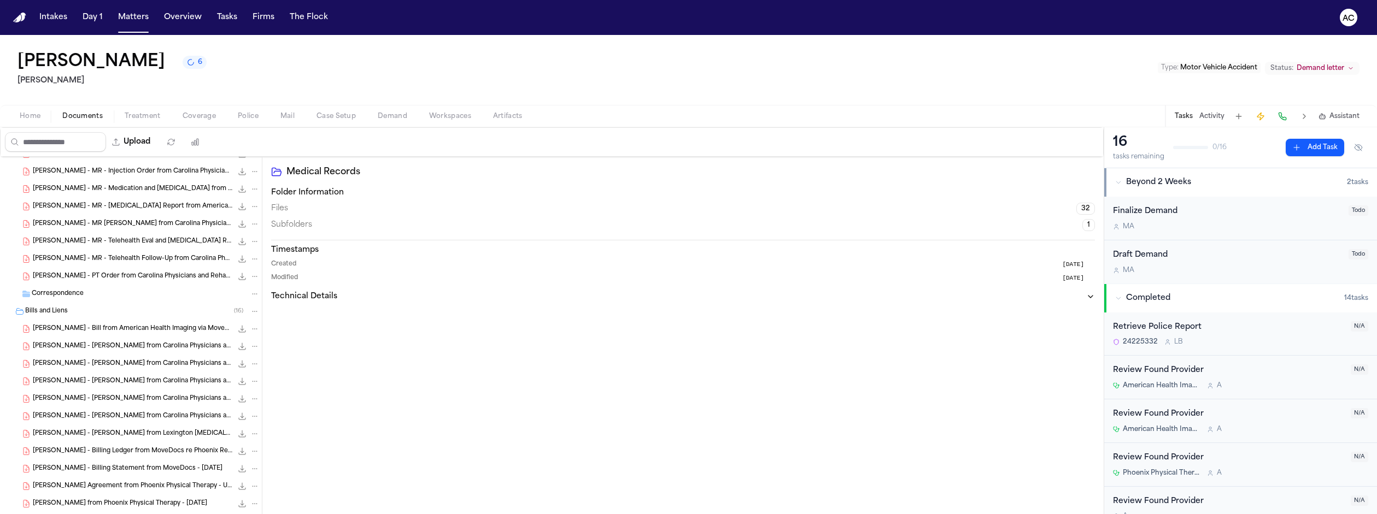
scroll to position [487, 0]
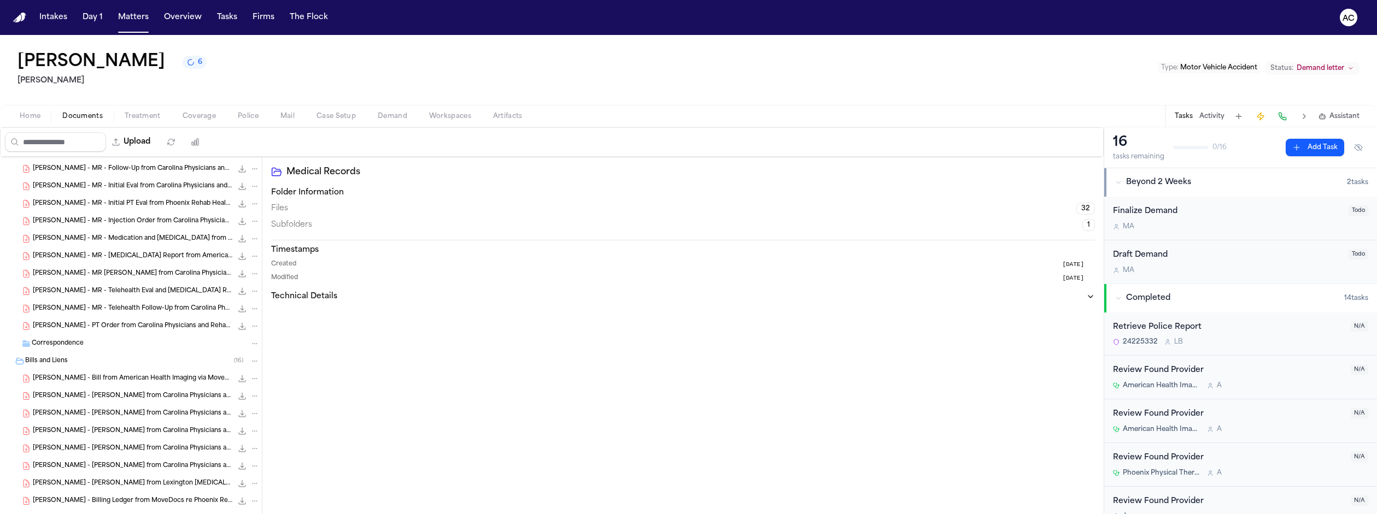
click at [108, 305] on span "[PERSON_NAME] - MR - Telehealth Follow-Up from Carolina Physicians and Rehab - …" at bounding box center [133, 309] width 200 height 9
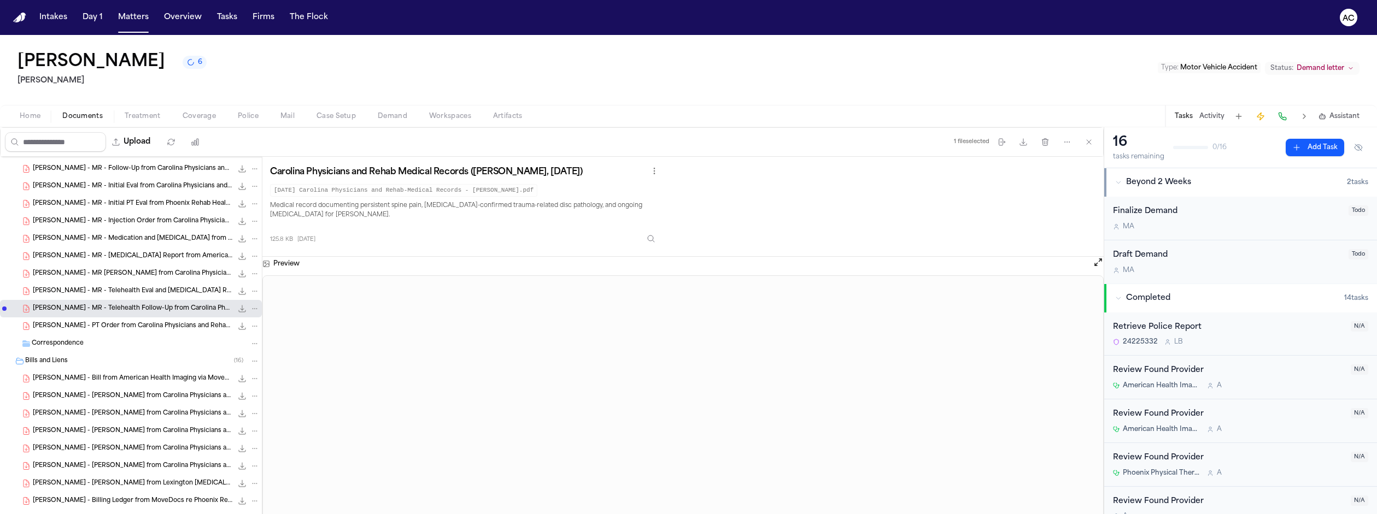
click at [103, 287] on span "[PERSON_NAME] - MR - Telehealth Eval and [MEDICAL_DATA] Review from Carolina Ph…" at bounding box center [133, 291] width 200 height 9
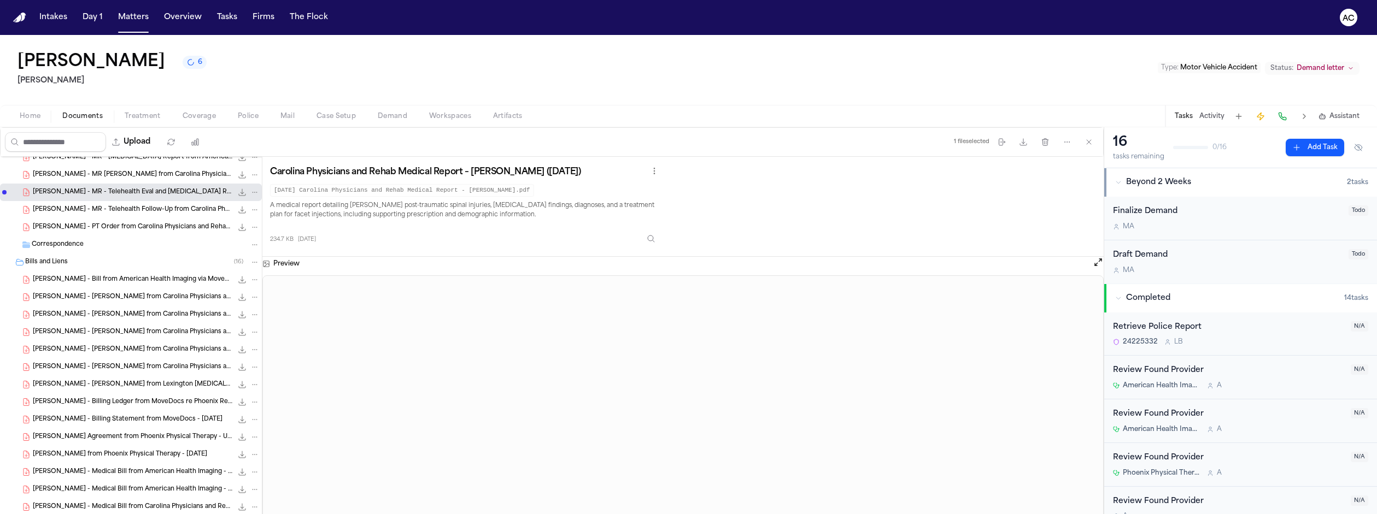
scroll to position [651, 0]
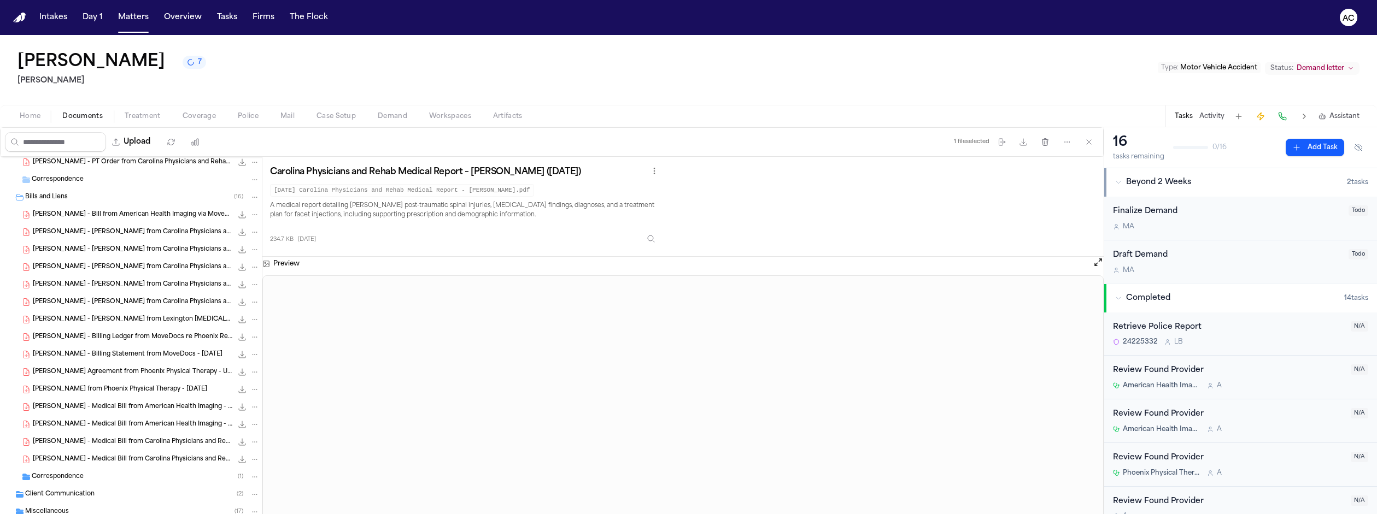
click at [91, 315] on span "[PERSON_NAME] - [PERSON_NAME] from Lexington [MEDICAL_DATA] Associates - [DATE]" at bounding box center [133, 319] width 200 height 9
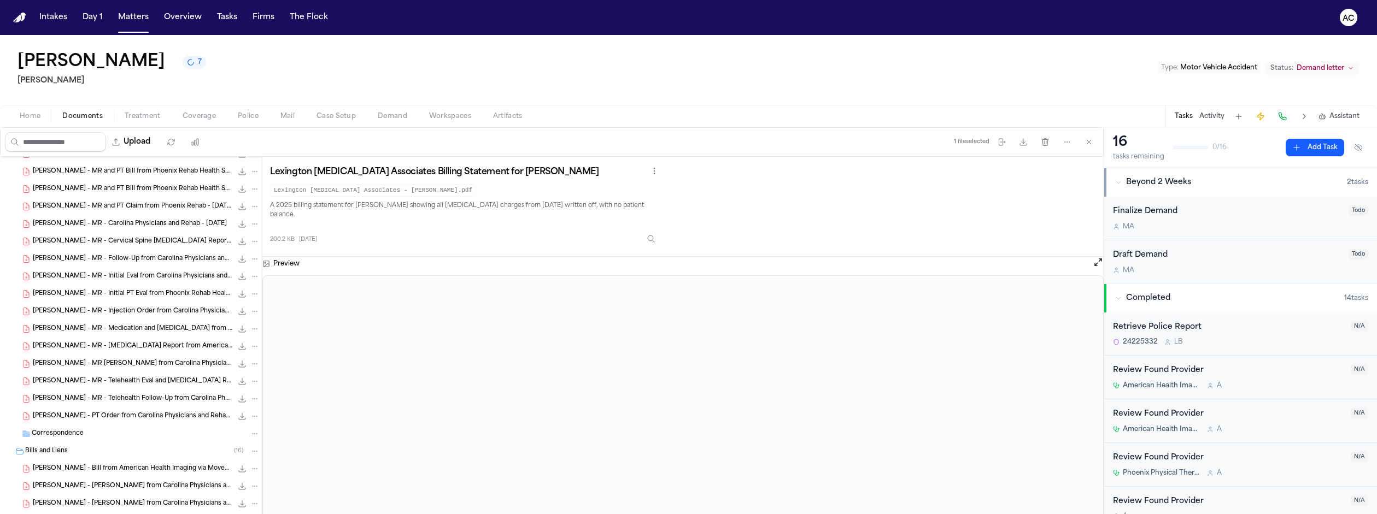
scroll to position [377, 0]
click at [90, 344] on span "[PERSON_NAME] - MR - Medication and [MEDICAL_DATA] from Carolina Physicians and…" at bounding box center [133, 348] width 200 height 9
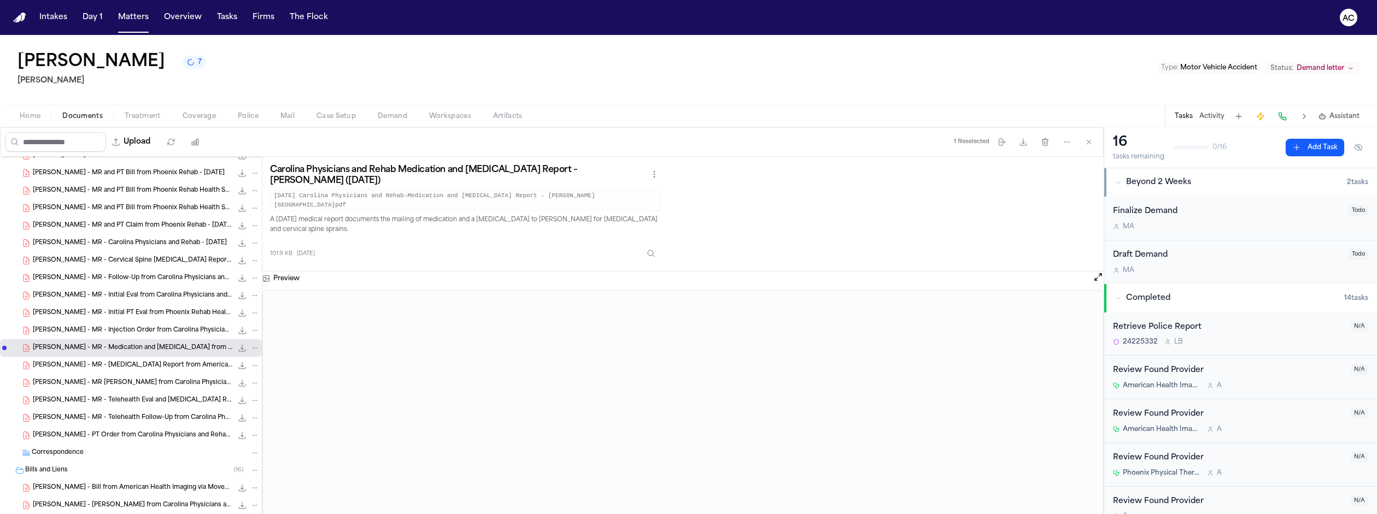
click at [94, 414] on span "[PERSON_NAME] - MR - Telehealth Follow-Up from Carolina Physicians and Rehab - …" at bounding box center [133, 418] width 200 height 9
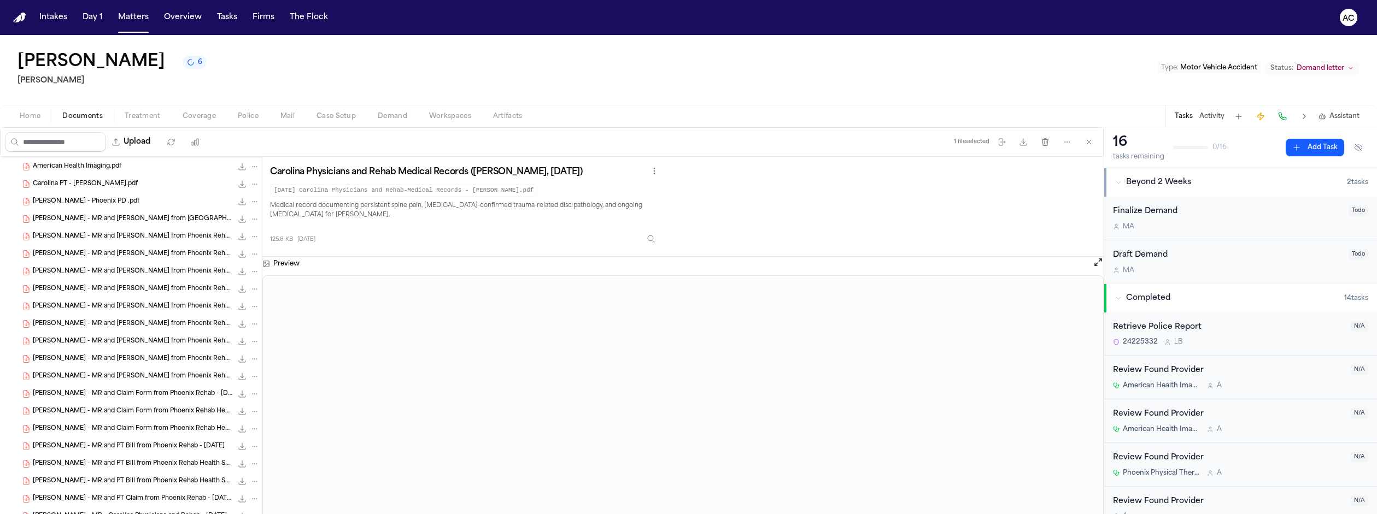
scroll to position [49, 0]
click at [90, 270] on span "[PERSON_NAME] - MR and [PERSON_NAME] from [GEOGRAPHIC_DATA] - [DATE]" at bounding box center [133, 274] width 200 height 9
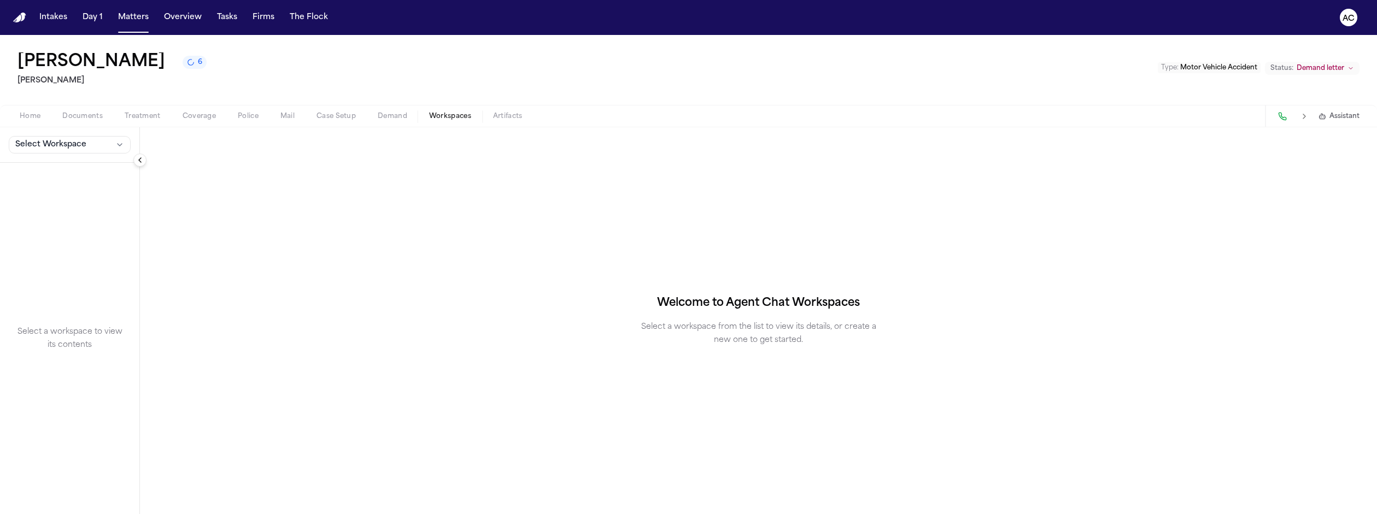
click at [418, 110] on button "Workspaces" at bounding box center [450, 116] width 64 height 13
click at [59, 139] on span "Select Workspace" at bounding box center [50, 144] width 71 height 11
click at [56, 124] on span "[PERSON_NAME] Agent Demand" at bounding box center [74, 129] width 127 height 11
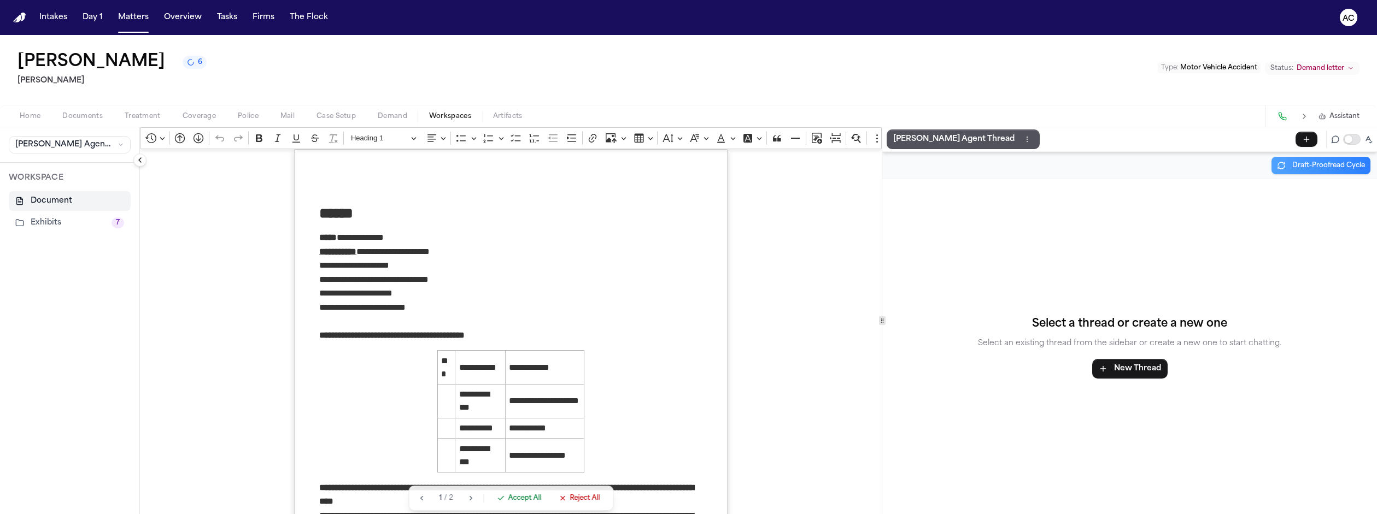
click at [45, 213] on button "Exhibits 7" at bounding box center [70, 223] width 122 height 20
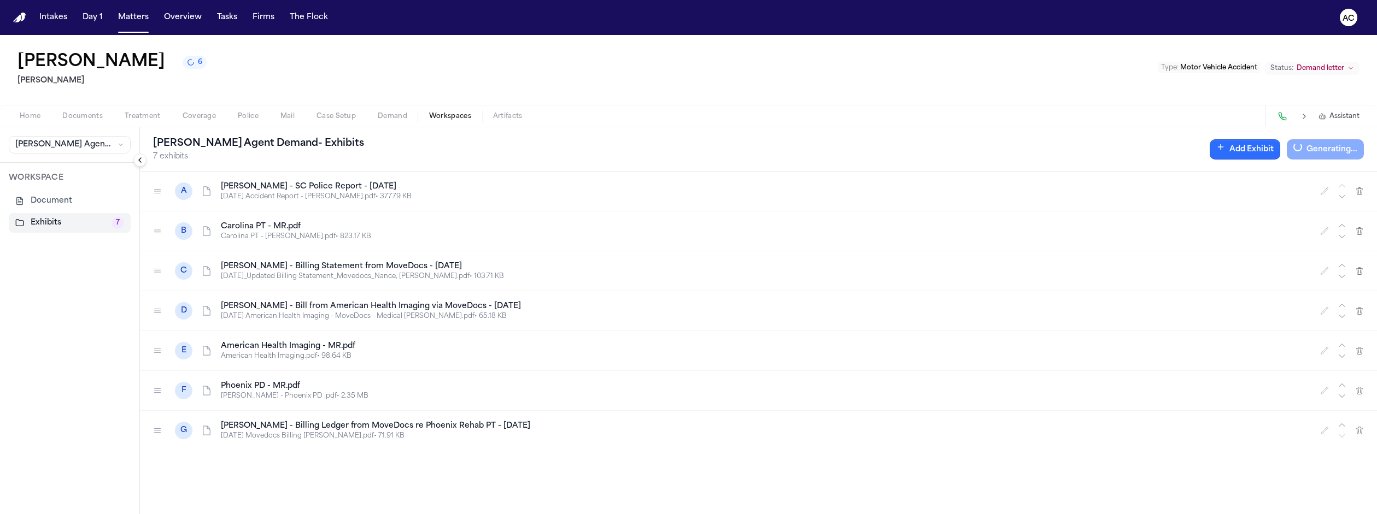
click at [1280, 139] on button "Add Exhibit" at bounding box center [1245, 149] width 71 height 20
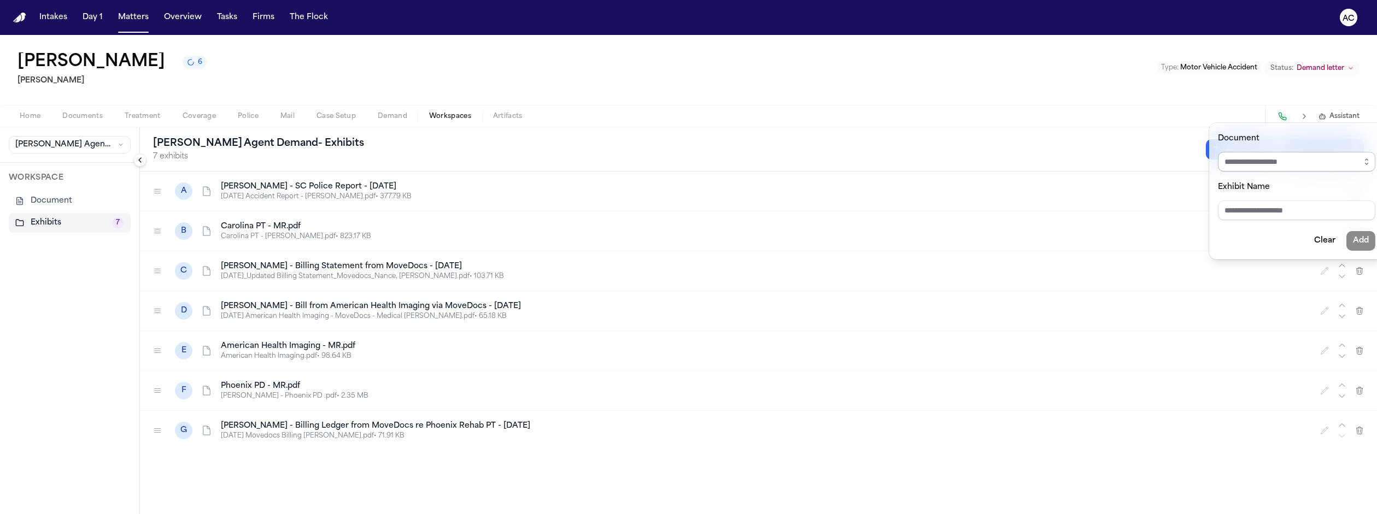
click at [1288, 154] on input "Document" at bounding box center [1296, 162] width 157 height 20
click at [1358, 152] on button "button" at bounding box center [1366, 162] width 17 height 20
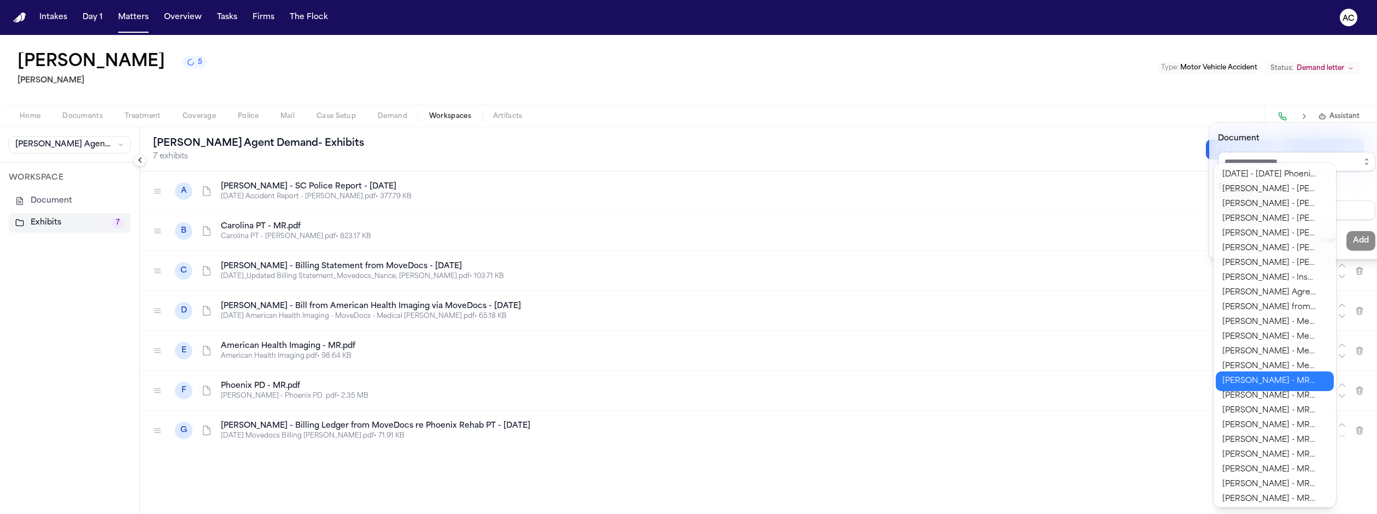
type input "**********"
click at [1290, 378] on body "**********" at bounding box center [688, 257] width 1377 height 514
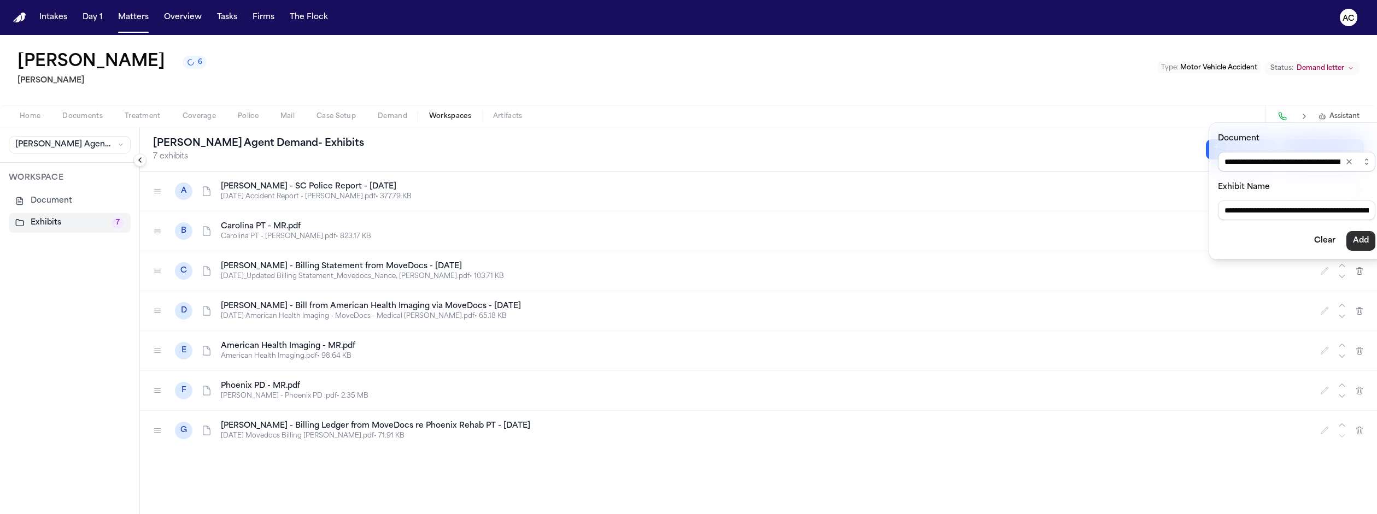
click at [1347, 231] on button "Add" at bounding box center [1361, 241] width 29 height 20
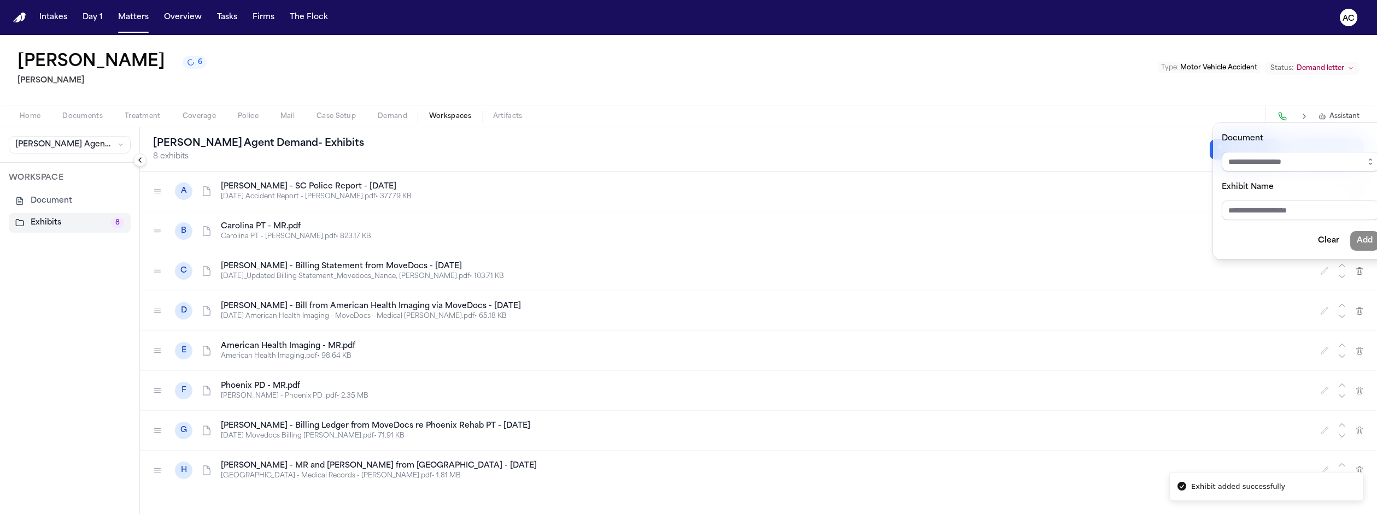
click at [140, 353] on div "[PERSON_NAME] Agent Demand - Exhibits 8 exhibits Add Exhibit Generating... A [P…" at bounding box center [758, 320] width 1237 height 387
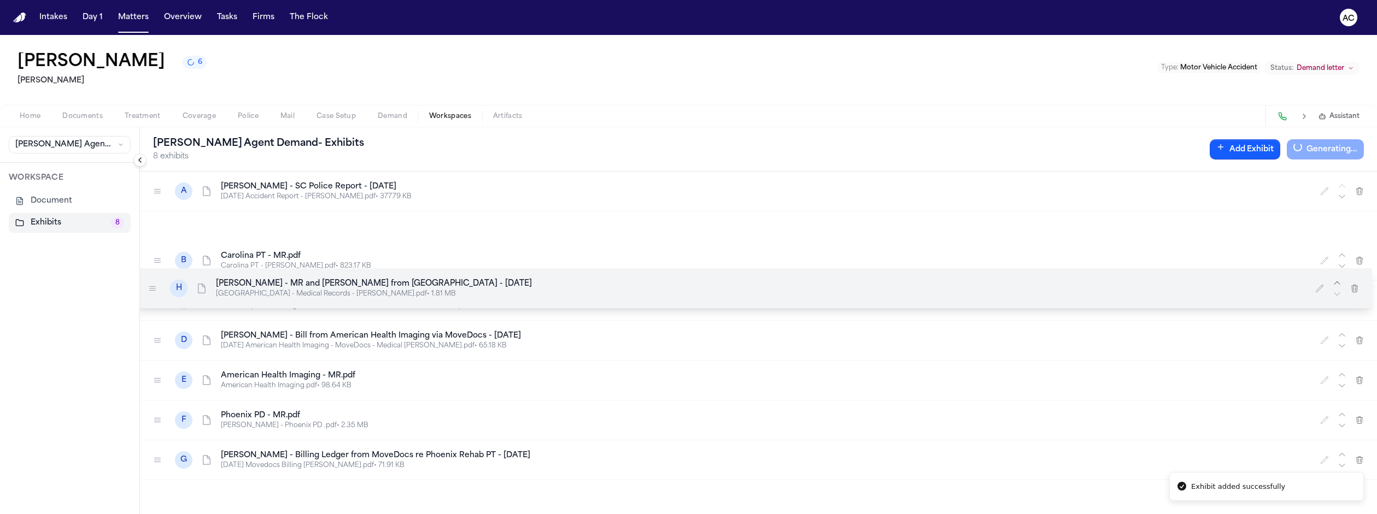
drag, startPoint x: 118, startPoint y: 354, endPoint x: 113, endPoint y: 171, distance: 183.8
click at [150, 286] on icon at bounding box center [153, 288] width 6 height 4
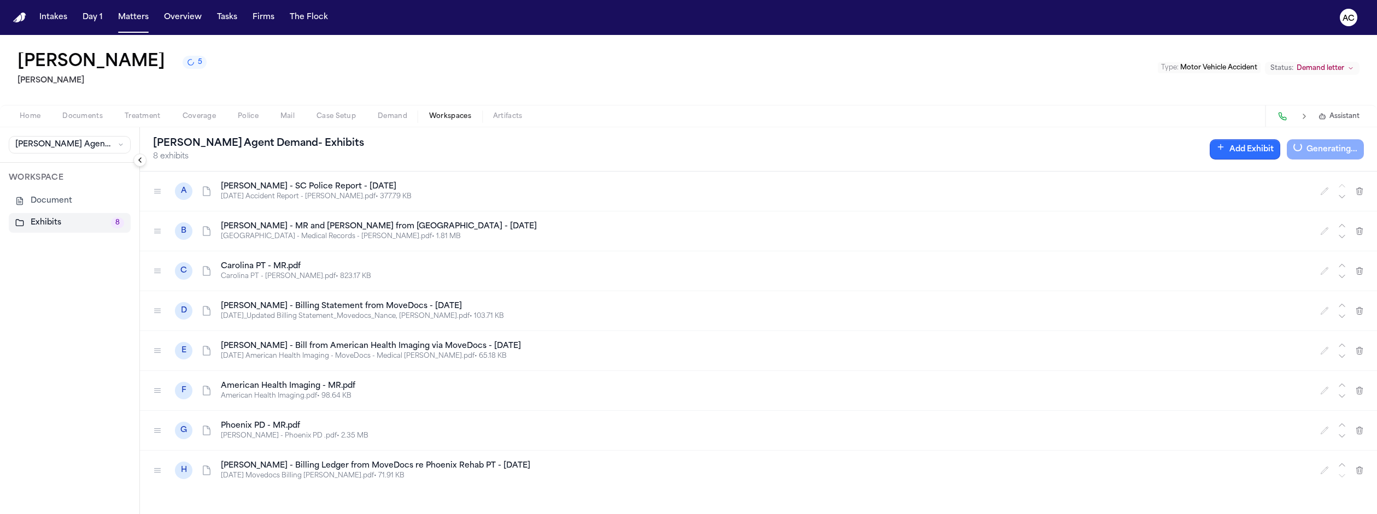
click at [1280, 139] on button "Add Exhibit" at bounding box center [1245, 149] width 71 height 20
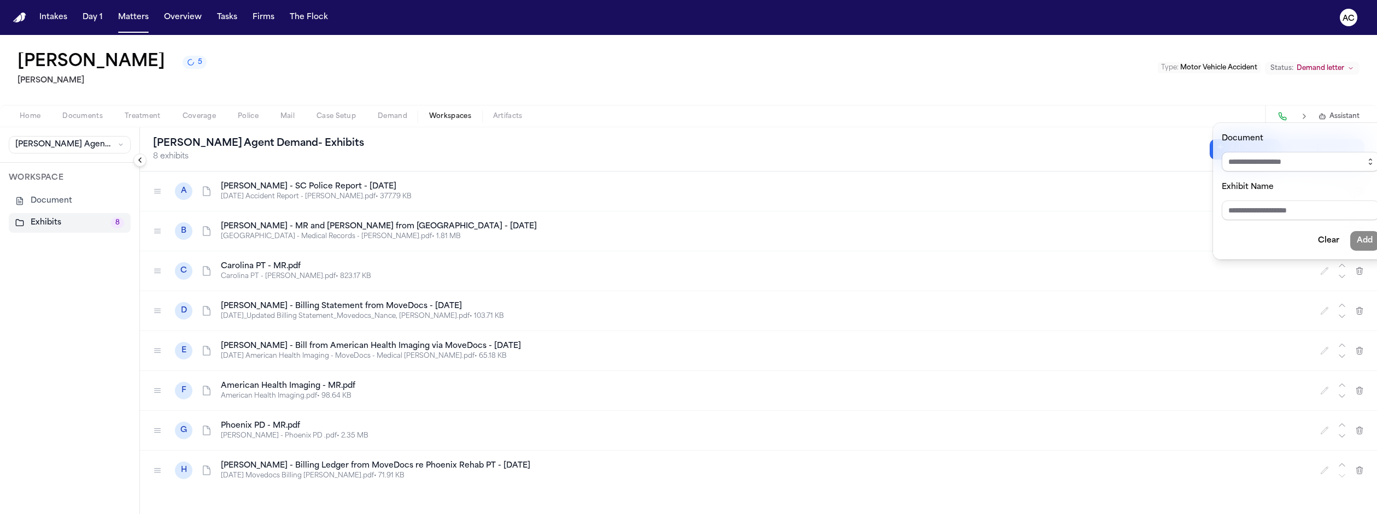
click at [1366, 157] on icon "button" at bounding box center [1370, 161] width 9 height 9
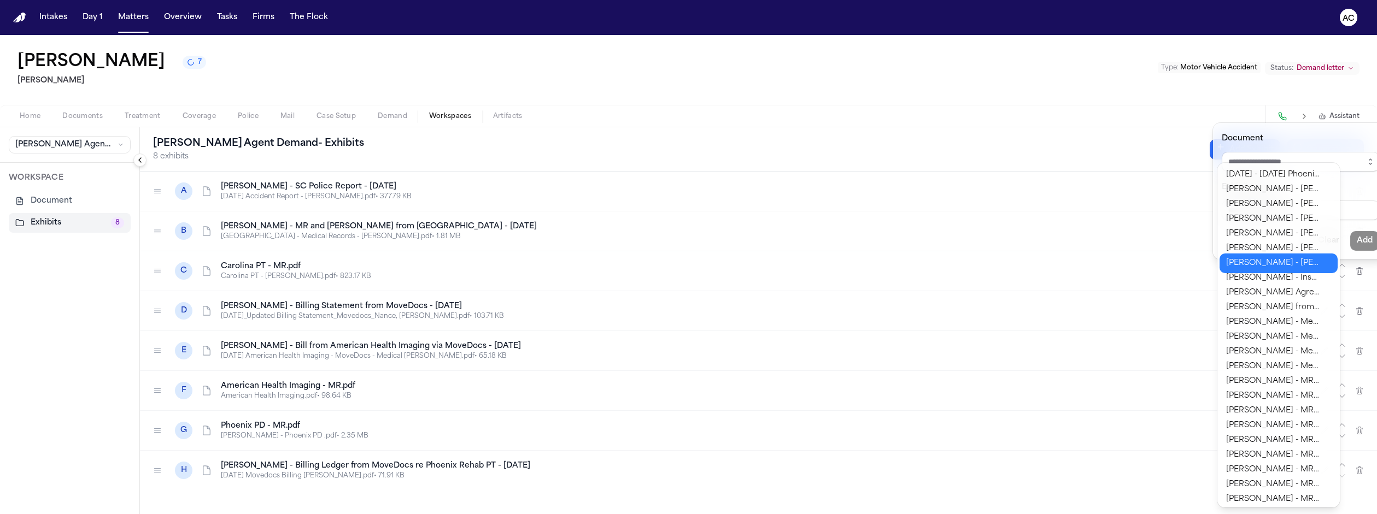
type input "**********"
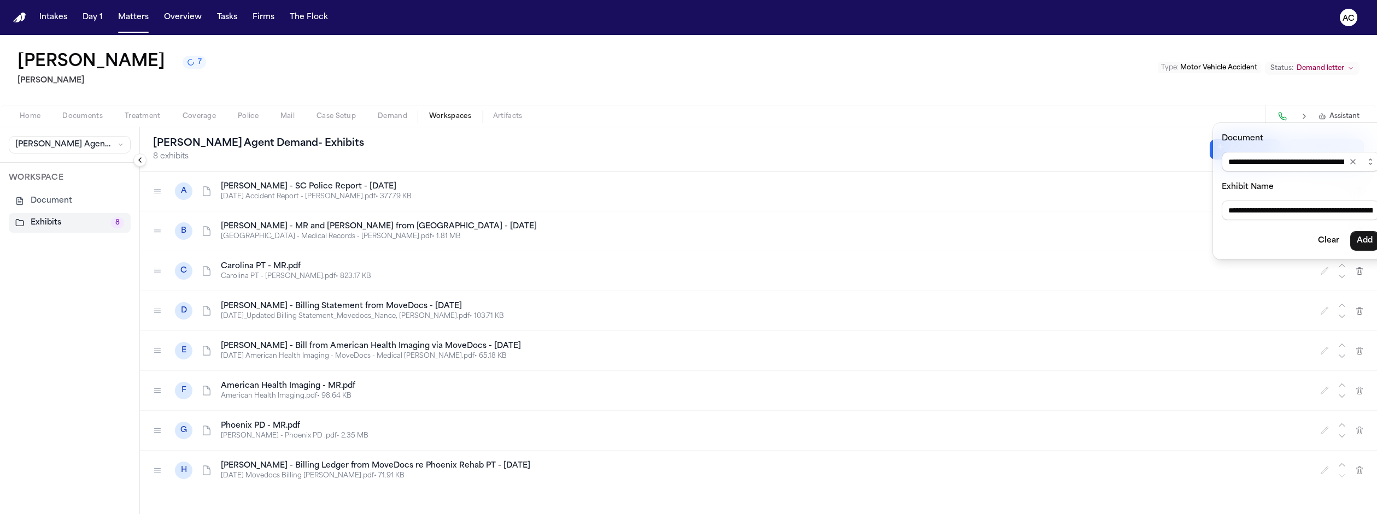
click at [1289, 267] on body "**********" at bounding box center [688, 257] width 1377 height 514
click at [1350, 231] on button "Add" at bounding box center [1364, 241] width 29 height 20
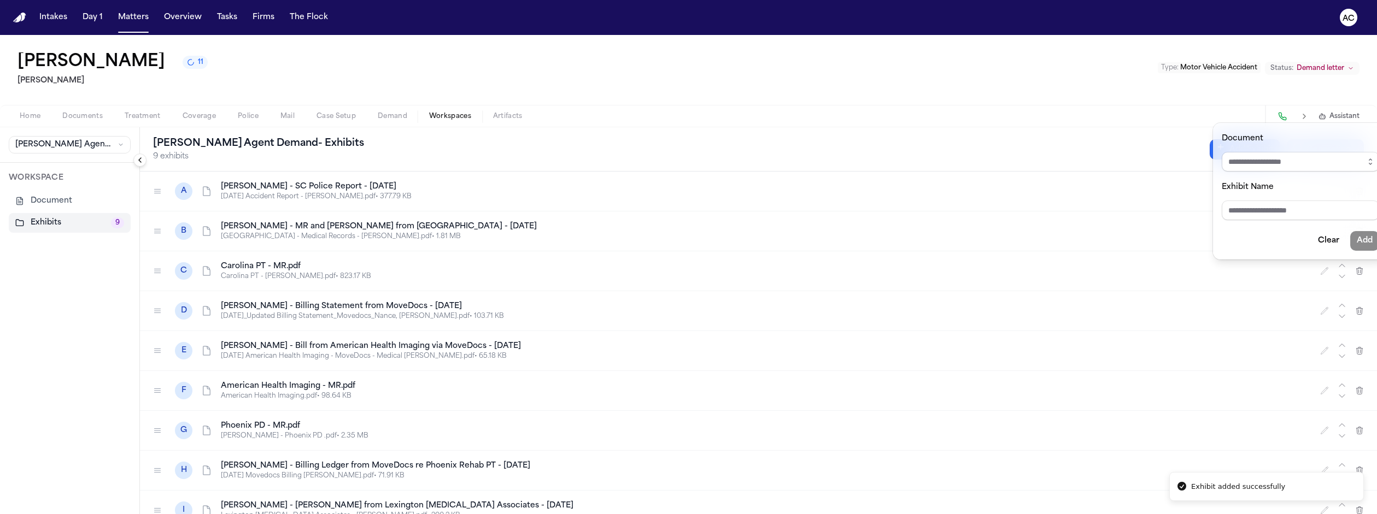
click at [140, 383] on div "[PERSON_NAME] Agent Demand - Exhibits 9 exhibits Add Exhibit Generating... A [P…" at bounding box center [758, 320] width 1237 height 387
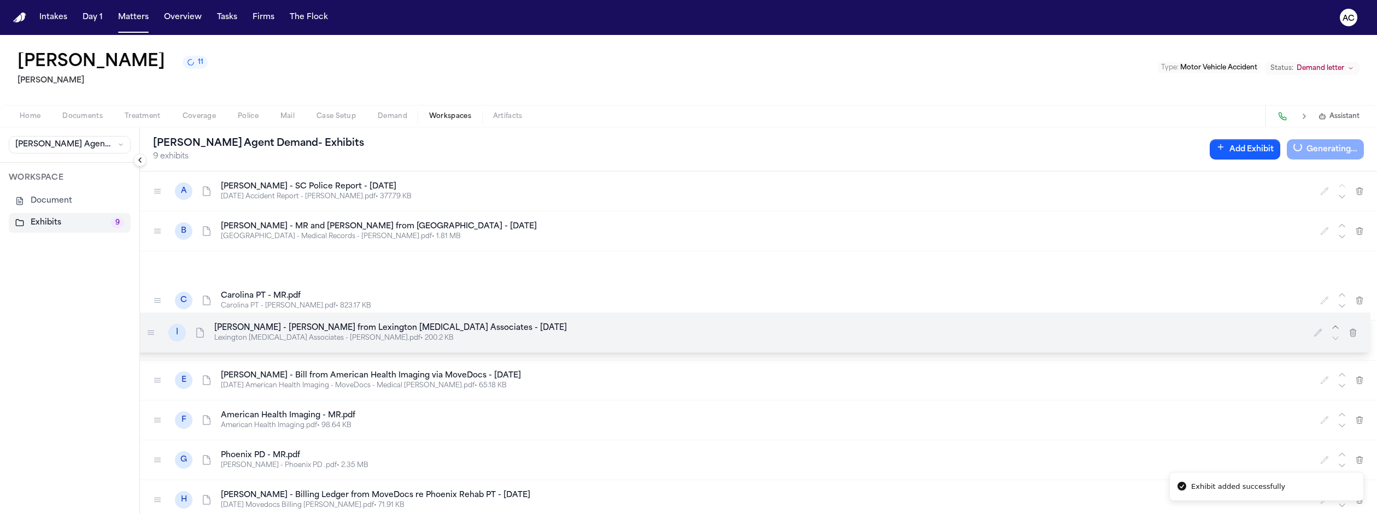
drag, startPoint x: 120, startPoint y: 385, endPoint x: 113, endPoint y: 207, distance: 177.8
click at [147, 329] on icon at bounding box center [151, 333] width 9 height 9
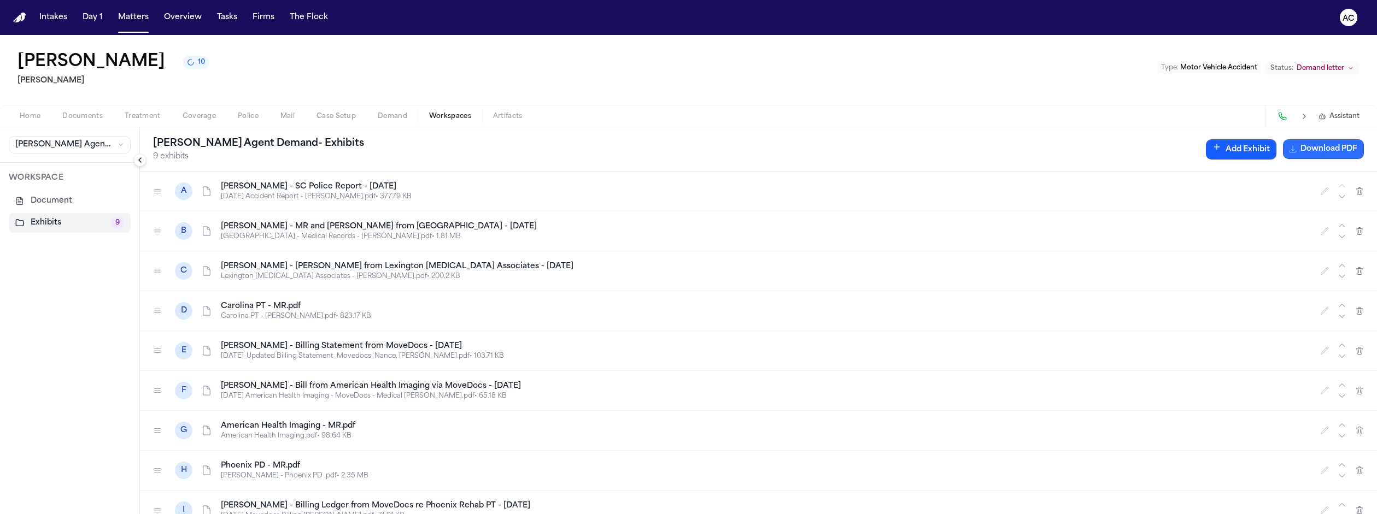
click at [1330, 139] on button "Download PDF" at bounding box center [1323, 149] width 81 height 20
